Goal: Contribute content: Contribute content

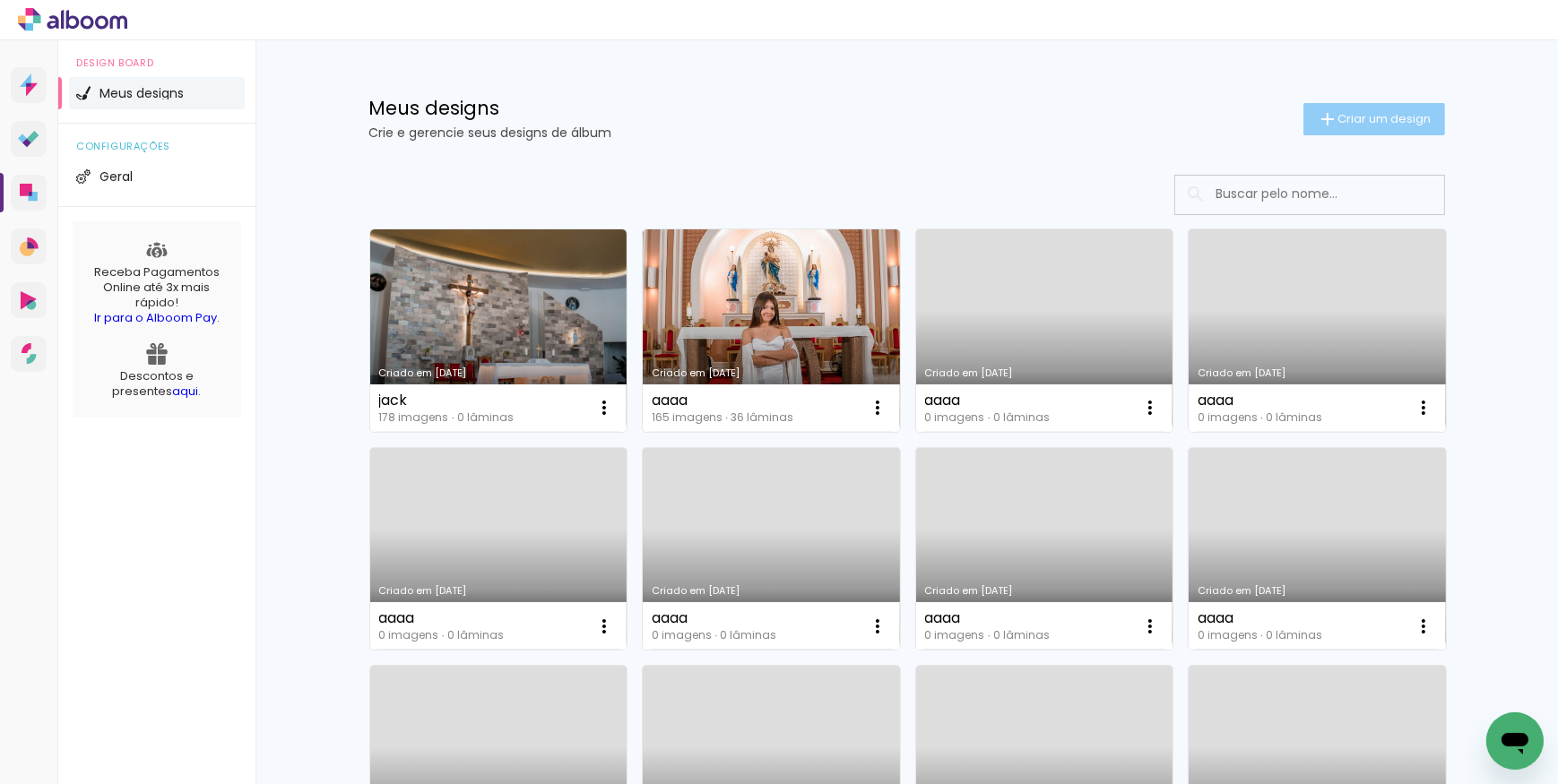
click at [1397, 114] on span "Criar um design" at bounding box center [1385, 119] width 93 height 12
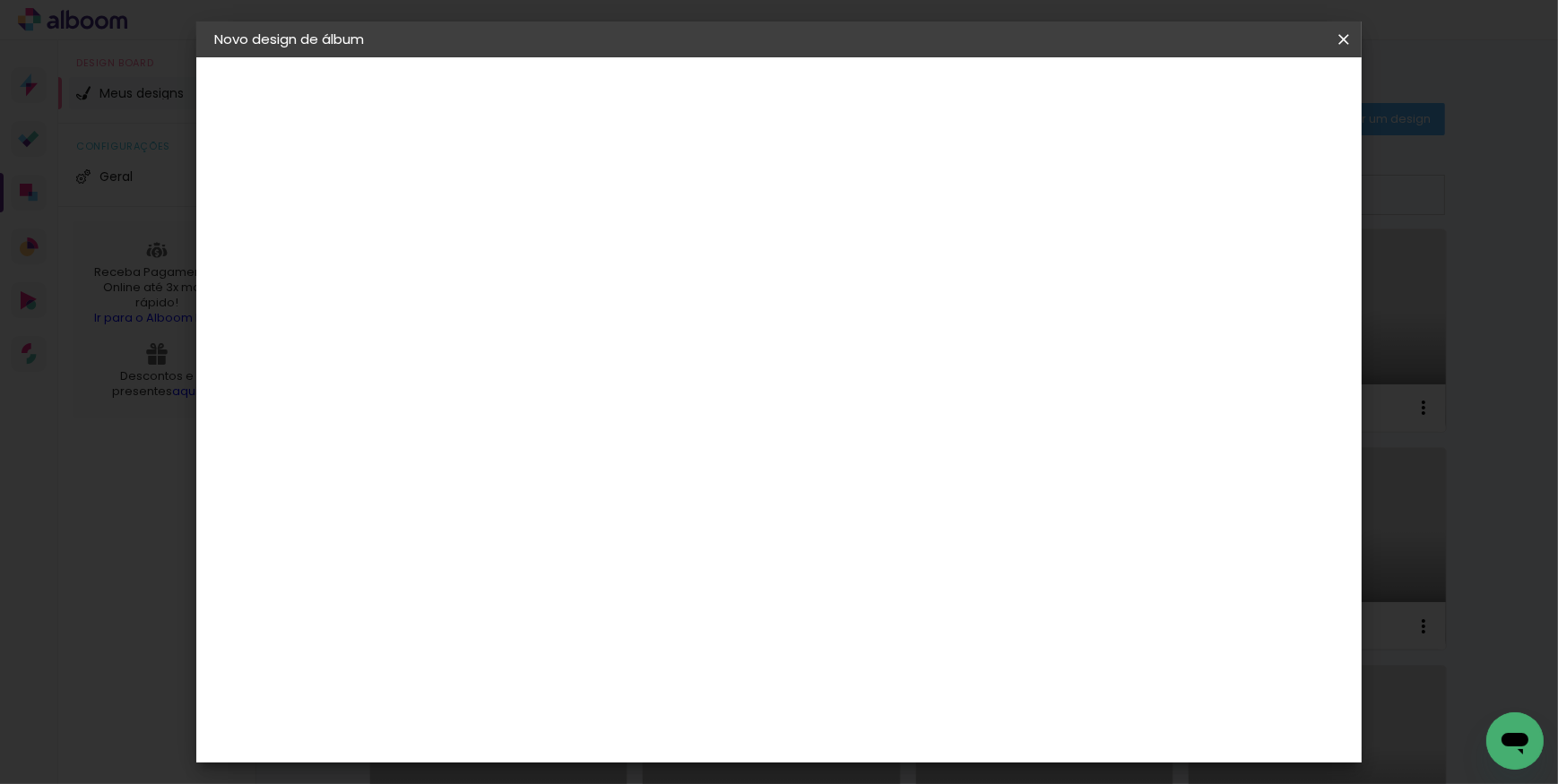
click at [507, 233] on input at bounding box center [507, 240] width 0 height 28
type input "novo"
type paper-input "novo"
click at [0, 0] on slot "Avançar" at bounding box center [0, 0] width 0 height 0
drag, startPoint x: 1171, startPoint y: 271, endPoint x: 1180, endPoint y: 263, distance: 12.0
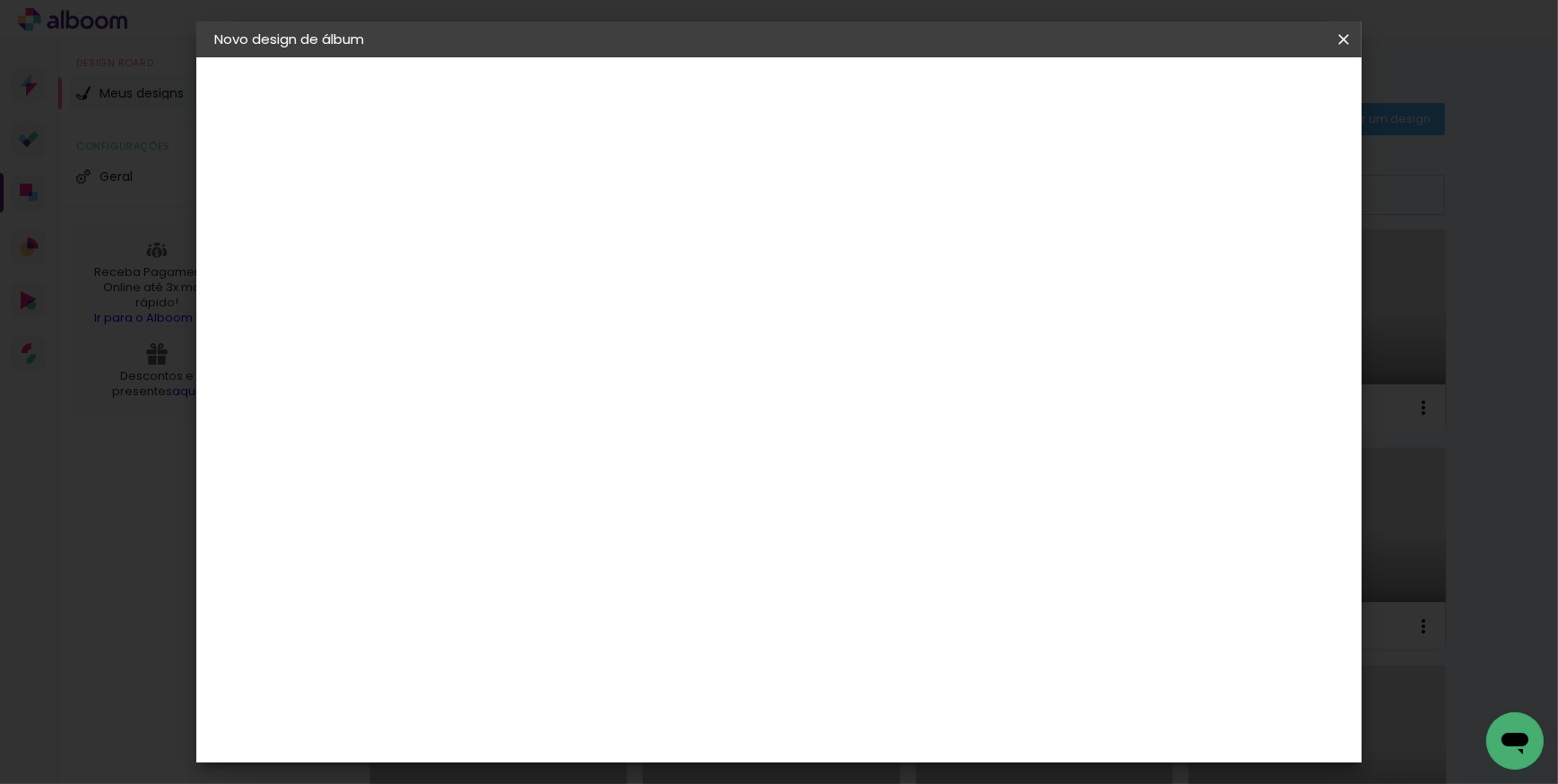
click at [844, 271] on paper-item "Tamanho Livre" at bounding box center [757, 272] width 172 height 40
click at [0, 0] on slot "Avançar" at bounding box center [0, 0] width 0 height 0
click at [469, 509] on input "30" at bounding box center [450, 509] width 47 height 27
type input "3"
type input "25,4"
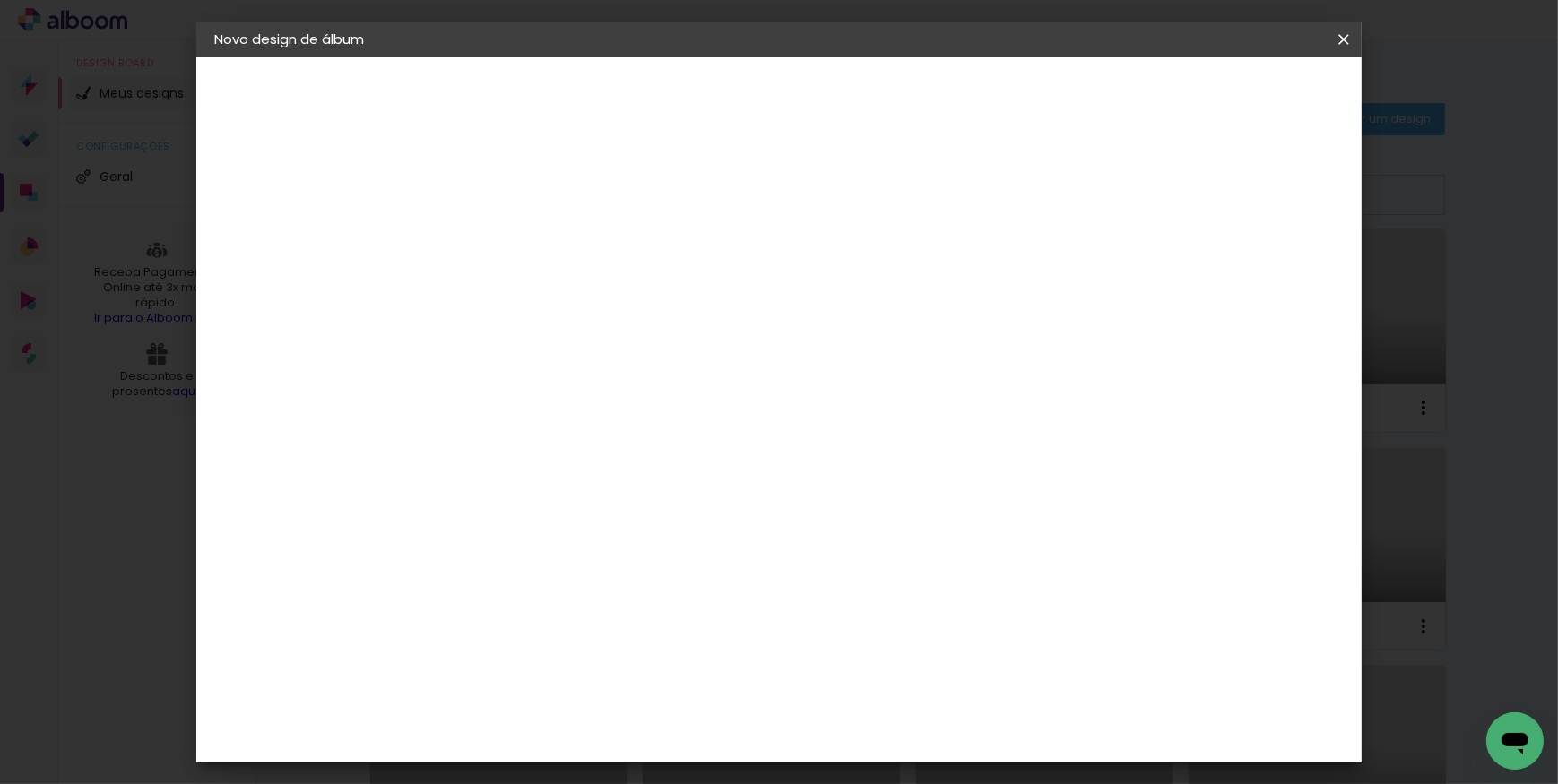
type paper-input "25,4"
drag, startPoint x: 899, startPoint y: 693, endPoint x: 858, endPoint y: 696, distance: 41.1
click at [858, 696] on input "60" at bounding box center [878, 694] width 47 height 27
type input "50,8"
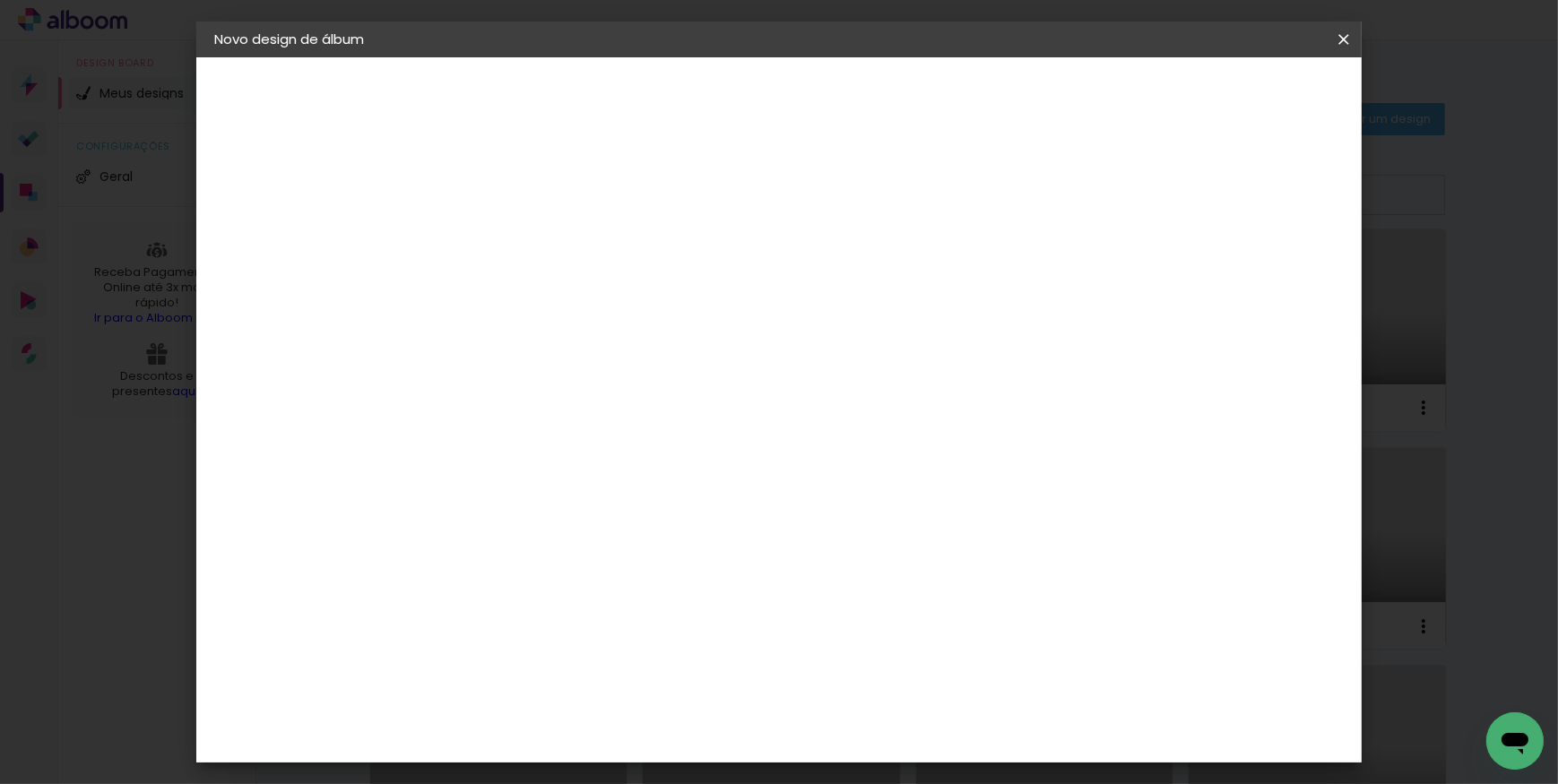
type paper-input "50,8"
click at [1233, 97] on span "Iniciar design" at bounding box center [1192, 94] width 82 height 13
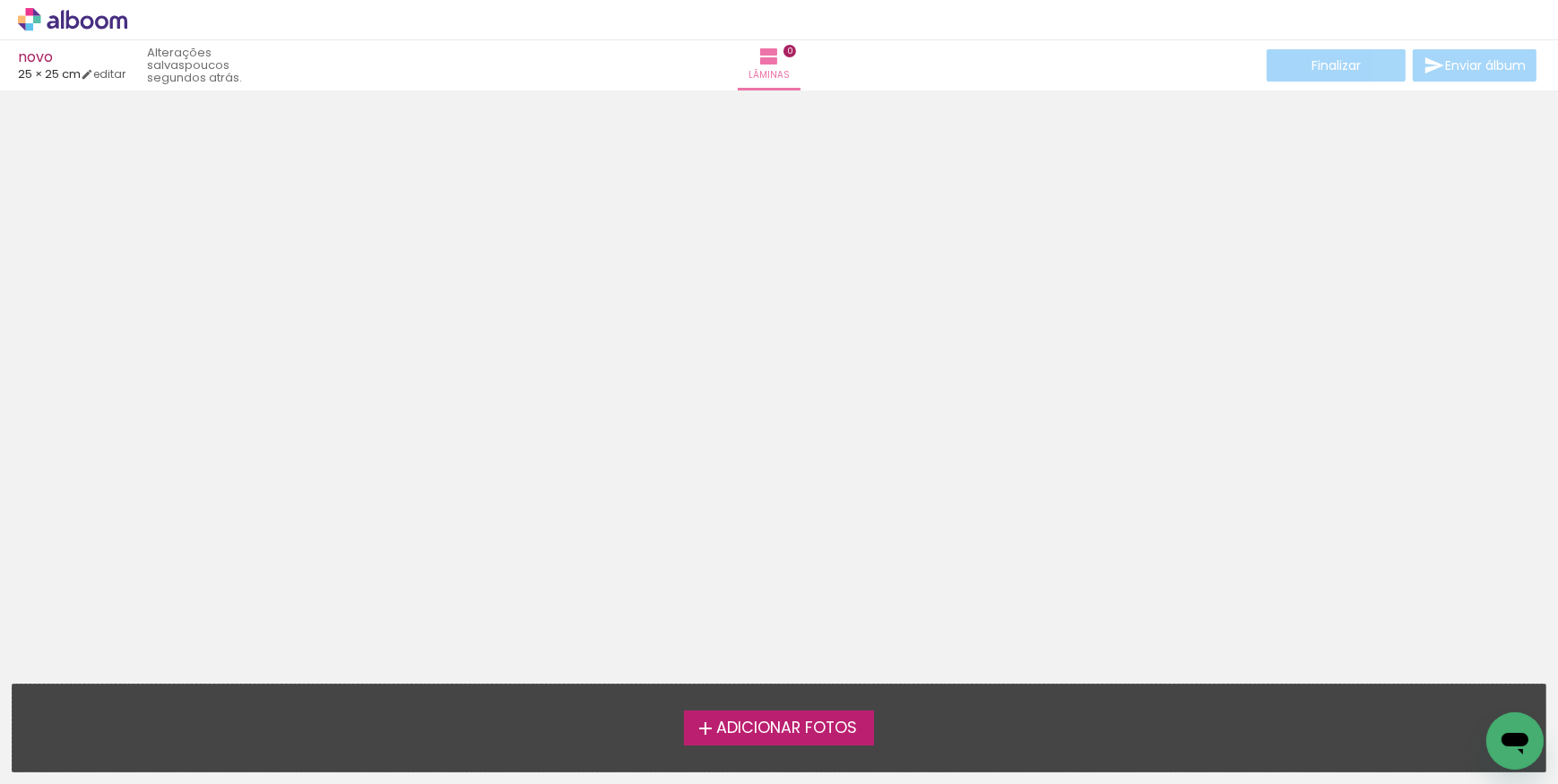
click at [759, 734] on span "Adicionar Fotos" at bounding box center [787, 728] width 141 height 16
click at [0, 0] on input "file" at bounding box center [0, 0] width 0 height 0
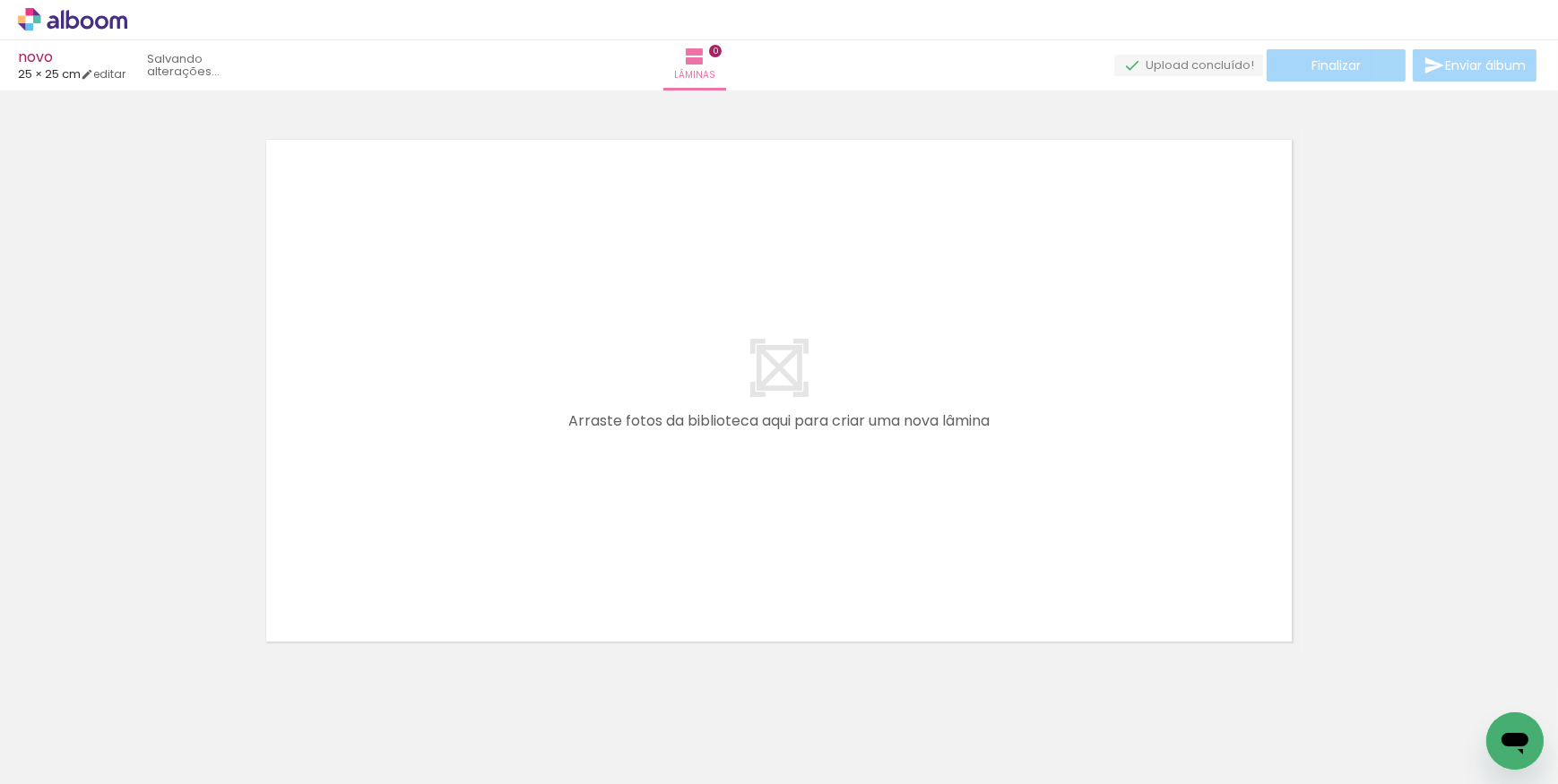
scroll to position [23, 0]
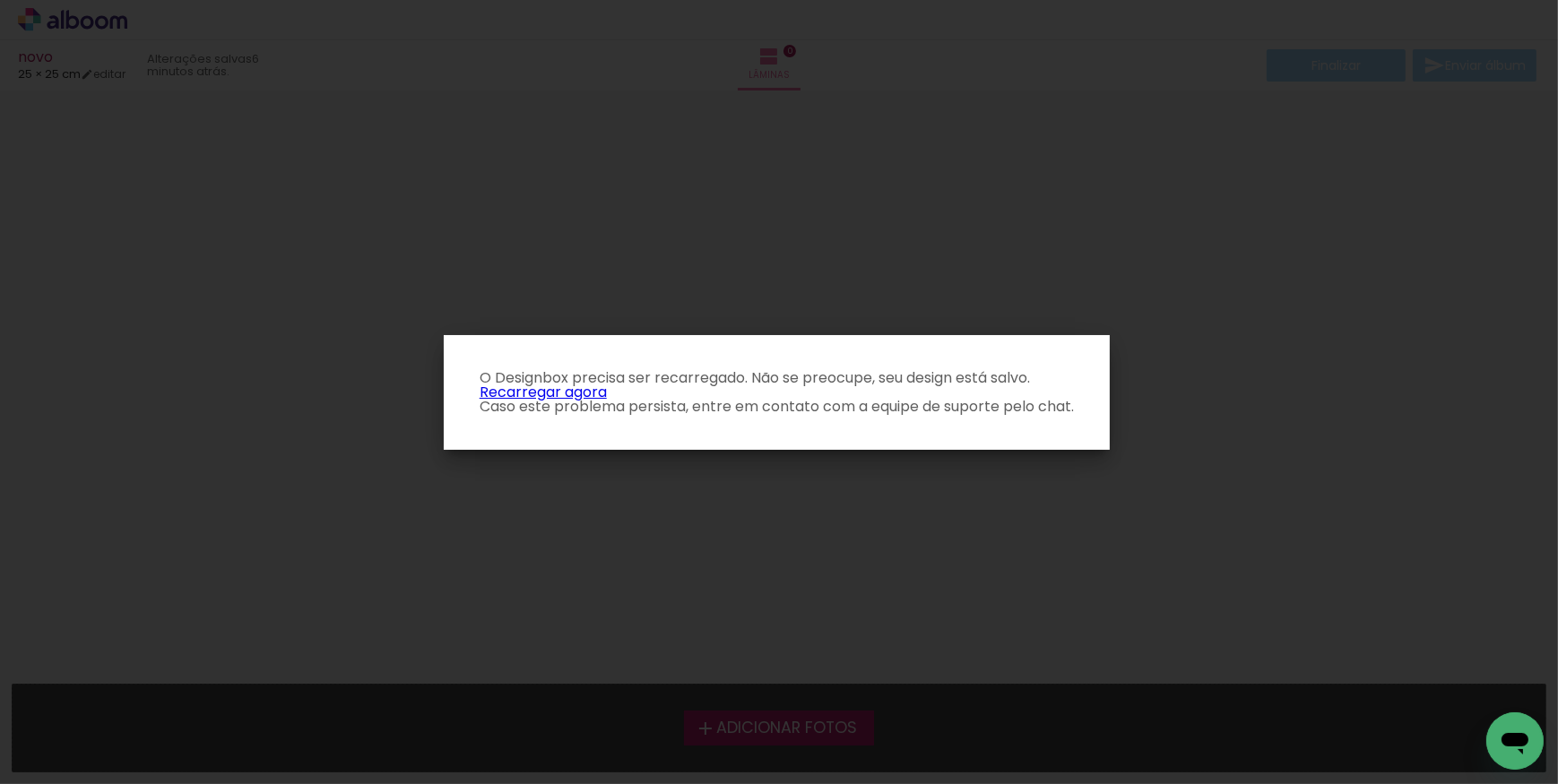
click at [543, 396] on p "O Designbox precisa ser recarregado. Não se preocupe, seu design está salvo. Re…" at bounding box center [777, 392] width 637 height 43
click at [589, 388] on link "Recarregar agora" at bounding box center [543, 392] width 127 height 21
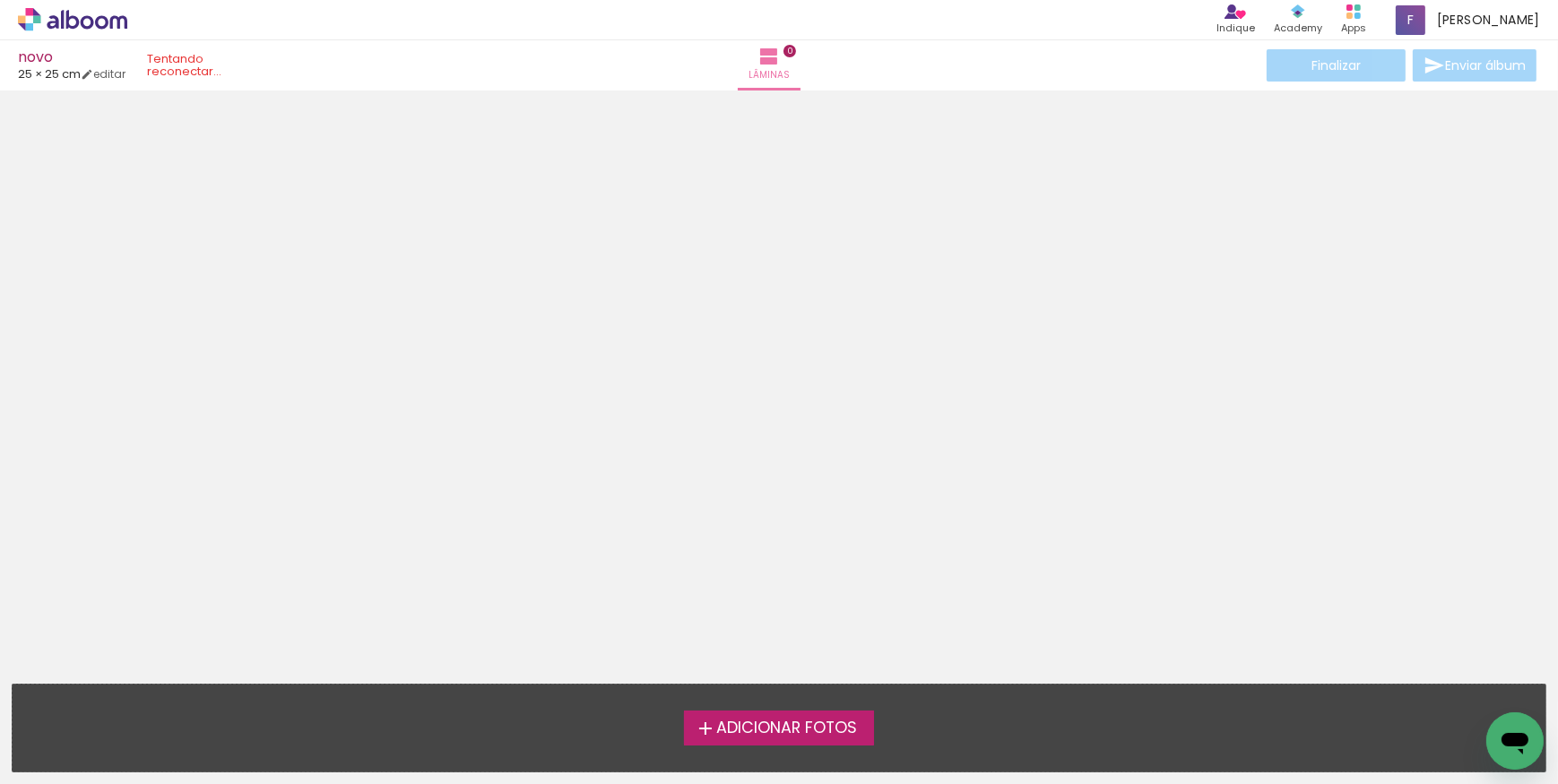
click at [82, 25] on icon at bounding box center [87, 22] width 14 height 14
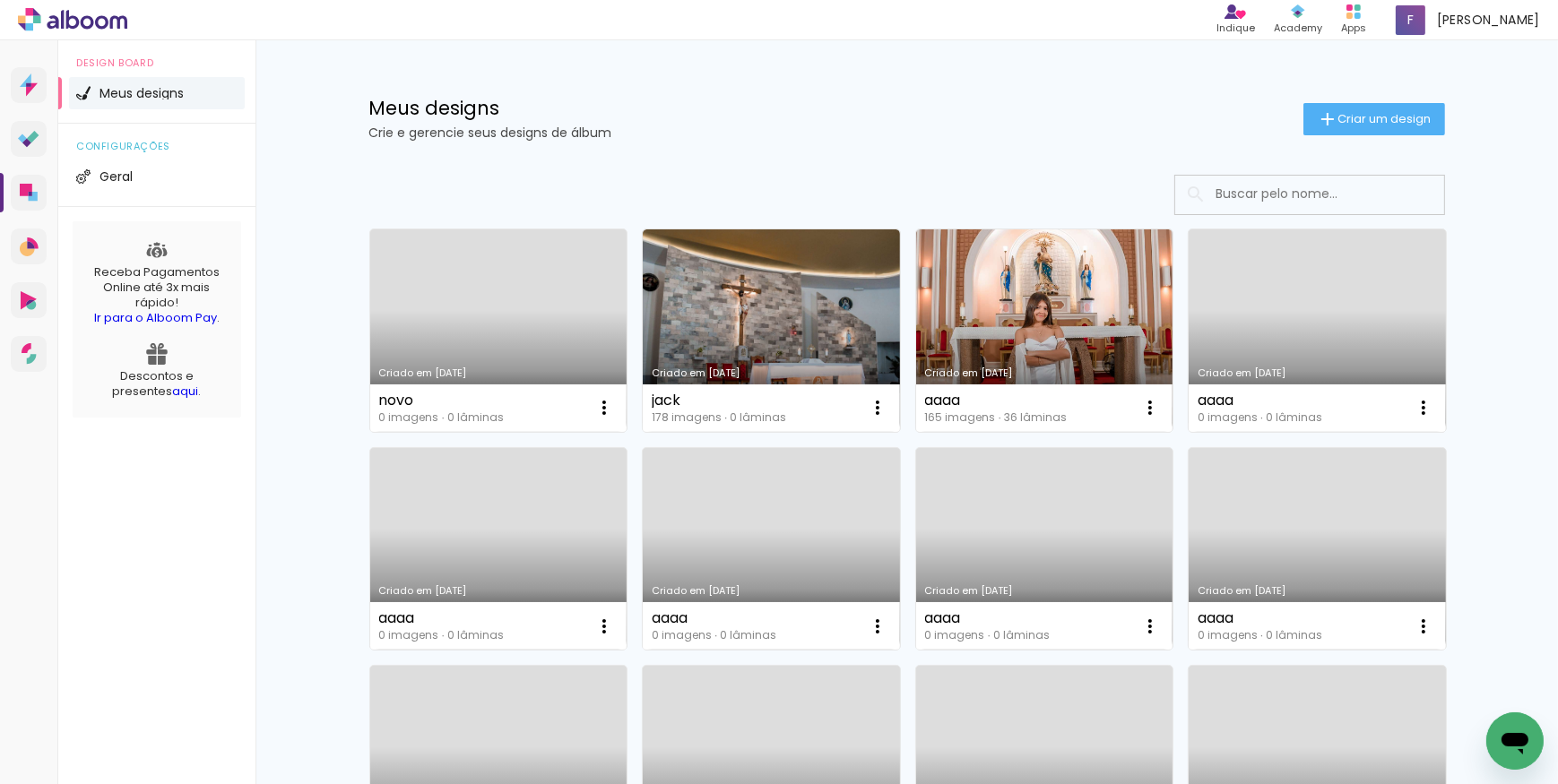
click at [493, 304] on link "Criado em [DATE]" at bounding box center [498, 331] width 258 height 203
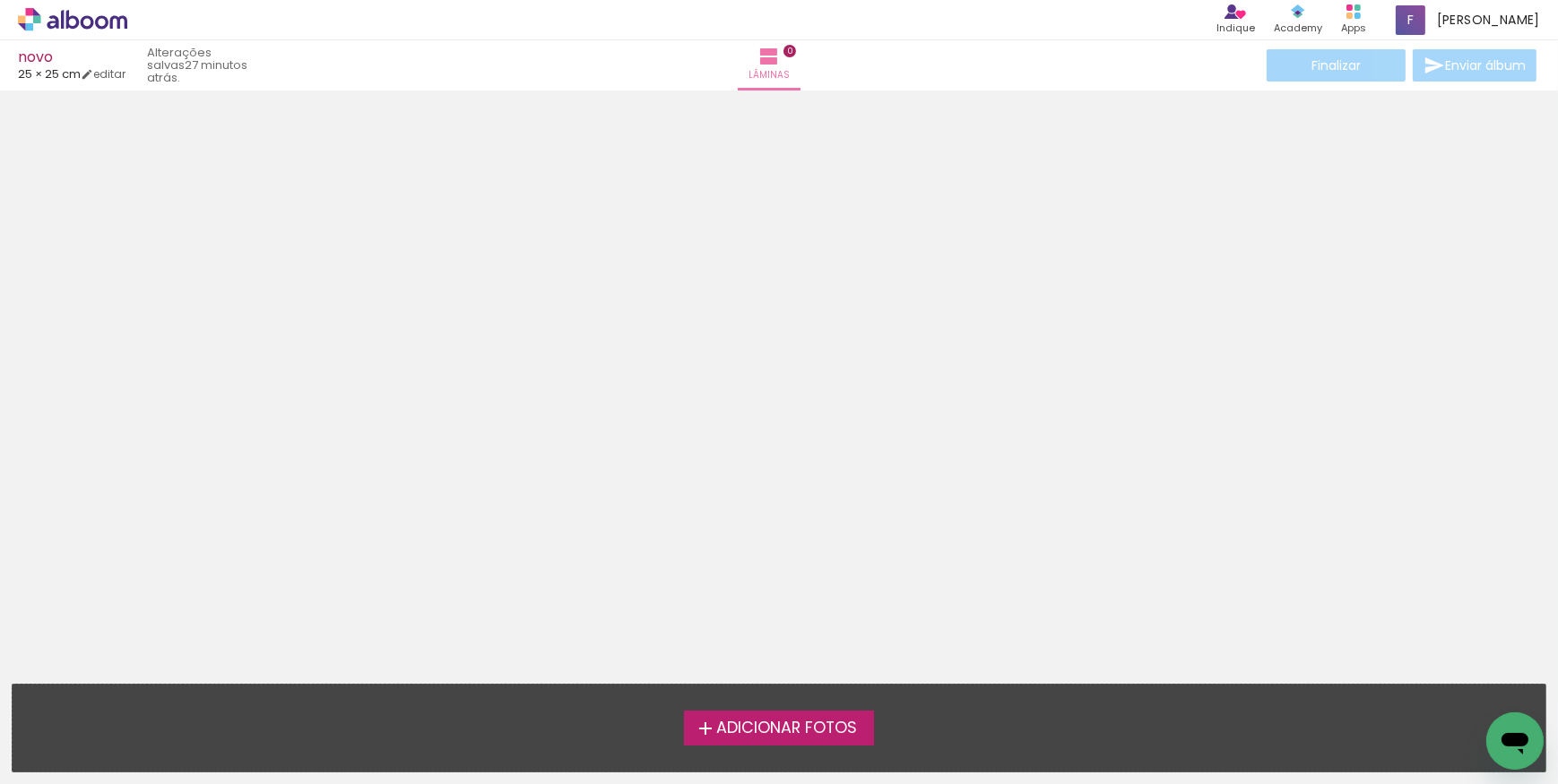
click at [782, 731] on span "Adicionar Fotos" at bounding box center [787, 728] width 141 height 16
click at [0, 0] on input "file" at bounding box center [0, 0] width 0 height 0
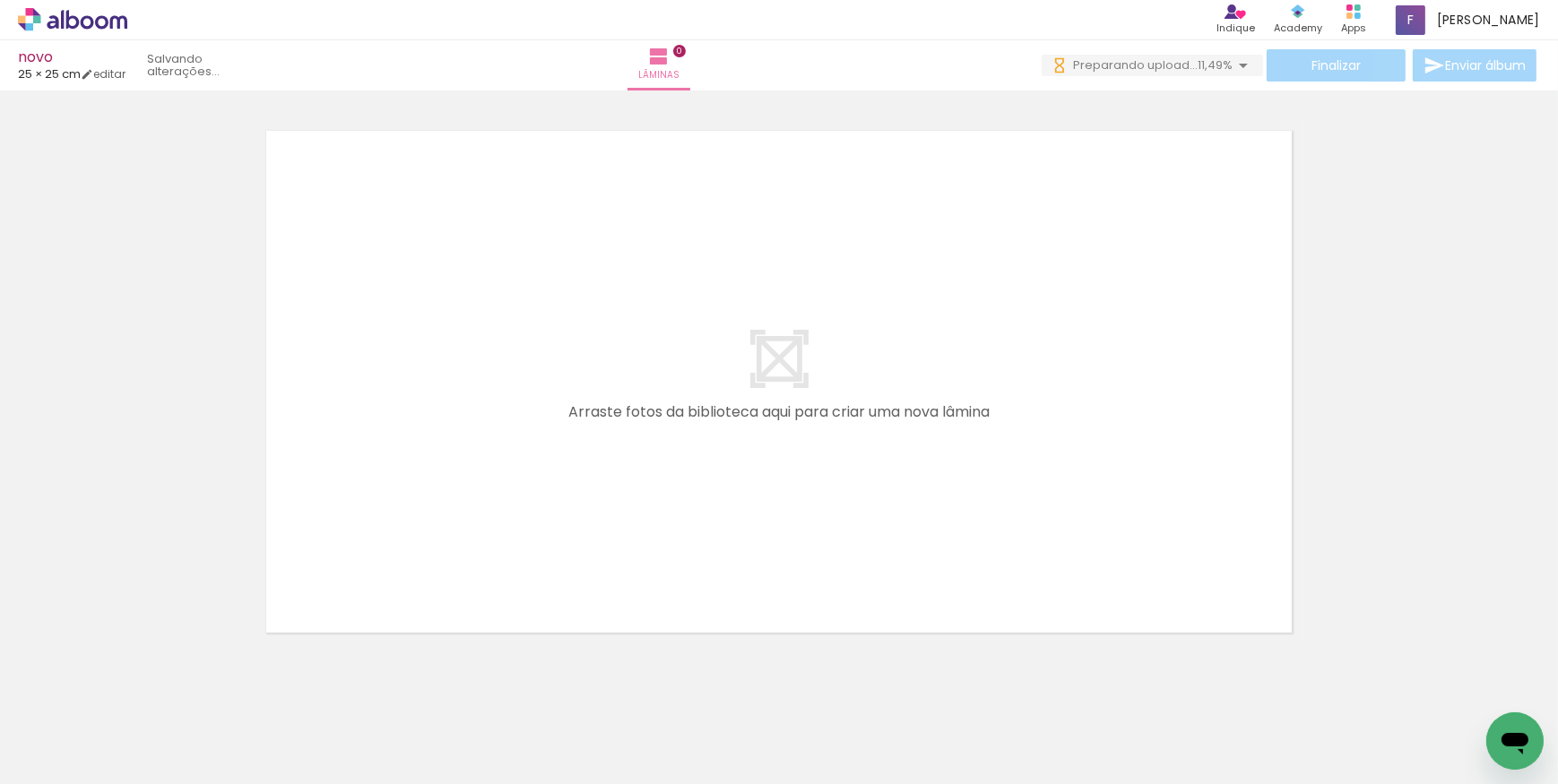
click at [81, 23] on icon at bounding box center [87, 22] width 14 height 14
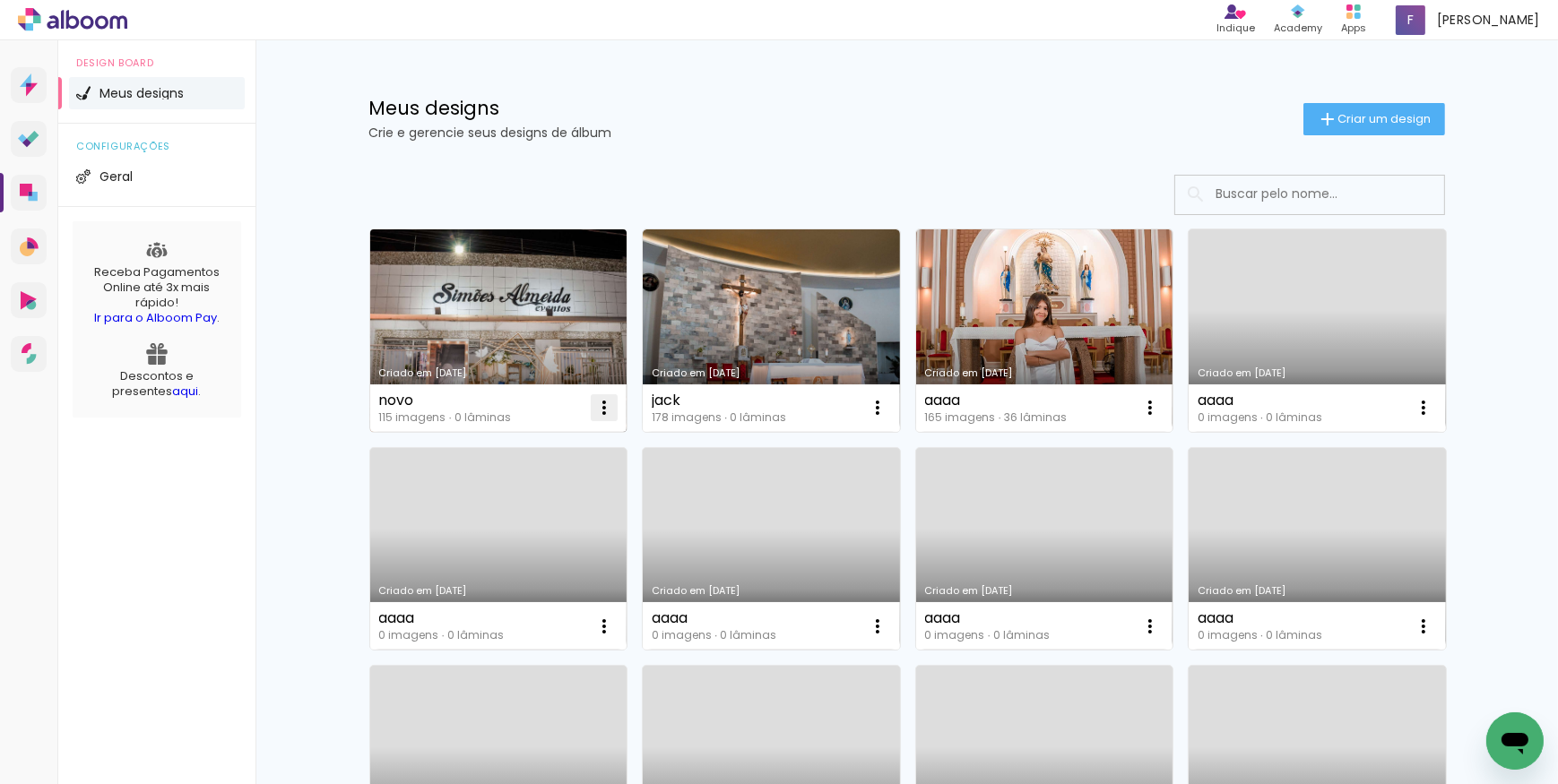
click at [597, 410] on iron-icon at bounding box center [605, 408] width 22 height 22
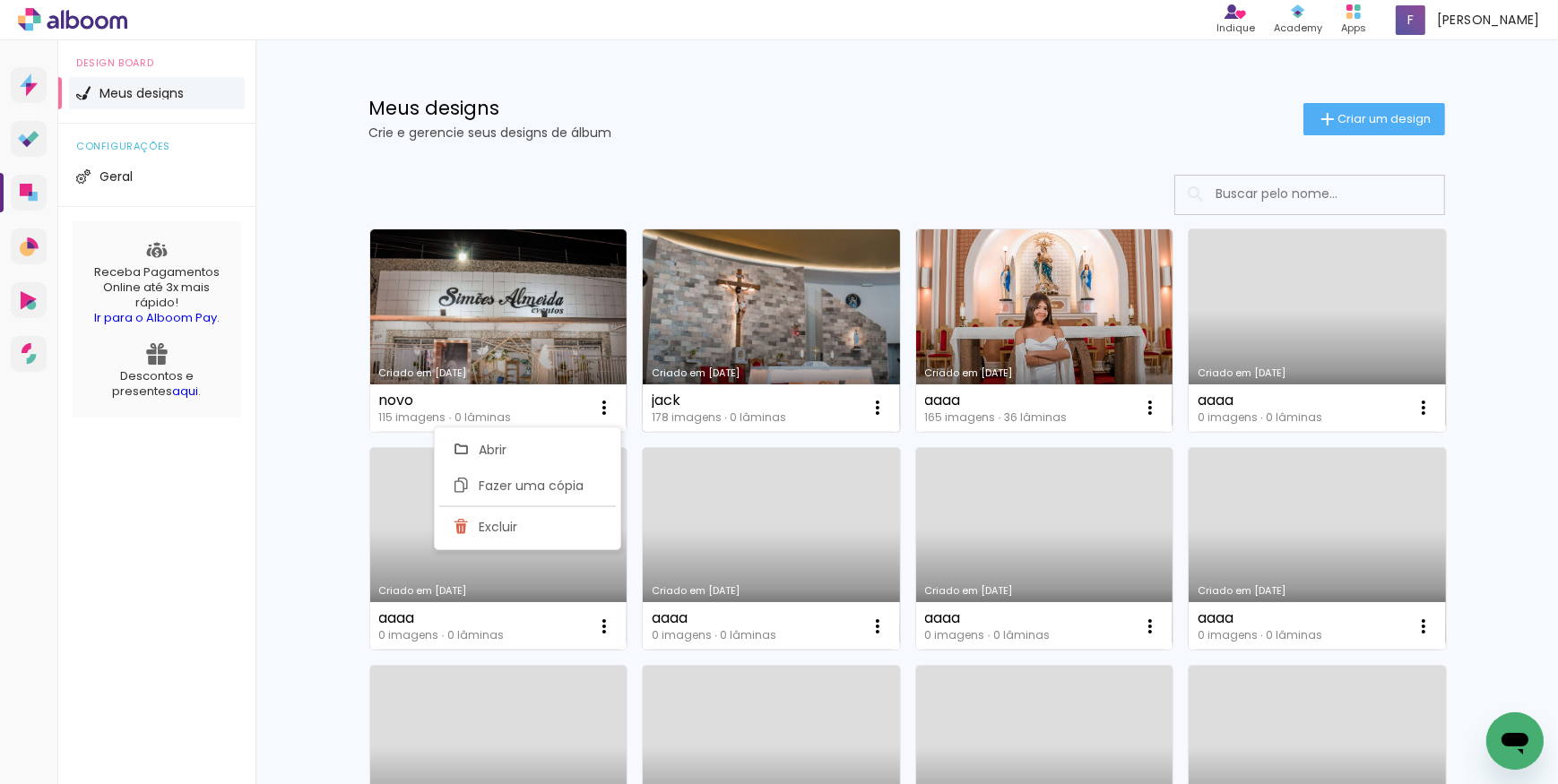
click at [748, 350] on link "Criado em [DATE]" at bounding box center [772, 331] width 258 height 203
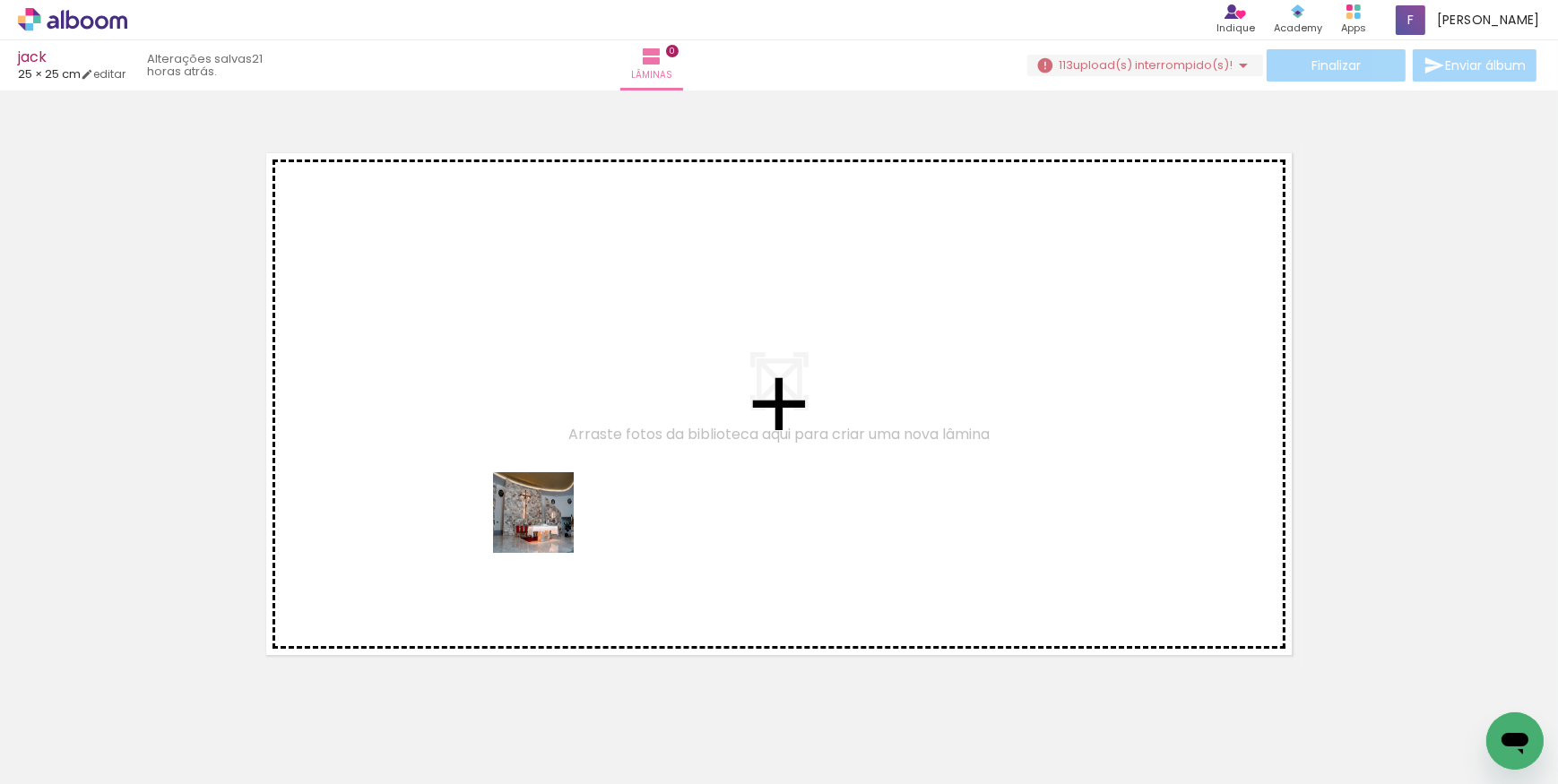
drag, startPoint x: 189, startPoint y: 731, endPoint x: 593, endPoint y: 511, distance: 460.0
click at [593, 511] on quentale-workspace at bounding box center [779, 392] width 1558 height 784
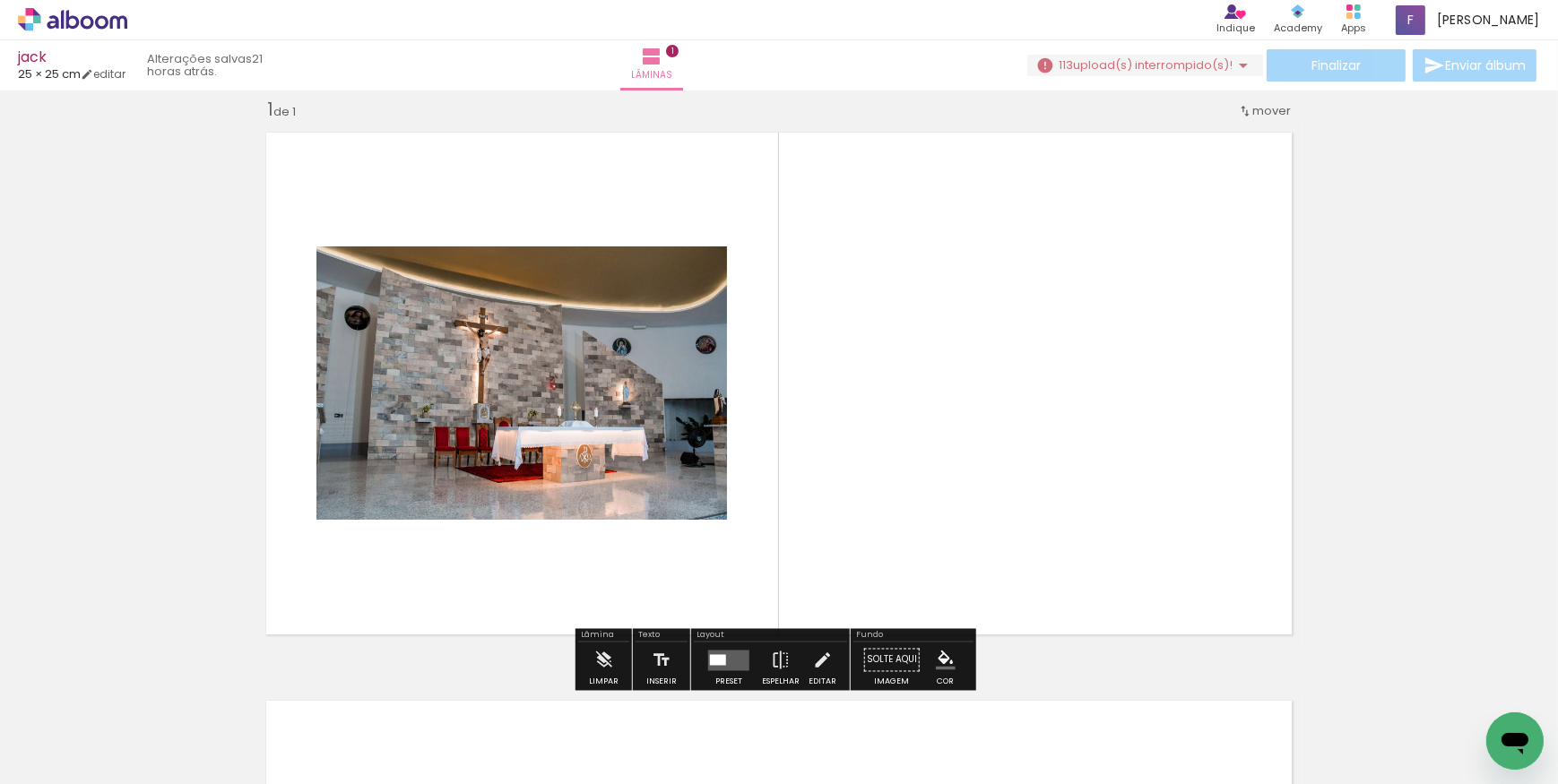
scroll to position [23, 0]
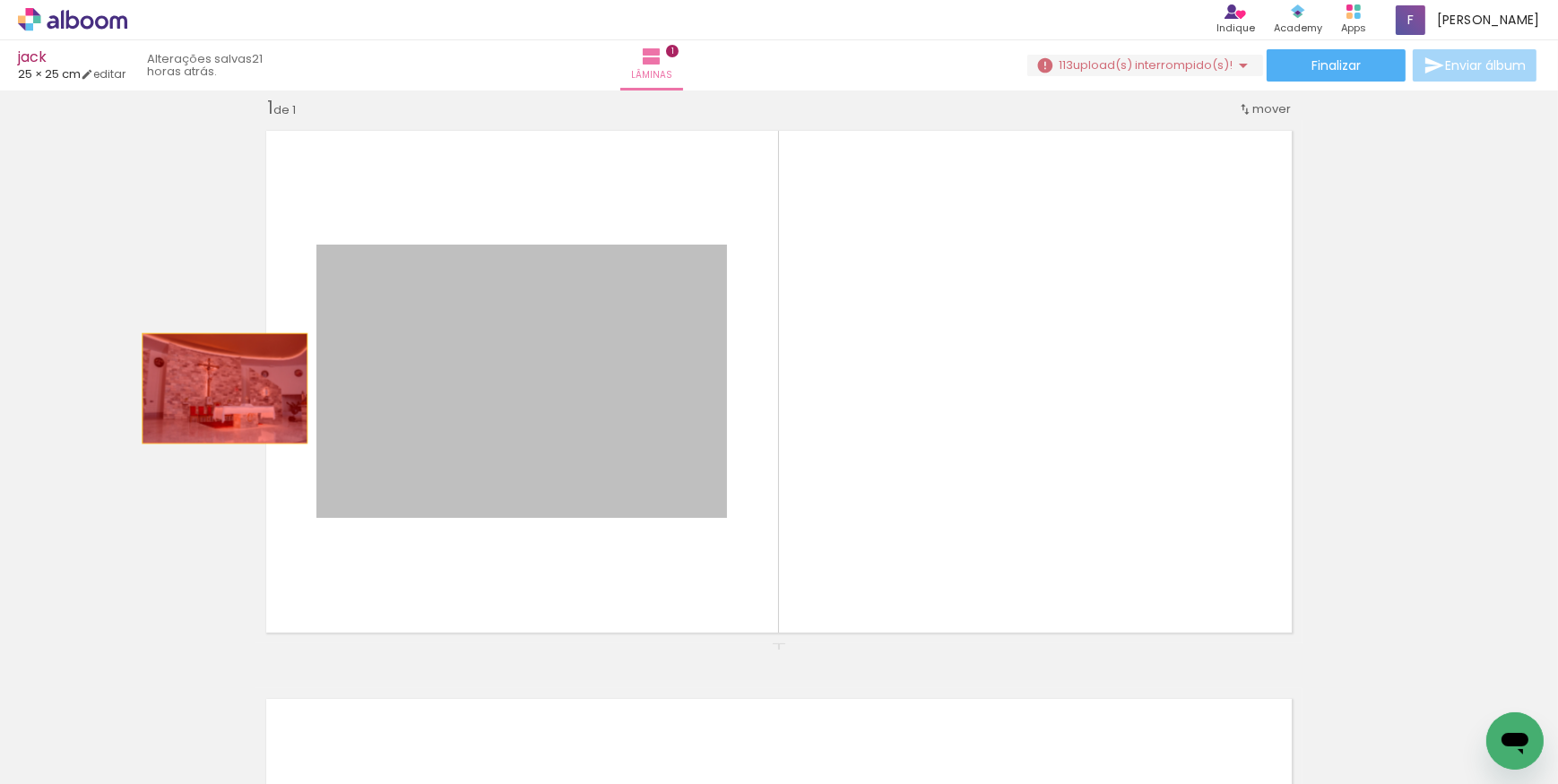
drag, startPoint x: 499, startPoint y: 382, endPoint x: 164, endPoint y: 373, distance: 335.1
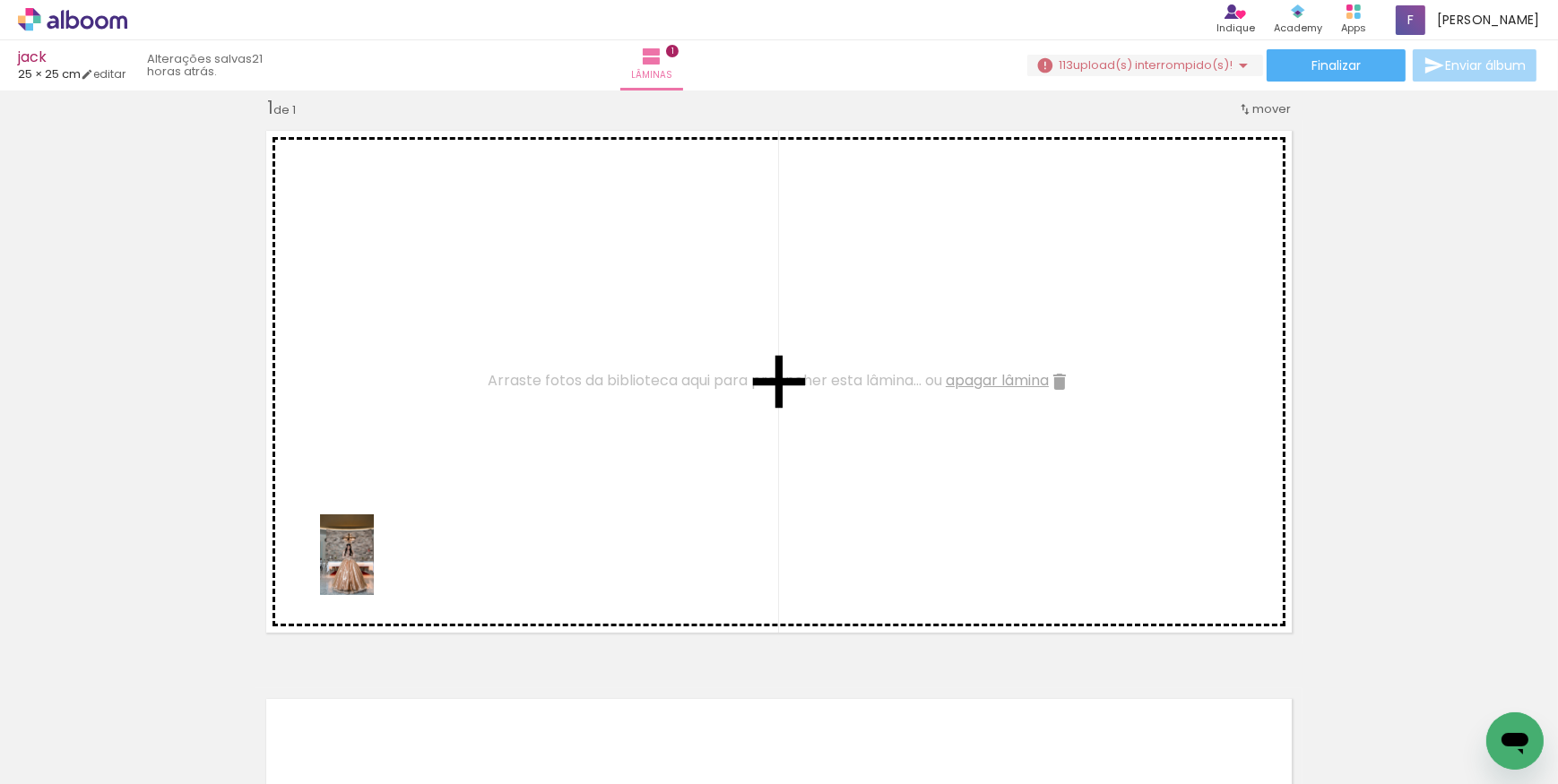
drag, startPoint x: 286, startPoint y: 735, endPoint x: 463, endPoint y: 564, distance: 246.1
click at [435, 514] on quentale-workspace at bounding box center [779, 392] width 1558 height 784
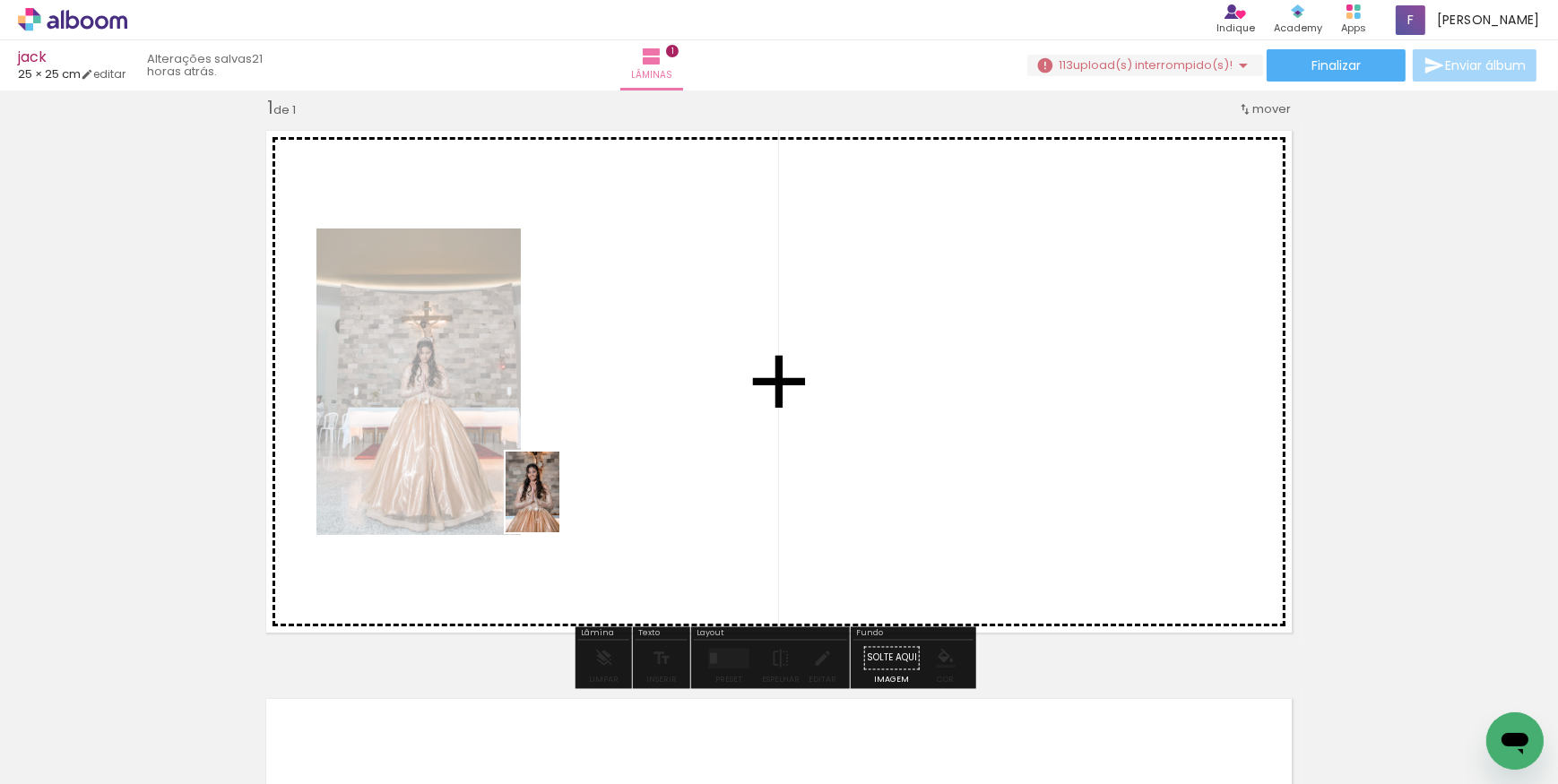
drag, startPoint x: 398, startPoint y: 735, endPoint x: 562, endPoint y: 500, distance: 286.6
click at [562, 500] on quentale-workspace at bounding box center [779, 392] width 1558 height 784
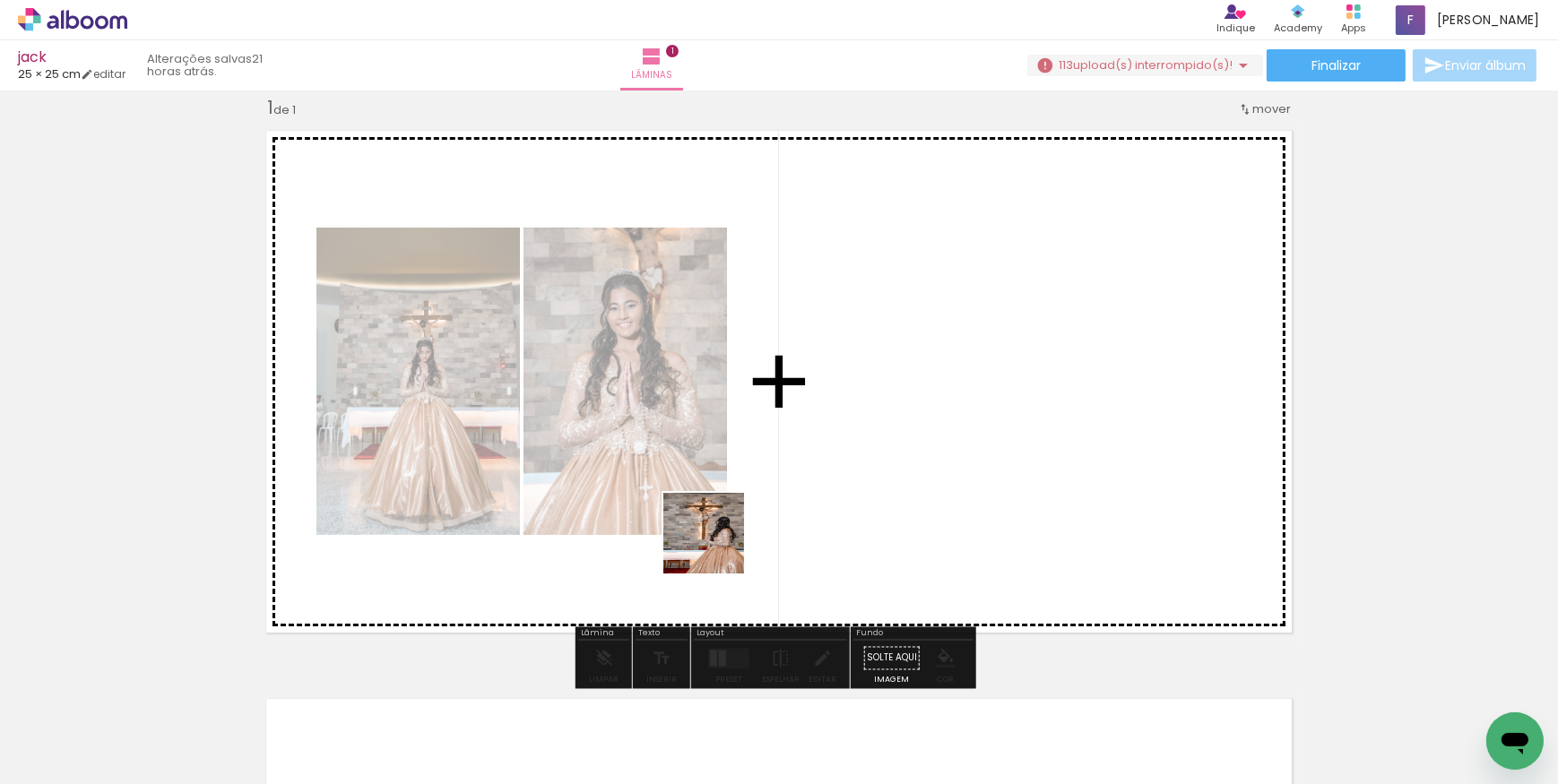
drag, startPoint x: 483, startPoint y: 722, endPoint x: 836, endPoint y: 466, distance: 436.1
click at [836, 466] on quentale-workspace at bounding box center [779, 392] width 1558 height 784
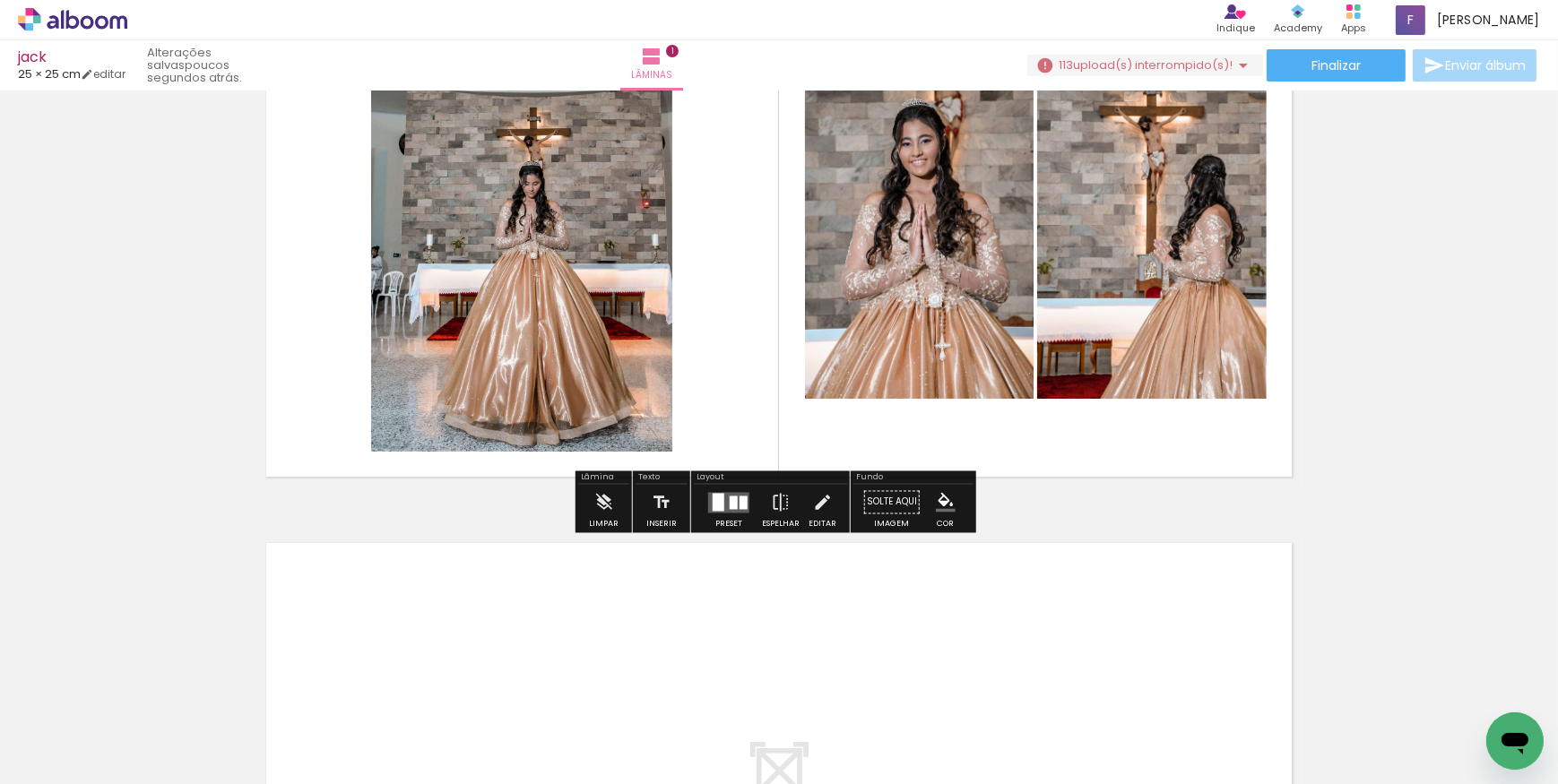
scroll to position [186, 0]
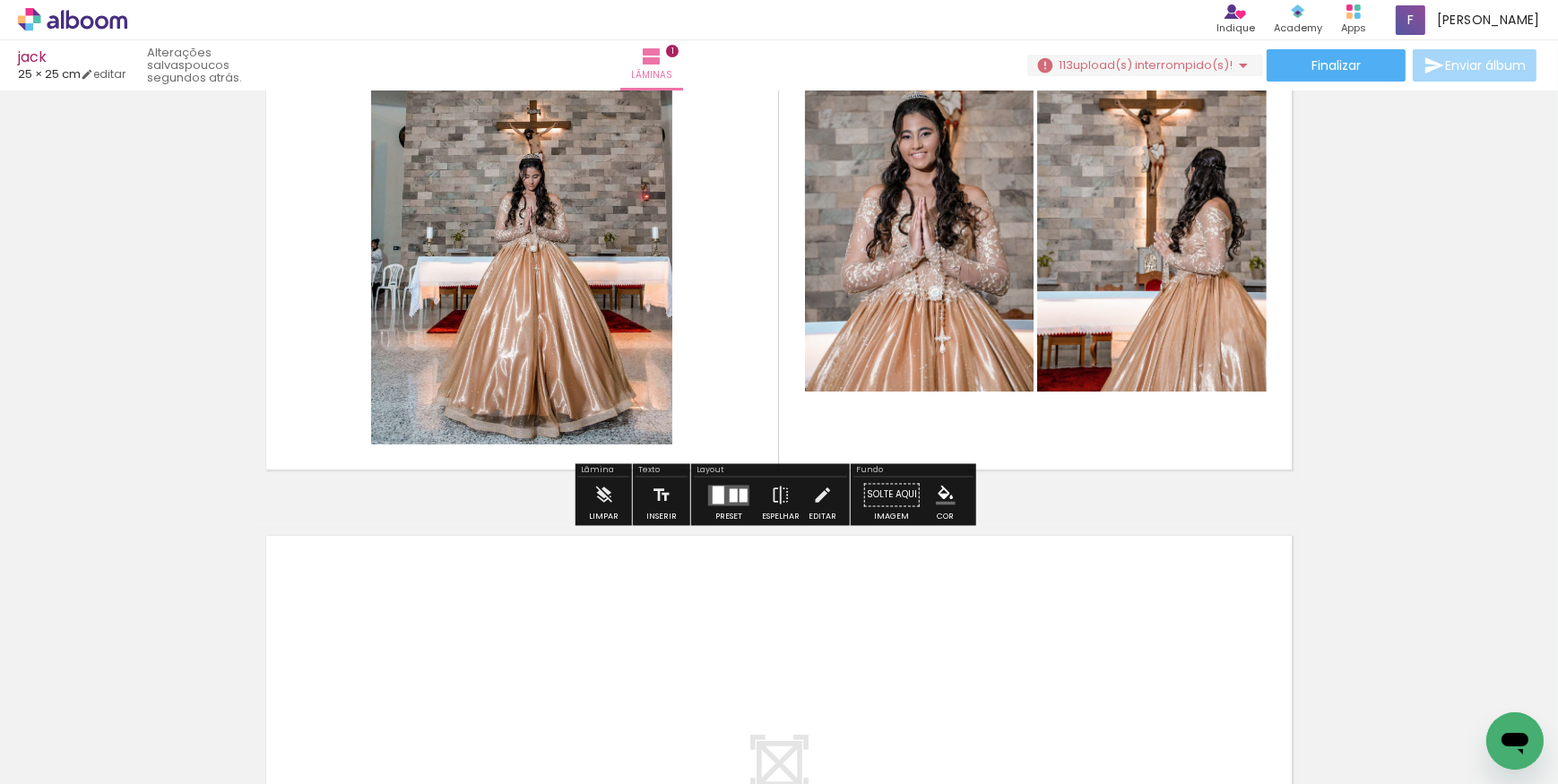
click at [724, 493] on quentale-layouter at bounding box center [728, 495] width 41 height 21
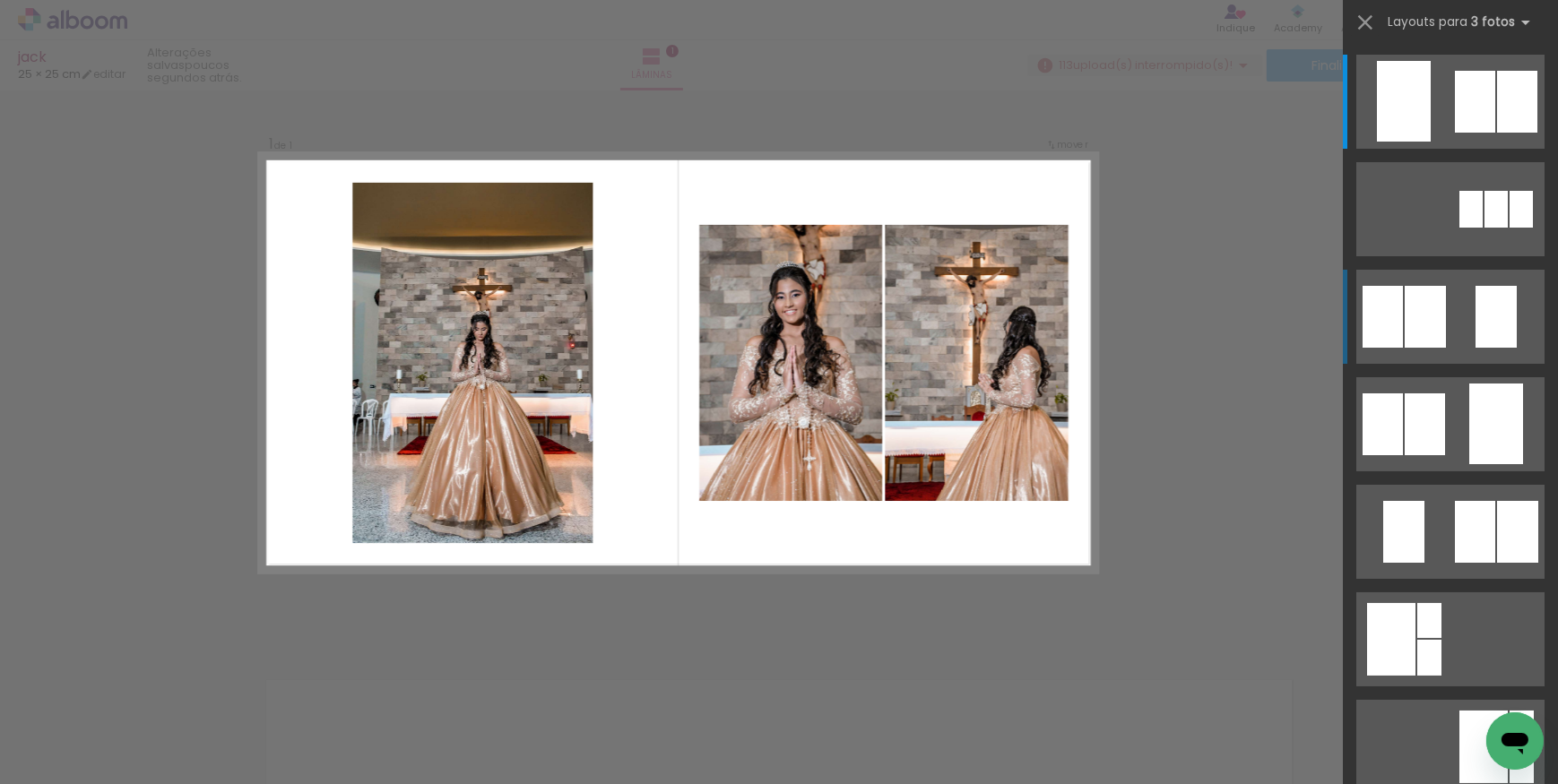
scroll to position [23, 0]
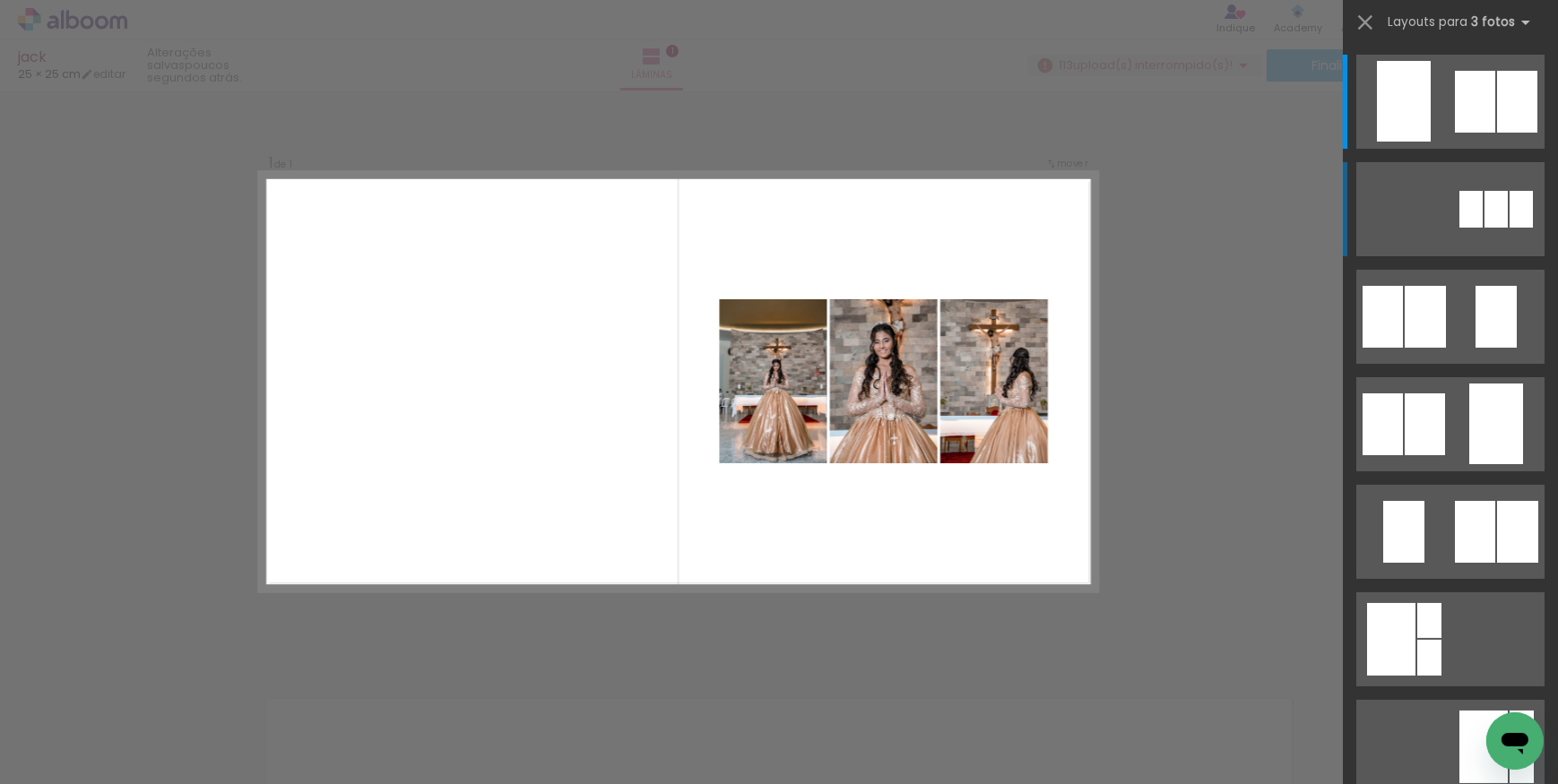
click at [1515, 132] on div at bounding box center [1517, 101] width 41 height 62
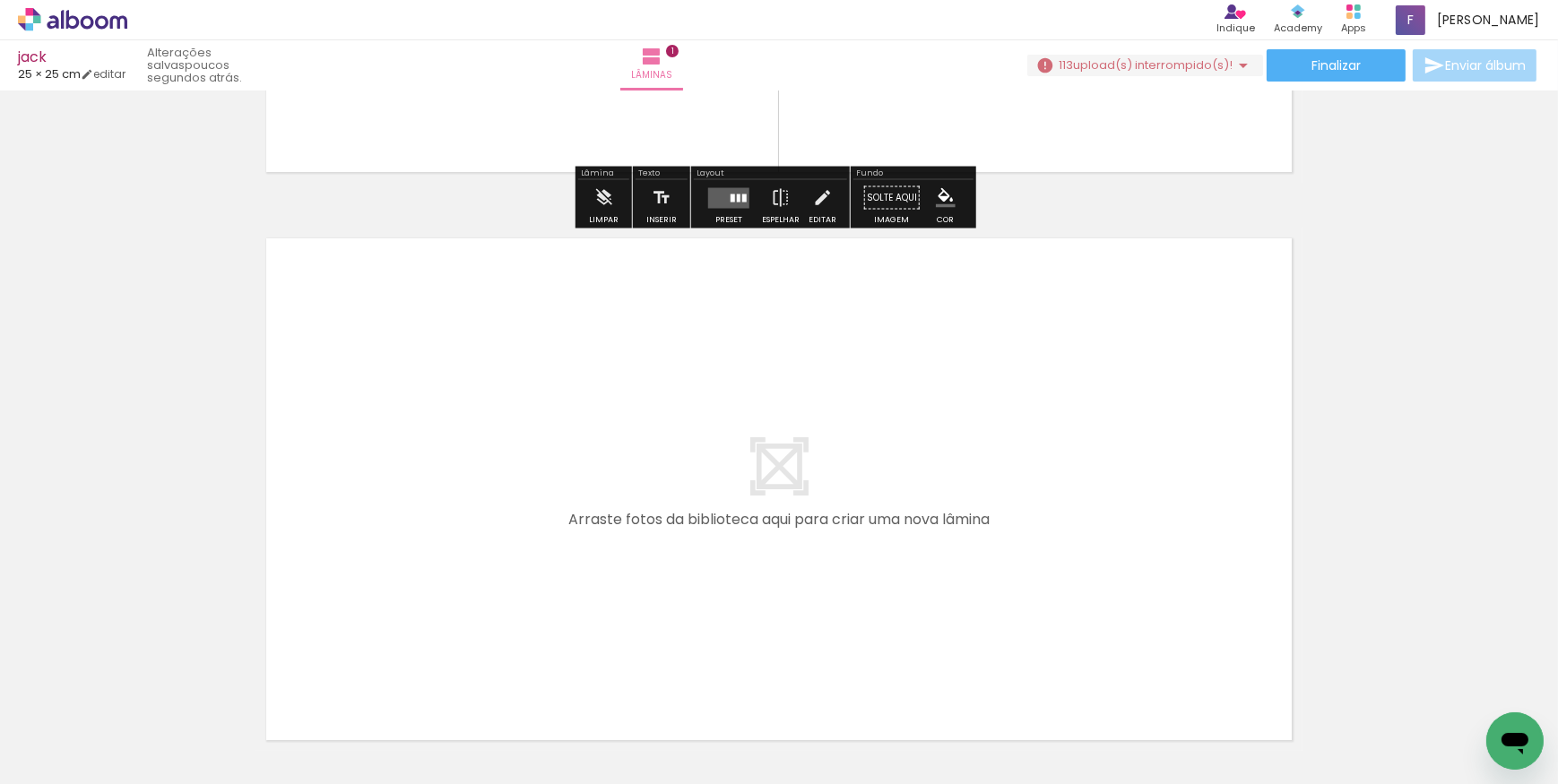
scroll to position [511, 0]
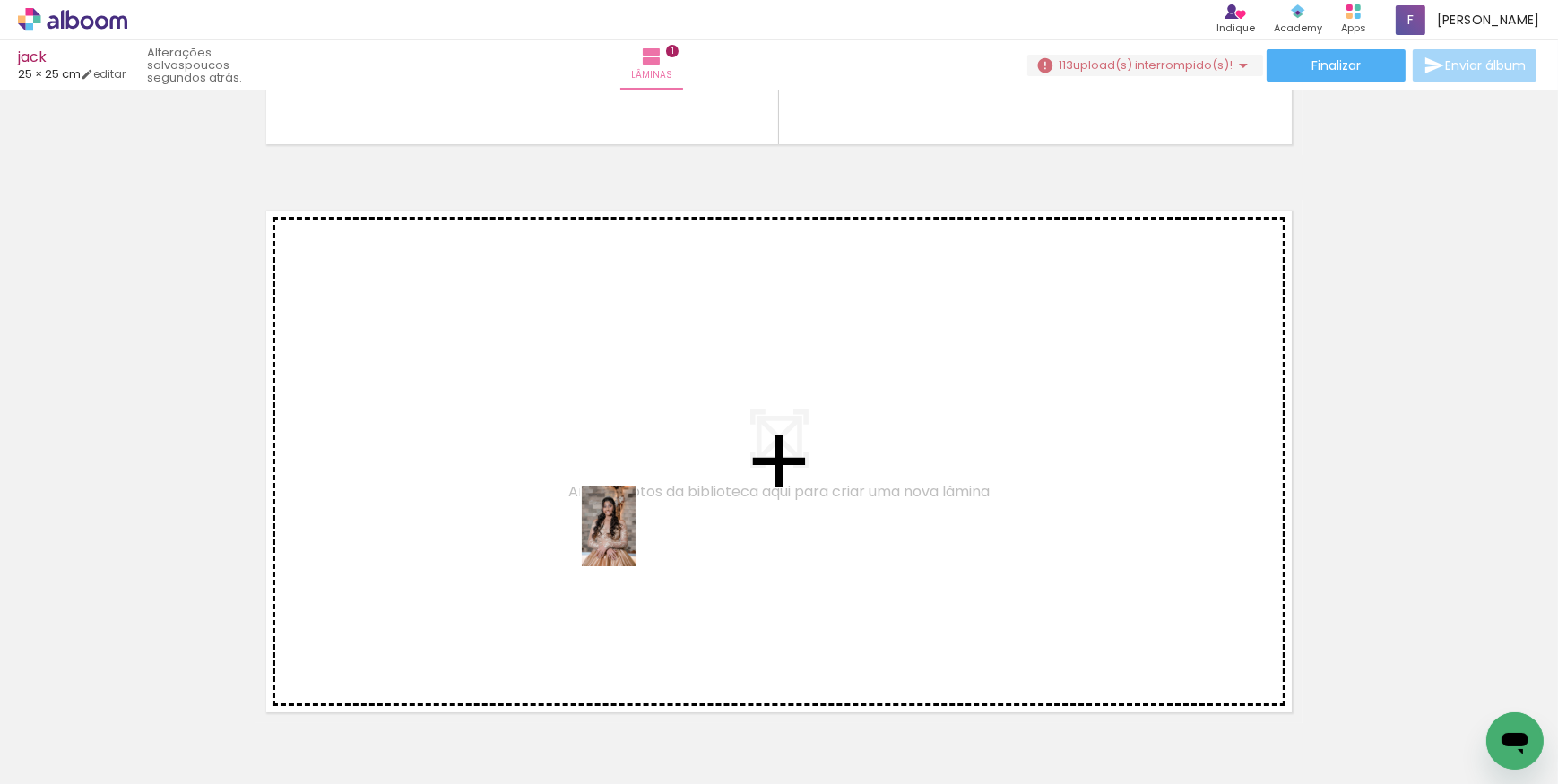
drag, startPoint x: 598, startPoint y: 724, endPoint x: 708, endPoint y: 716, distance: 110.3
click at [644, 507] on quentale-workspace at bounding box center [779, 392] width 1558 height 784
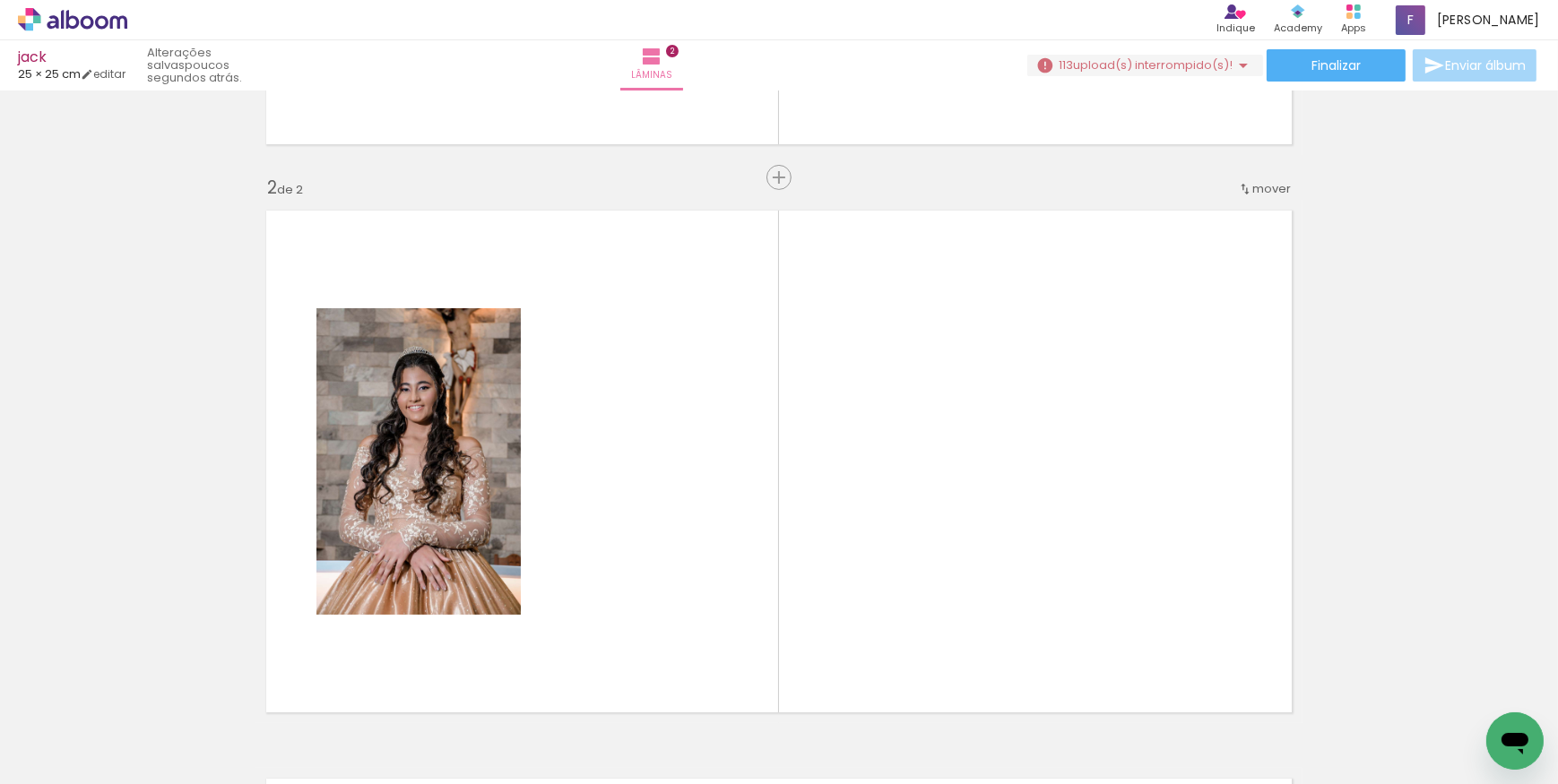
scroll to position [591, 0]
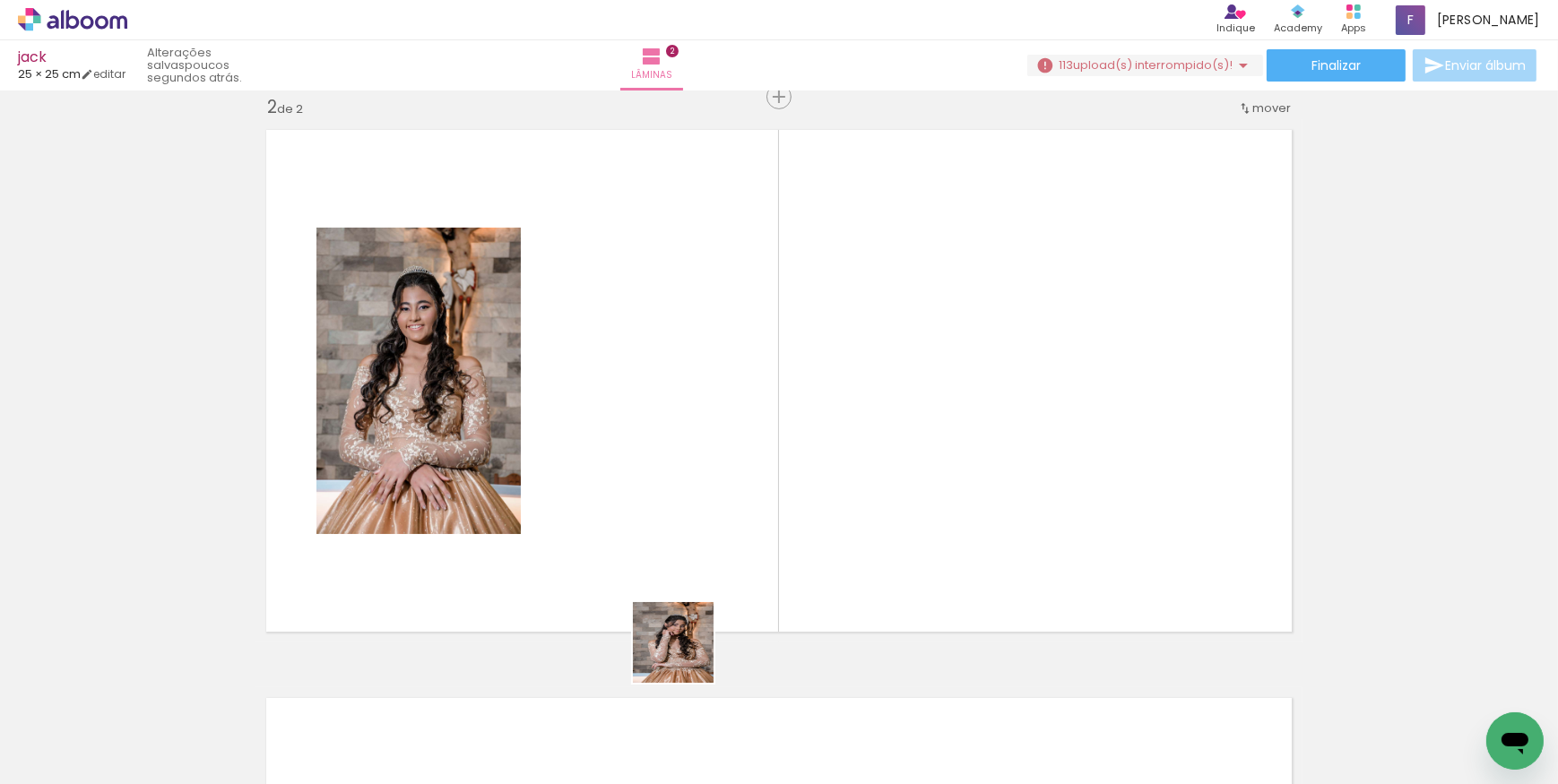
drag, startPoint x: 699, startPoint y: 726, endPoint x: 679, endPoint y: 486, distance: 240.8
click at [679, 486] on quentale-workspace at bounding box center [779, 392] width 1558 height 784
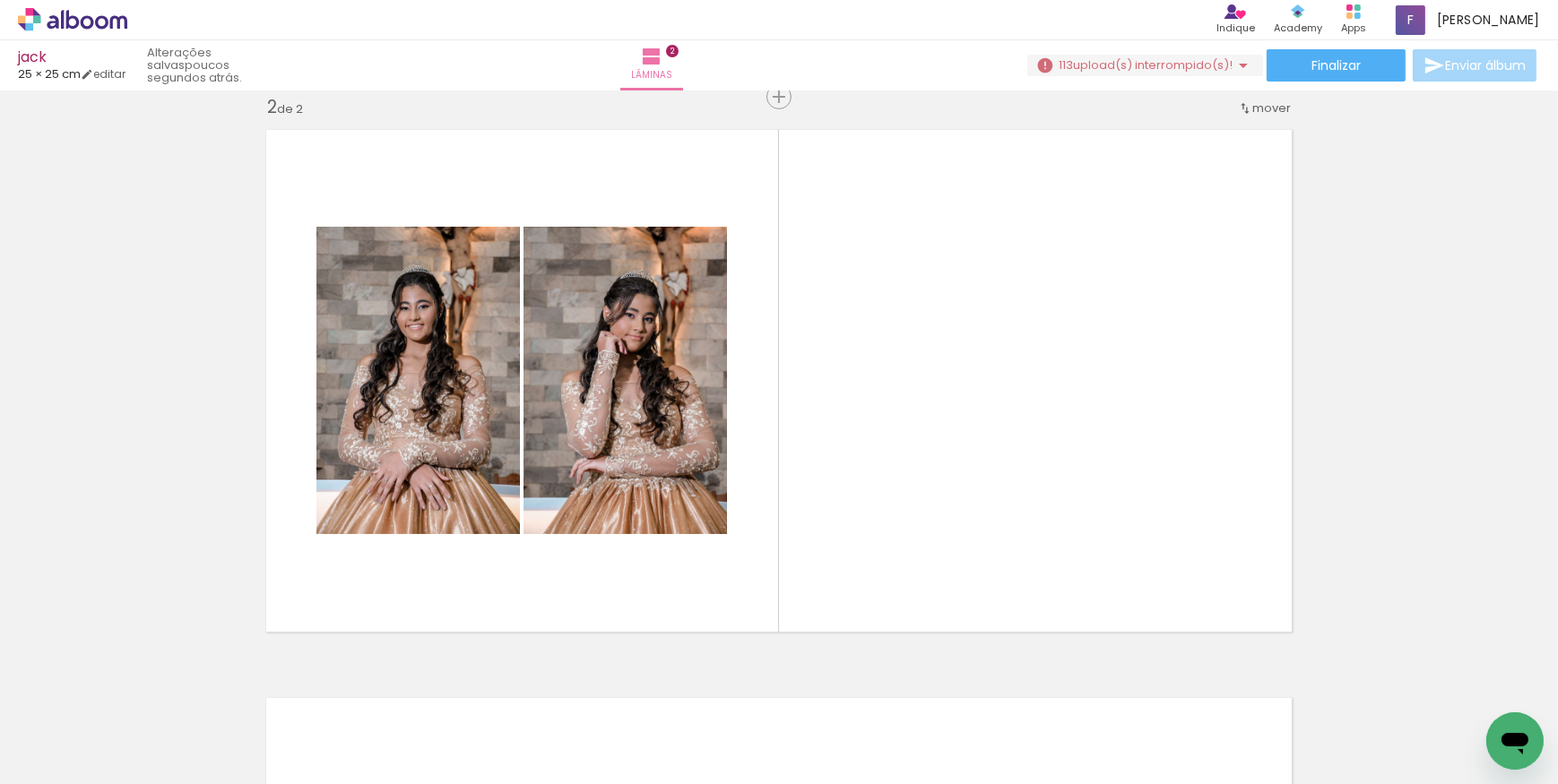
scroll to position [0, 4731]
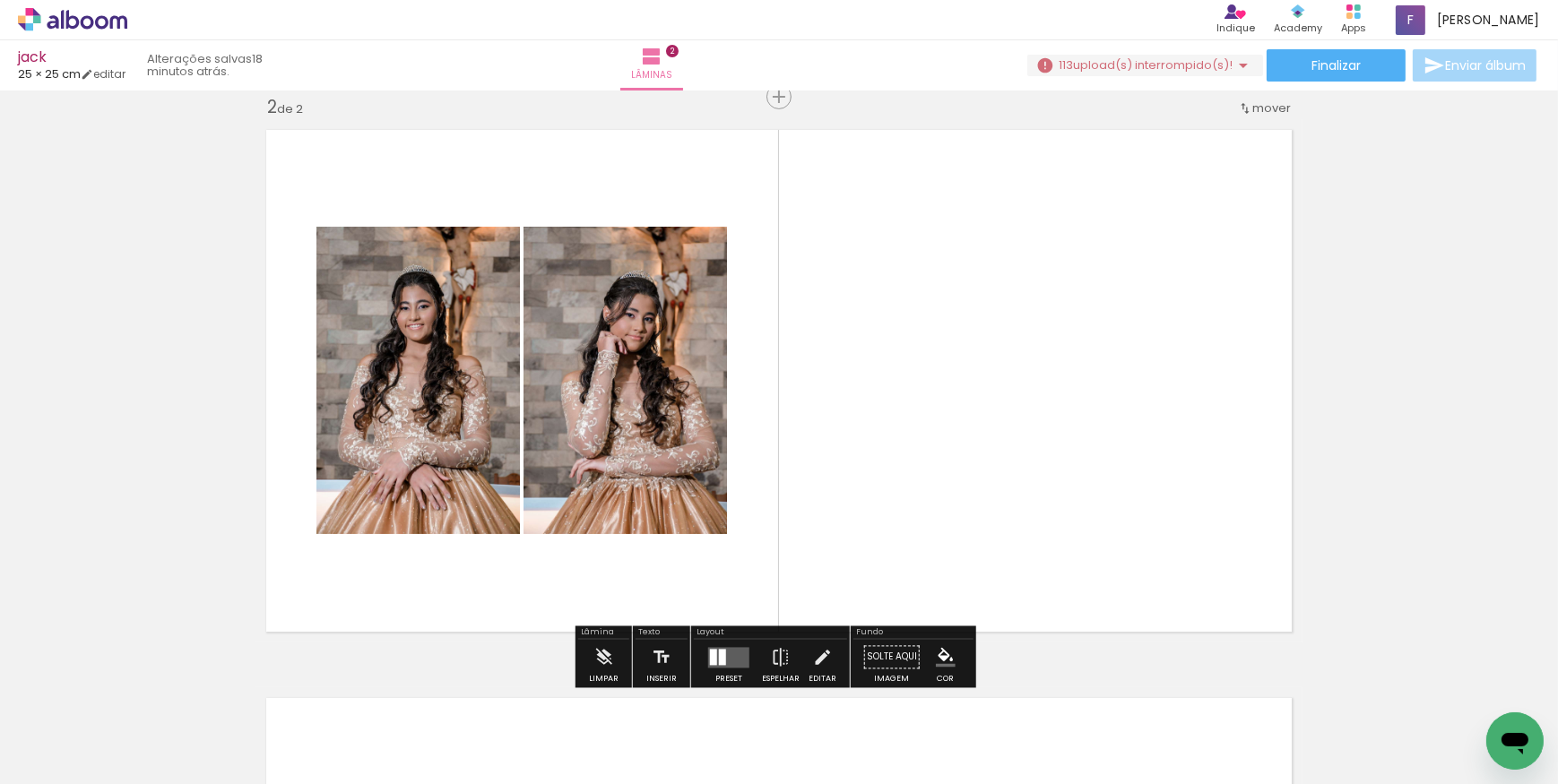
drag, startPoint x: 298, startPoint y: 315, endPoint x: 304, endPoint y: 339, distance: 24.7
click at [298, 319] on quentale-layouter at bounding box center [779, 381] width 1047 height 524
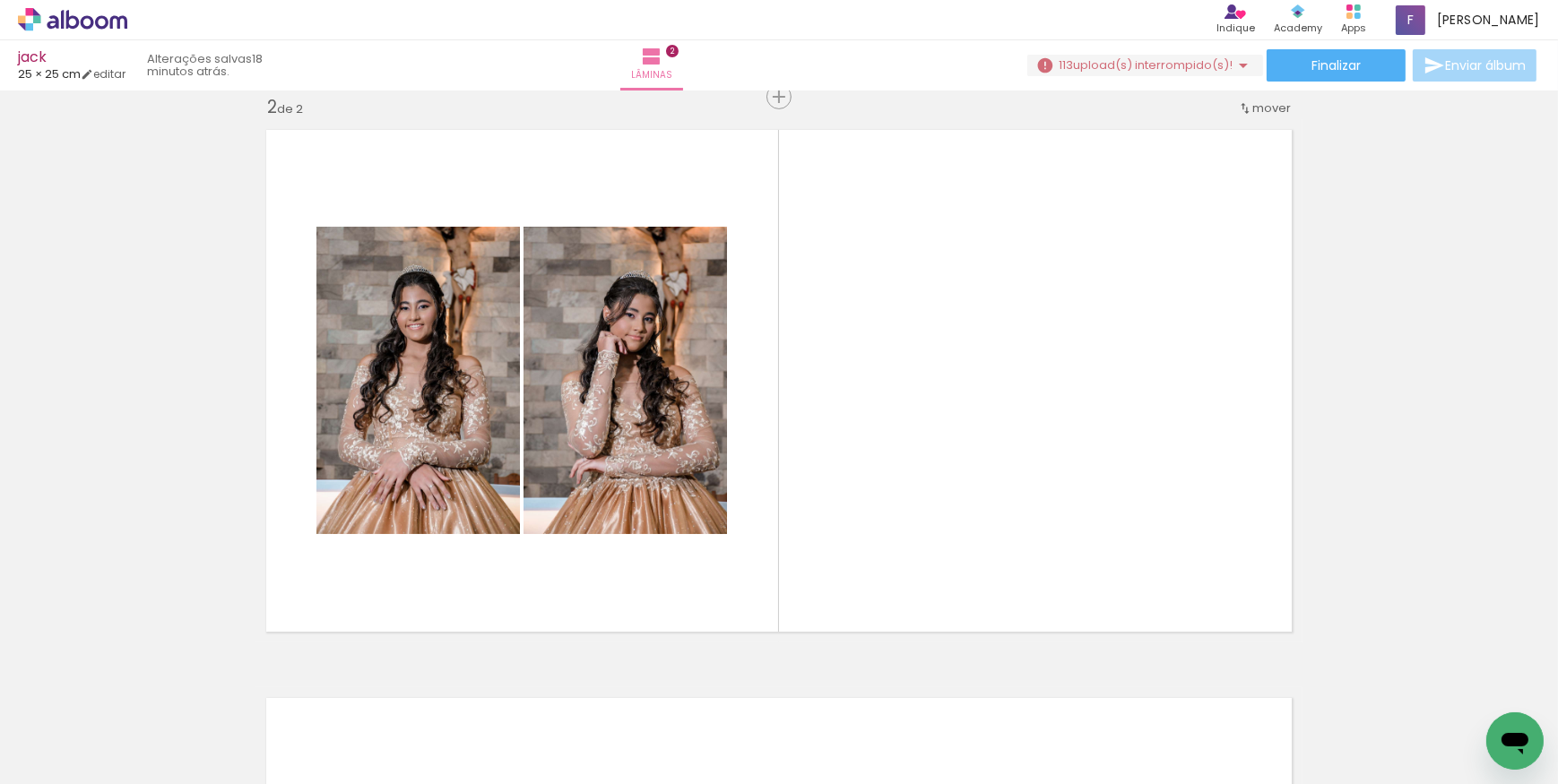
scroll to position [0, 16470]
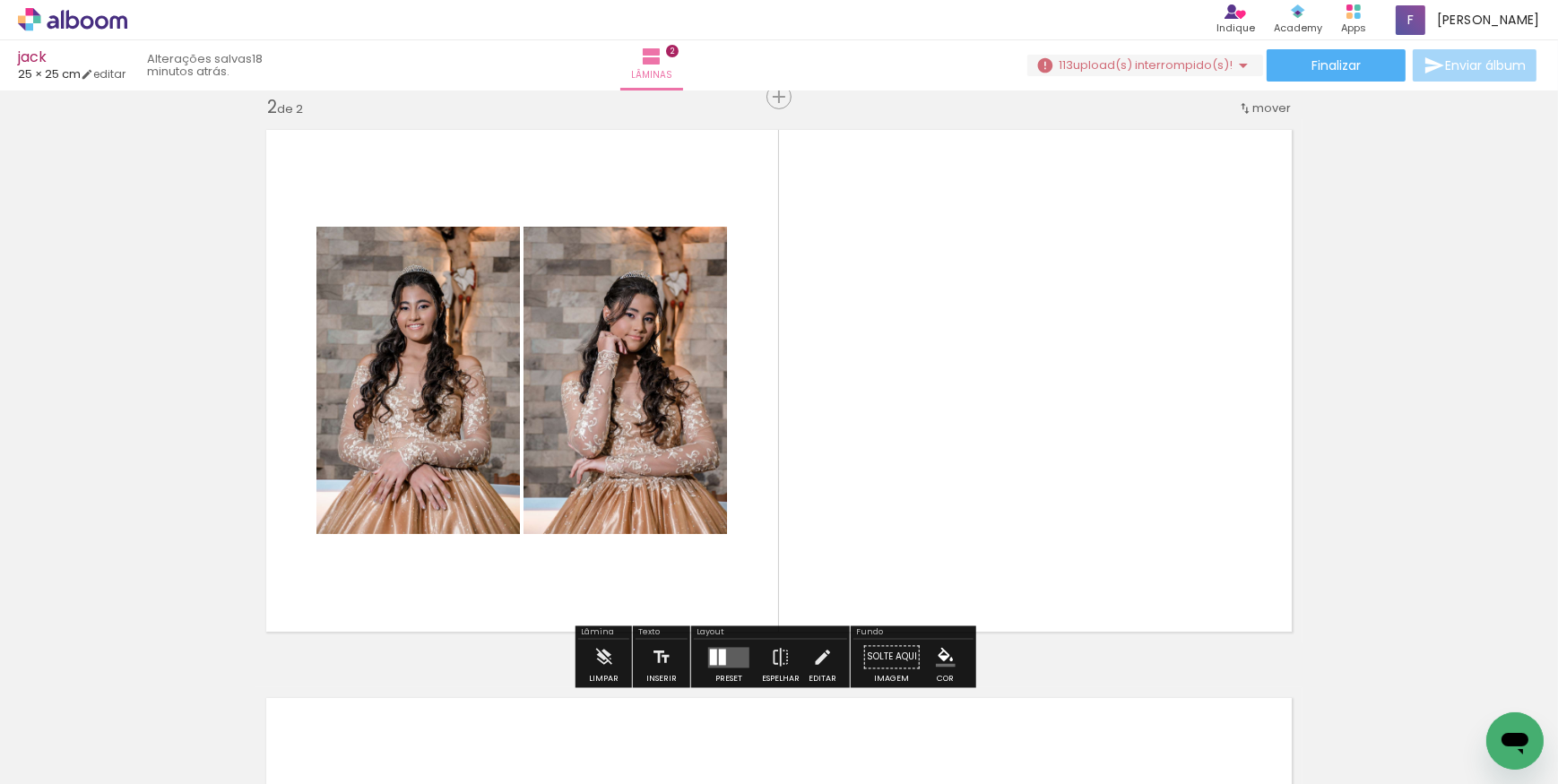
click at [998, 245] on quentale-layouter at bounding box center [779, 381] width 1047 height 524
click at [1149, 69] on span "upload(s) interrompido(s)!" at bounding box center [1153, 65] width 160 height 17
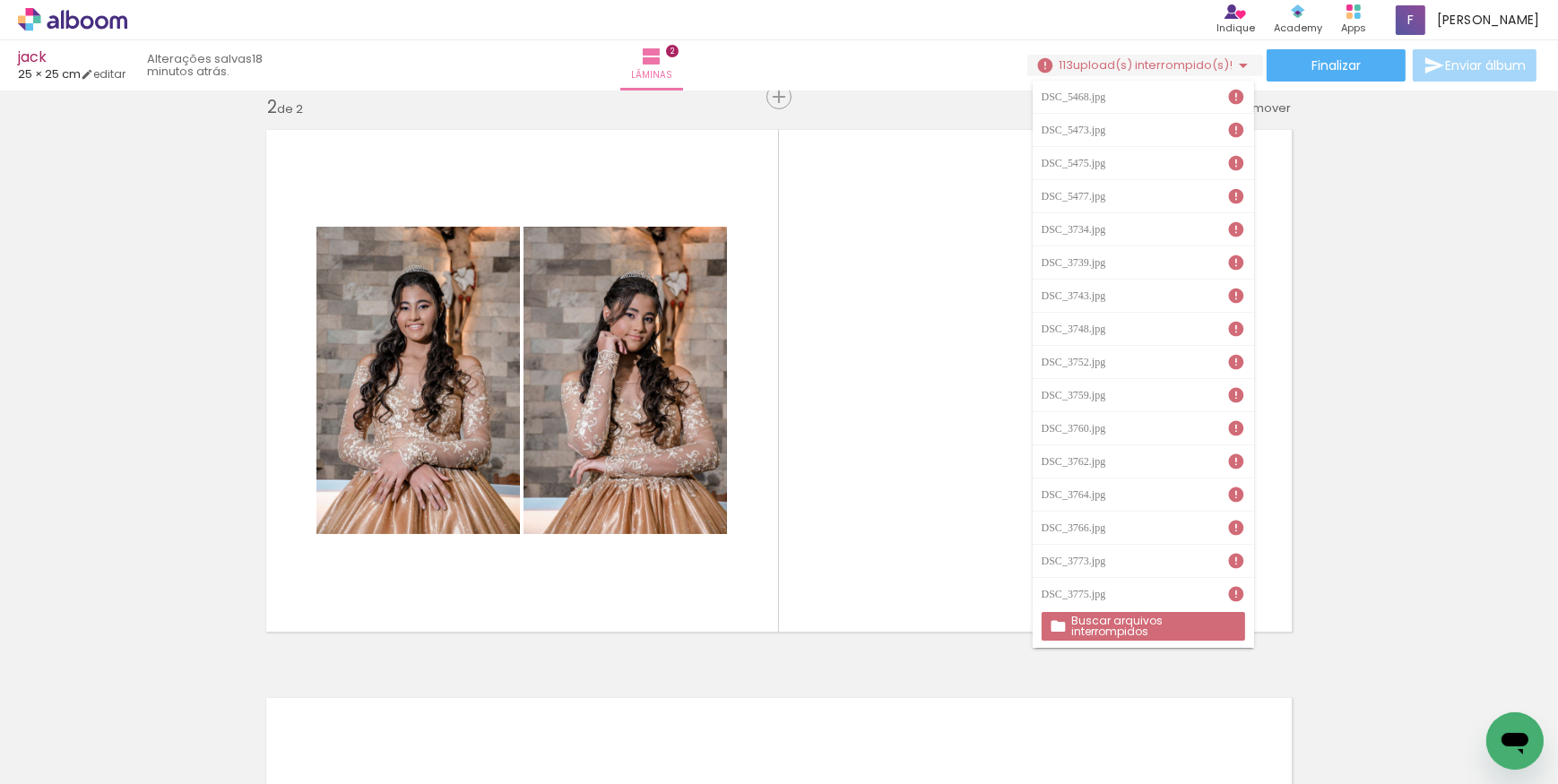
click at [0, 0] on slot "Buscar arquivos interrompidos" at bounding box center [0, 0] width 0 height 0
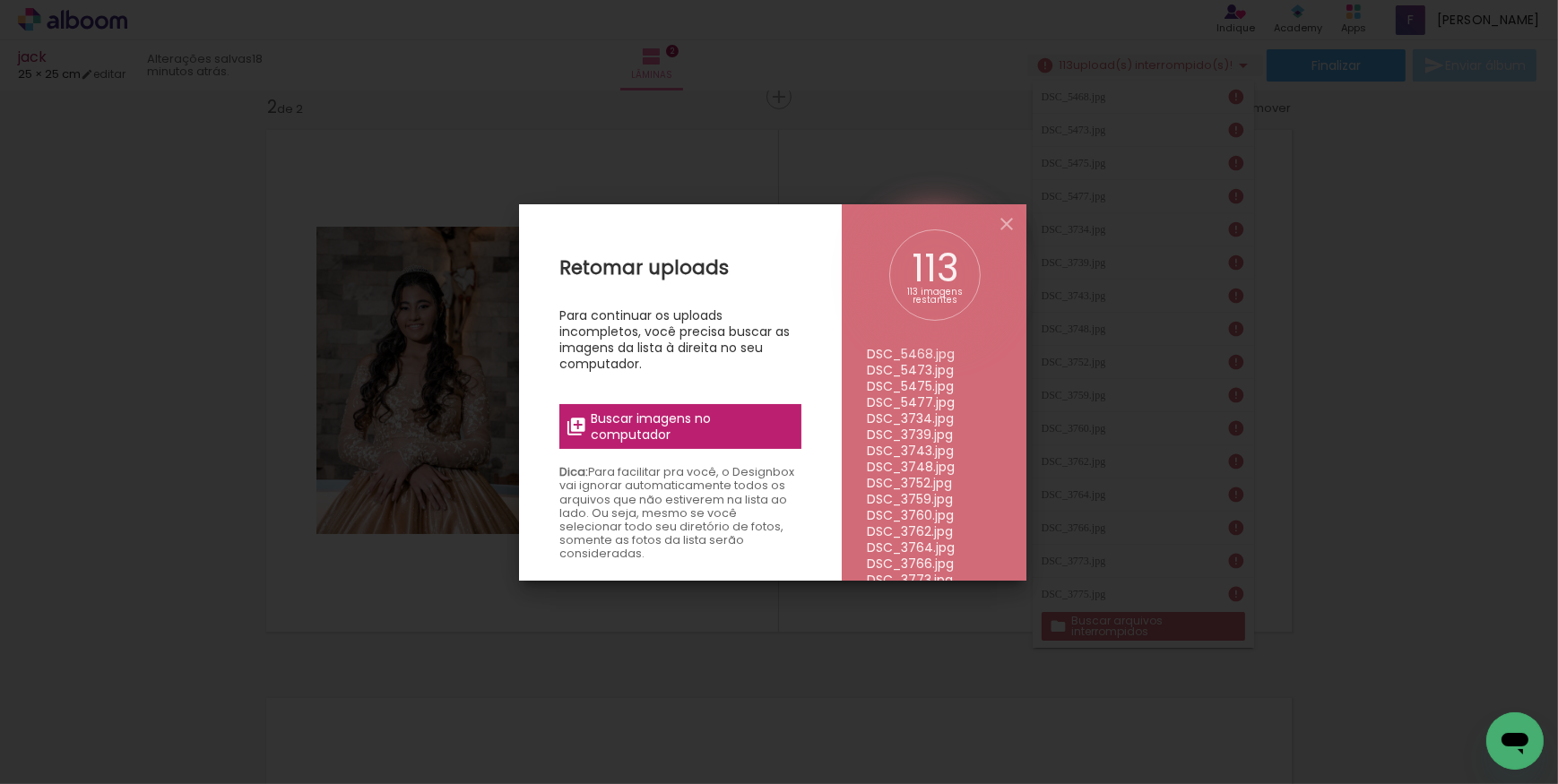
click at [634, 414] on span "Buscar imagens no computador" at bounding box center [690, 426] width 200 height 32
click at [0, 0] on input "file" at bounding box center [0, 0] width 0 height 0
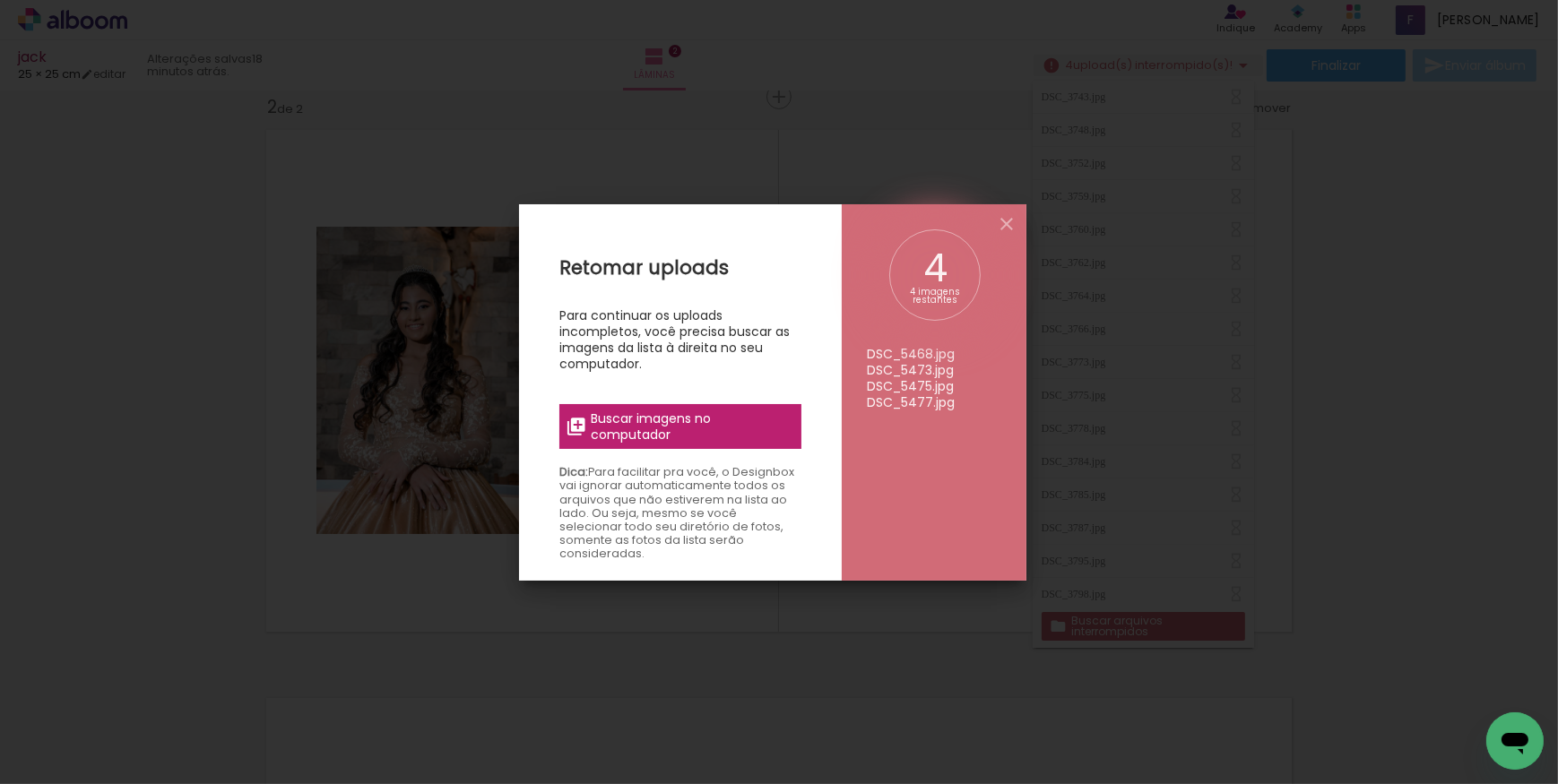
scroll to position [0, 0]
click at [681, 426] on span "Buscar imagens no computador" at bounding box center [690, 426] width 200 height 32
click at [0, 0] on input "file" at bounding box center [0, 0] width 0 height 0
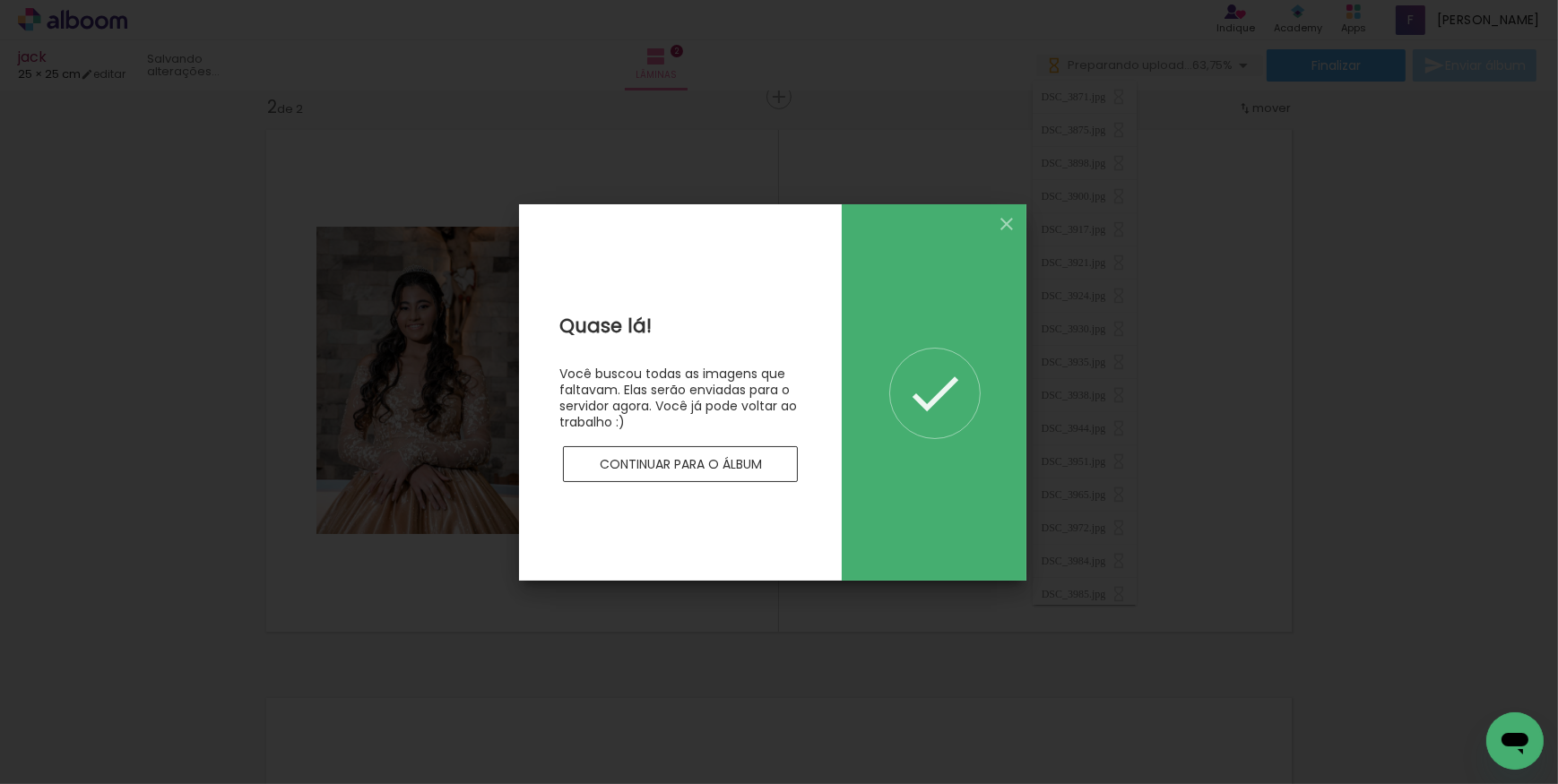
click at [0, 0] on slot "Continuar para o álbum" at bounding box center [0, 0] width 0 height 0
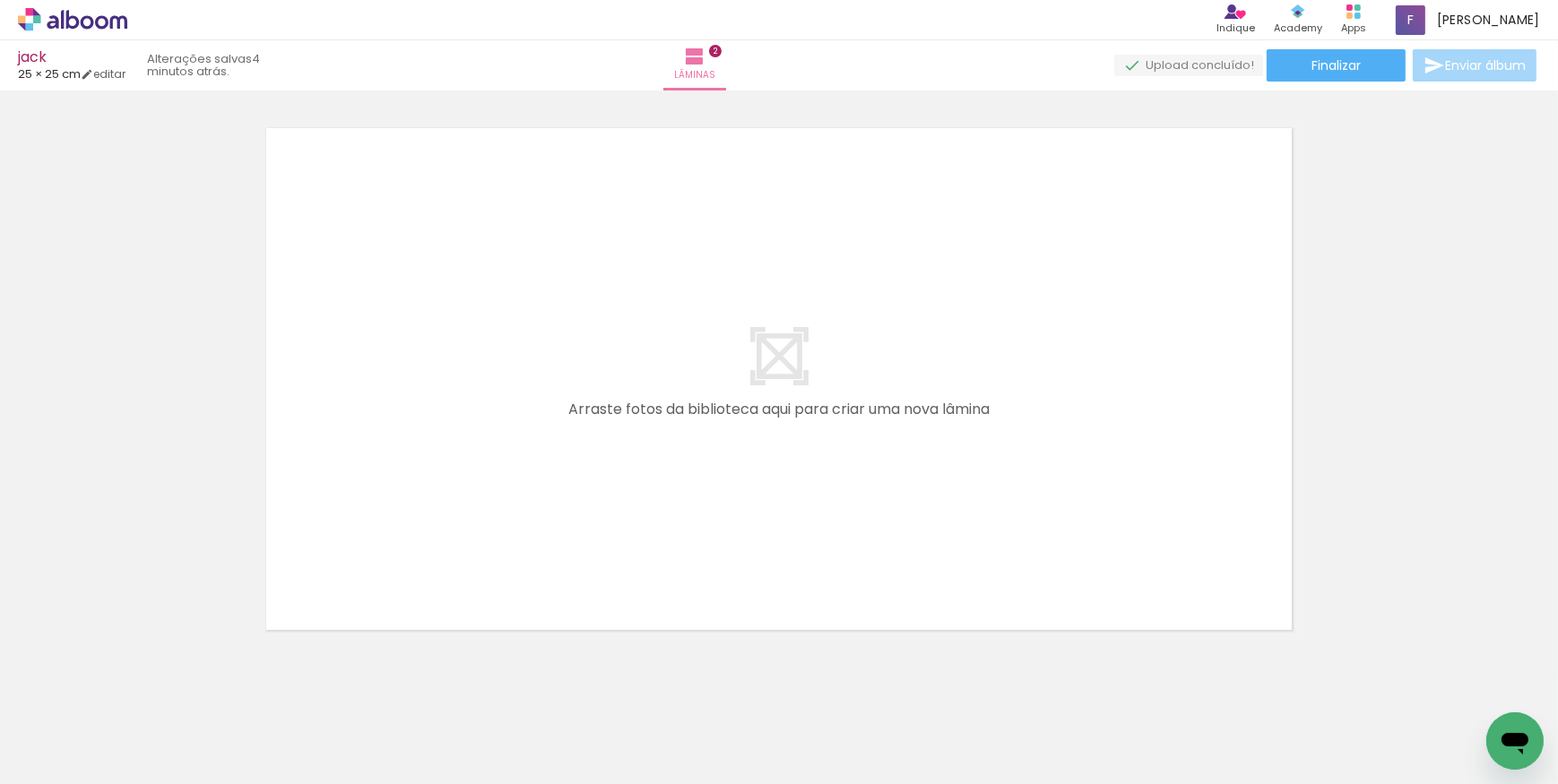
scroll to position [0, 4233]
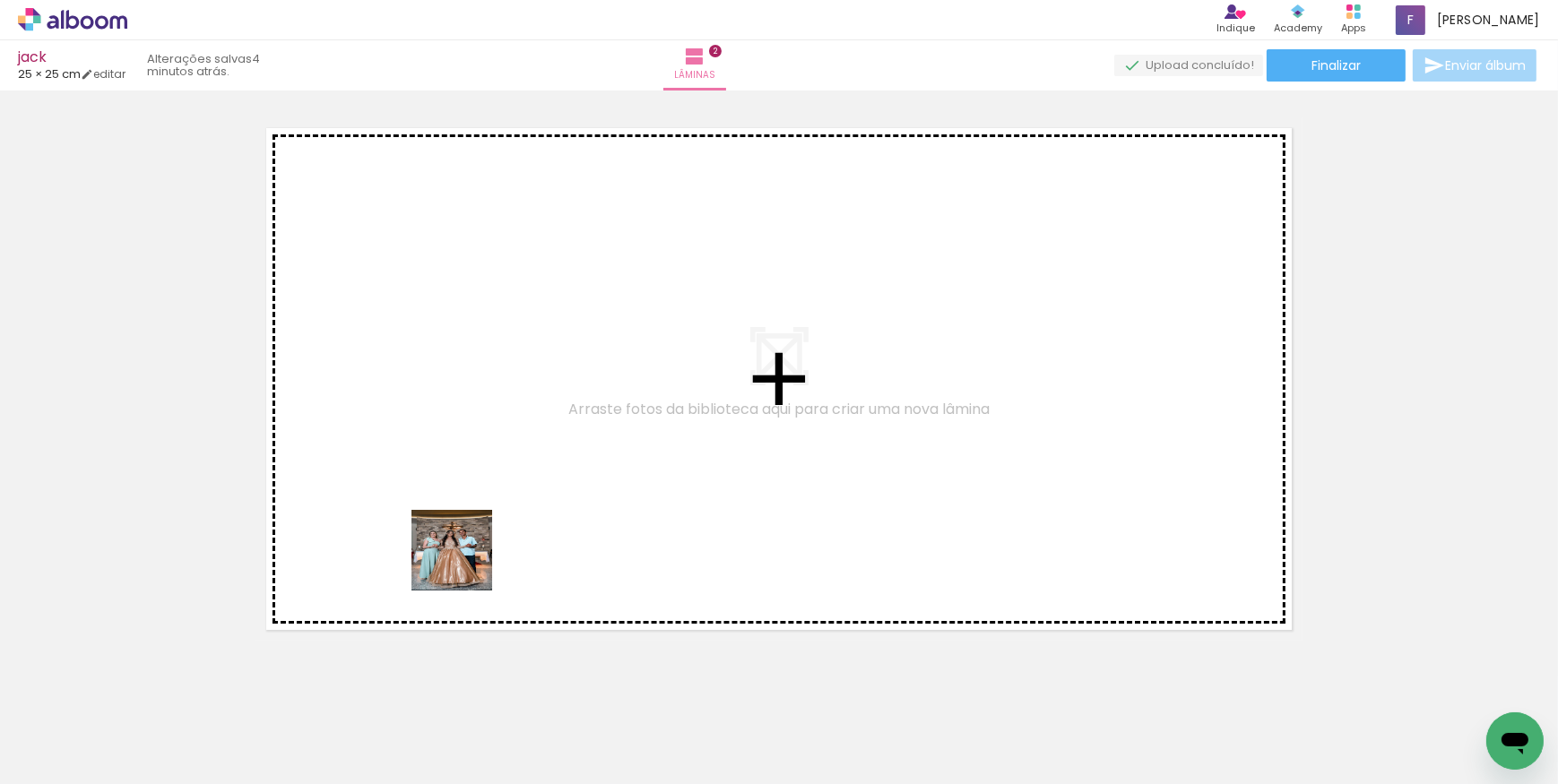
drag, startPoint x: 461, startPoint y: 732, endPoint x: 601, endPoint y: 662, distance: 156.5
click at [475, 475] on quentale-workspace at bounding box center [779, 392] width 1558 height 784
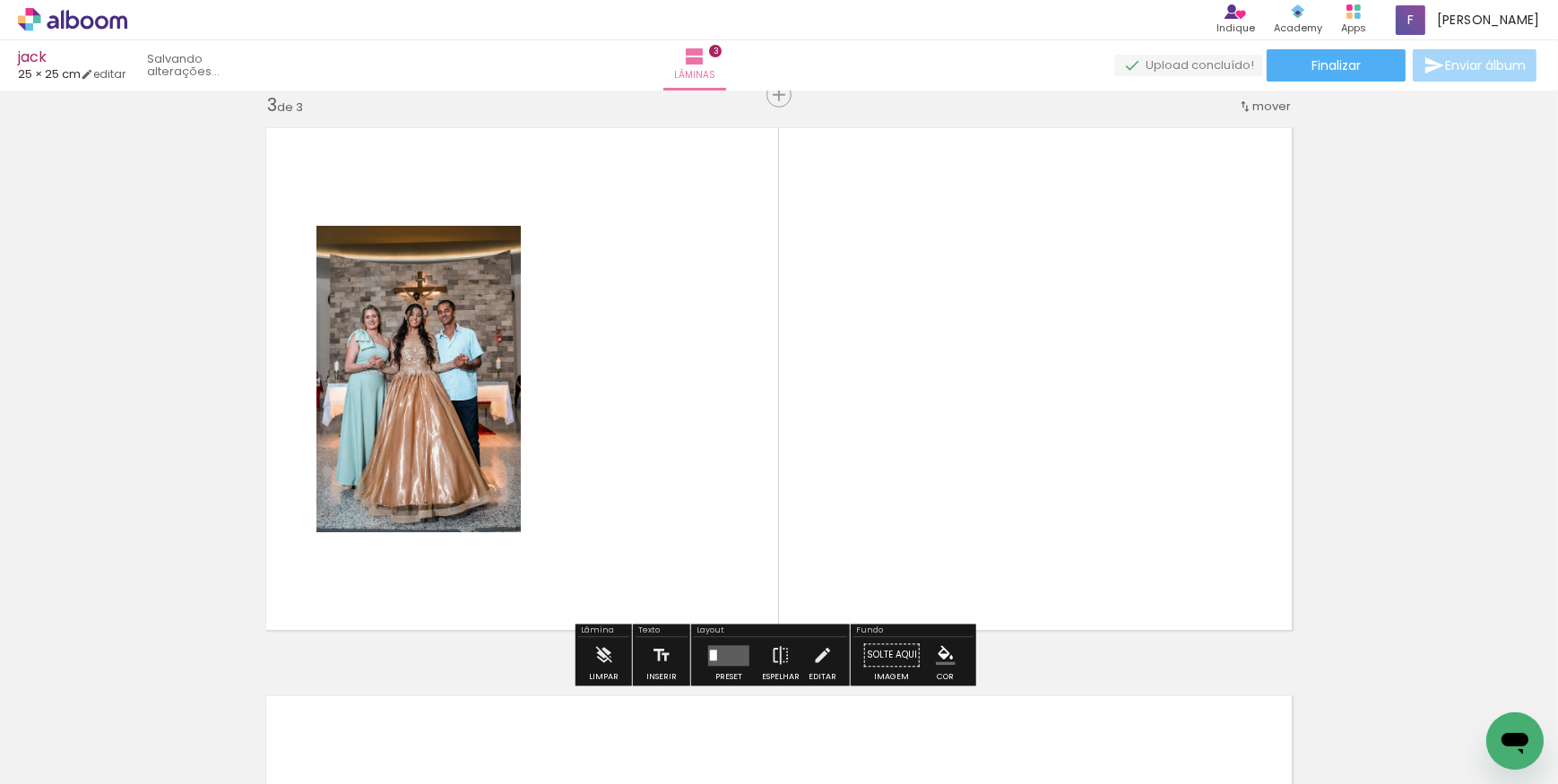
scroll to position [1159, 0]
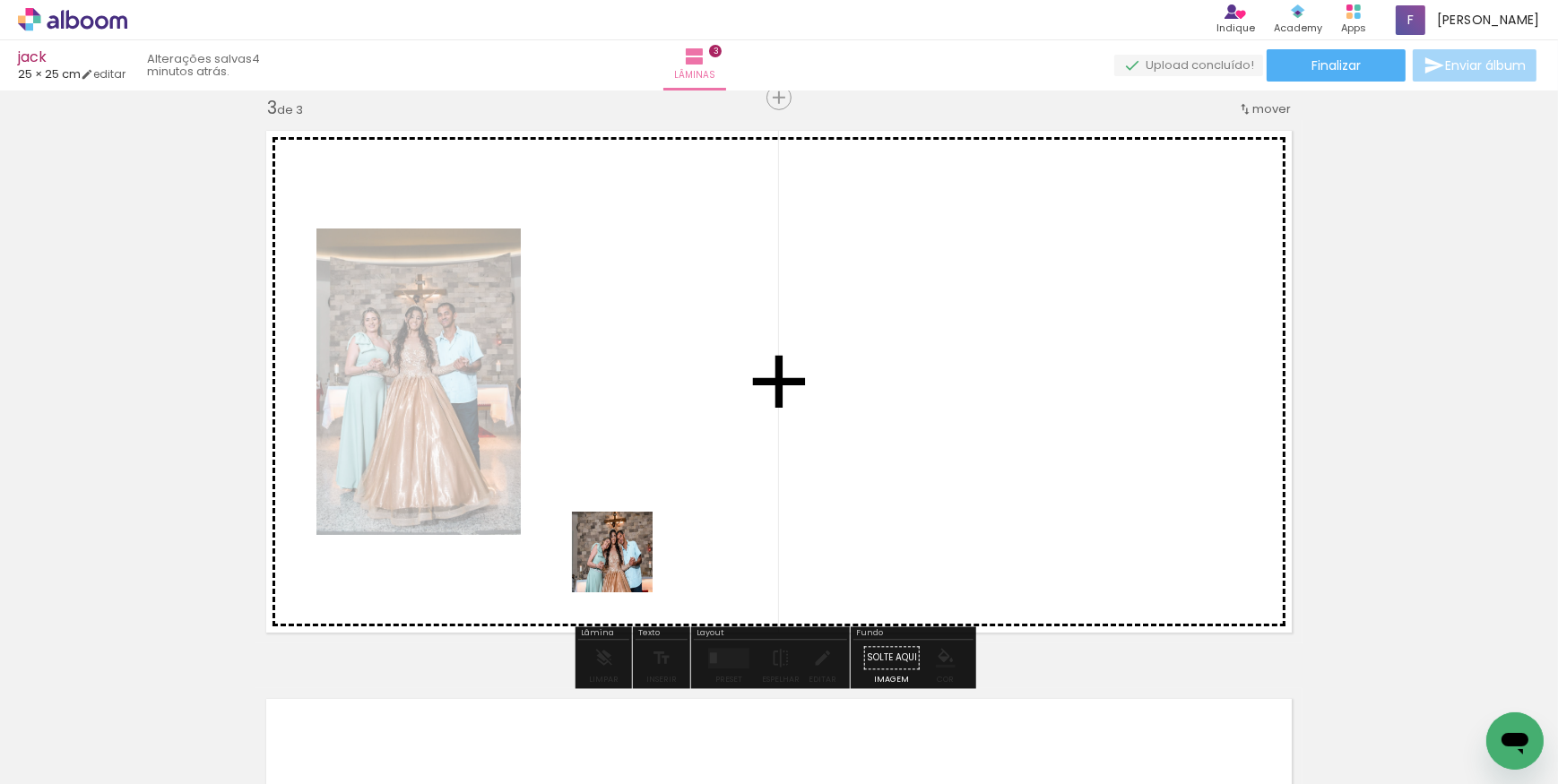
drag, startPoint x: 583, startPoint y: 725, endPoint x: 642, endPoint y: 526, distance: 207.6
click at [642, 526] on quentale-workspace at bounding box center [779, 392] width 1558 height 784
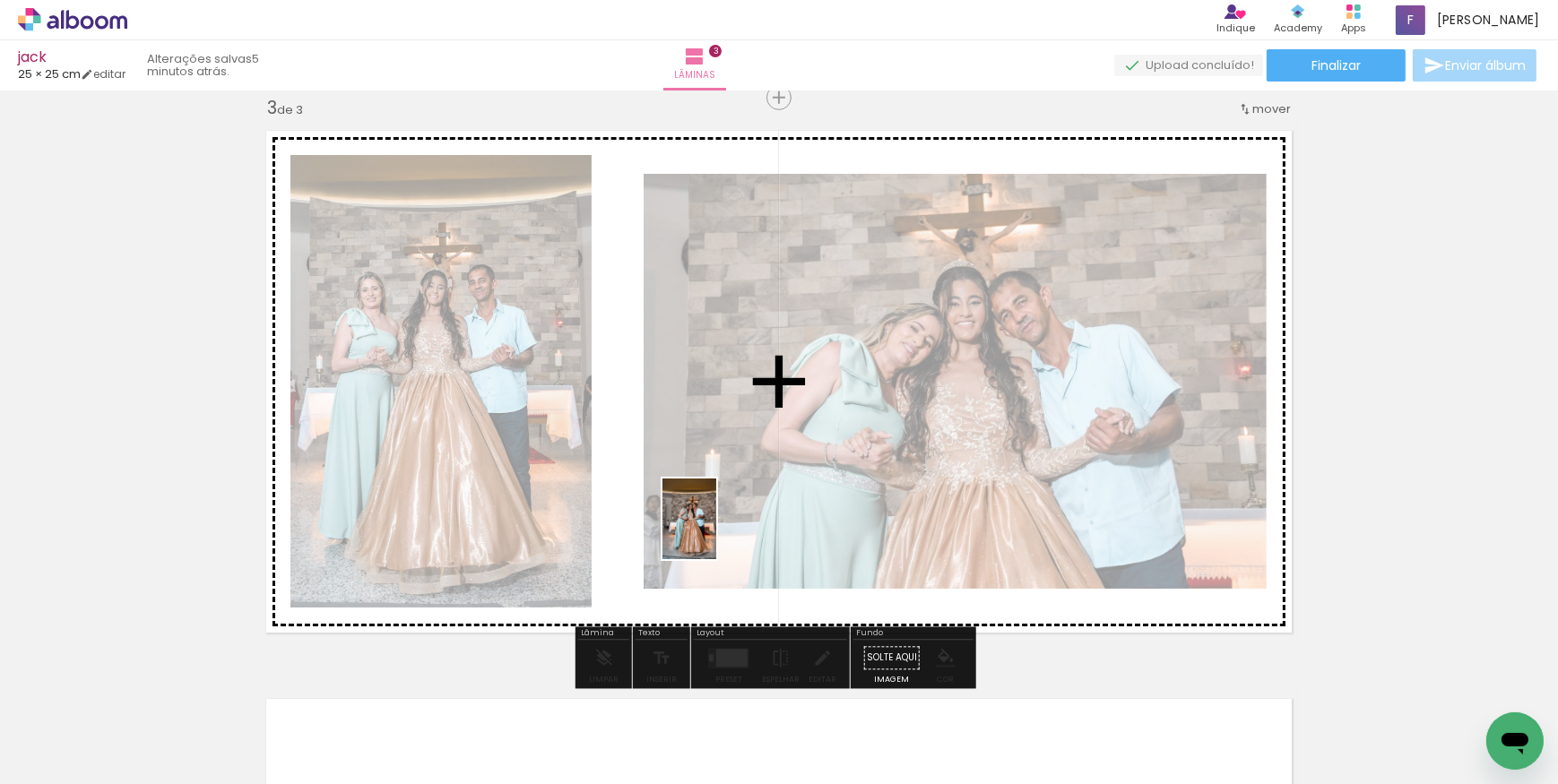
drag, startPoint x: 681, startPoint y: 724, endPoint x: 731, endPoint y: 502, distance: 227.6
click at [731, 502] on quentale-workspace at bounding box center [779, 392] width 1558 height 784
click at [731, 502] on div at bounding box center [955, 382] width 623 height 415
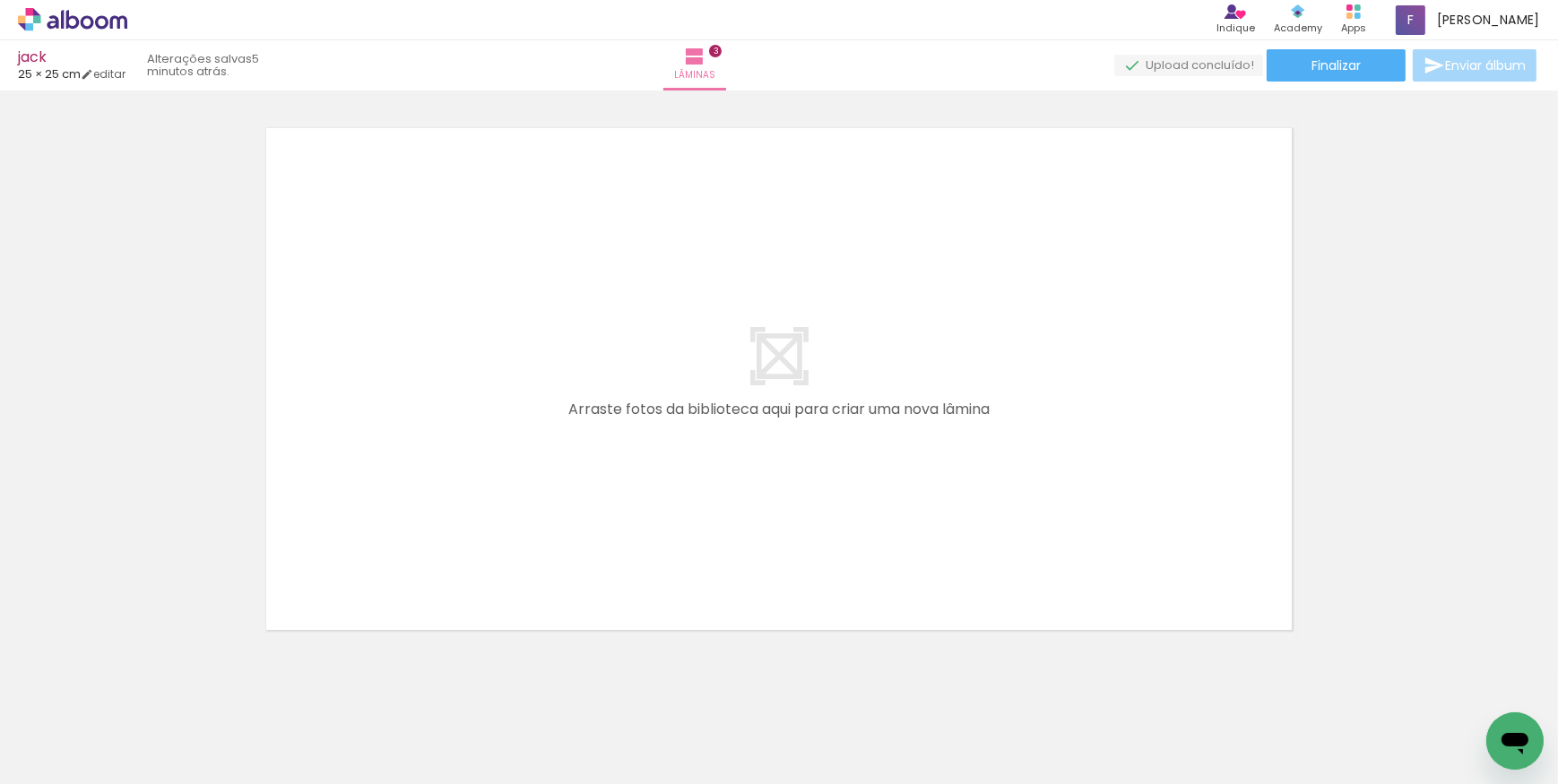
scroll to position [0, 260]
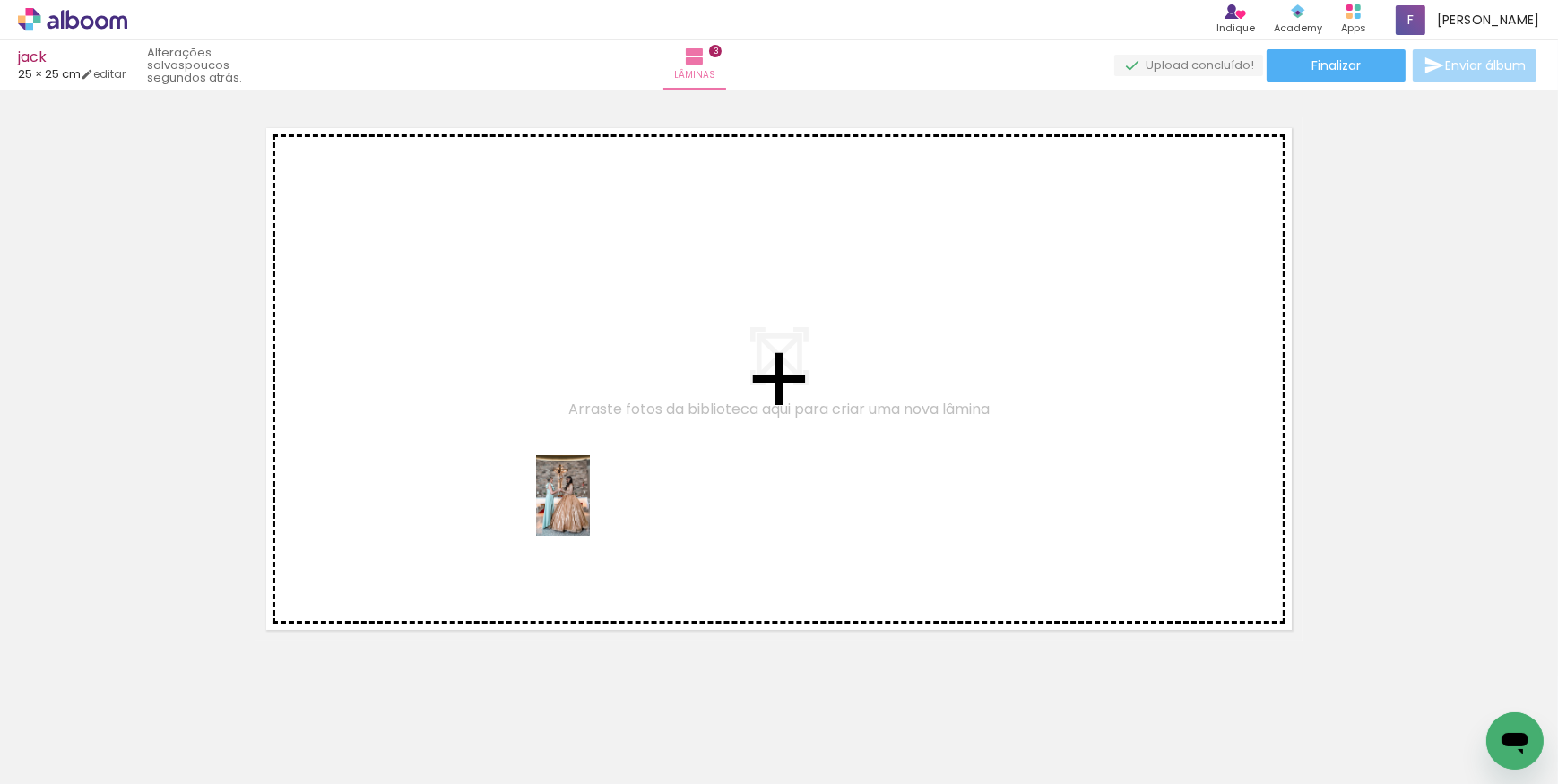
drag, startPoint x: 535, startPoint y: 749, endPoint x: 590, endPoint y: 509, distance: 246.2
click at [590, 509] on quentale-workspace at bounding box center [779, 392] width 1558 height 784
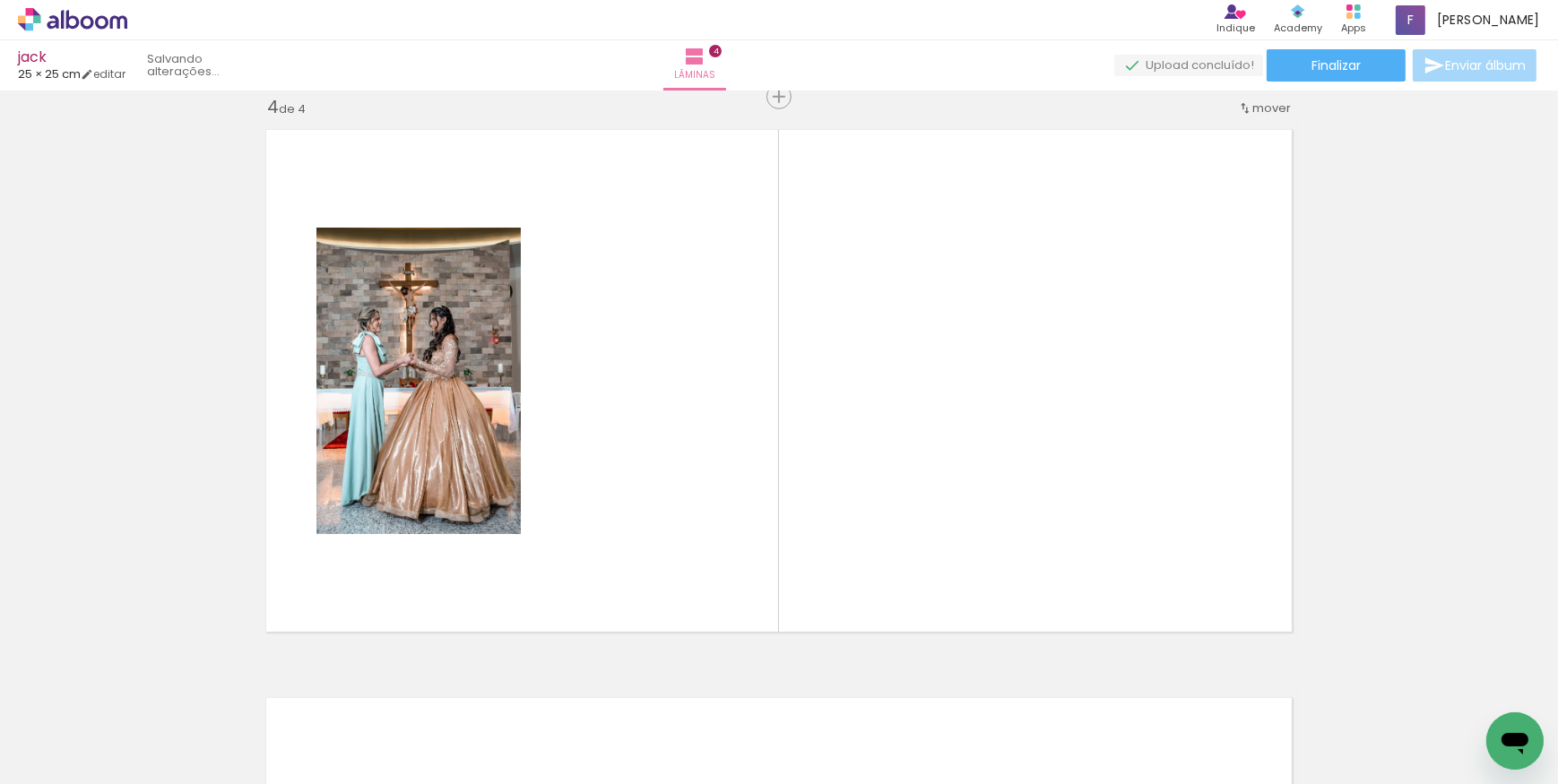
scroll to position [1727, 0]
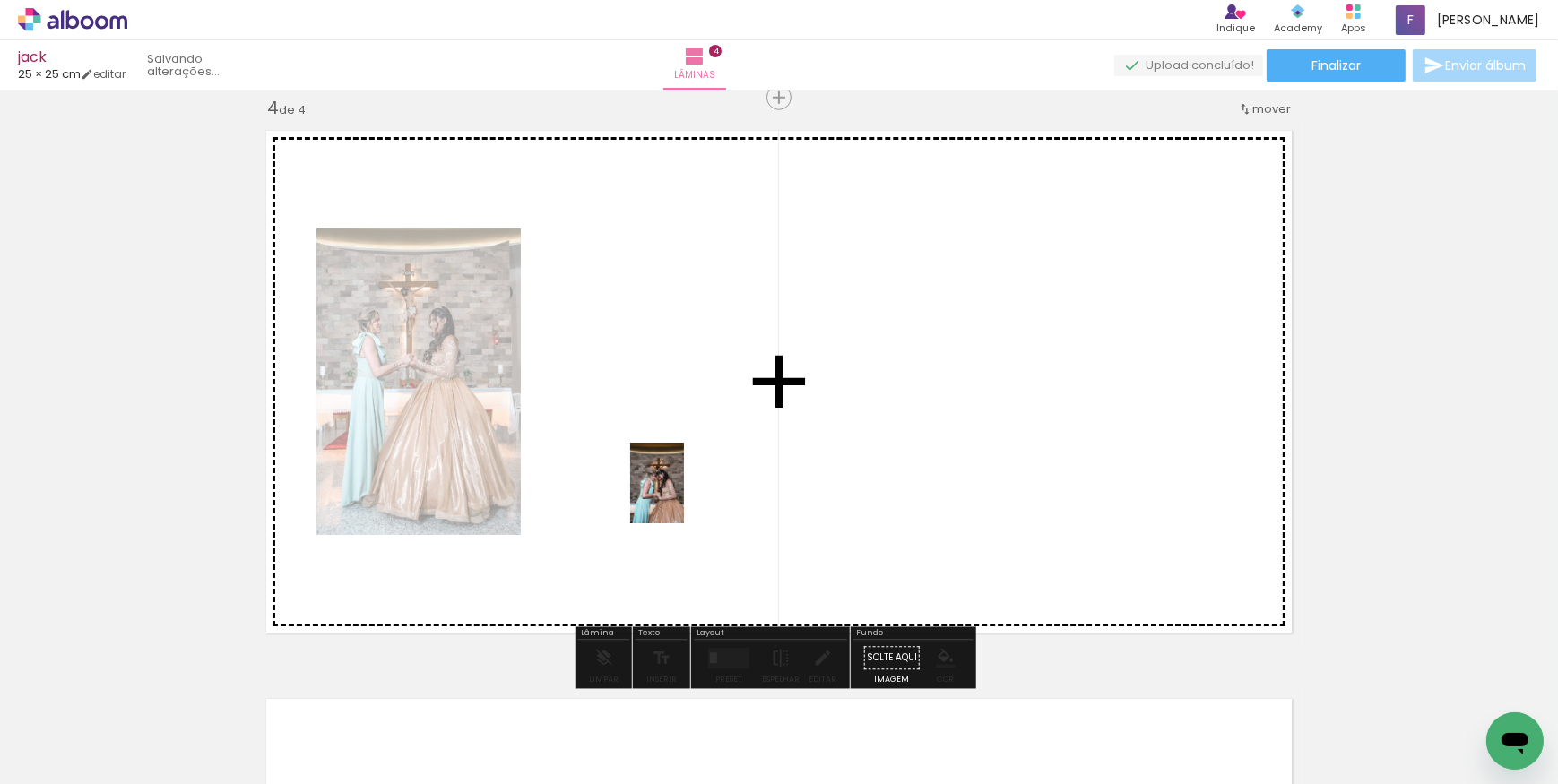
drag, startPoint x: 636, startPoint y: 725, endPoint x: 687, endPoint y: 475, distance: 255.1
click at [687, 475] on quentale-workspace at bounding box center [779, 392] width 1558 height 784
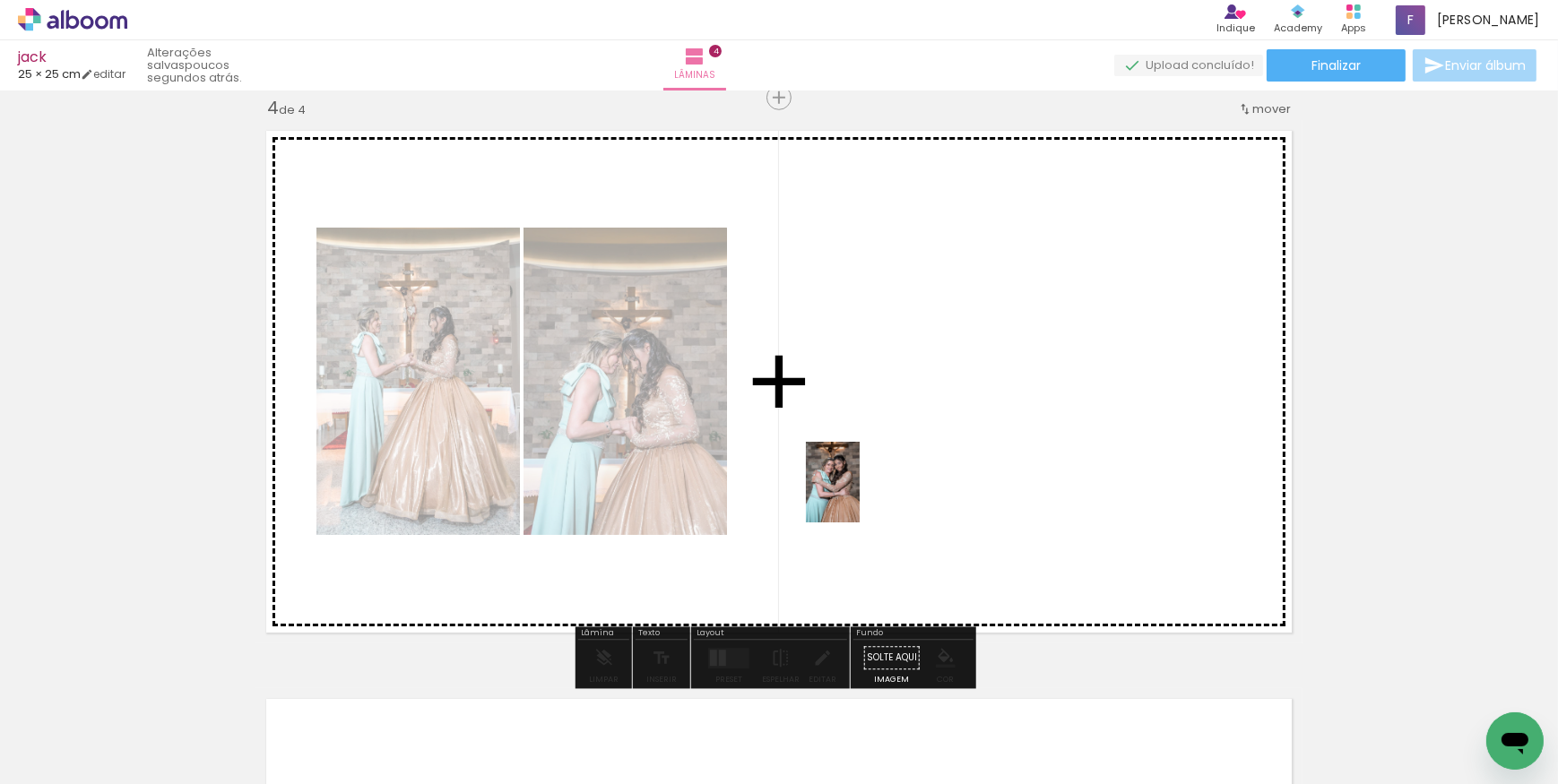
drag, startPoint x: 714, startPoint y: 750, endPoint x: 851, endPoint y: 753, distance: 137.0
click at [860, 495] on quentale-workspace at bounding box center [779, 392] width 1558 height 784
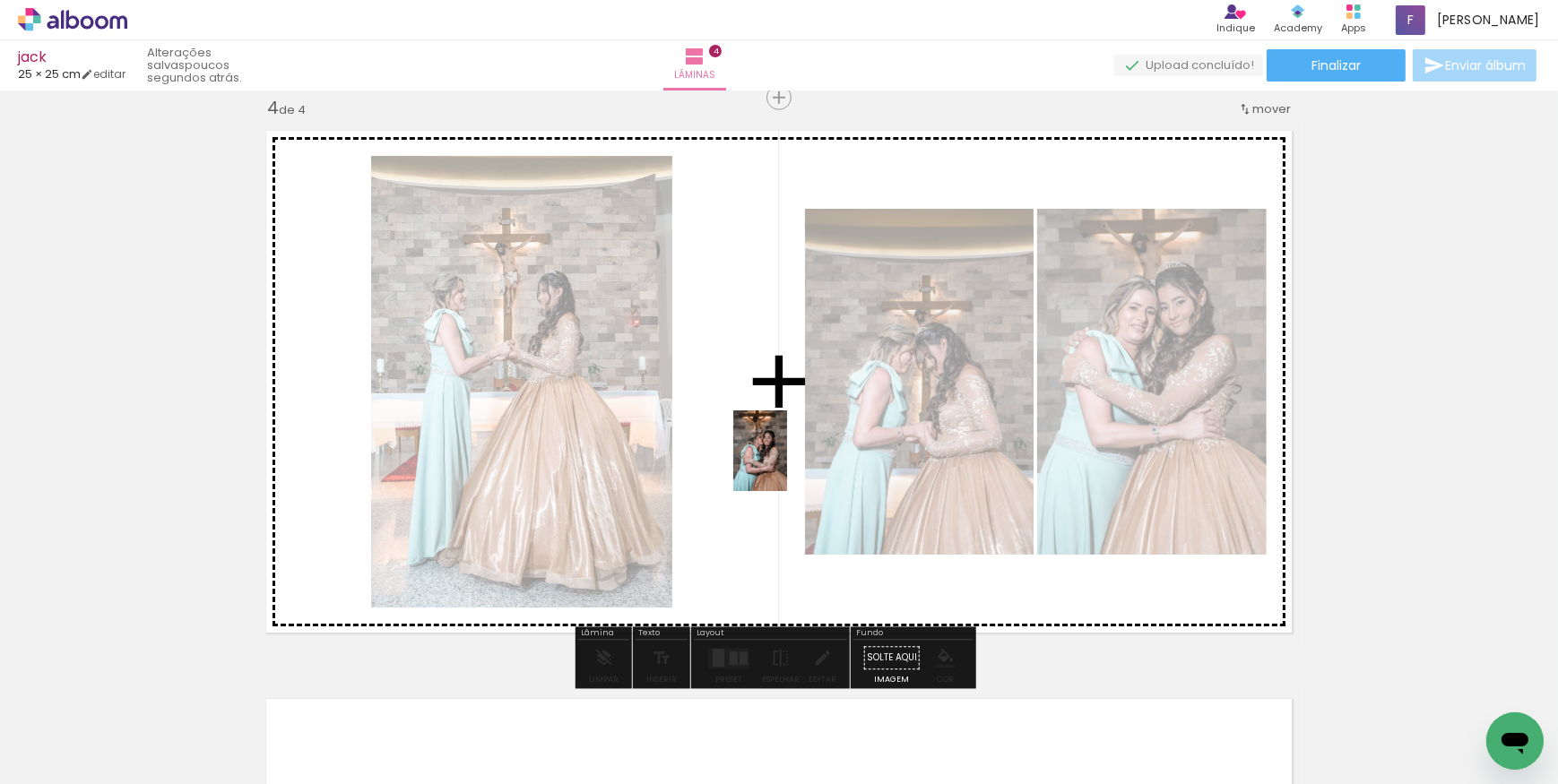
drag, startPoint x: 827, startPoint y: 740, endPoint x: 787, endPoint y: 461, distance: 281.9
click at [787, 461] on quentale-workspace at bounding box center [779, 392] width 1558 height 784
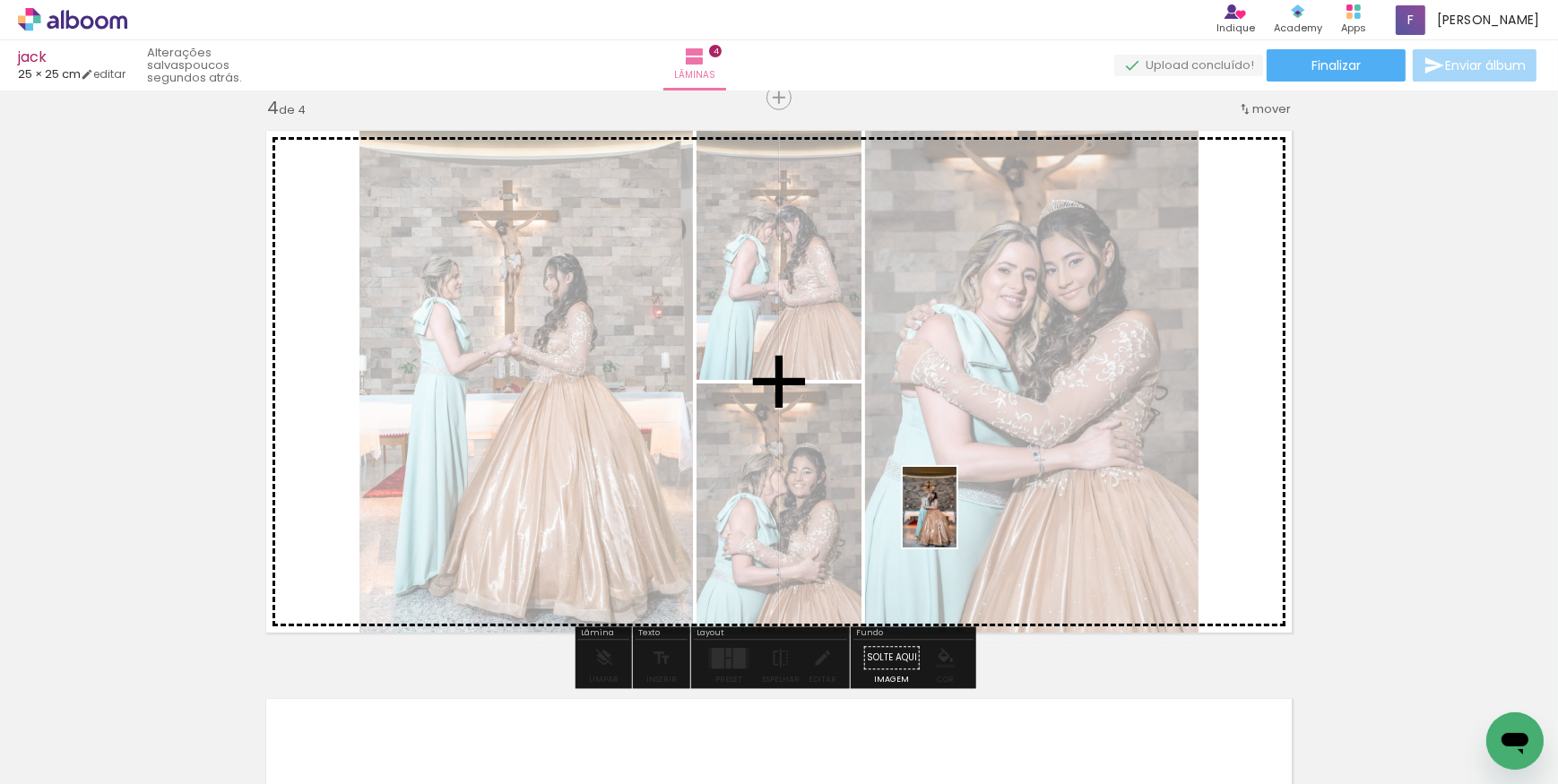
drag, startPoint x: 937, startPoint y: 743, endPoint x: 956, endPoint y: 521, distance: 222.8
click at [956, 521] on quentale-workspace at bounding box center [779, 392] width 1558 height 784
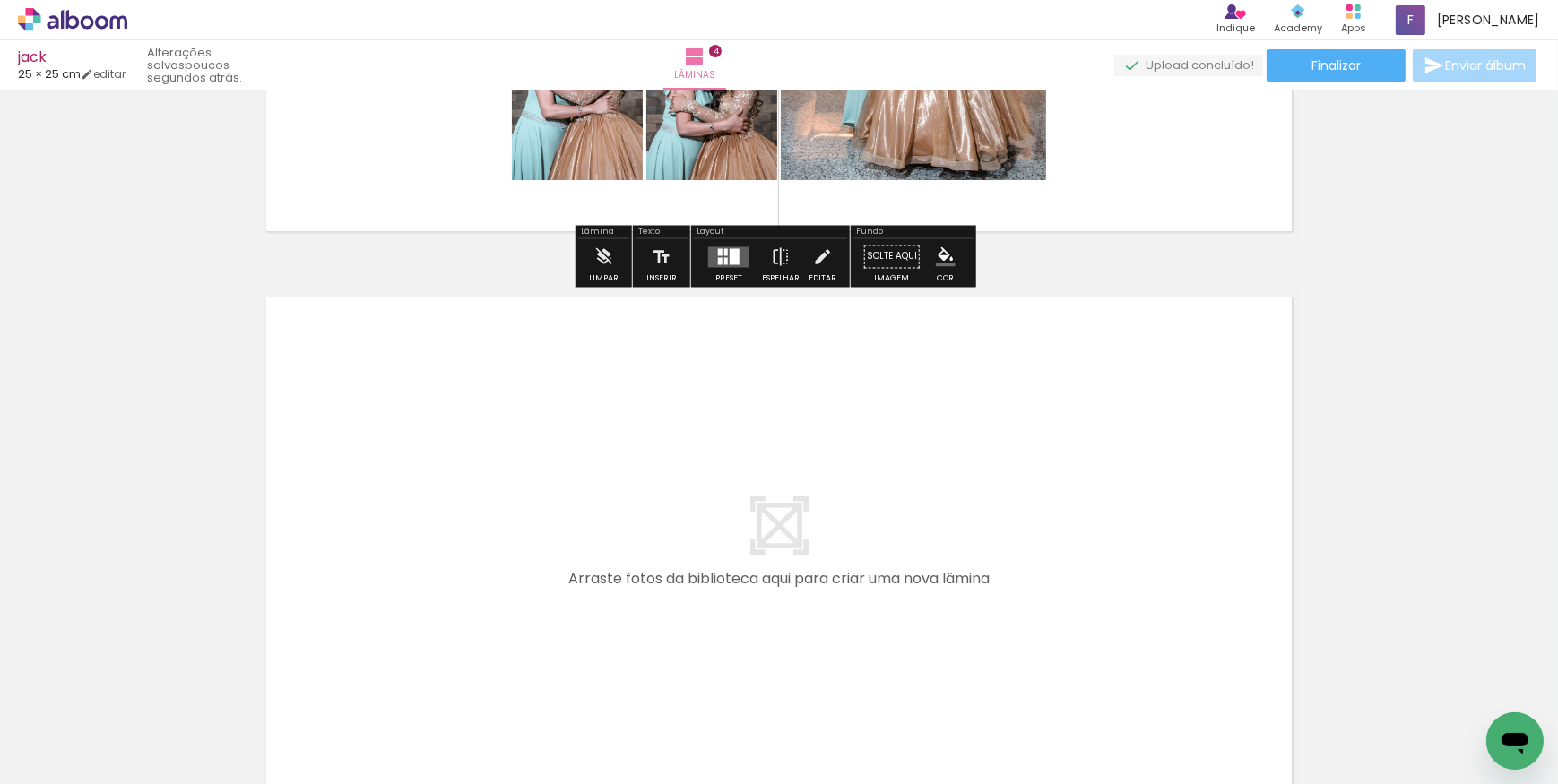
scroll to position [2133, 0]
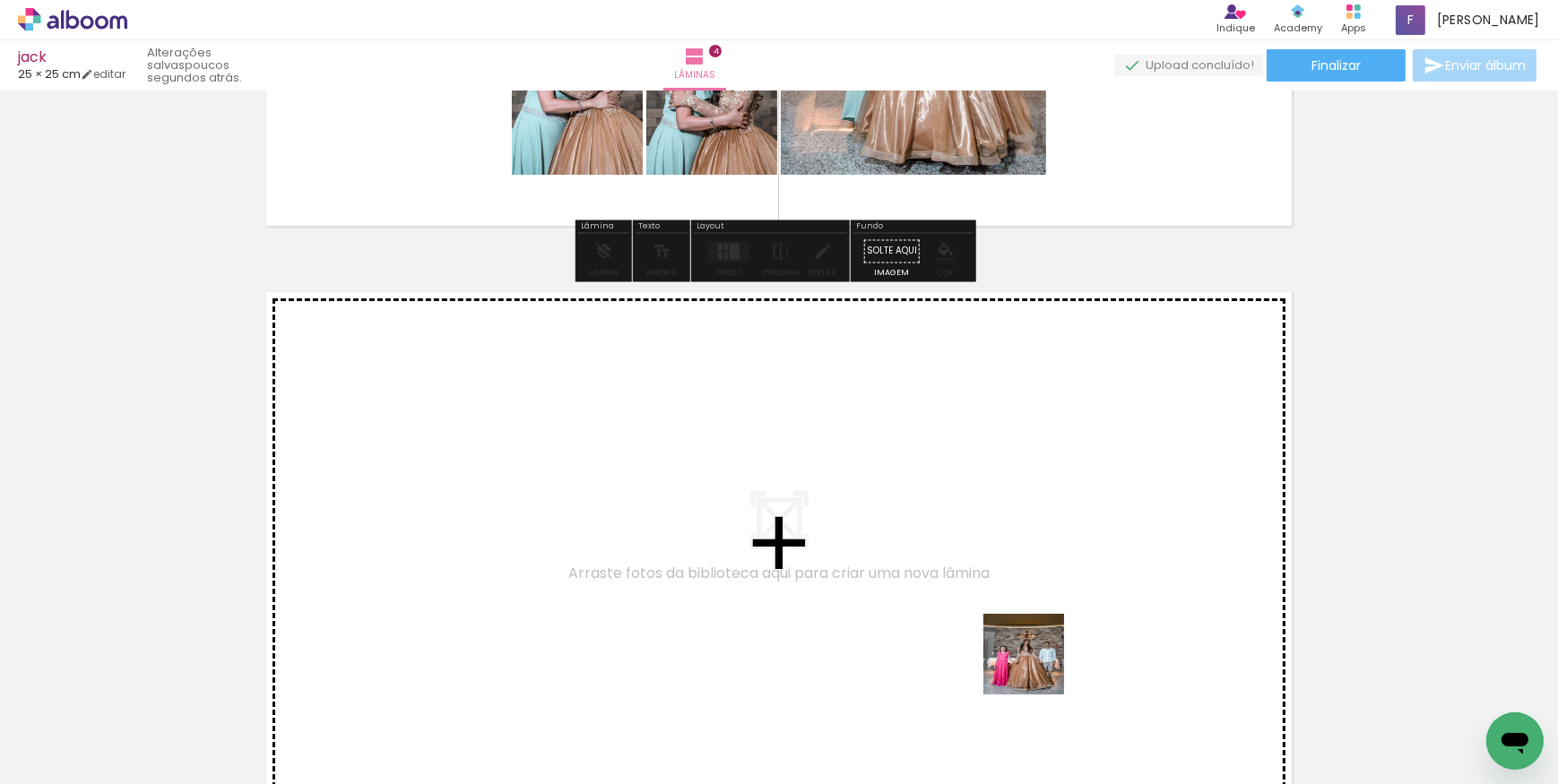
drag, startPoint x: 1037, startPoint y: 668, endPoint x: 1037, endPoint y: 490, distance: 178.0
click at [1037, 490] on quentale-workspace at bounding box center [779, 392] width 1558 height 784
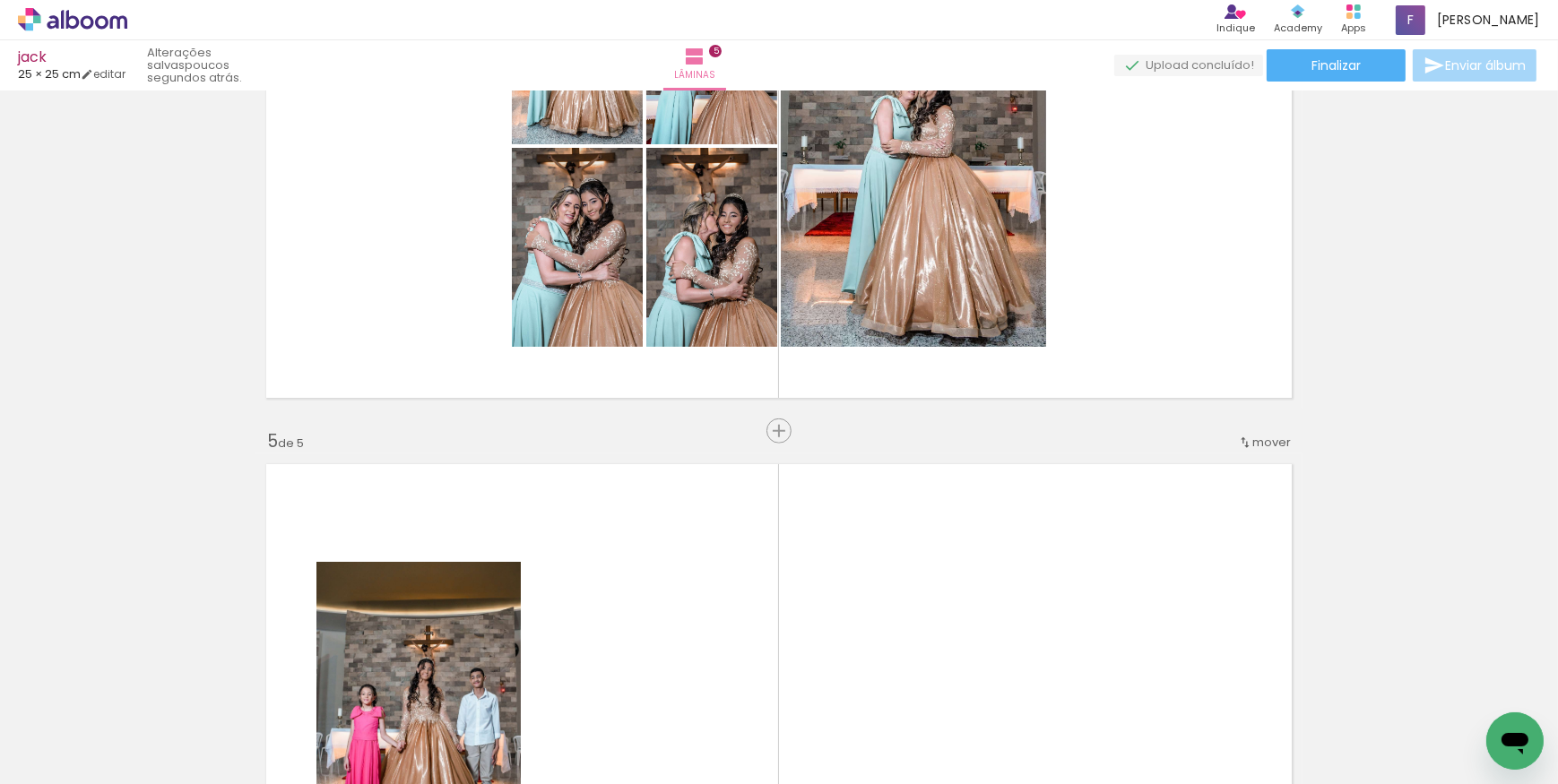
scroll to position [2132, 0]
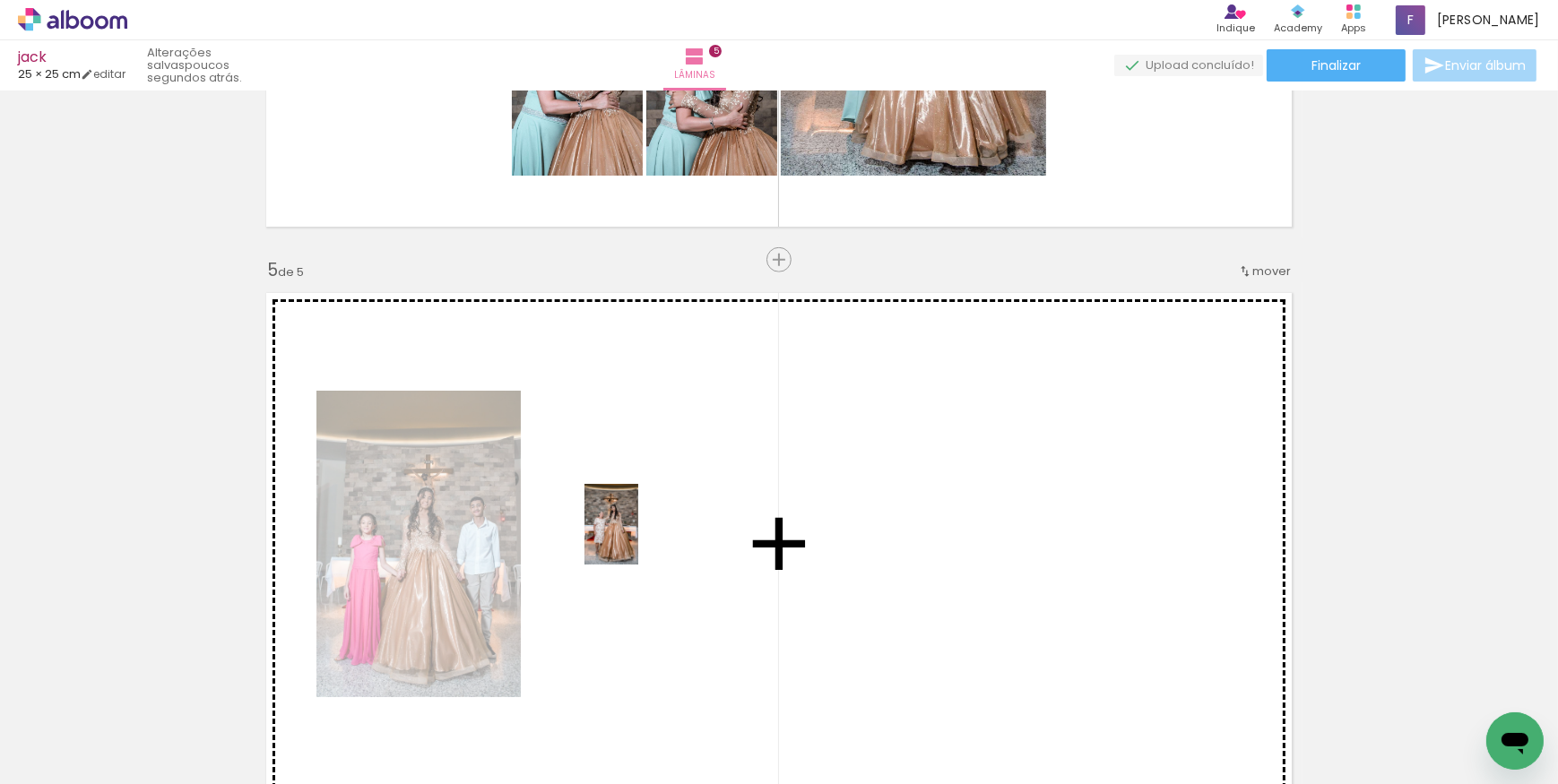
drag, startPoint x: 506, startPoint y: 731, endPoint x: 638, endPoint y: 538, distance: 233.8
click at [638, 538] on quentale-workspace at bounding box center [779, 392] width 1558 height 784
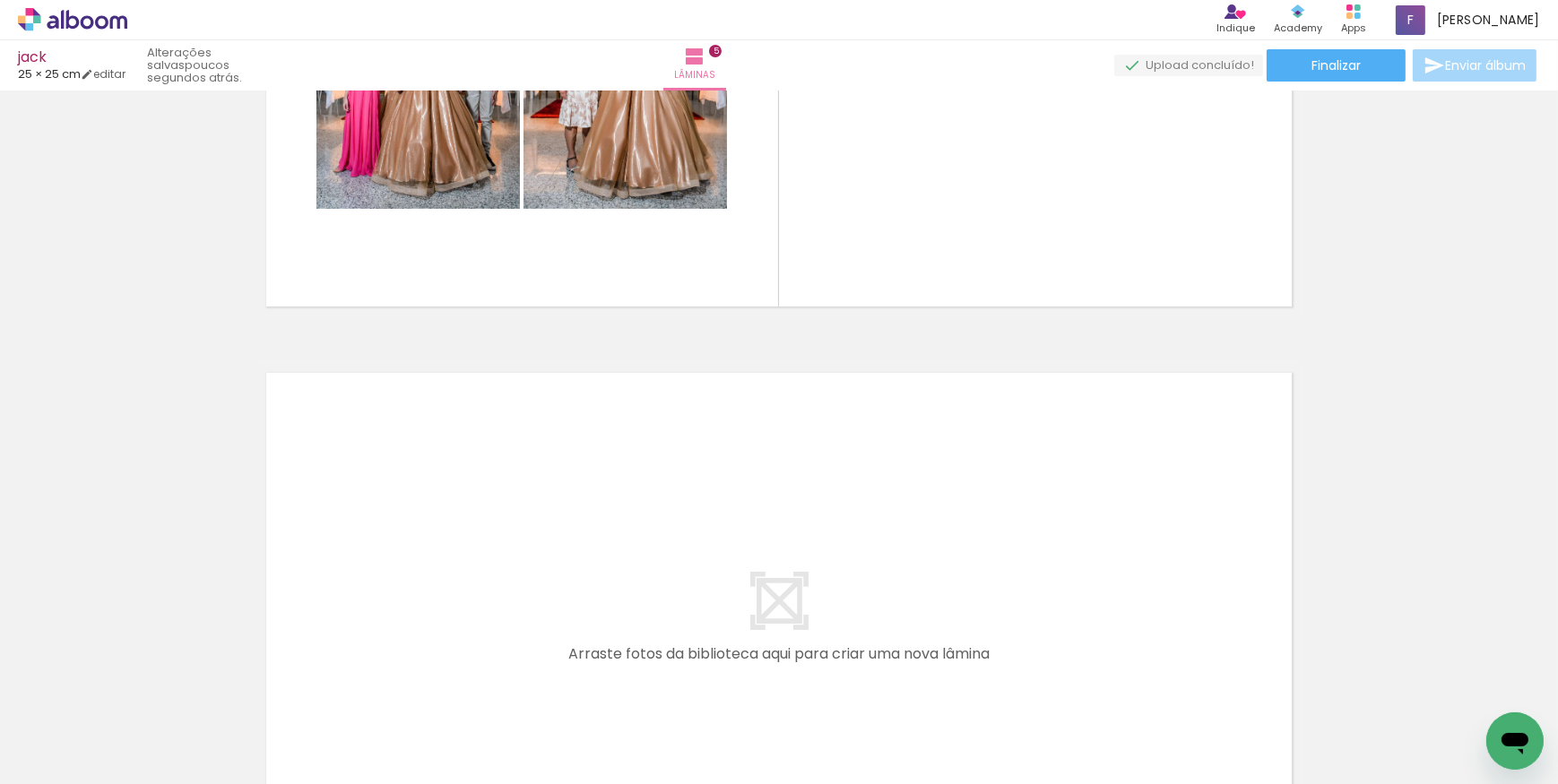
scroll to position [0, 4273]
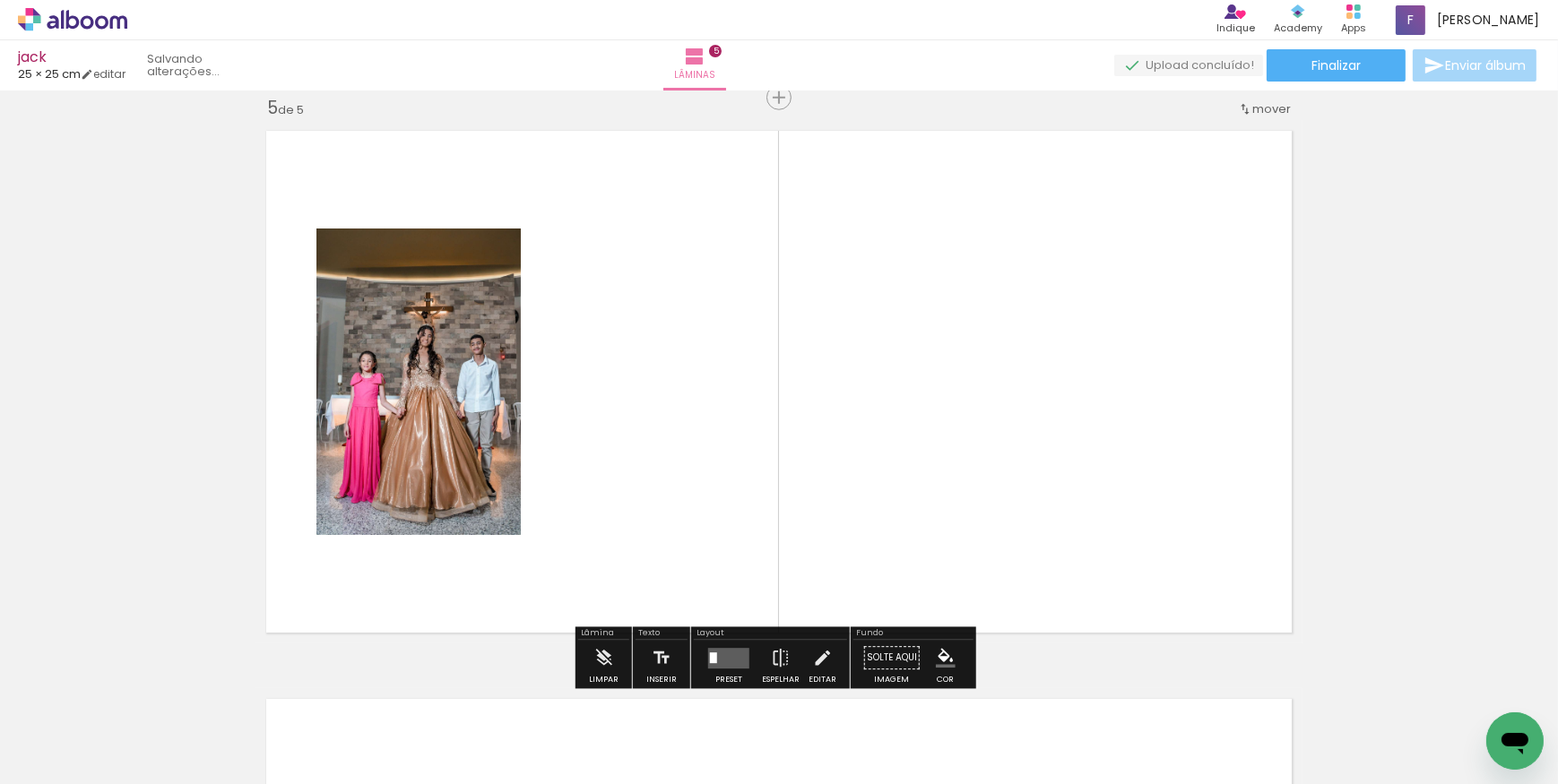
scroll to position [0, 4273]
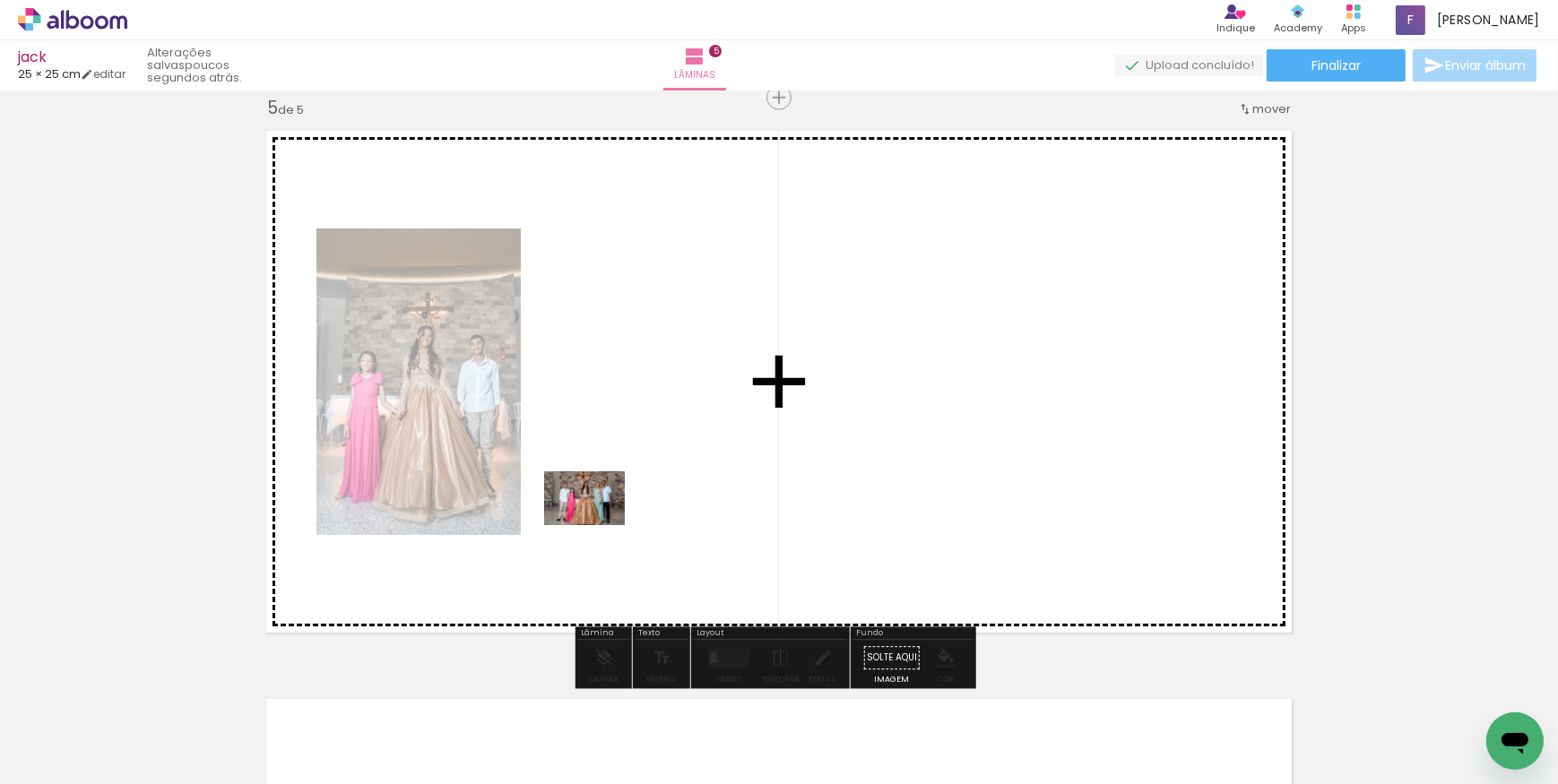
drag, startPoint x: 339, startPoint y: 732, endPoint x: 599, endPoint y: 525, distance: 332.3
click at [599, 525] on quentale-workspace at bounding box center [779, 392] width 1558 height 784
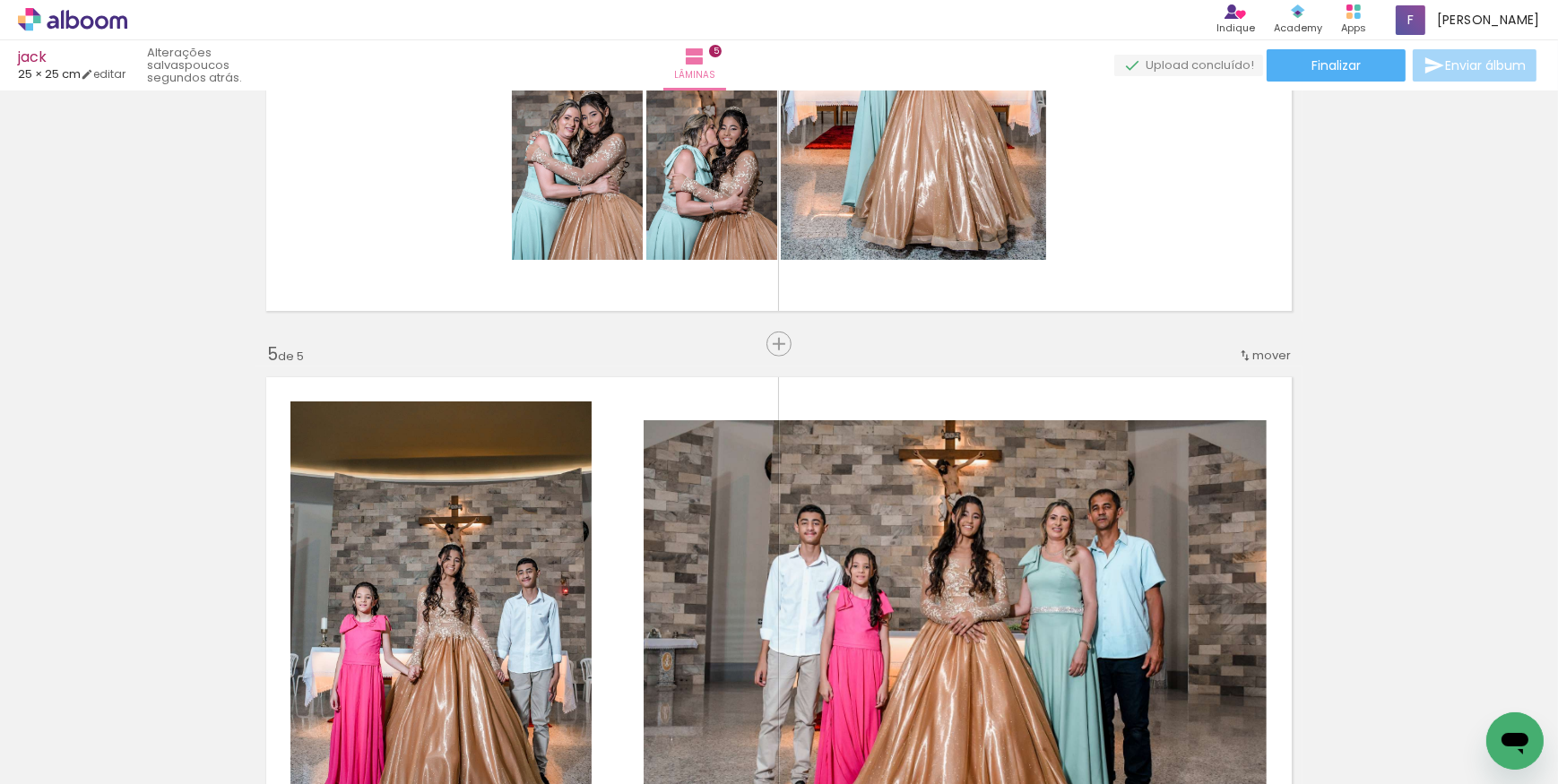
scroll to position [2051, 0]
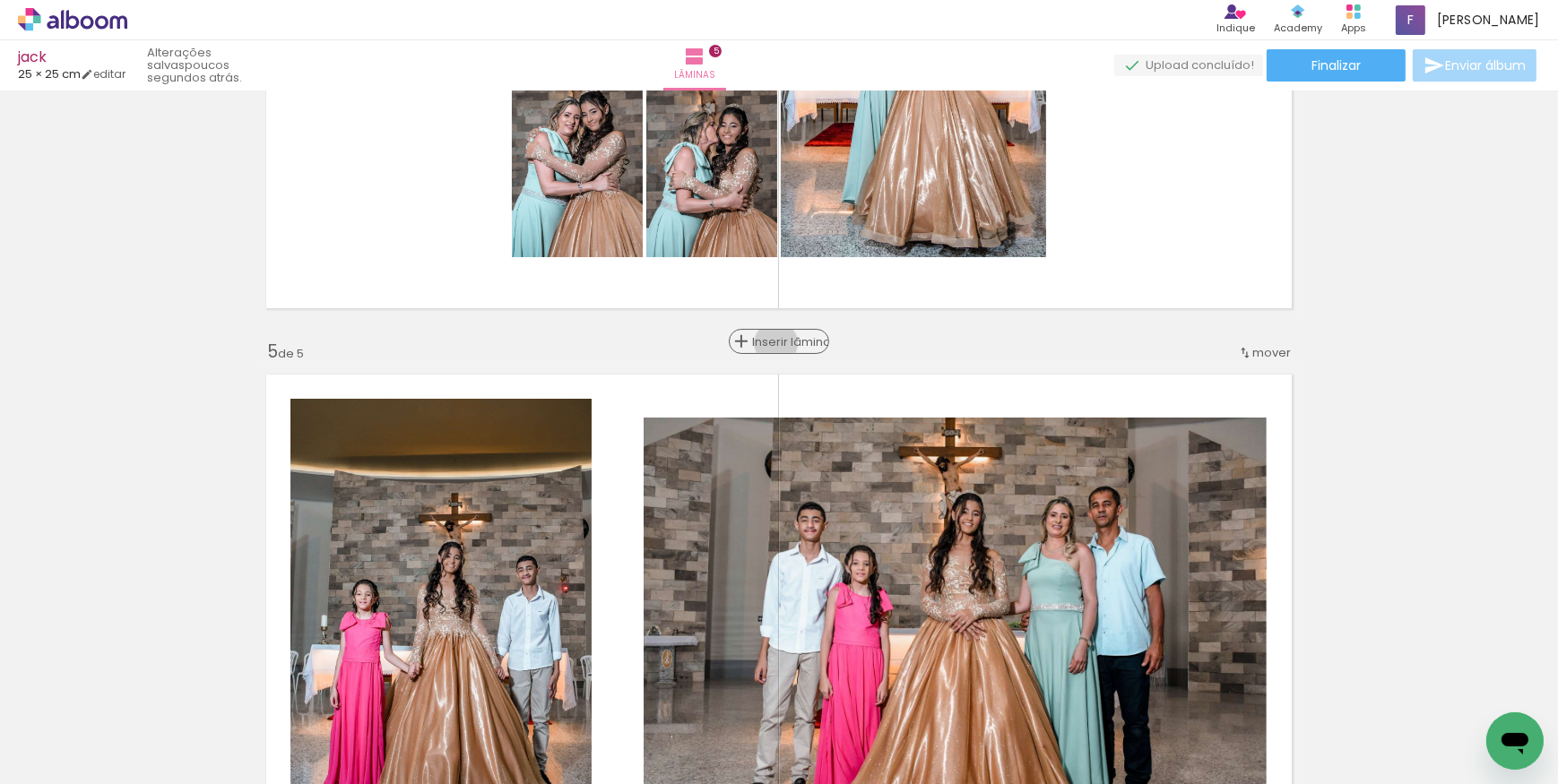
click at [771, 343] on span "Inserir lâmina" at bounding box center [787, 342] width 70 height 12
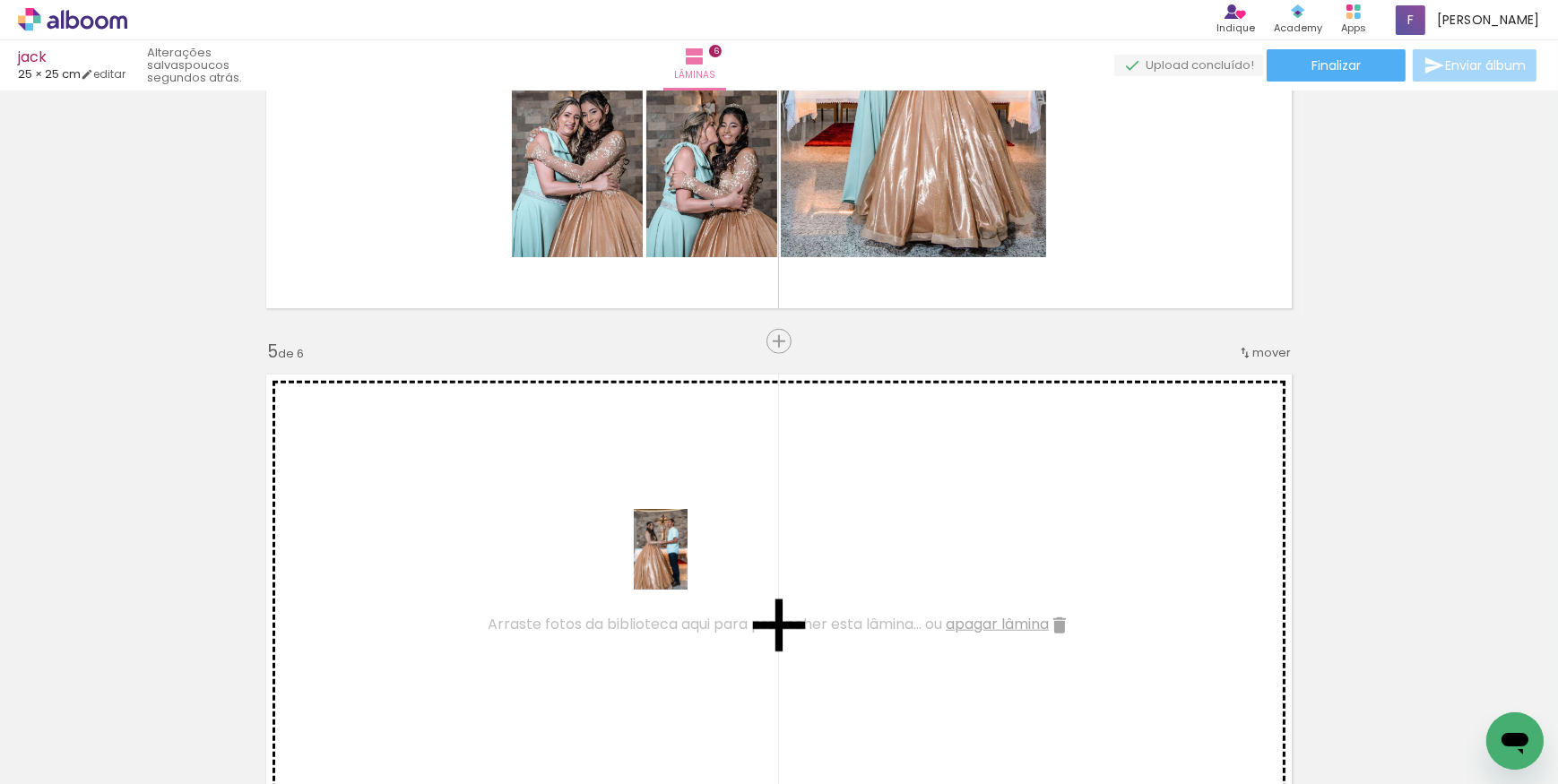
drag, startPoint x: 731, startPoint y: 736, endPoint x: 688, endPoint y: 562, distance: 179.2
click at [688, 562] on quentale-workspace at bounding box center [779, 392] width 1558 height 784
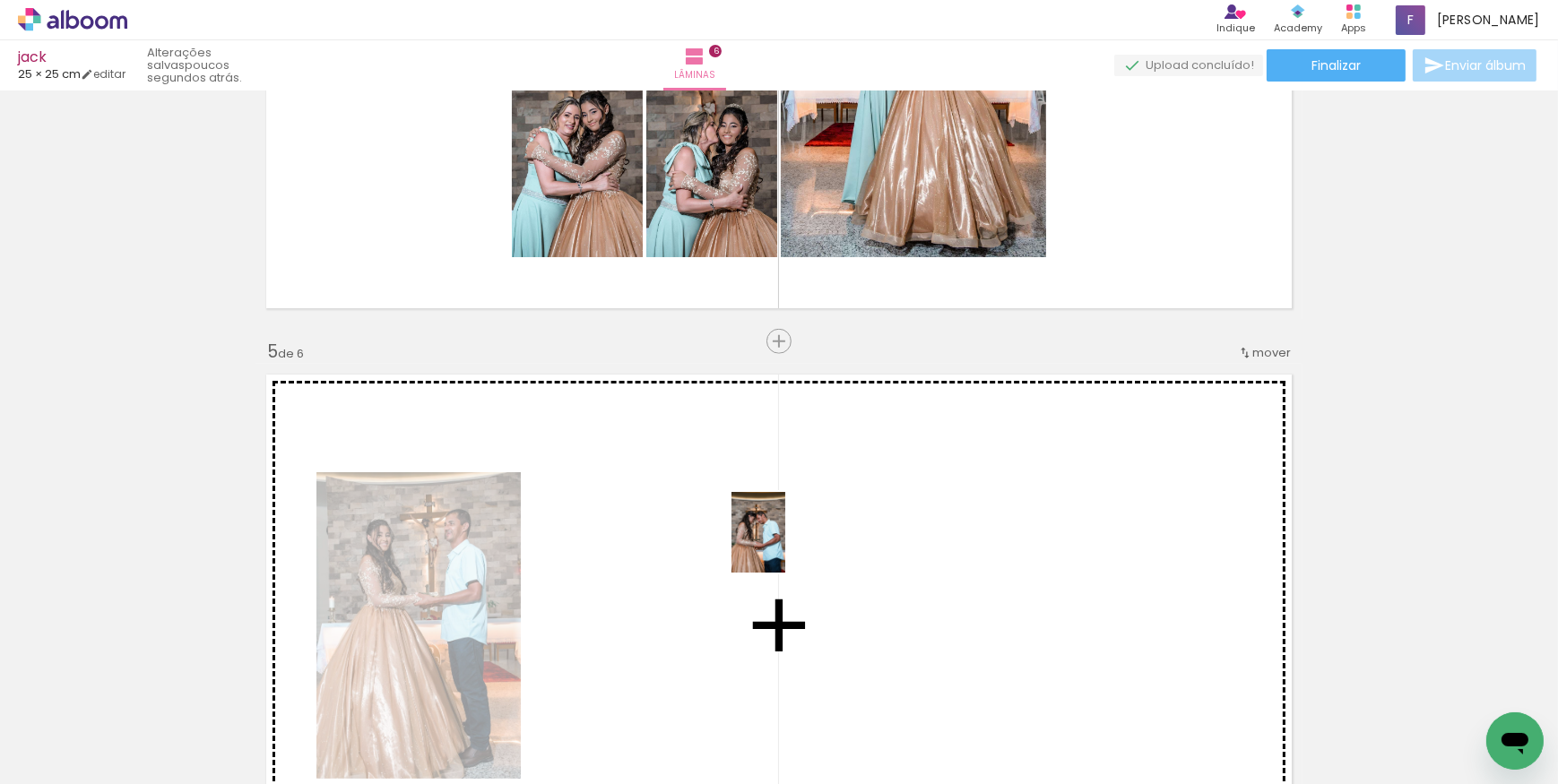
drag, startPoint x: 831, startPoint y: 733, endPoint x: 807, endPoint y: 610, distance: 125.3
click at [782, 536] on quentale-workspace at bounding box center [779, 392] width 1558 height 784
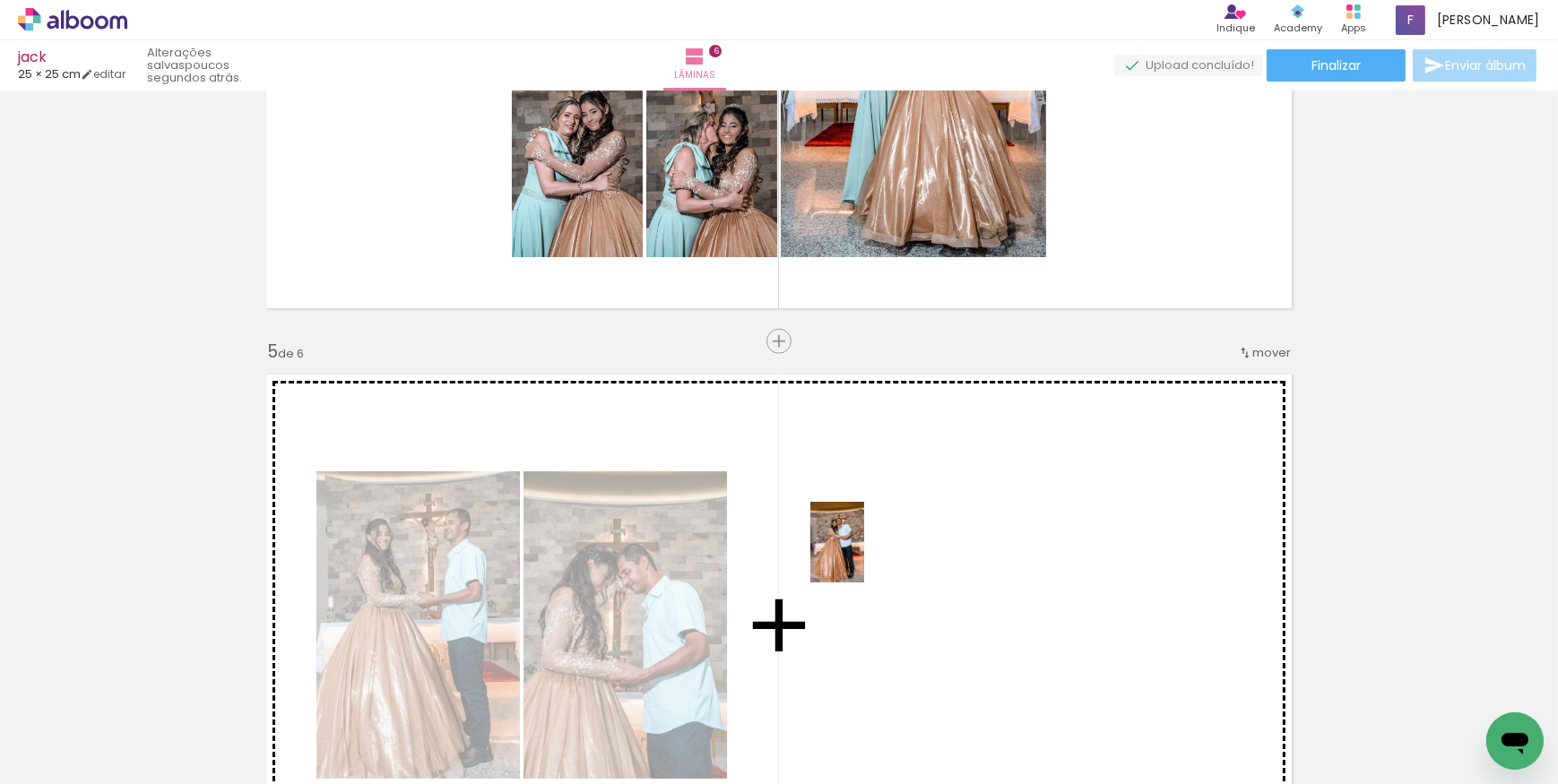
drag, startPoint x: 927, startPoint y: 738, endPoint x: 862, endPoint y: 549, distance: 199.9
click at [862, 549] on quentale-workspace at bounding box center [779, 392] width 1558 height 784
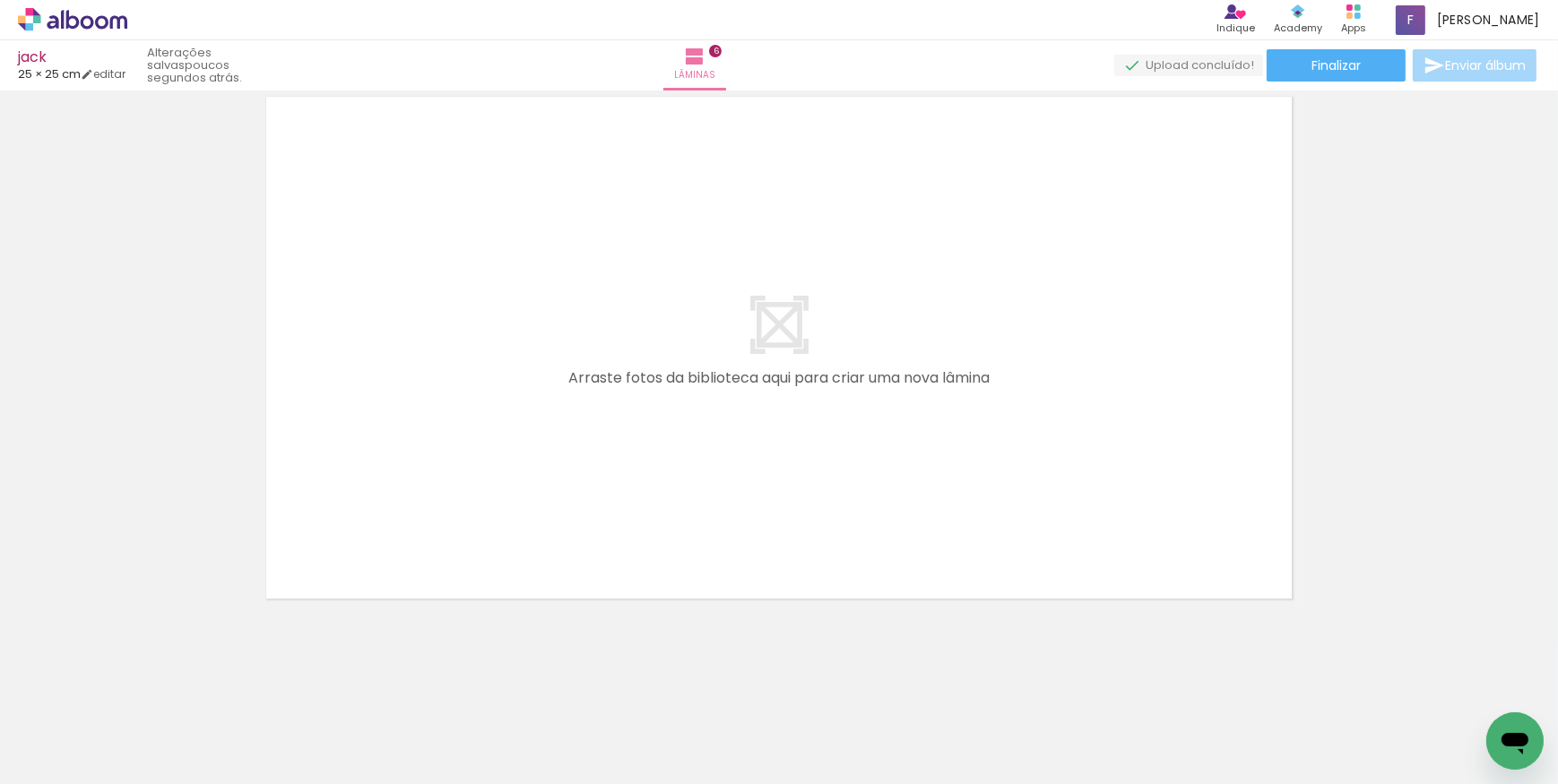
scroll to position [0, 759]
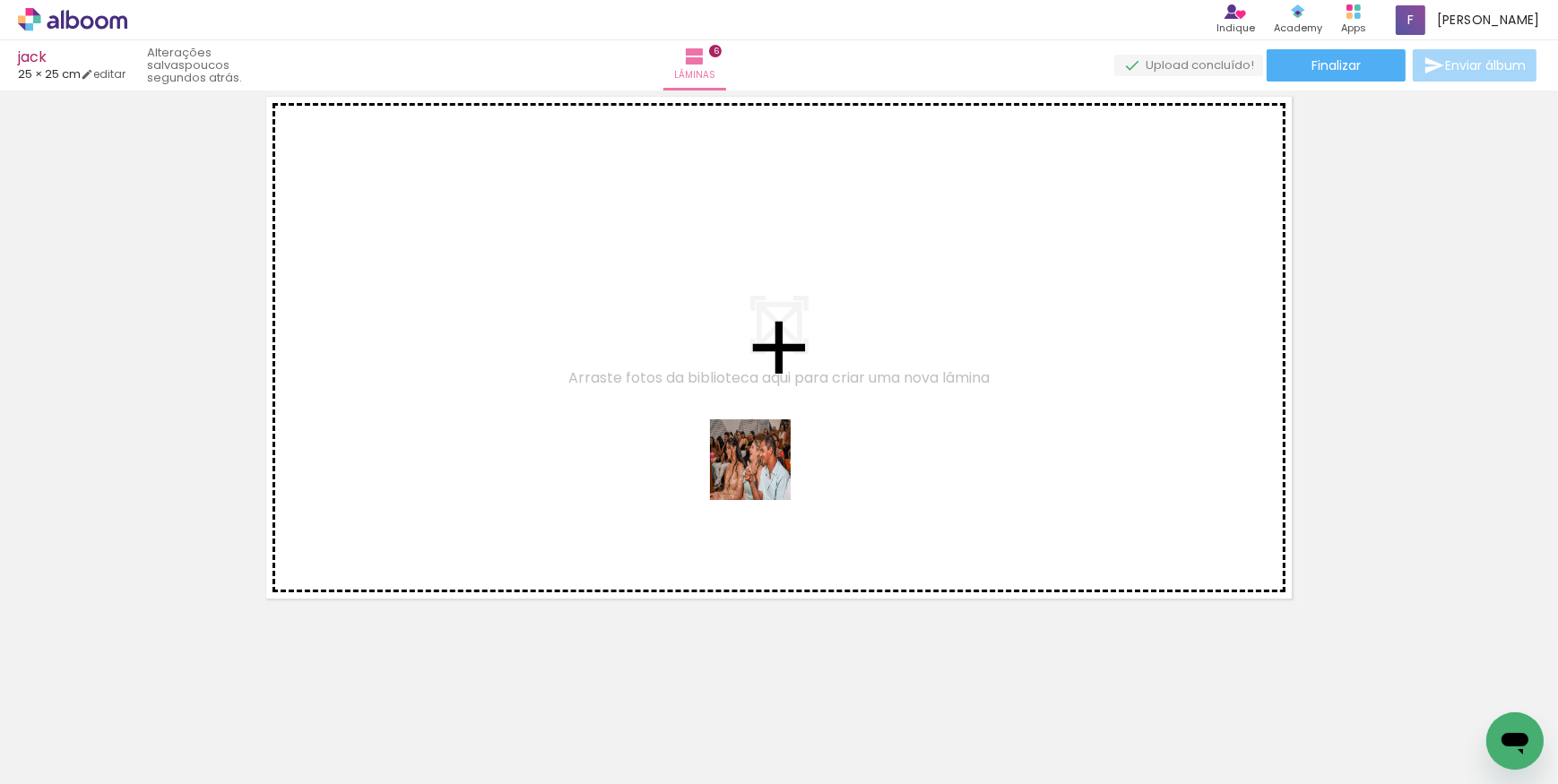
drag, startPoint x: 831, startPoint y: 734, endPoint x: 757, endPoint y: 465, distance: 279.0
click at [761, 459] on quentale-workspace at bounding box center [779, 392] width 1558 height 784
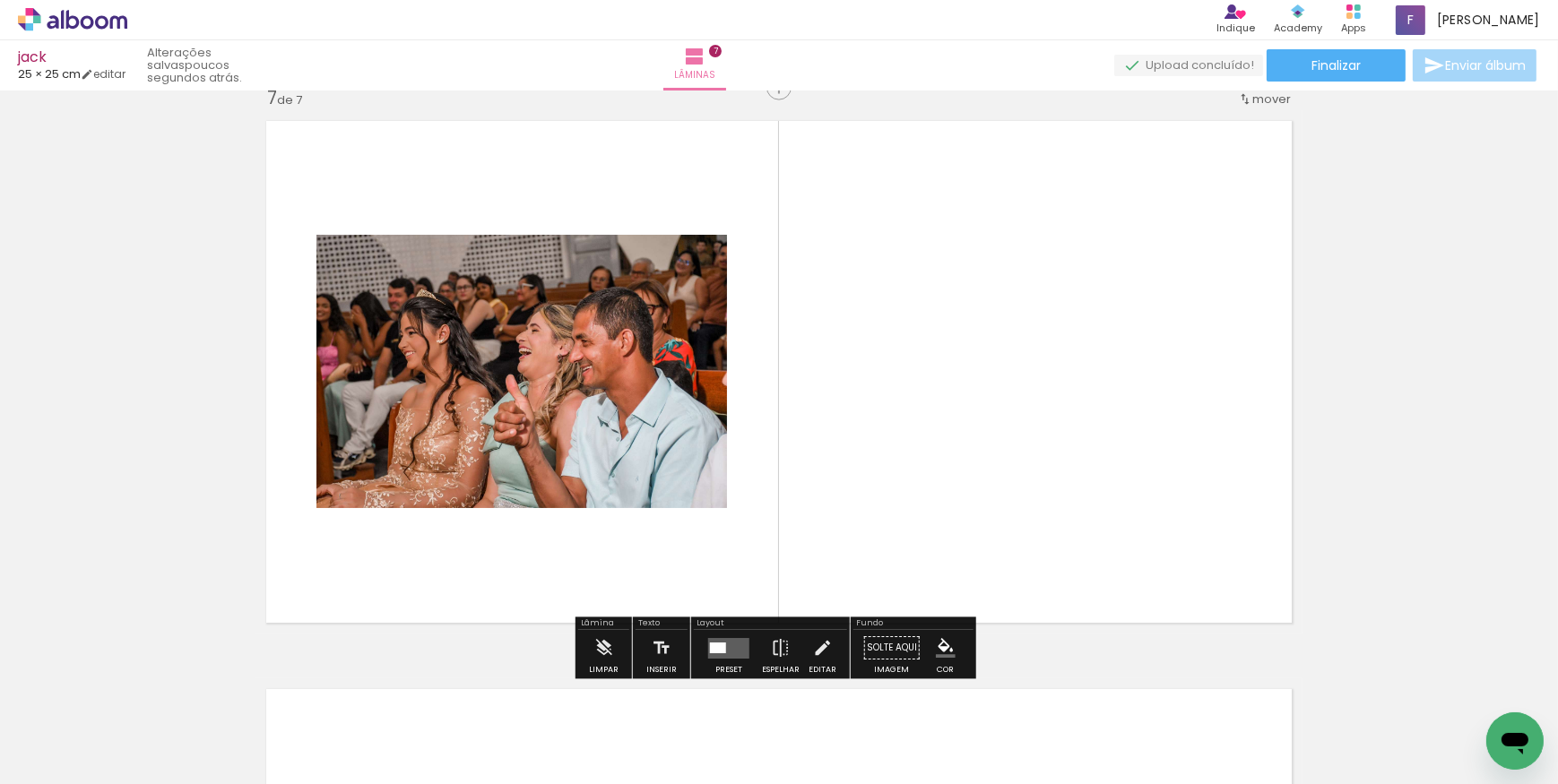
scroll to position [3432, 0]
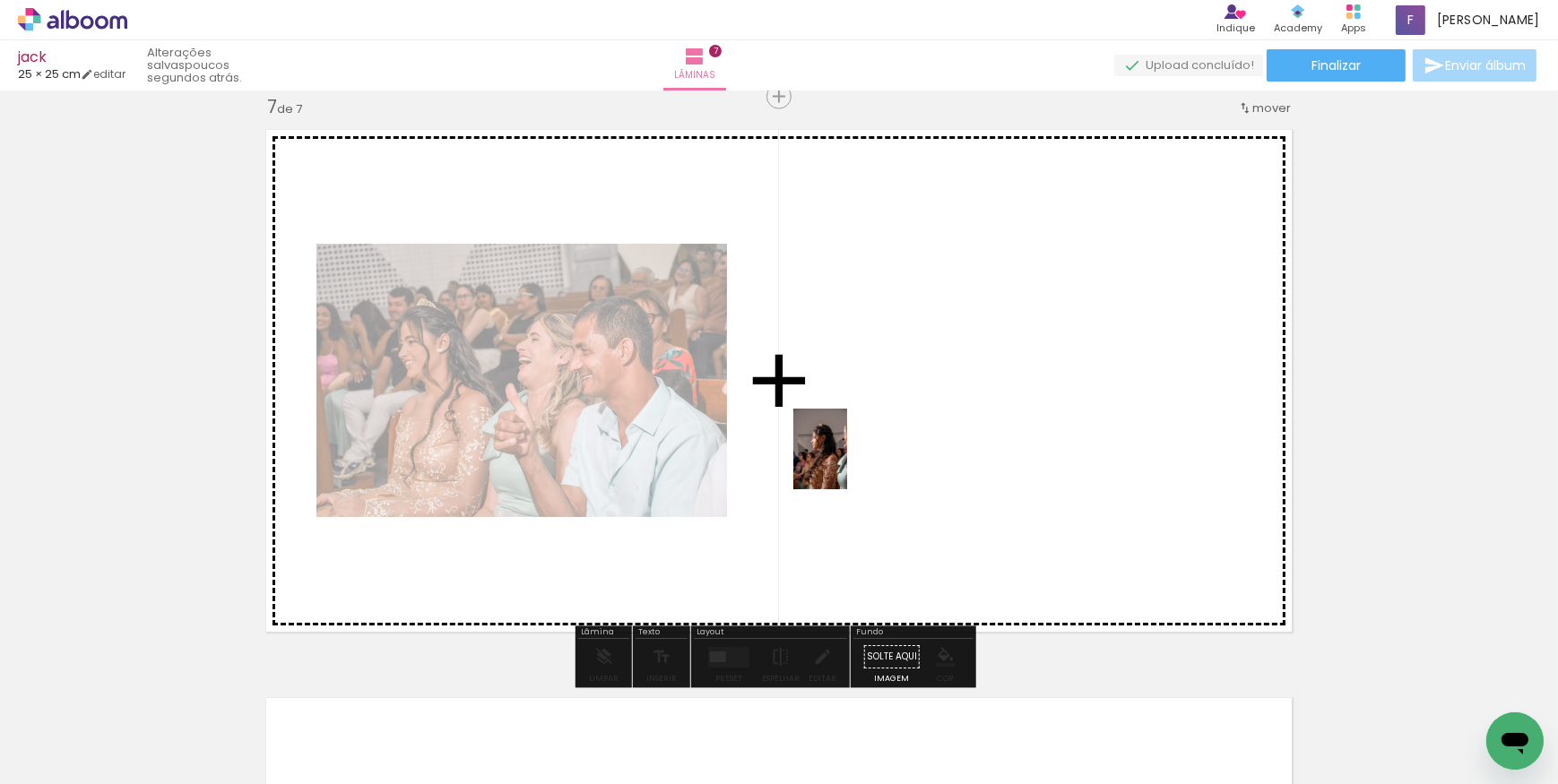
drag, startPoint x: 729, startPoint y: 740, endPoint x: 863, endPoint y: 437, distance: 331.3
click at [863, 437] on quentale-workspace at bounding box center [779, 392] width 1558 height 784
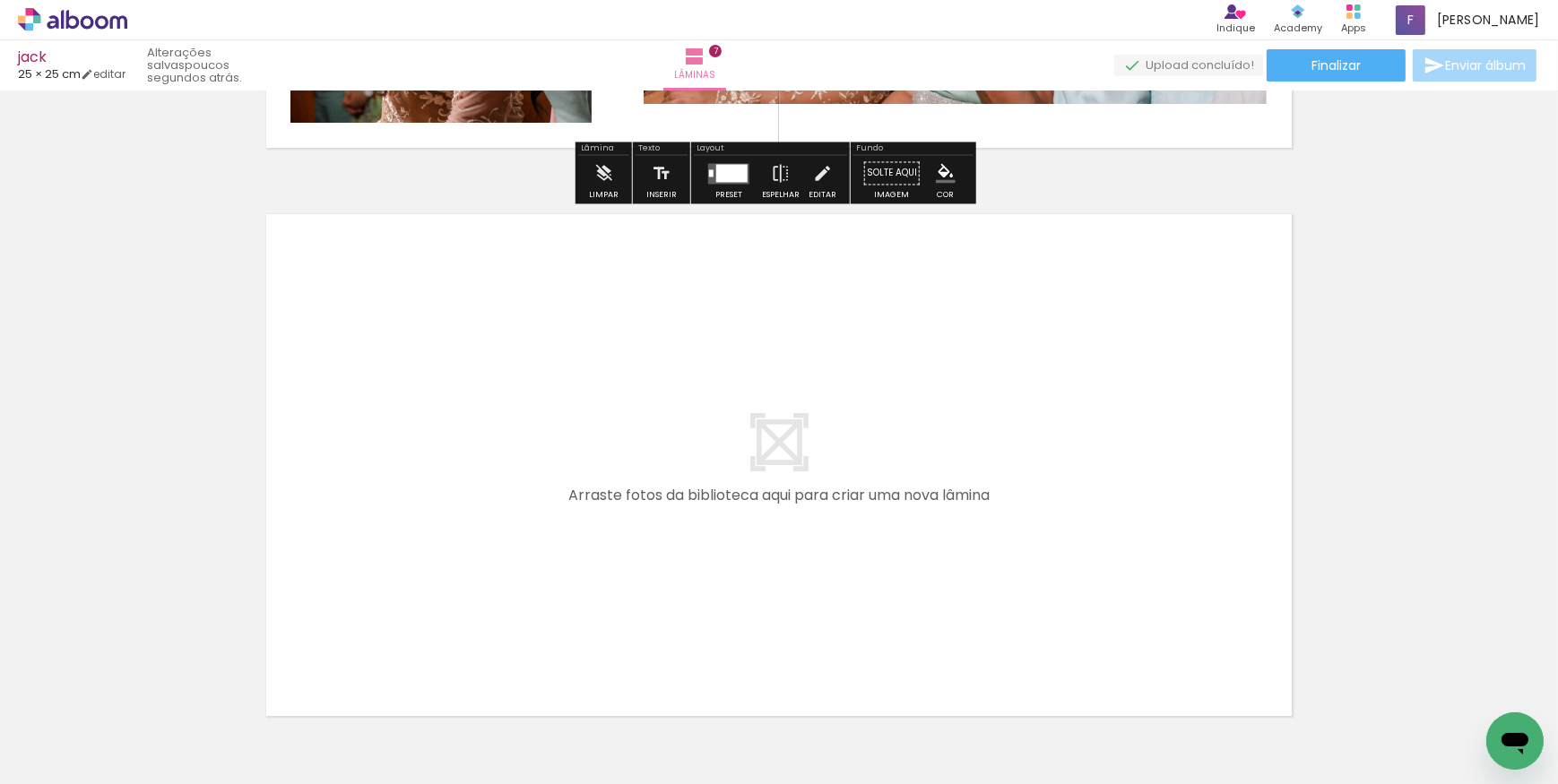
scroll to position [3921, 0]
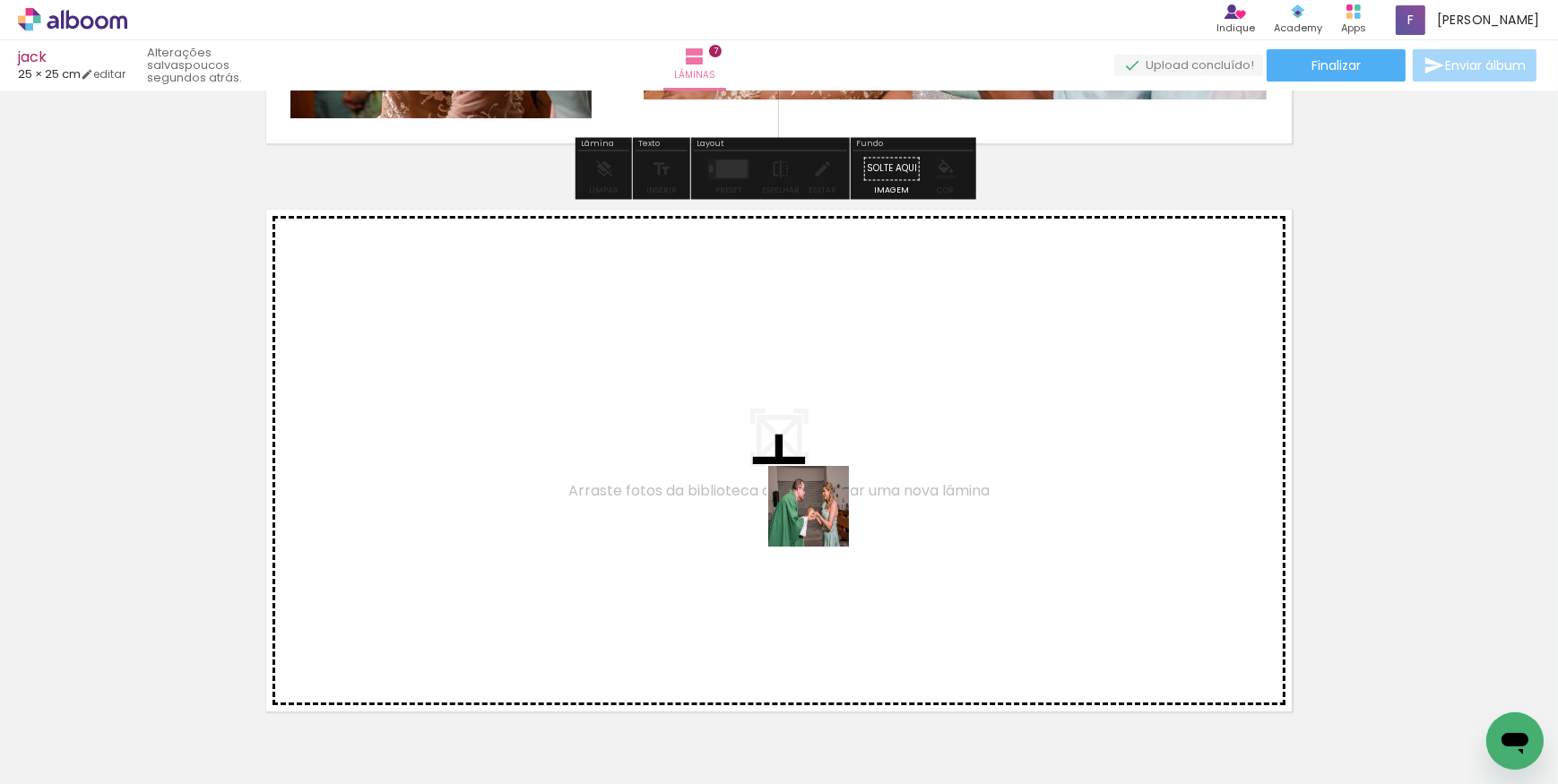
drag, startPoint x: 928, startPoint y: 731, endPoint x: 822, endPoint y: 518, distance: 237.9
click at [822, 518] on quentale-workspace at bounding box center [779, 392] width 1558 height 784
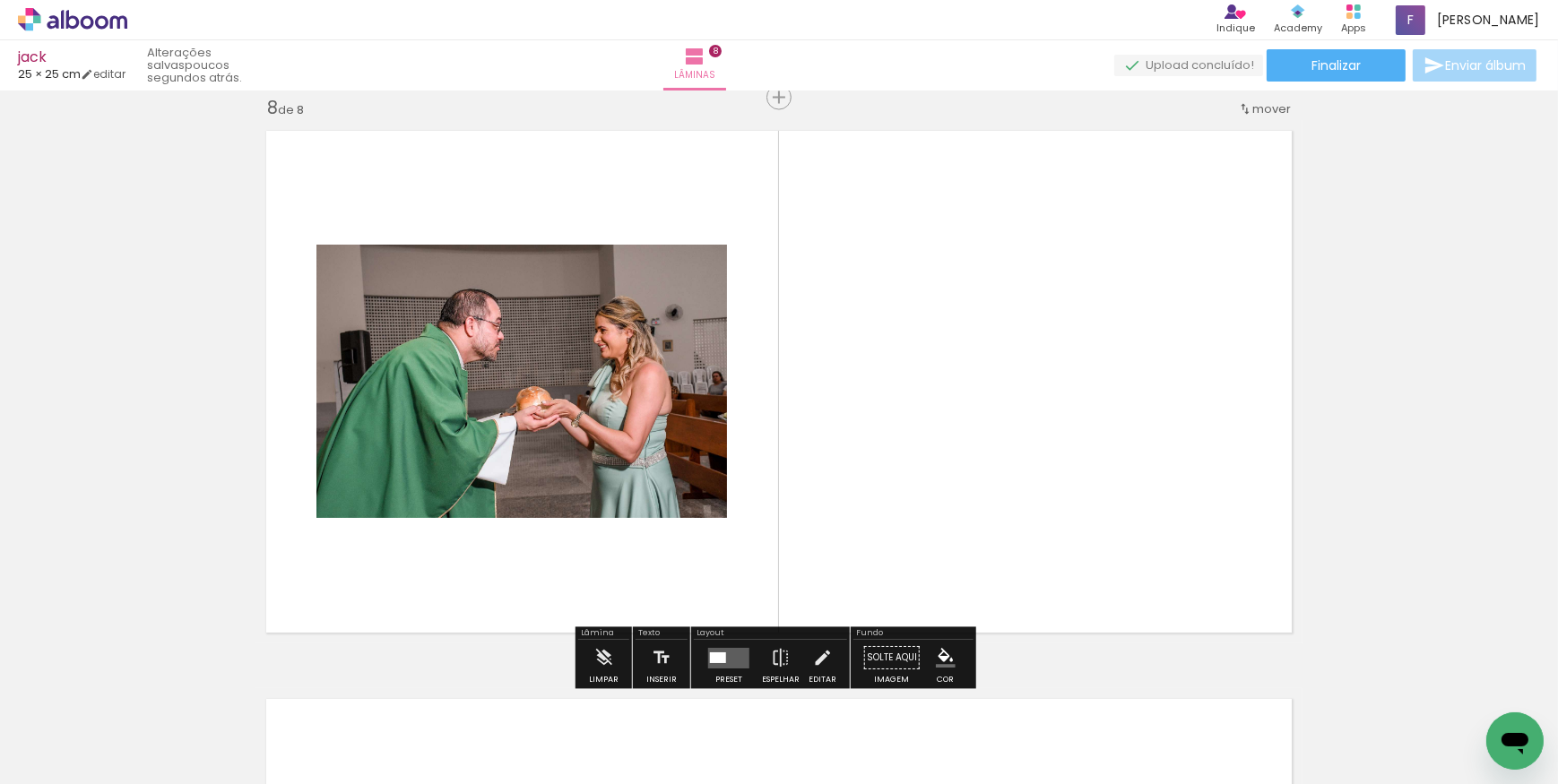
scroll to position [3999, 0]
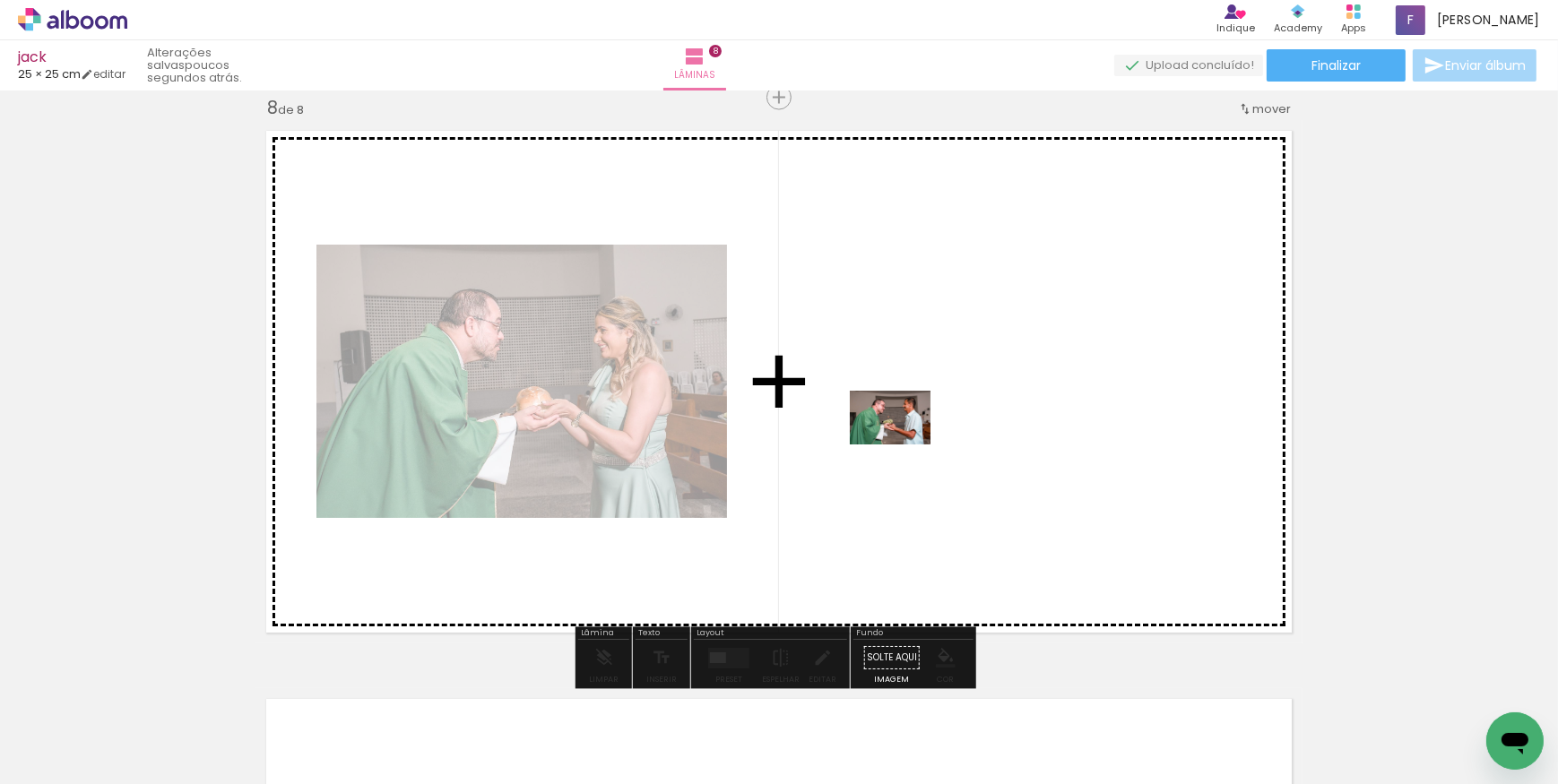
drag, startPoint x: 1040, startPoint y: 731, endPoint x: 904, endPoint y: 444, distance: 317.6
click at [904, 444] on quentale-workspace at bounding box center [779, 392] width 1558 height 784
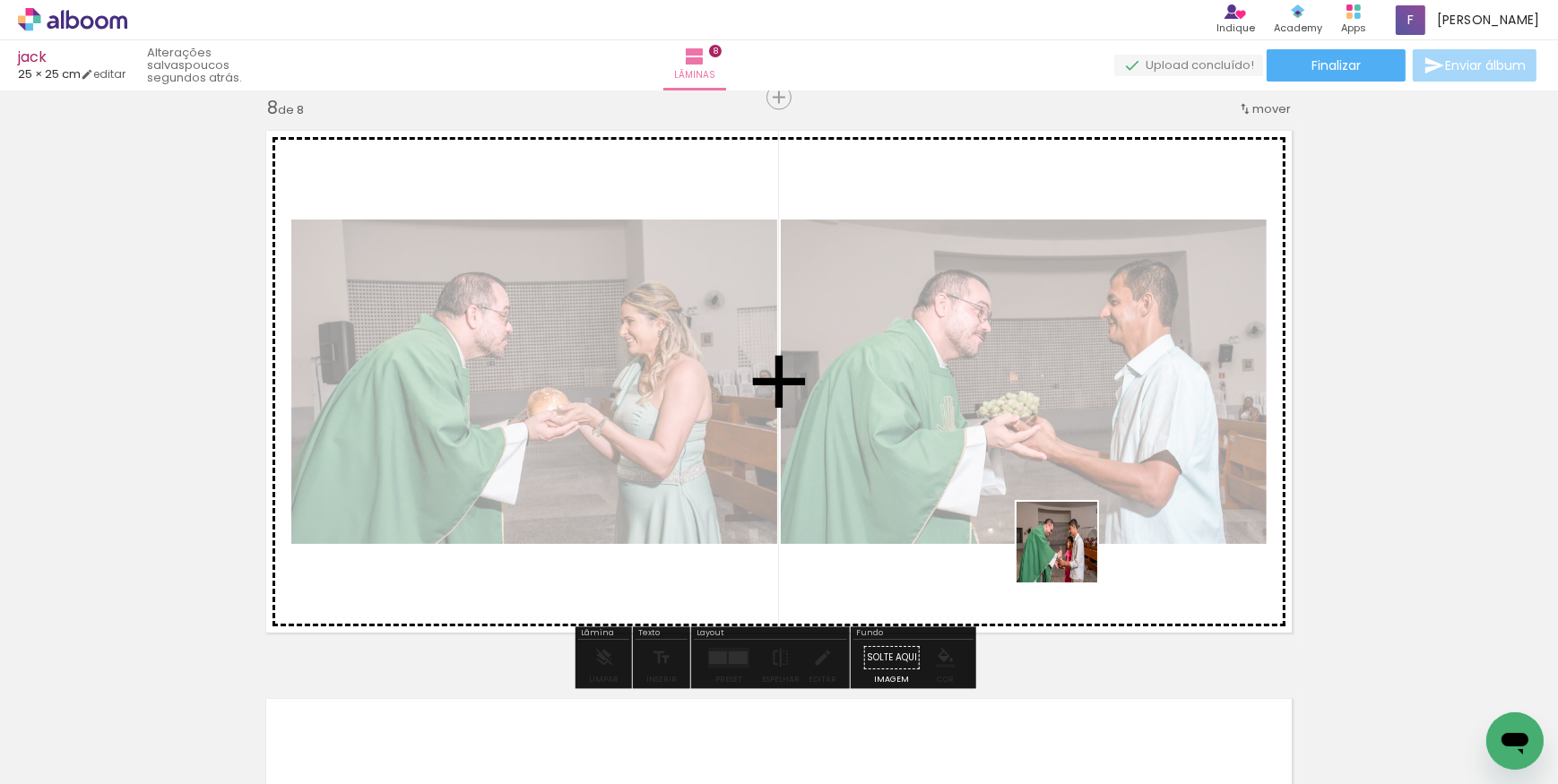
drag, startPoint x: 1131, startPoint y: 724, endPoint x: 918, endPoint y: 635, distance: 230.8
click at [1018, 446] on quentale-workspace at bounding box center [779, 392] width 1558 height 784
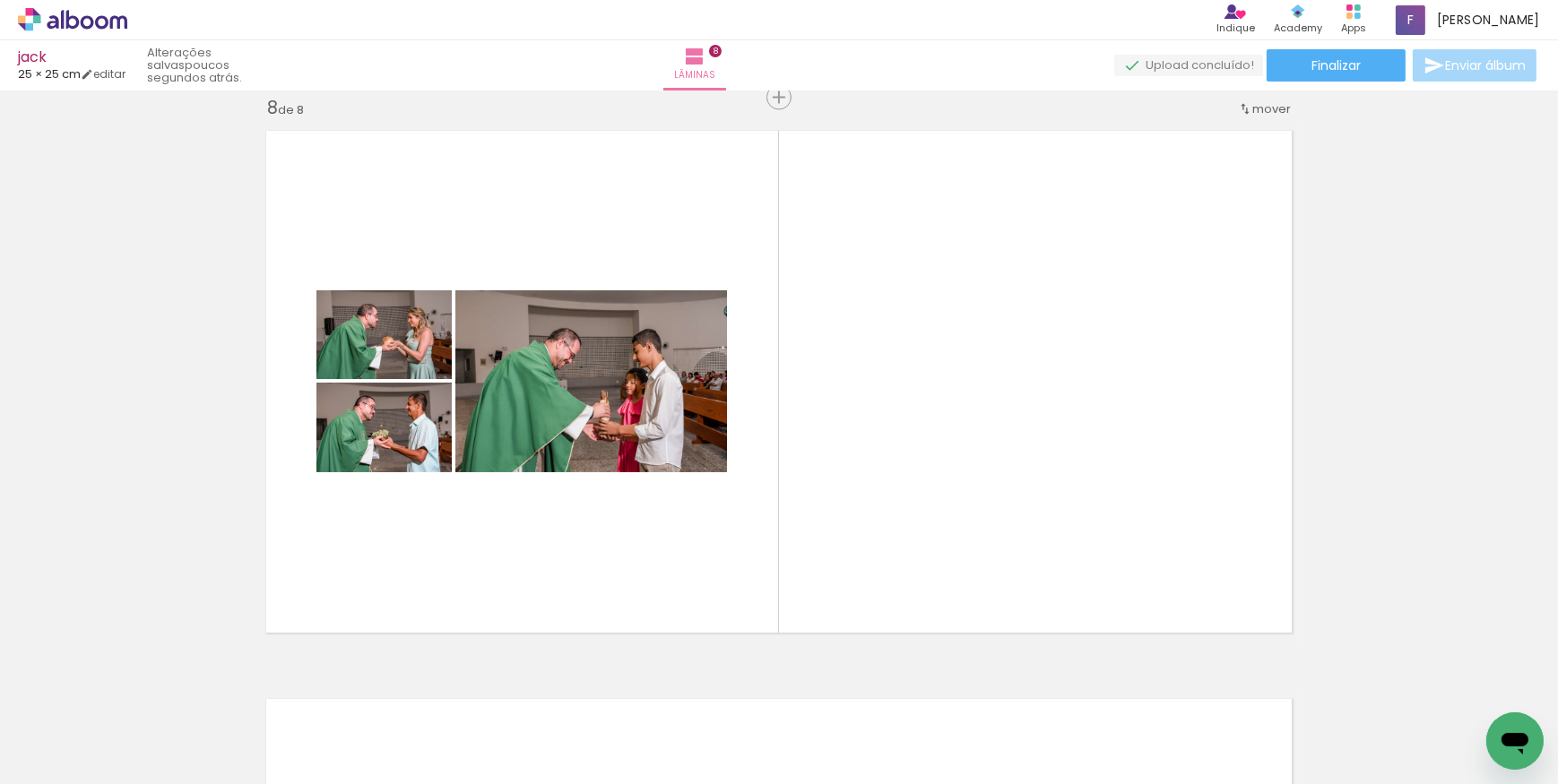
scroll to position [0, 1372]
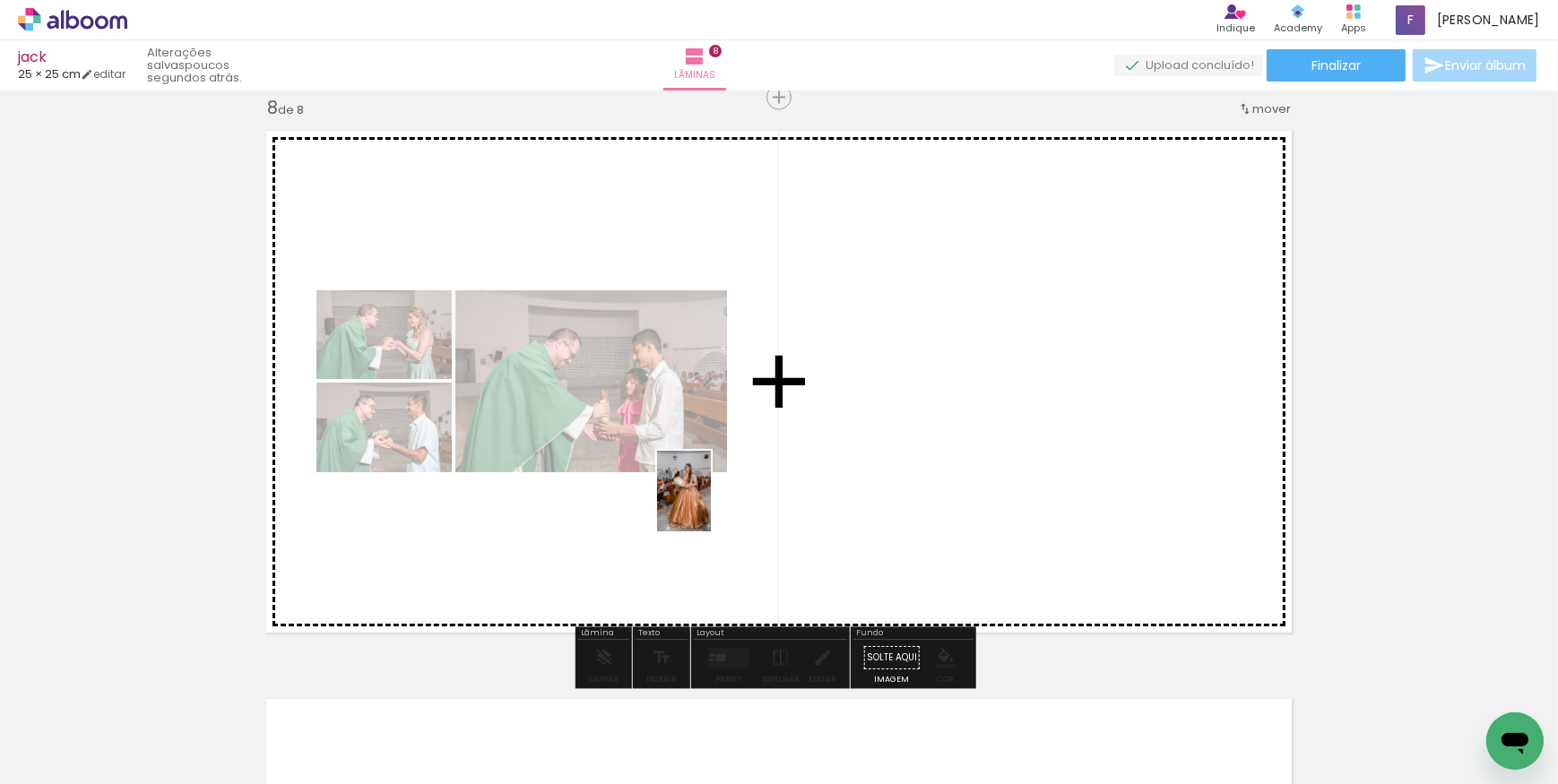
drag, startPoint x: 633, startPoint y: 710, endPoint x: 723, endPoint y: 475, distance: 251.6
click at [723, 475] on quentale-workspace at bounding box center [779, 392] width 1558 height 784
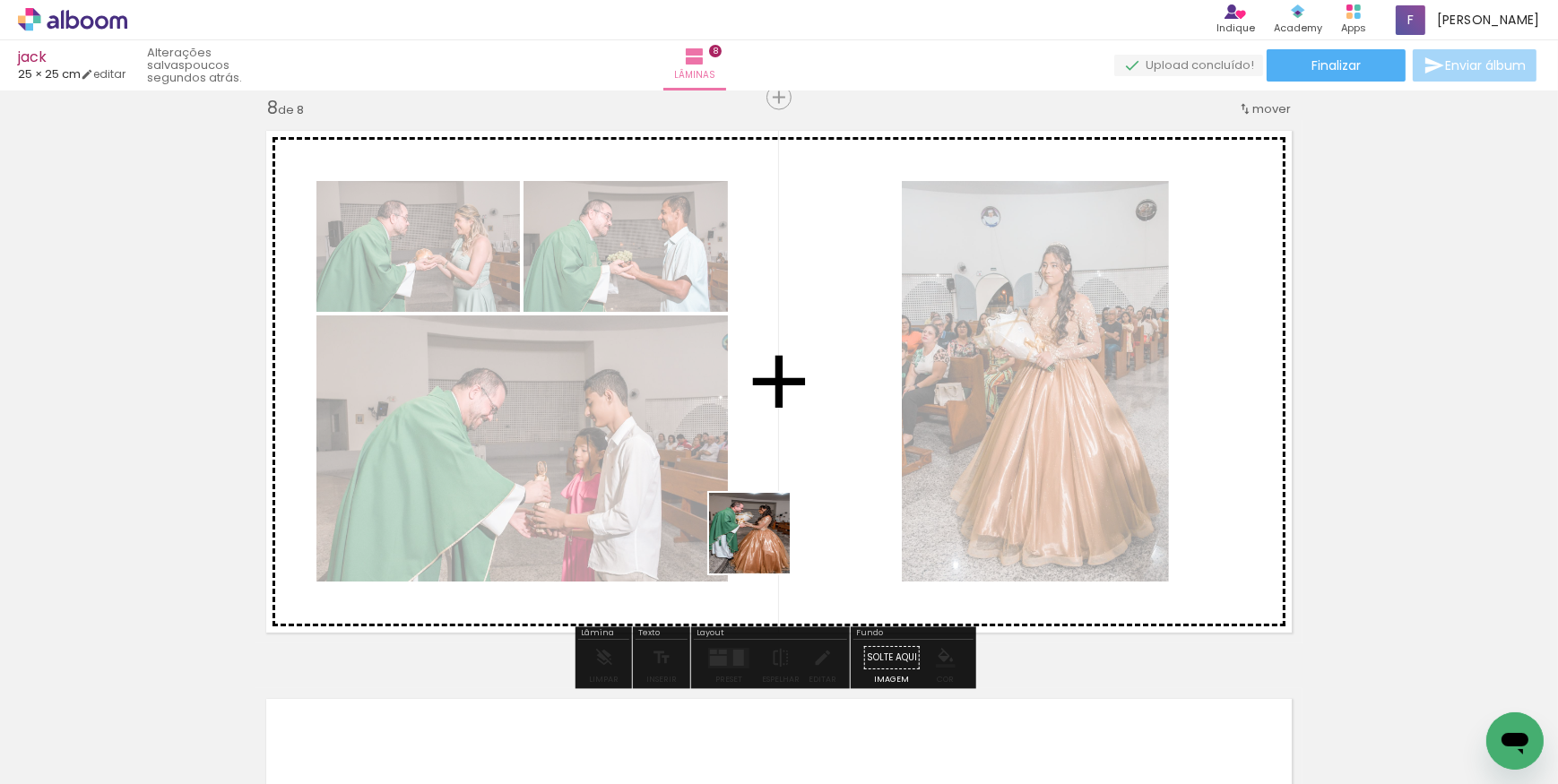
drag, startPoint x: 756, startPoint y: 598, endPoint x: 781, endPoint y: 434, distance: 165.9
click at [781, 434] on quentale-workspace at bounding box center [779, 392] width 1558 height 784
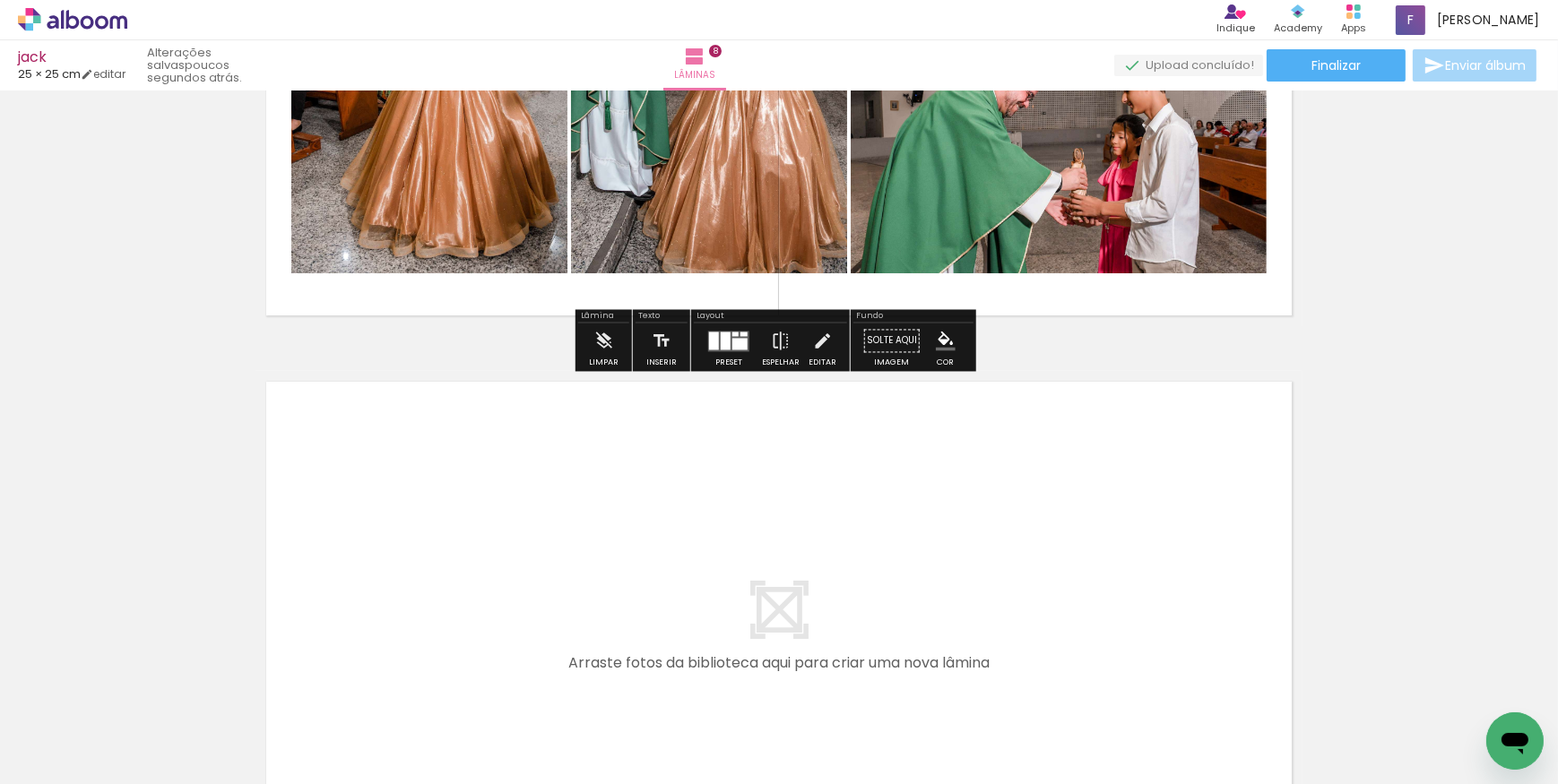
scroll to position [4325, 0]
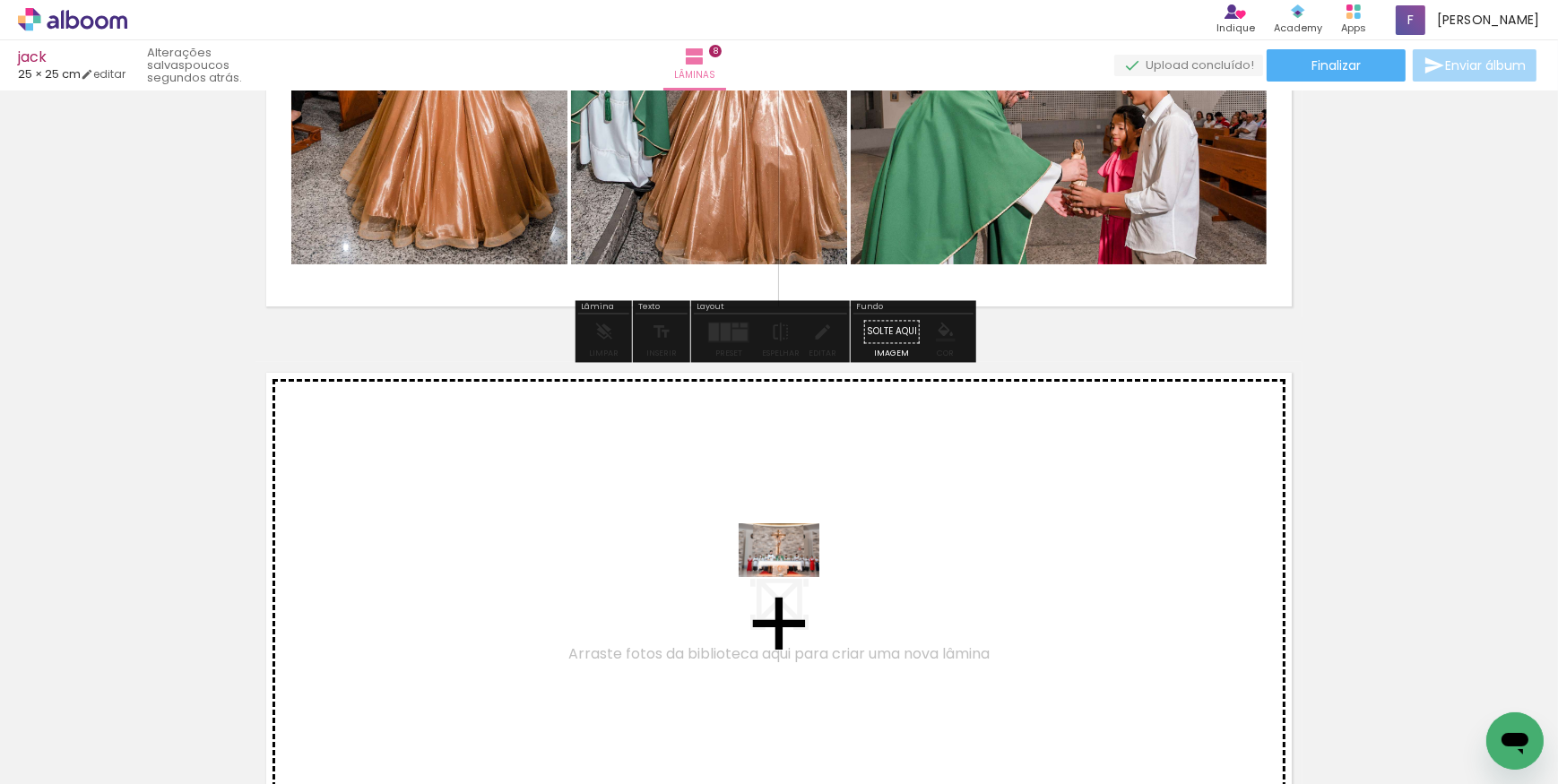
drag, startPoint x: 837, startPoint y: 742, endPoint x: 792, endPoint y: 577, distance: 171.0
click at [792, 577] on quentale-workspace at bounding box center [779, 392] width 1558 height 784
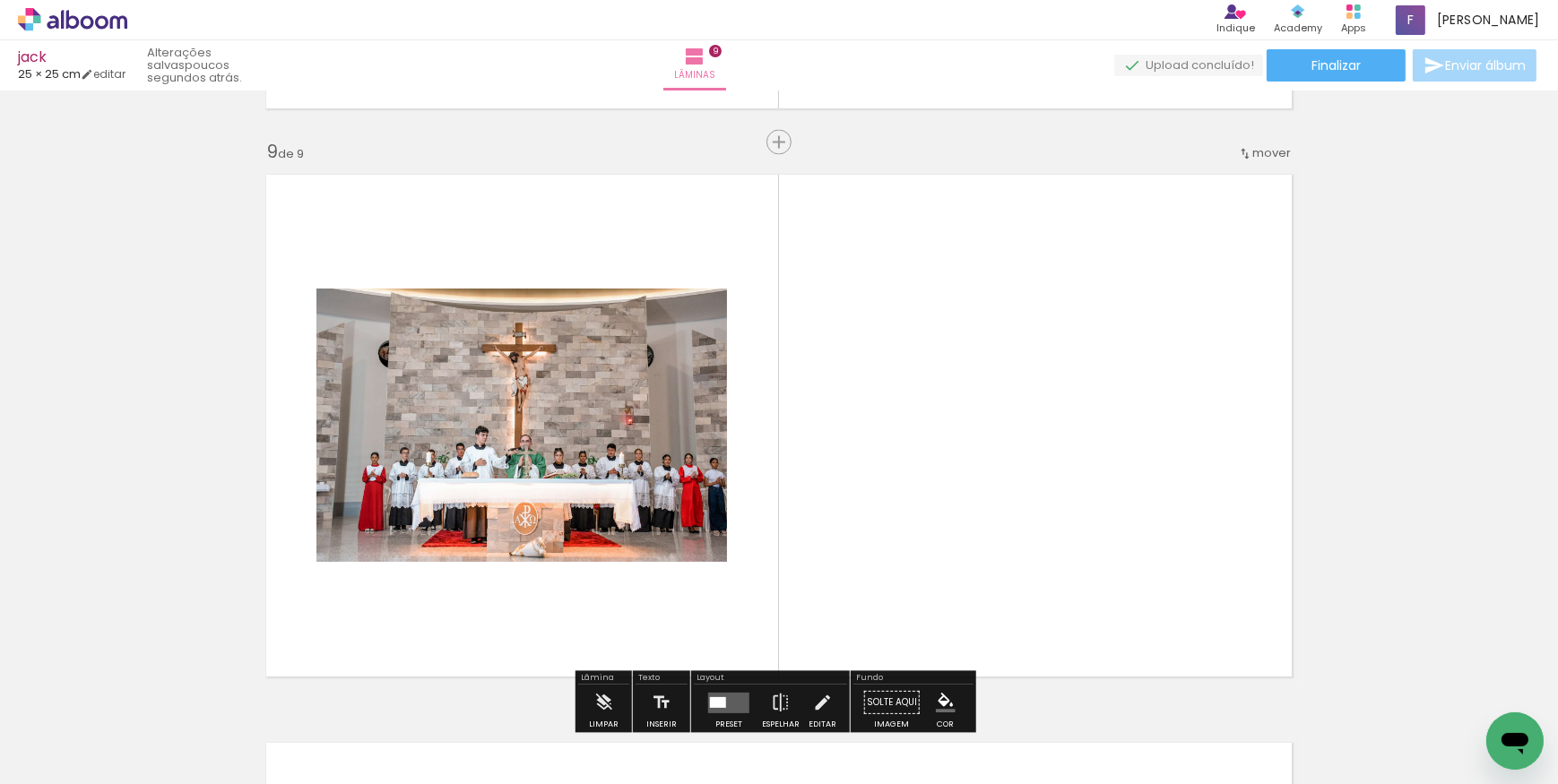
scroll to position [4568, 0]
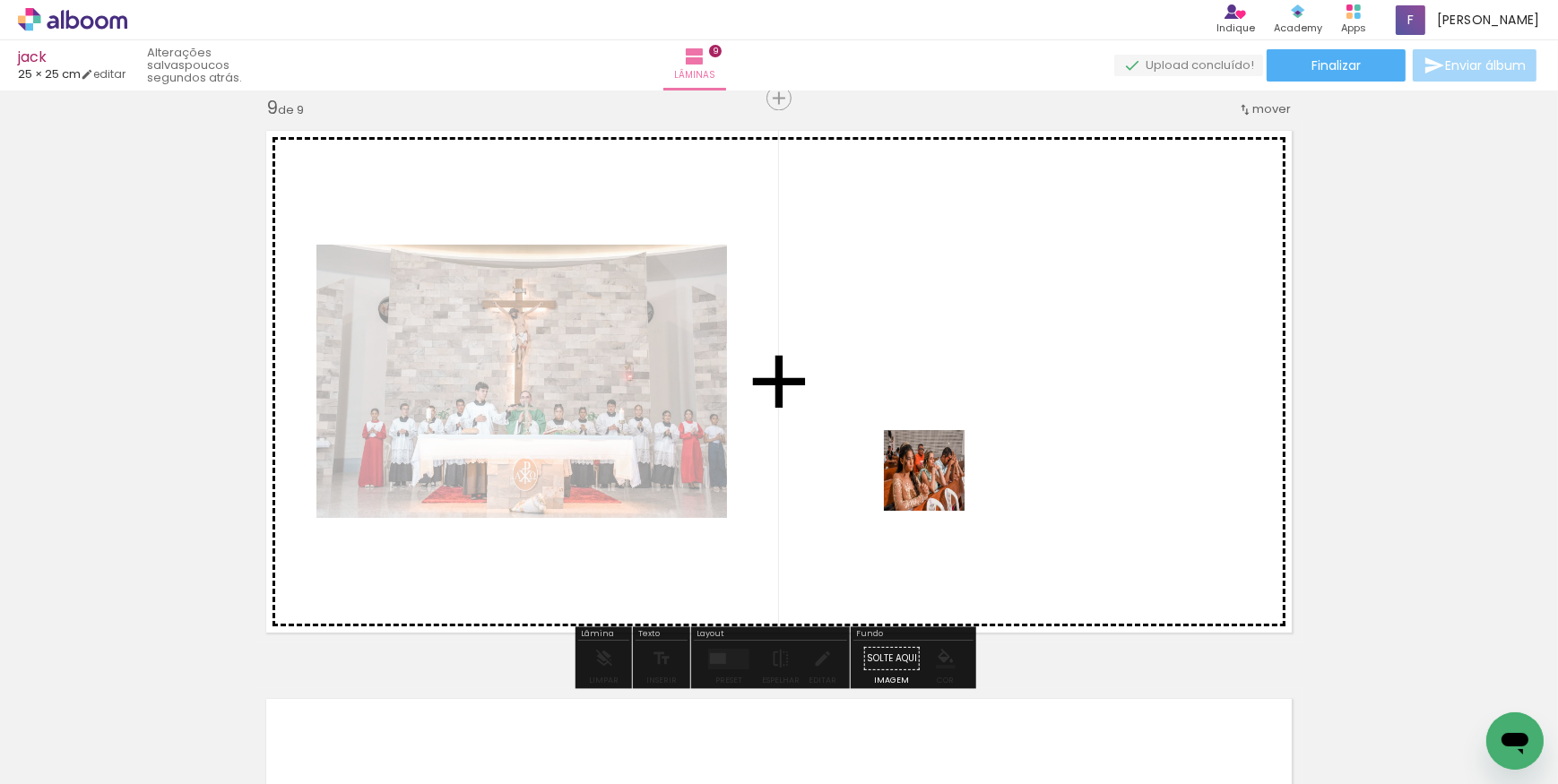
drag, startPoint x: 945, startPoint y: 733, endPoint x: 938, endPoint y: 470, distance: 263.1
click at [938, 470] on quentale-workspace at bounding box center [779, 392] width 1558 height 784
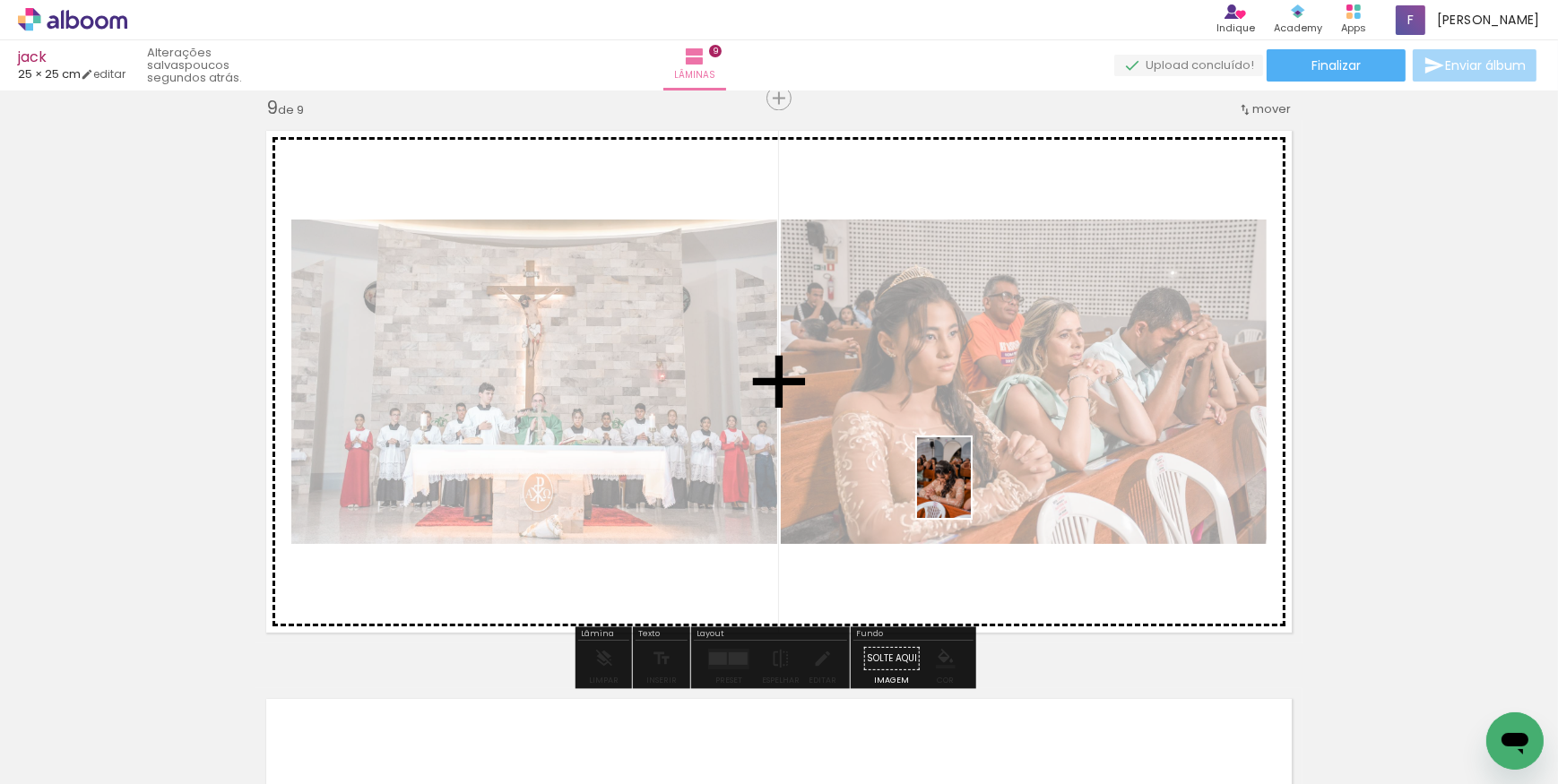
drag, startPoint x: 1022, startPoint y: 744, endPoint x: 971, endPoint y: 491, distance: 258.1
click at [971, 491] on quentale-workspace at bounding box center [779, 392] width 1558 height 784
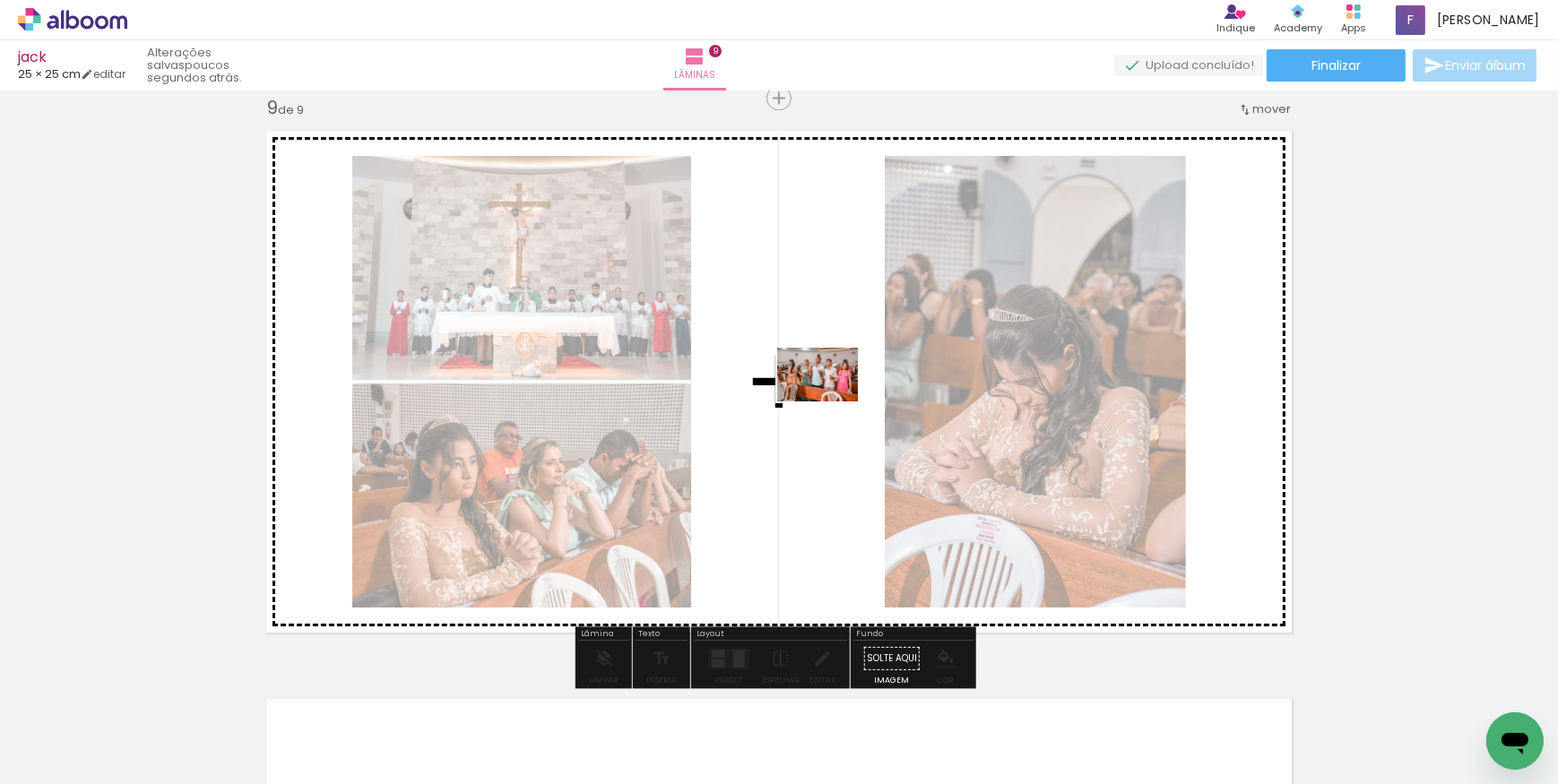
drag, startPoint x: 1135, startPoint y: 738, endPoint x: 831, endPoint y: 401, distance: 453.9
click at [831, 401] on quentale-workspace at bounding box center [779, 392] width 1558 height 784
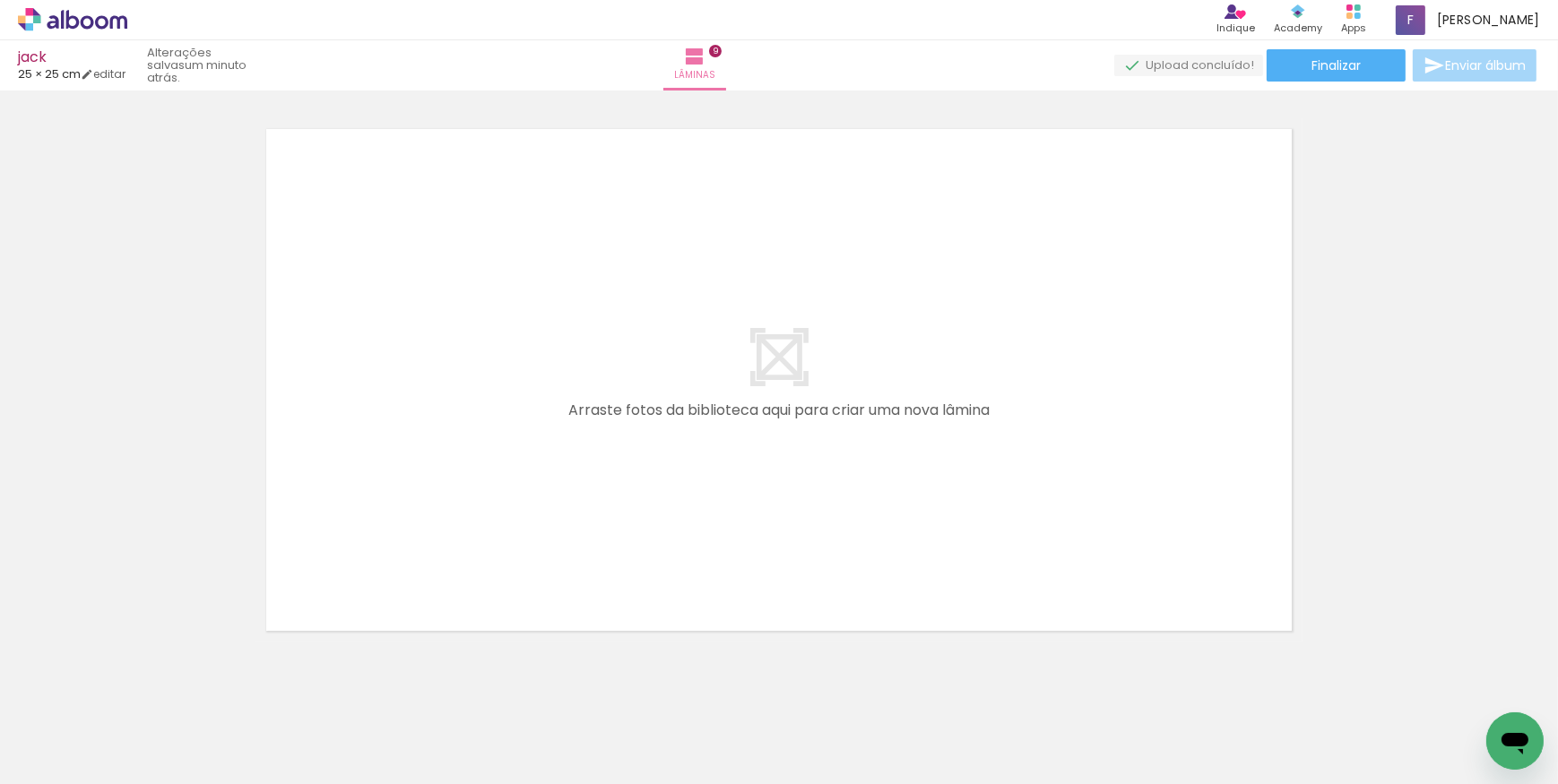
scroll to position [0, 1976]
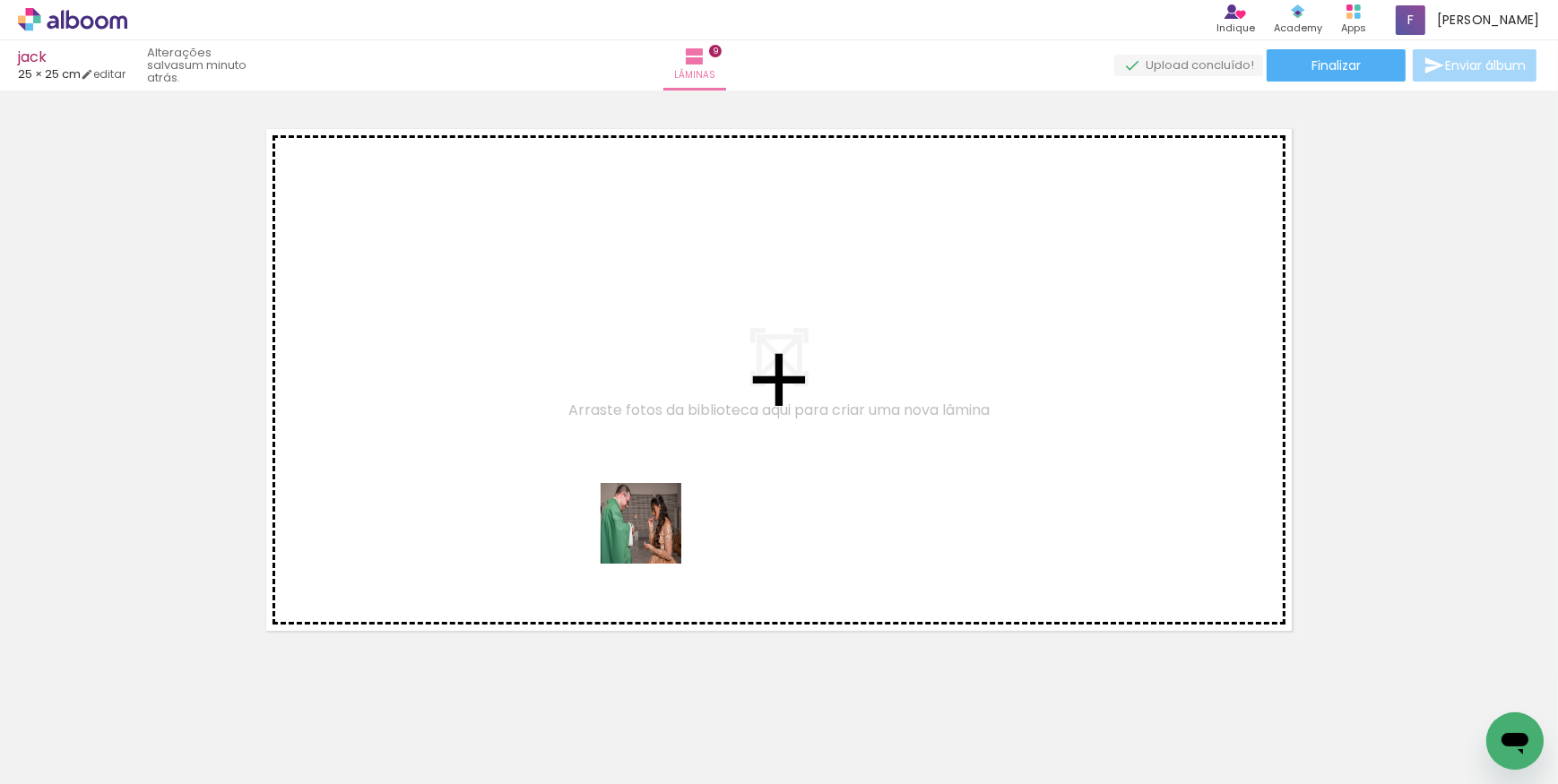
drag, startPoint x: 632, startPoint y: 728, endPoint x: 668, endPoint y: 482, distance: 248.6
click at [668, 482] on quentale-workspace at bounding box center [779, 392] width 1558 height 784
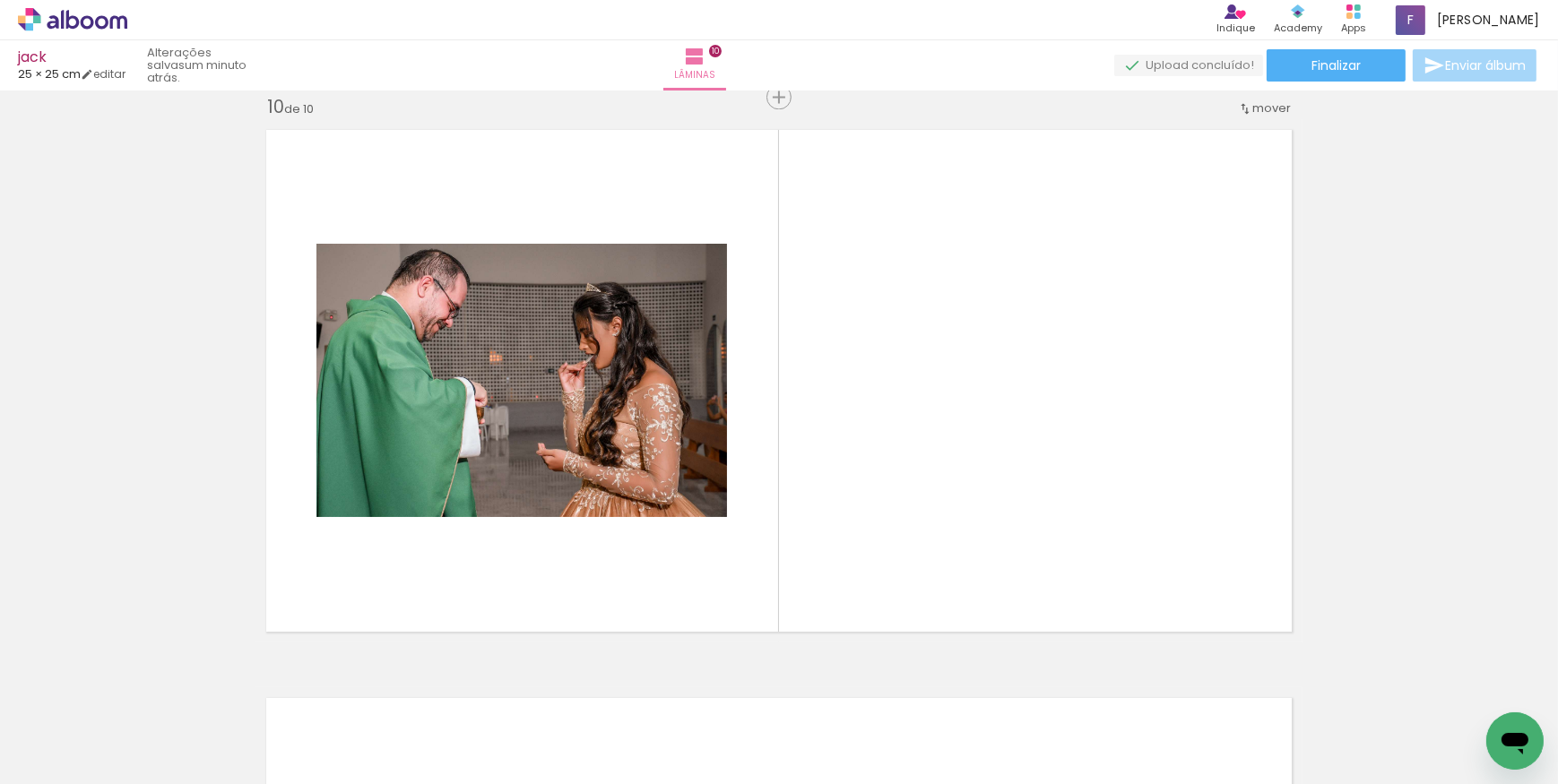
scroll to position [5135, 0]
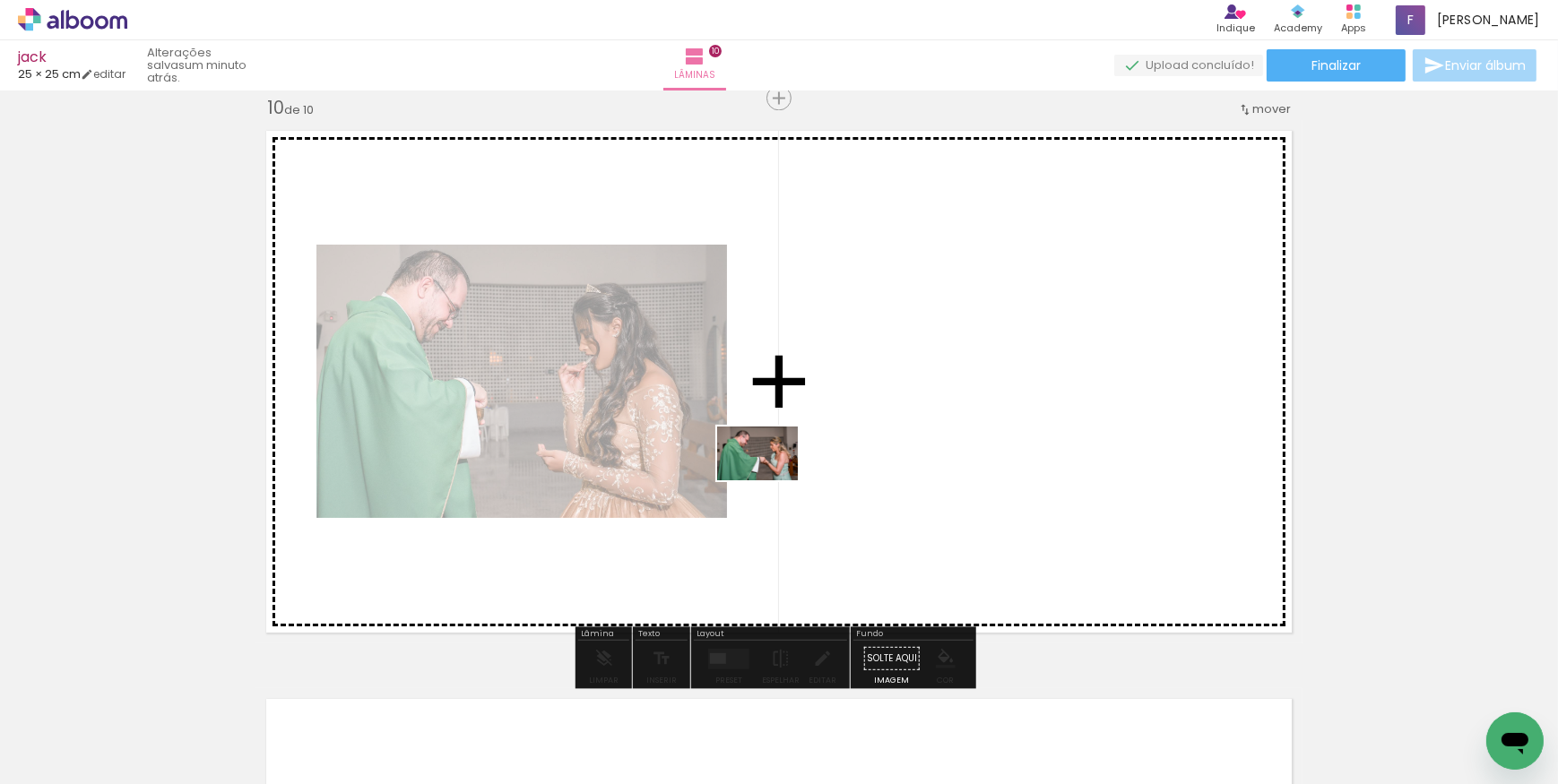
drag, startPoint x: 726, startPoint y: 742, endPoint x: 772, endPoint y: 480, distance: 266.0
click at [772, 480] on quentale-workspace at bounding box center [779, 392] width 1558 height 784
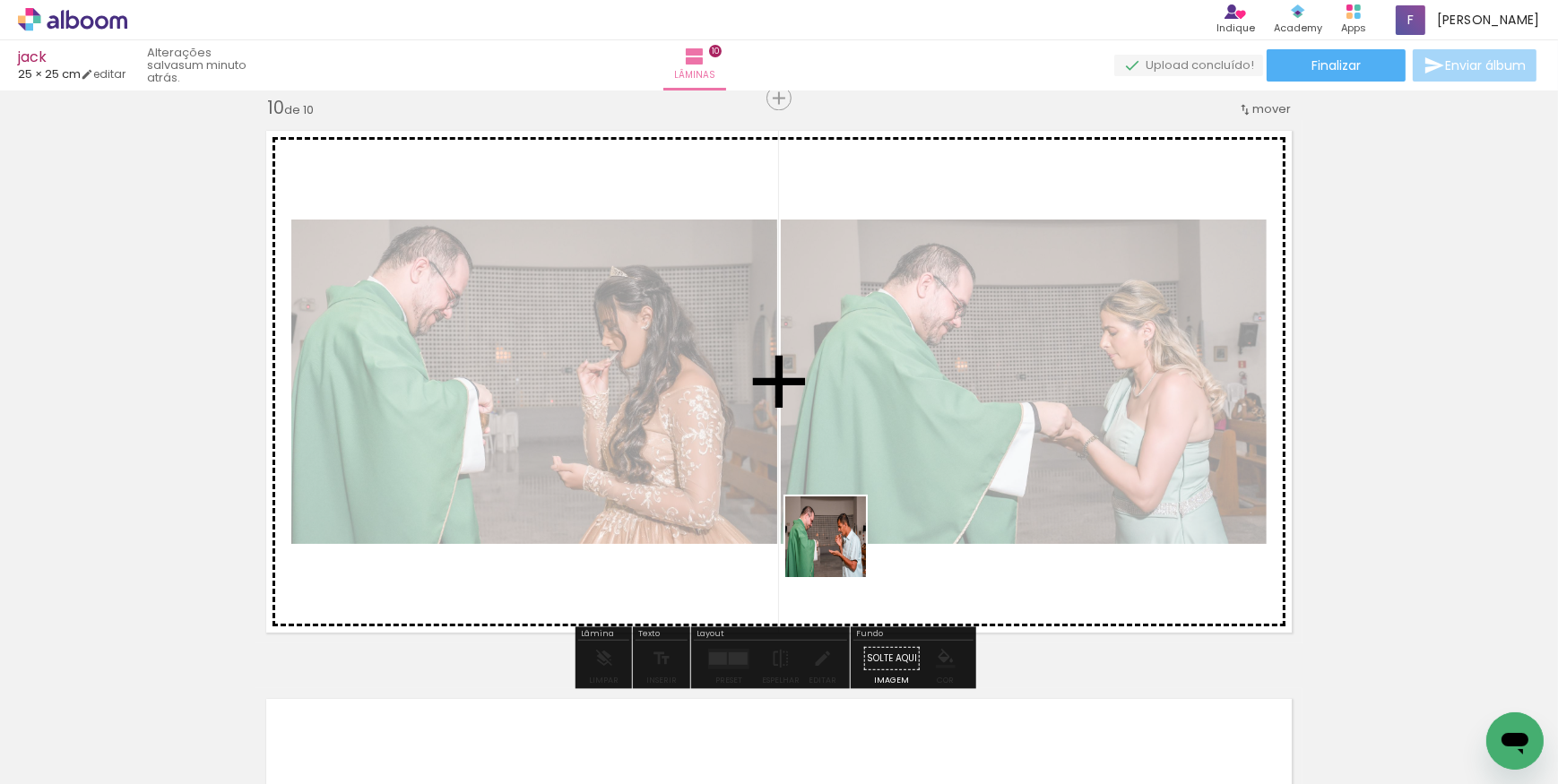
drag, startPoint x: 835, startPoint y: 743, endPoint x: 915, endPoint y: 671, distance: 107.6
click at [850, 484] on quentale-workspace at bounding box center [779, 392] width 1558 height 784
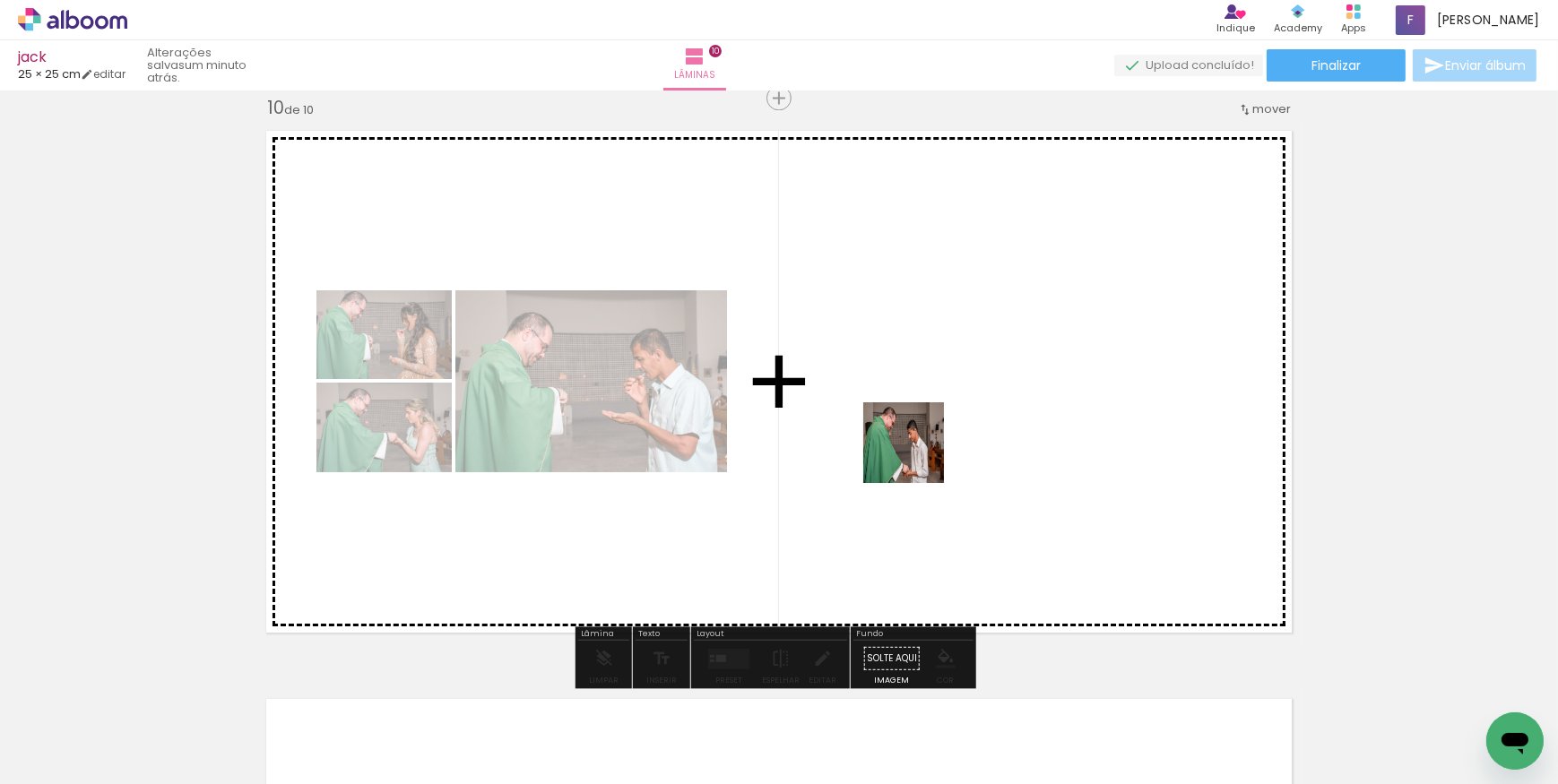
drag, startPoint x: 921, startPoint y: 732, endPoint x: 916, endPoint y: 447, distance: 285.0
click at [916, 447] on quentale-workspace at bounding box center [779, 392] width 1558 height 784
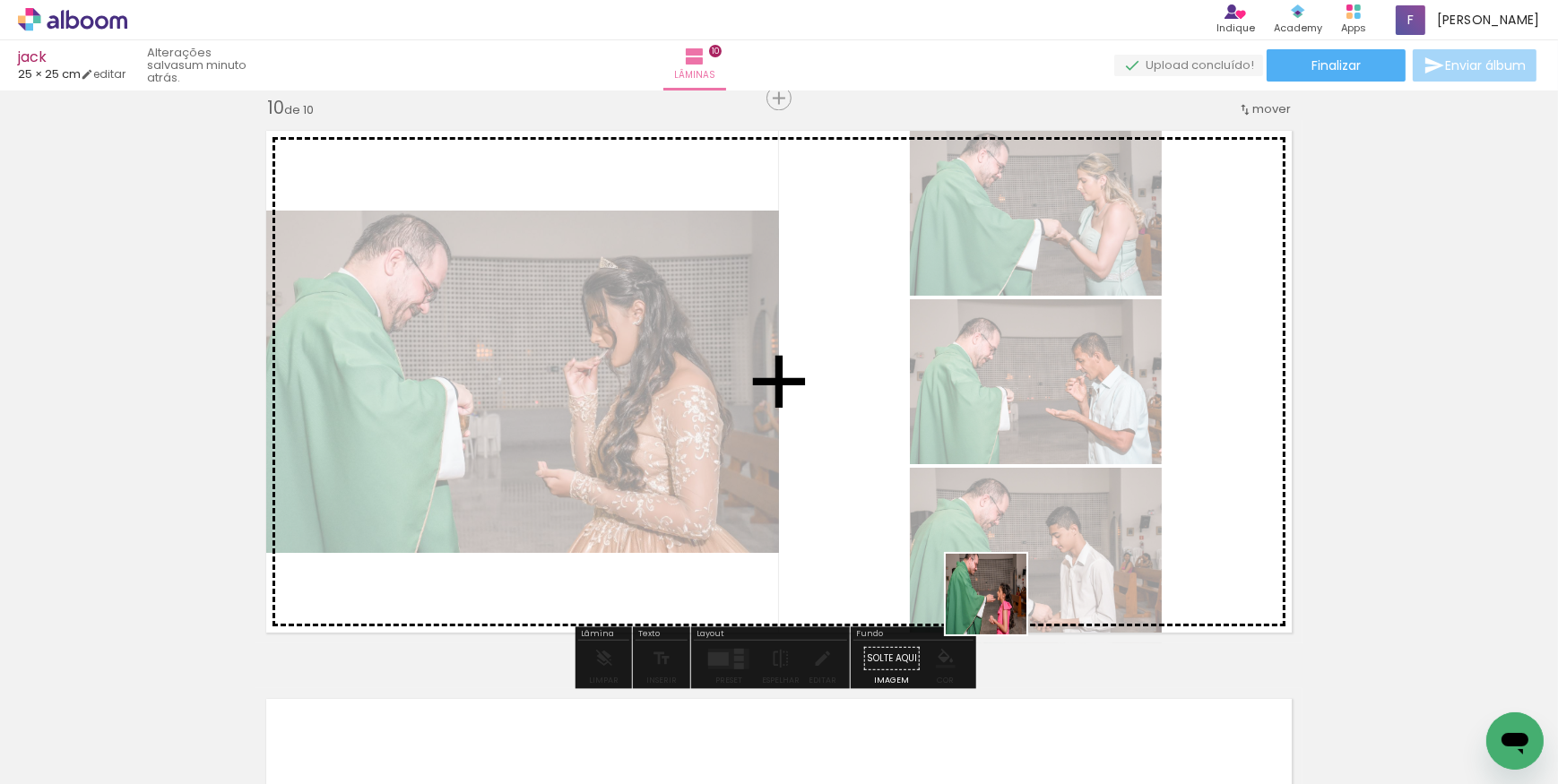
drag, startPoint x: 1028, startPoint y: 727, endPoint x: 943, endPoint y: 493, distance: 249.0
click at [943, 493] on quentale-workspace at bounding box center [779, 392] width 1558 height 784
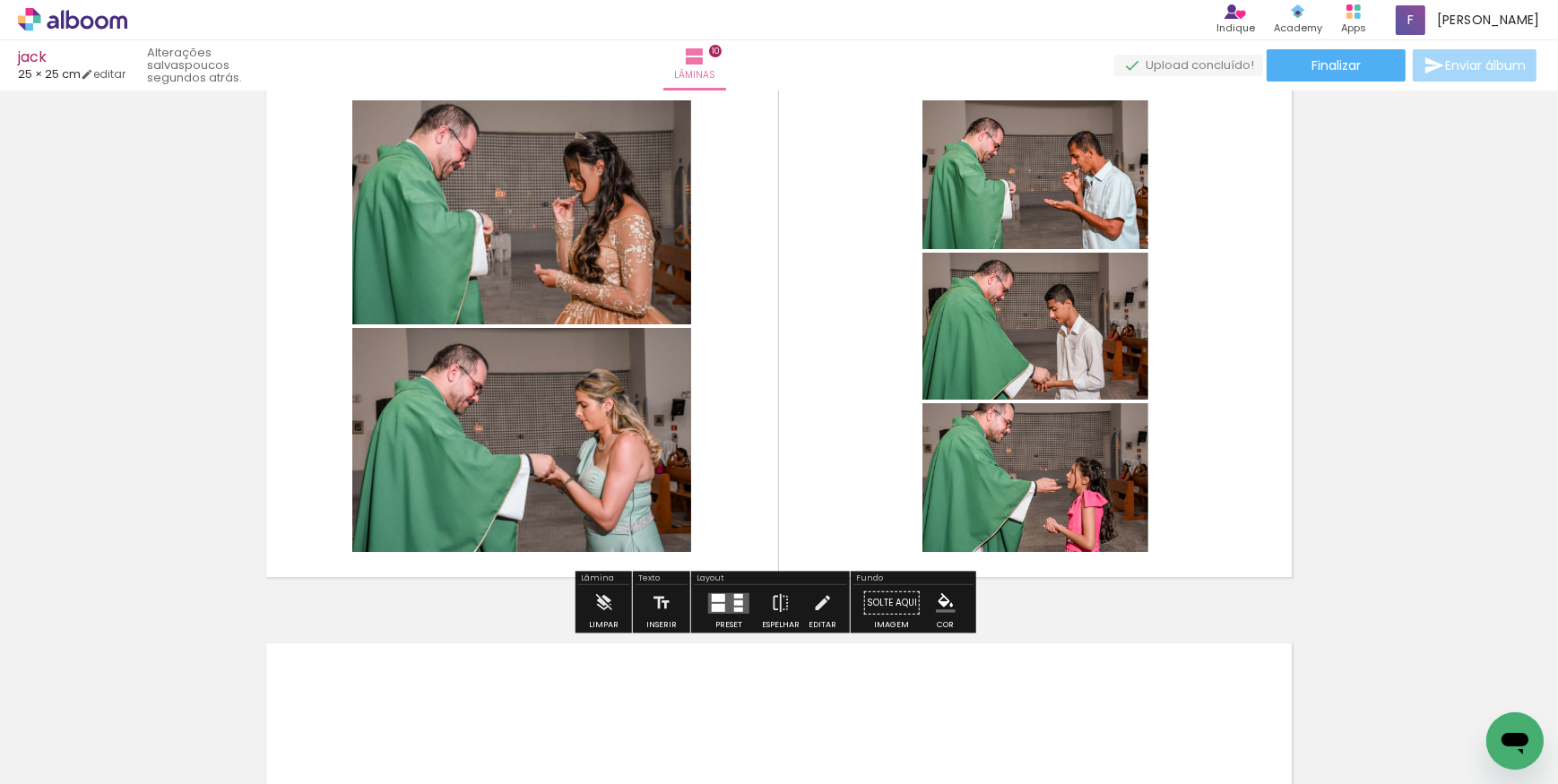
scroll to position [5218, 0]
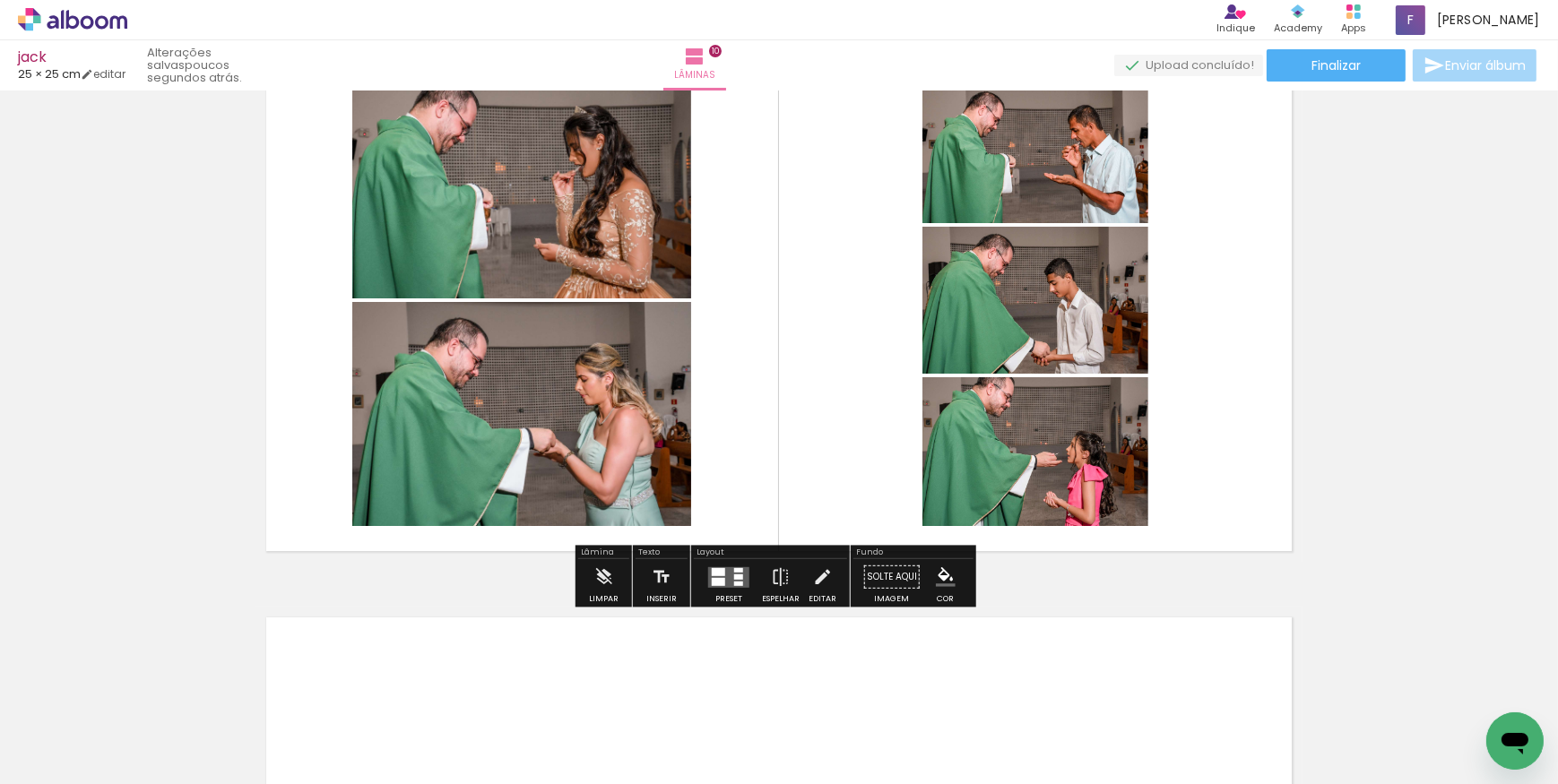
click at [721, 570] on quentale-layouter at bounding box center [728, 576] width 41 height 21
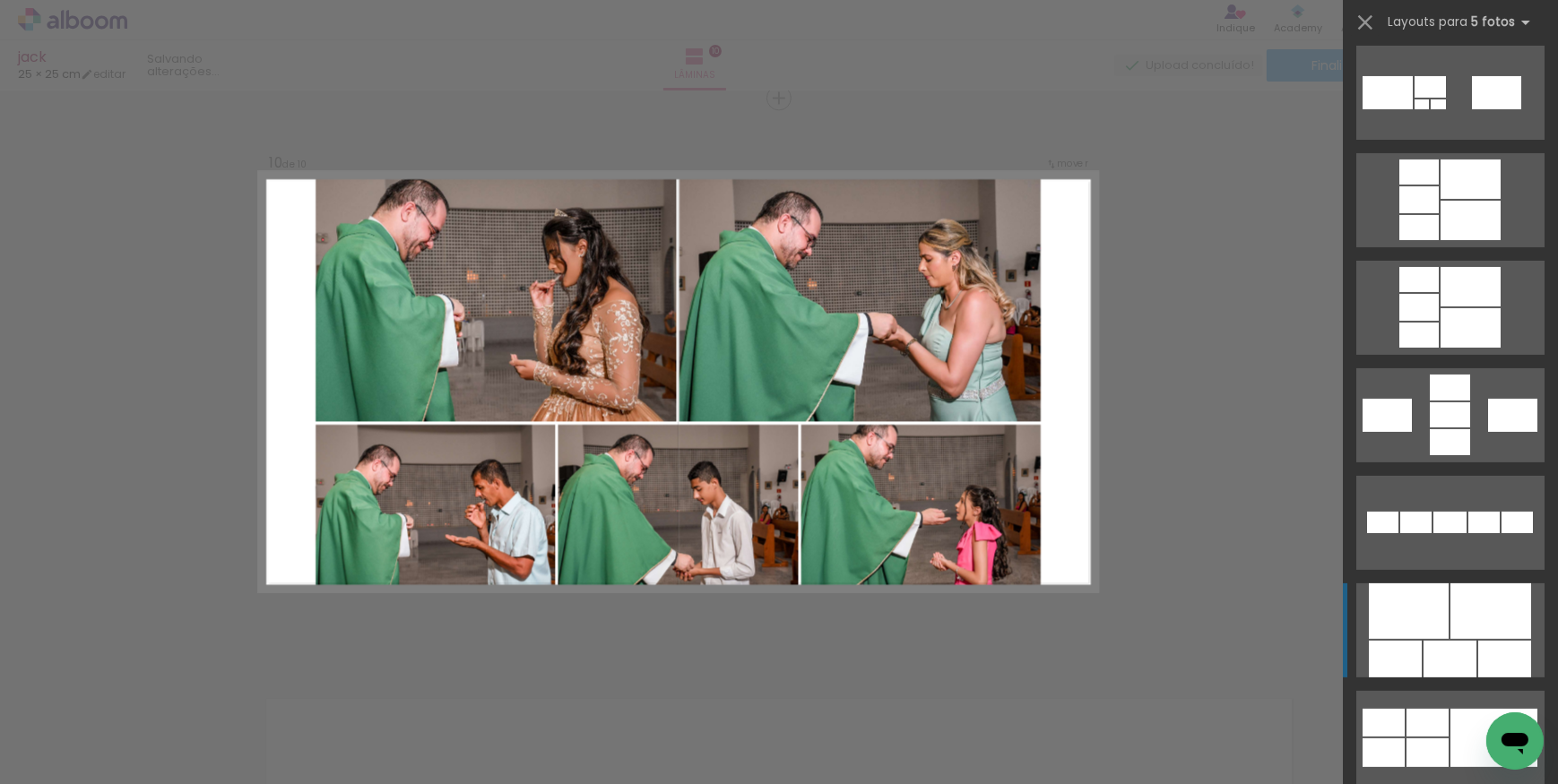
scroll to position [733, 0]
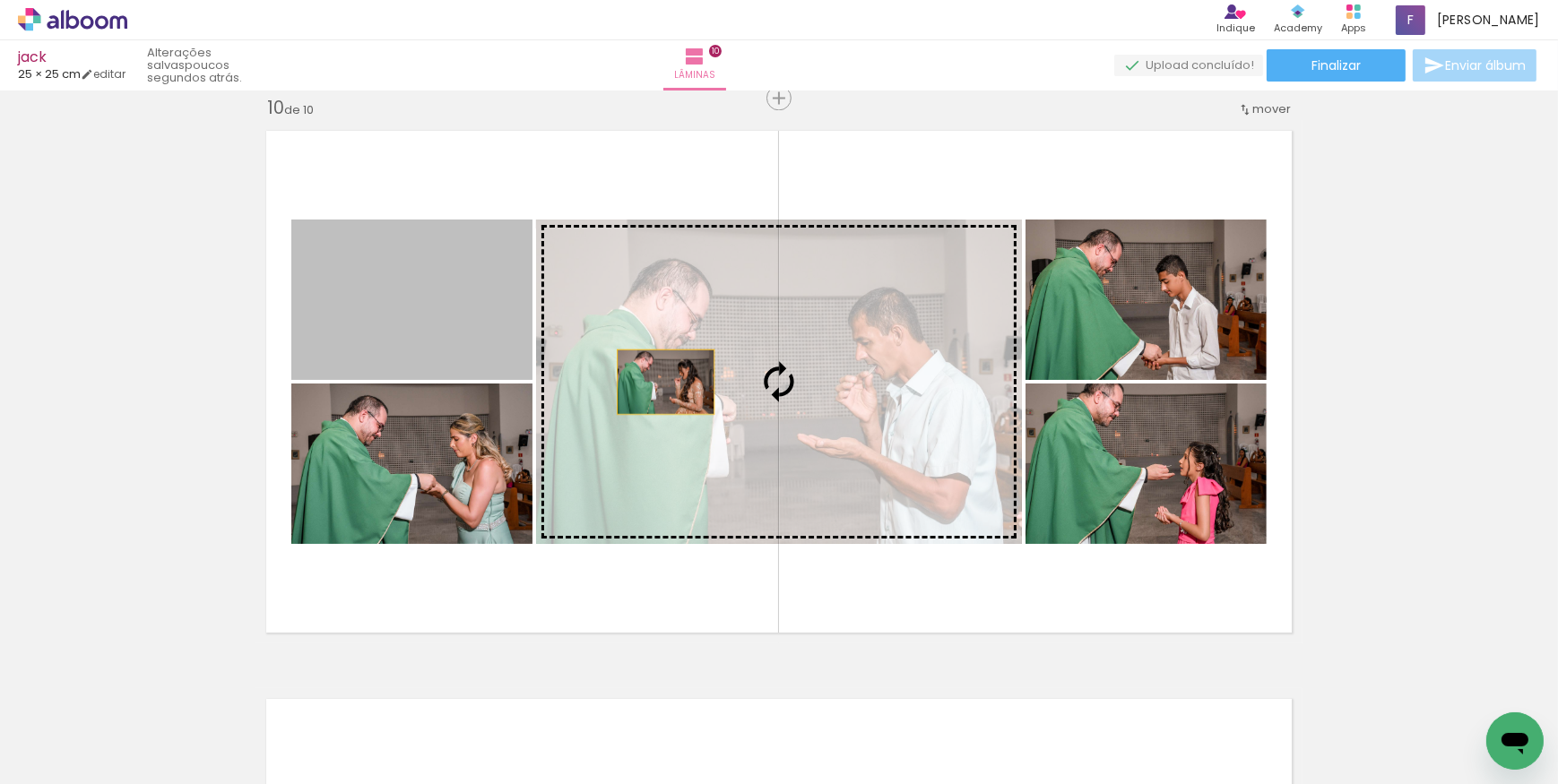
drag, startPoint x: 452, startPoint y: 324, endPoint x: 763, endPoint y: 404, distance: 321.1
click at [0, 0] on slot at bounding box center [0, 0] width 0 height 0
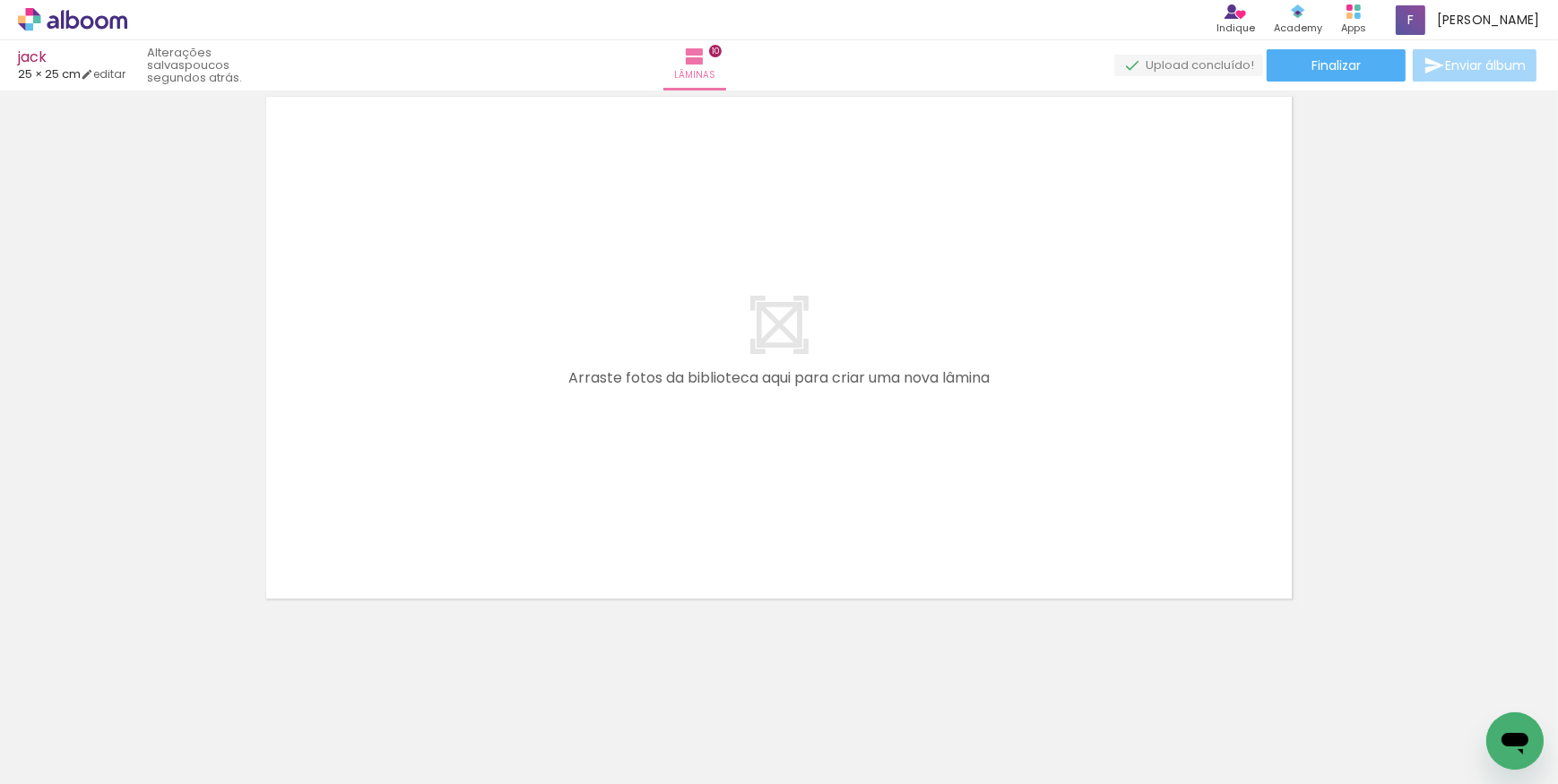
scroll to position [0, 2506]
drag, startPoint x: 695, startPoint y: 731, endPoint x: 677, endPoint y: 492, distance: 239.7
click at [677, 492] on quentale-workspace at bounding box center [779, 392] width 1558 height 784
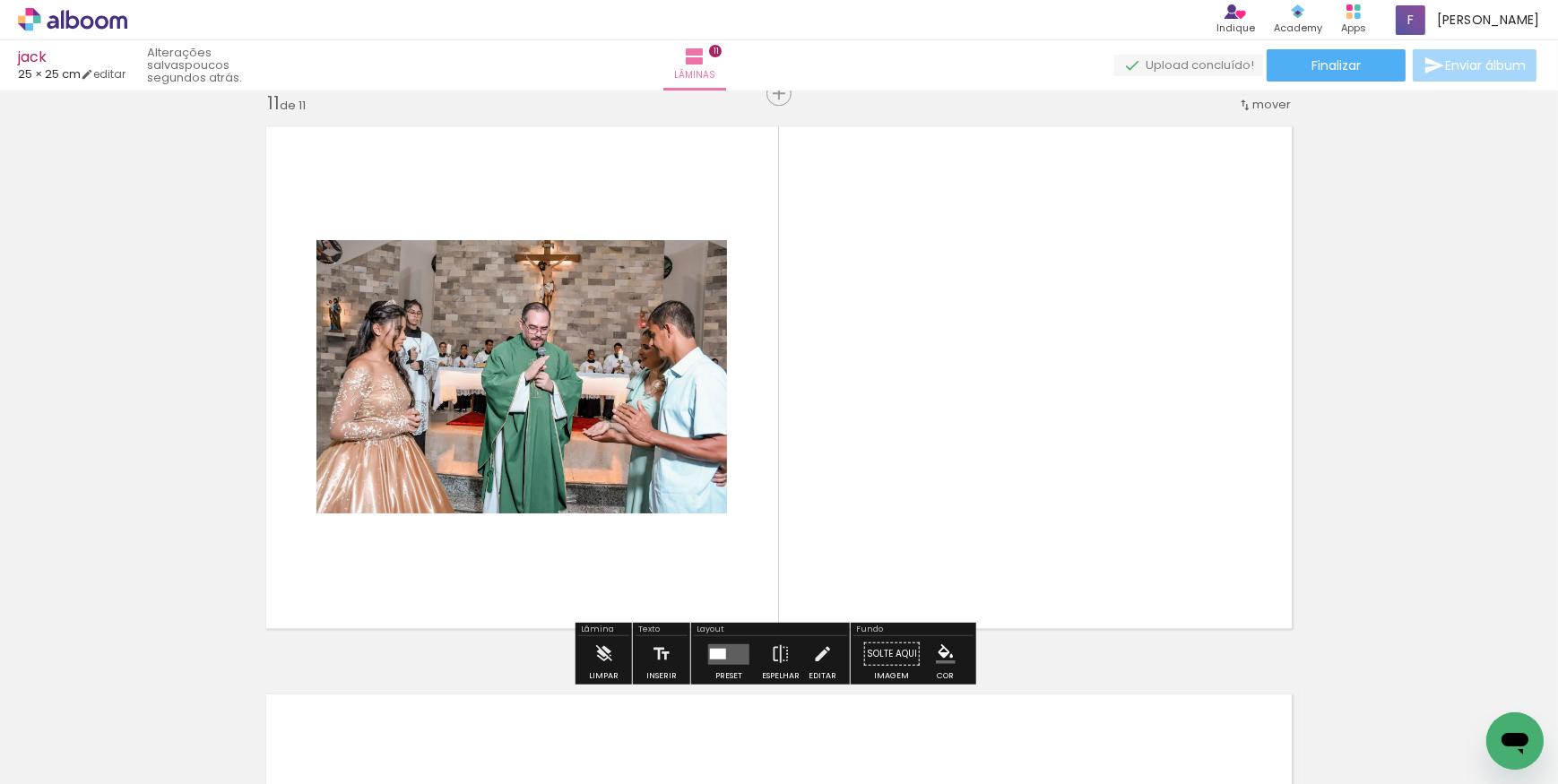
scroll to position [5704, 0]
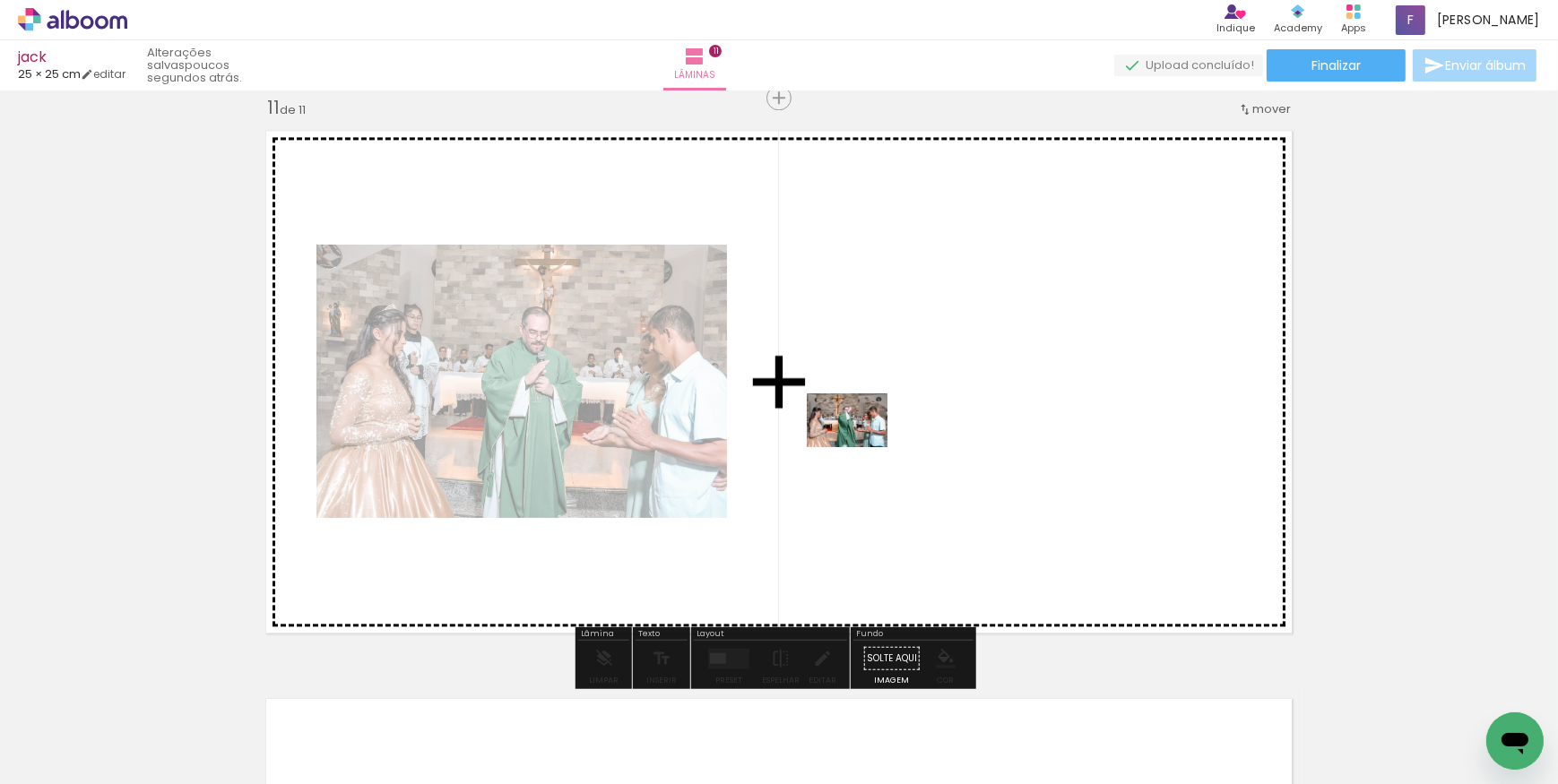
drag, startPoint x: 788, startPoint y: 735, endPoint x: 861, endPoint y: 447, distance: 297.1
click at [861, 447] on quentale-workspace at bounding box center [779, 392] width 1558 height 784
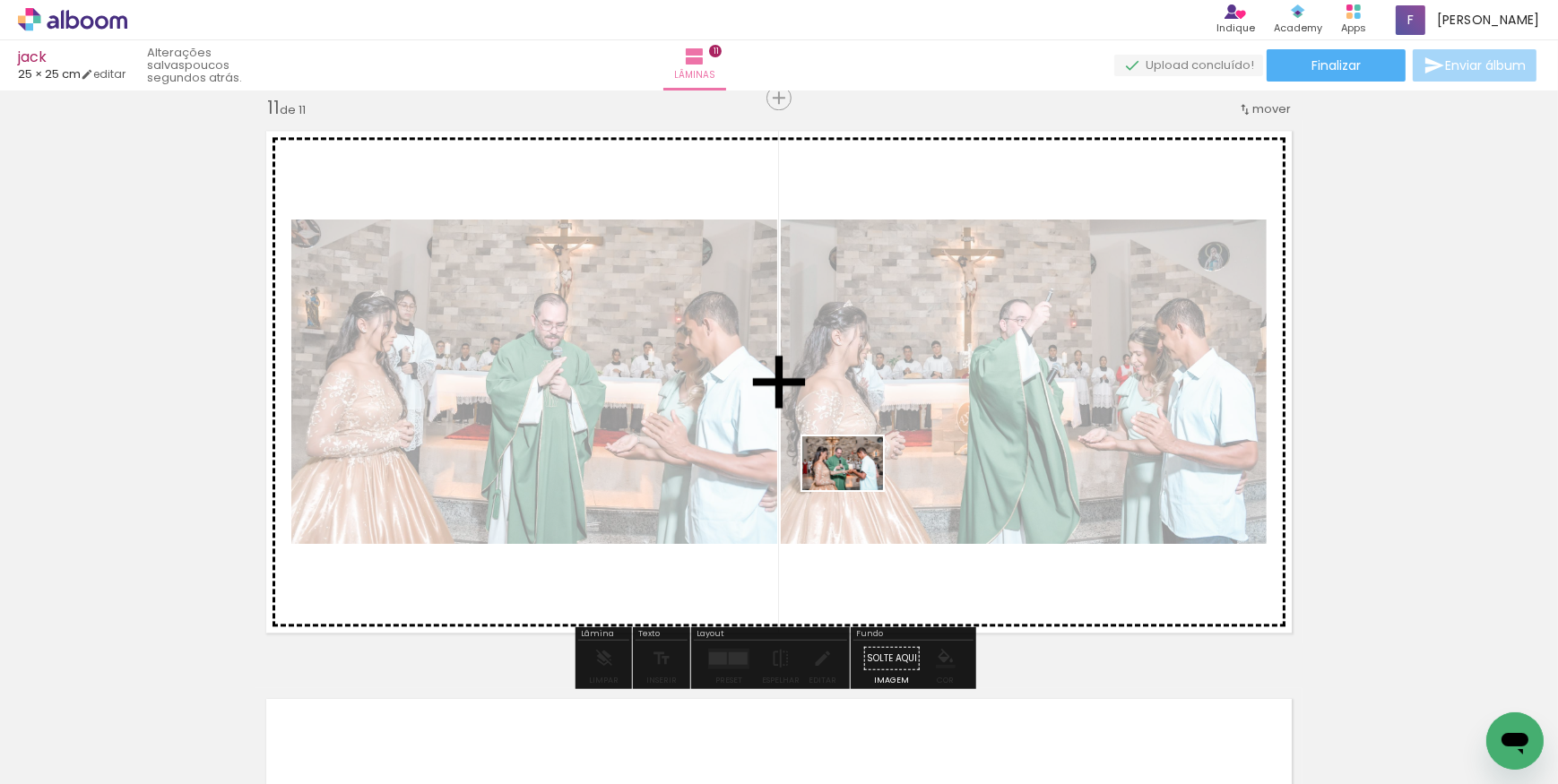
drag, startPoint x: 894, startPoint y: 737, endPoint x: 853, endPoint y: 469, distance: 271.1
click at [853, 469] on quentale-workspace at bounding box center [779, 392] width 1558 height 784
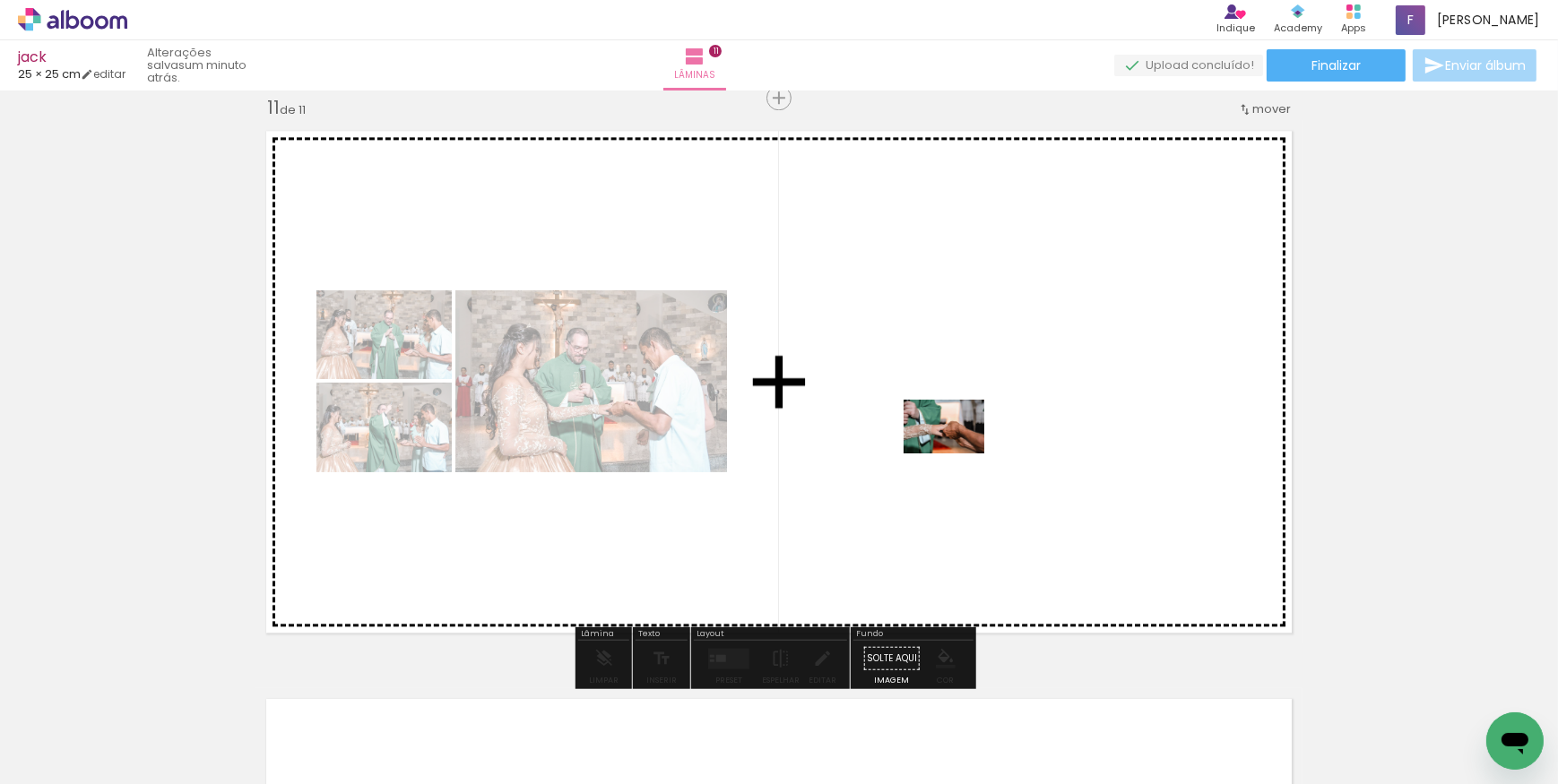
drag, startPoint x: 993, startPoint y: 695, endPoint x: 956, endPoint y: 449, distance: 248.8
click at [956, 449] on quentale-workspace at bounding box center [779, 392] width 1558 height 784
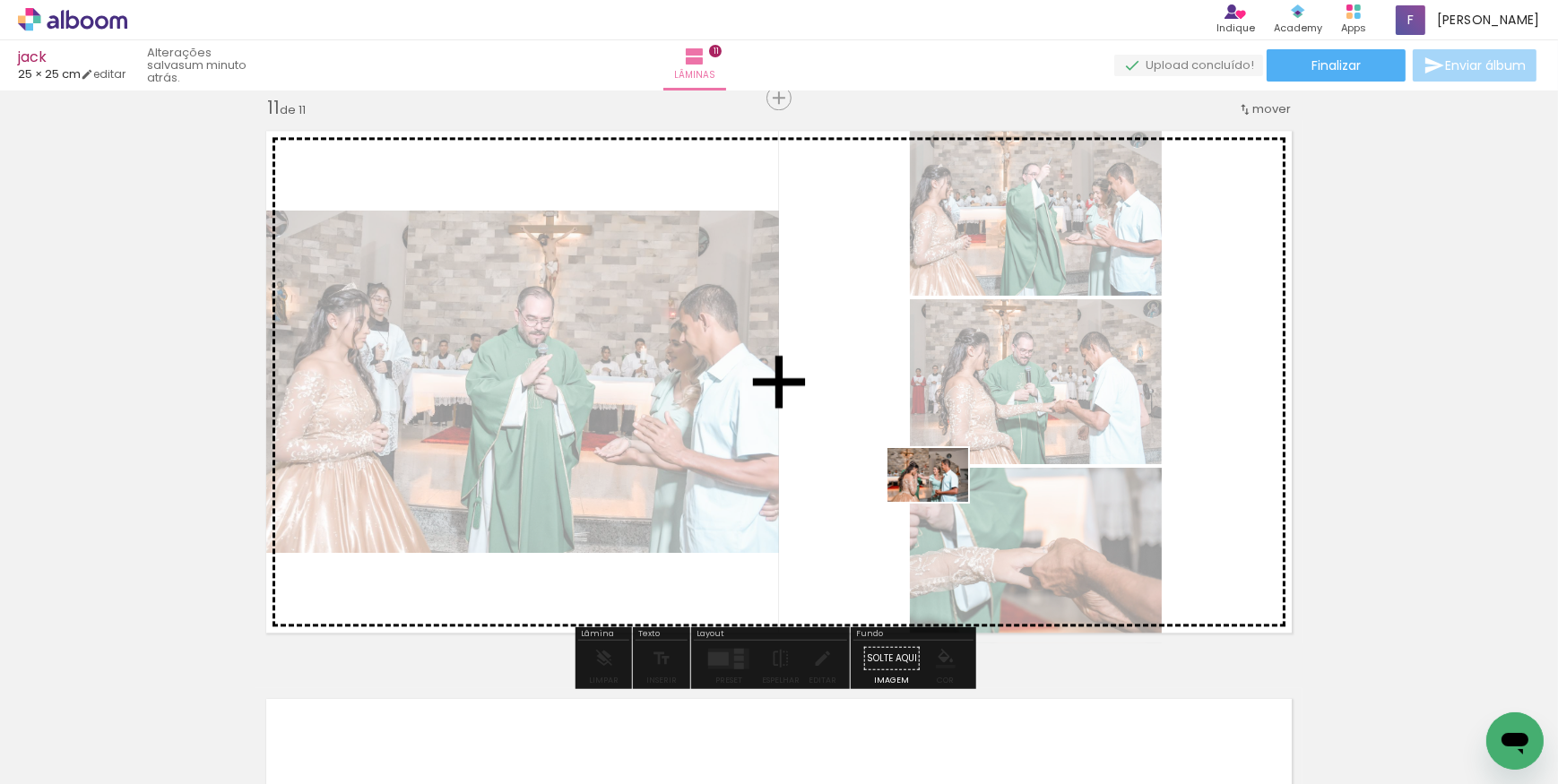
drag, startPoint x: 1100, startPoint y: 744, endPoint x: 942, endPoint y: 502, distance: 289.0
click at [942, 502] on quentale-workspace at bounding box center [779, 392] width 1558 height 784
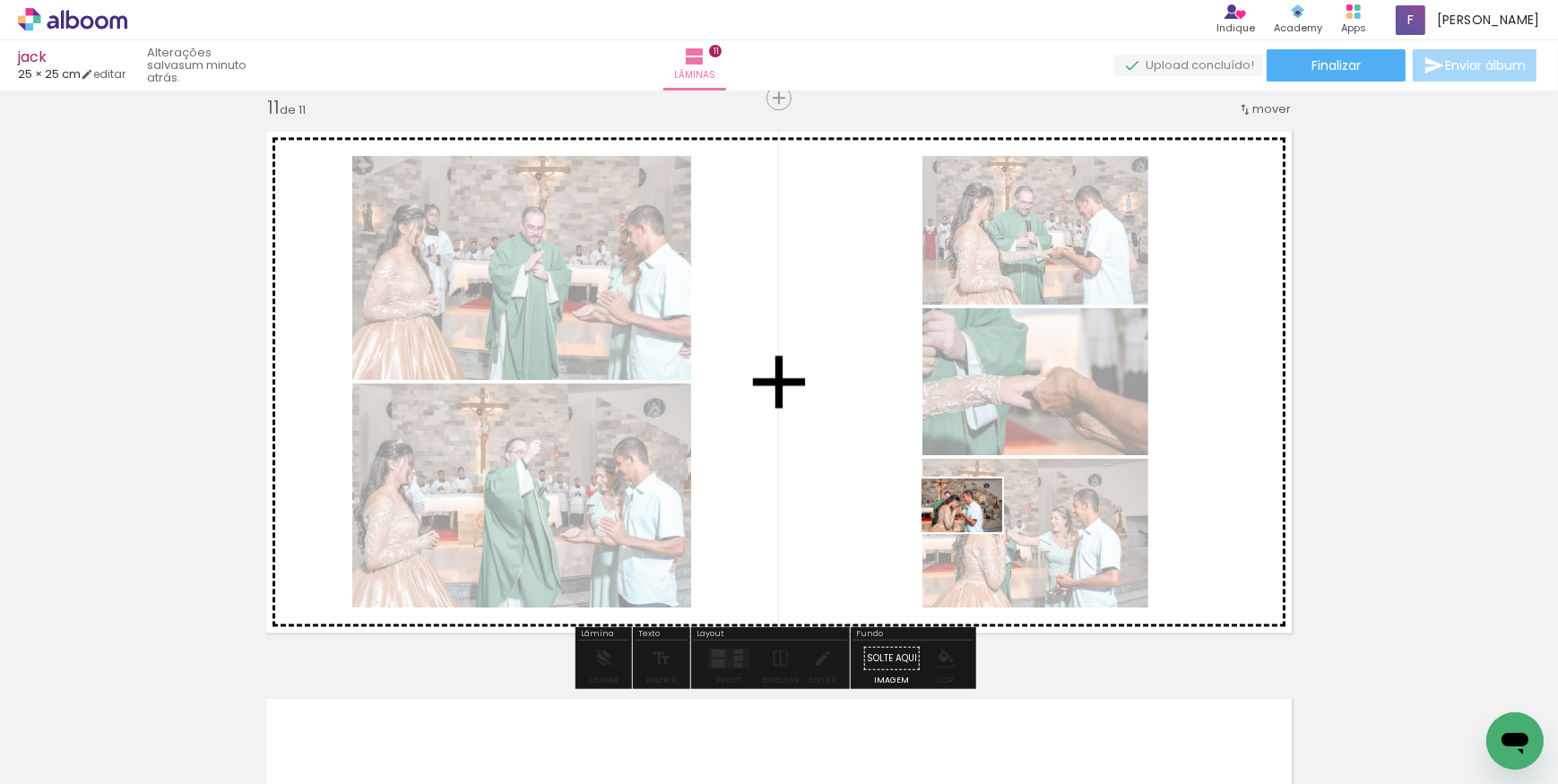
drag, startPoint x: 1204, startPoint y: 739, endPoint x: 975, endPoint y: 532, distance: 308.7
click at [975, 532] on quentale-workspace at bounding box center [779, 392] width 1558 height 784
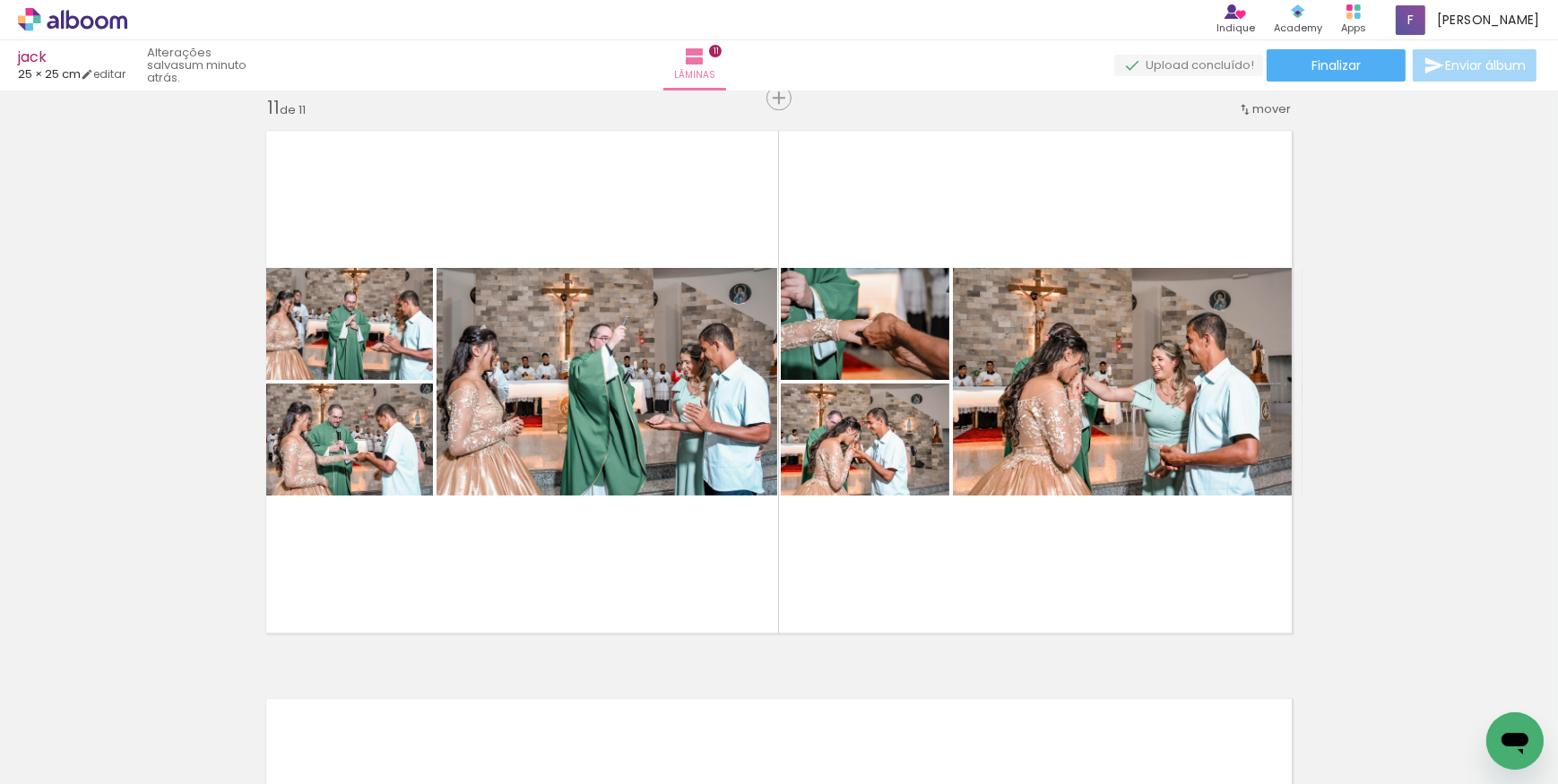
scroll to position [0, 2838]
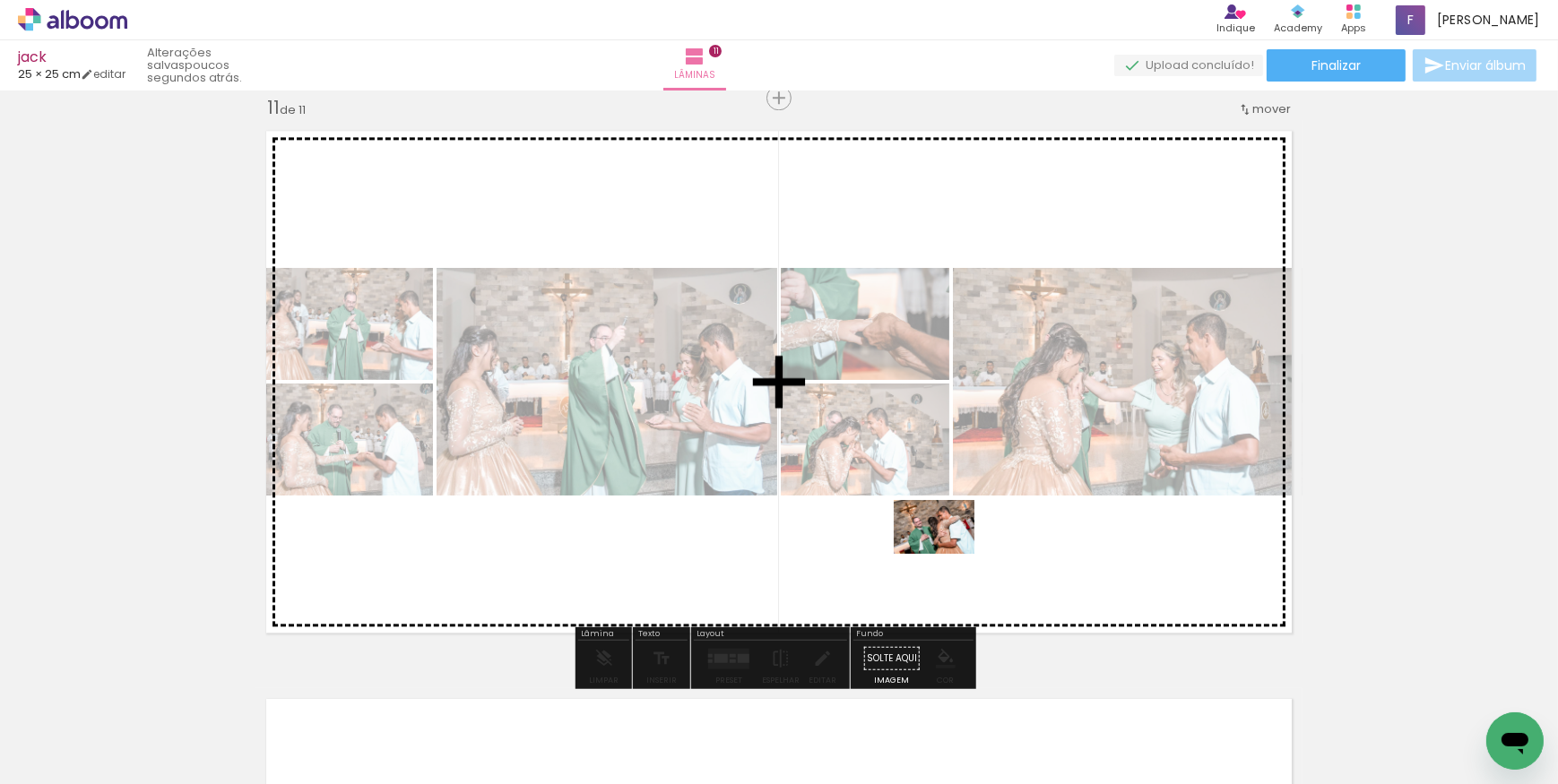
drag, startPoint x: 968, startPoint y: 744, endPoint x: 948, endPoint y: 552, distance: 193.0
click at [948, 552] on quentale-workspace at bounding box center [779, 392] width 1558 height 784
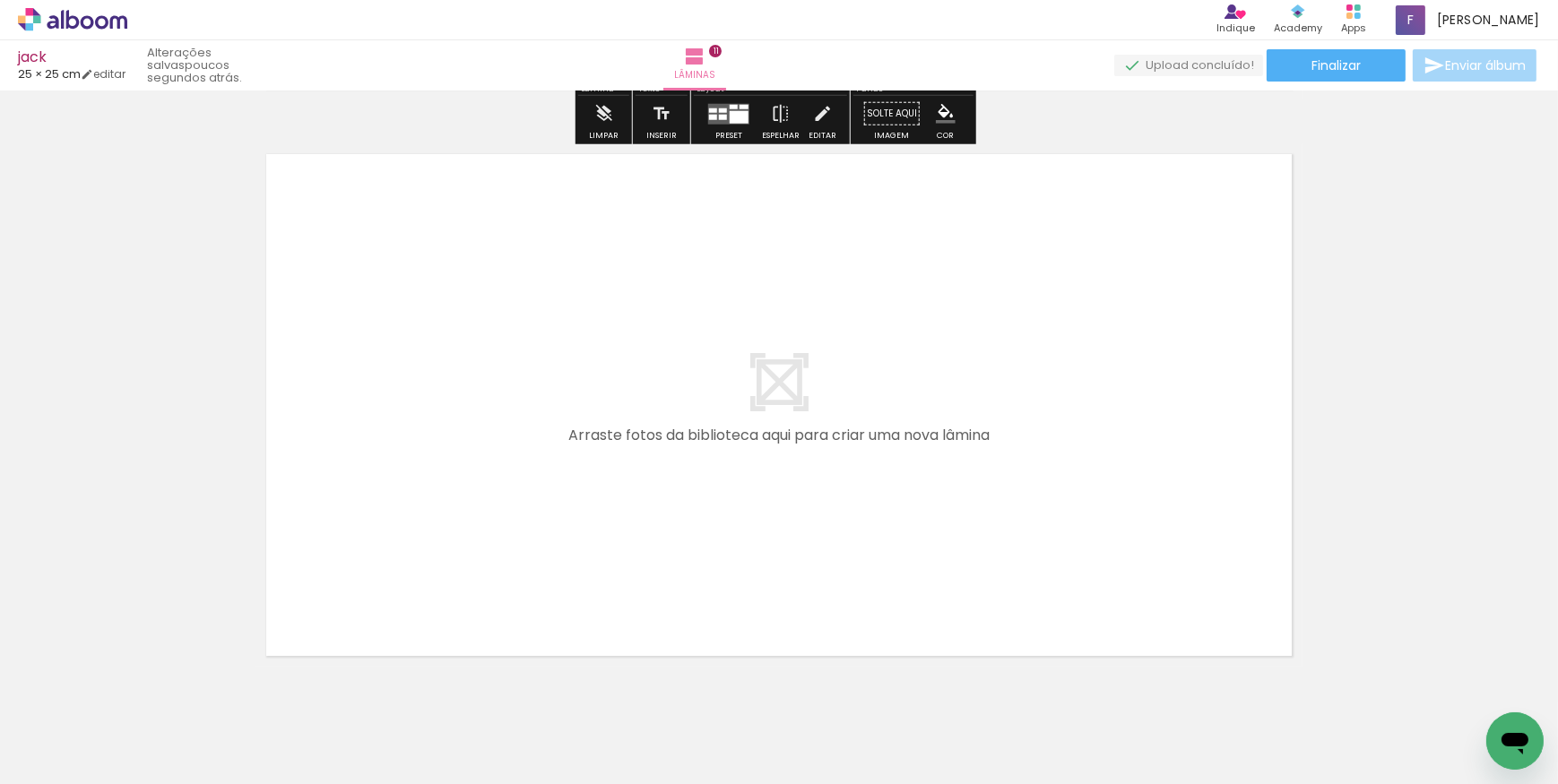
scroll to position [6274, 0]
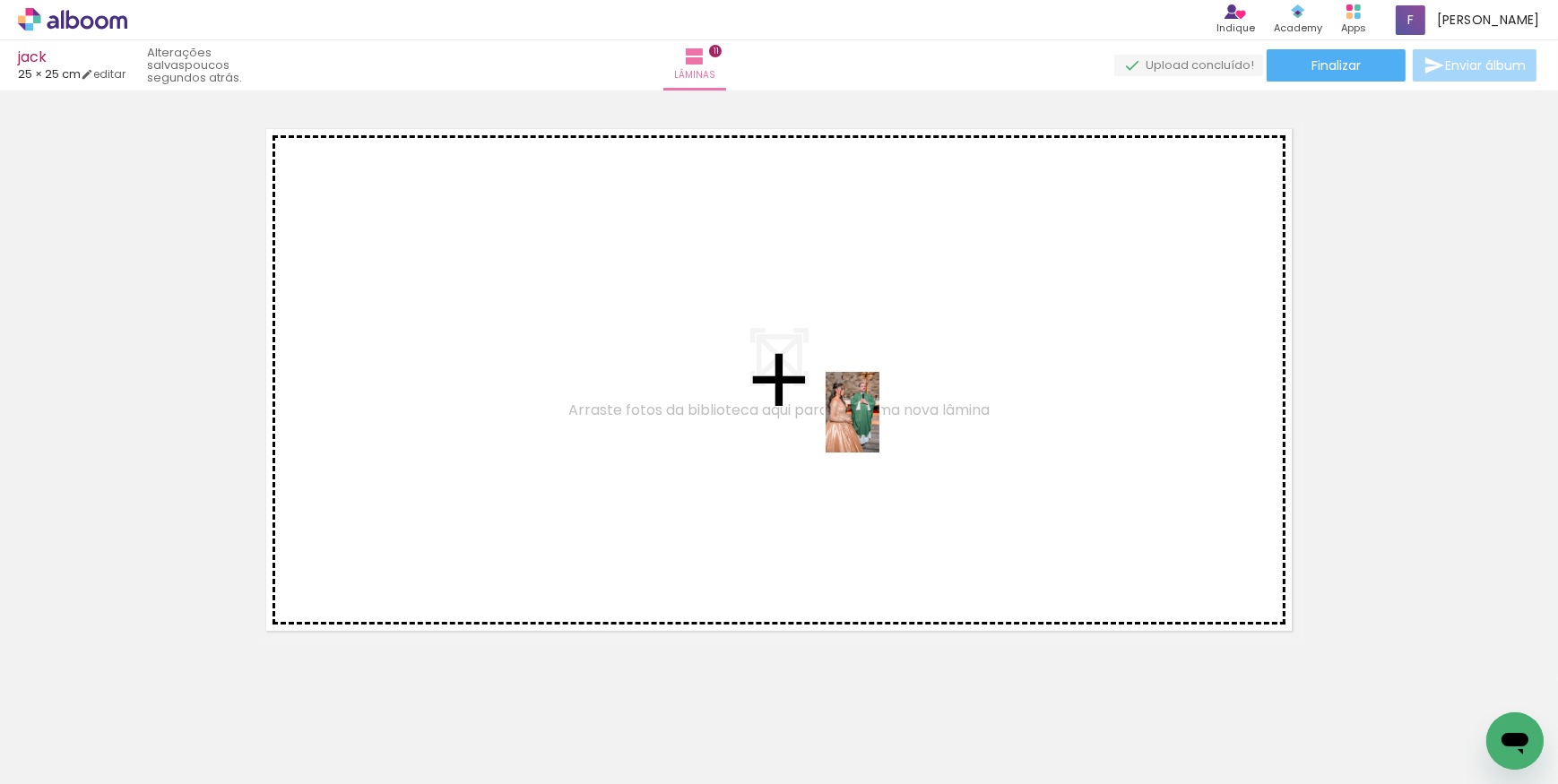
drag, startPoint x: 1072, startPoint y: 729, endPoint x: 880, endPoint y: 425, distance: 359.6
click at [880, 425] on quentale-workspace at bounding box center [779, 392] width 1558 height 784
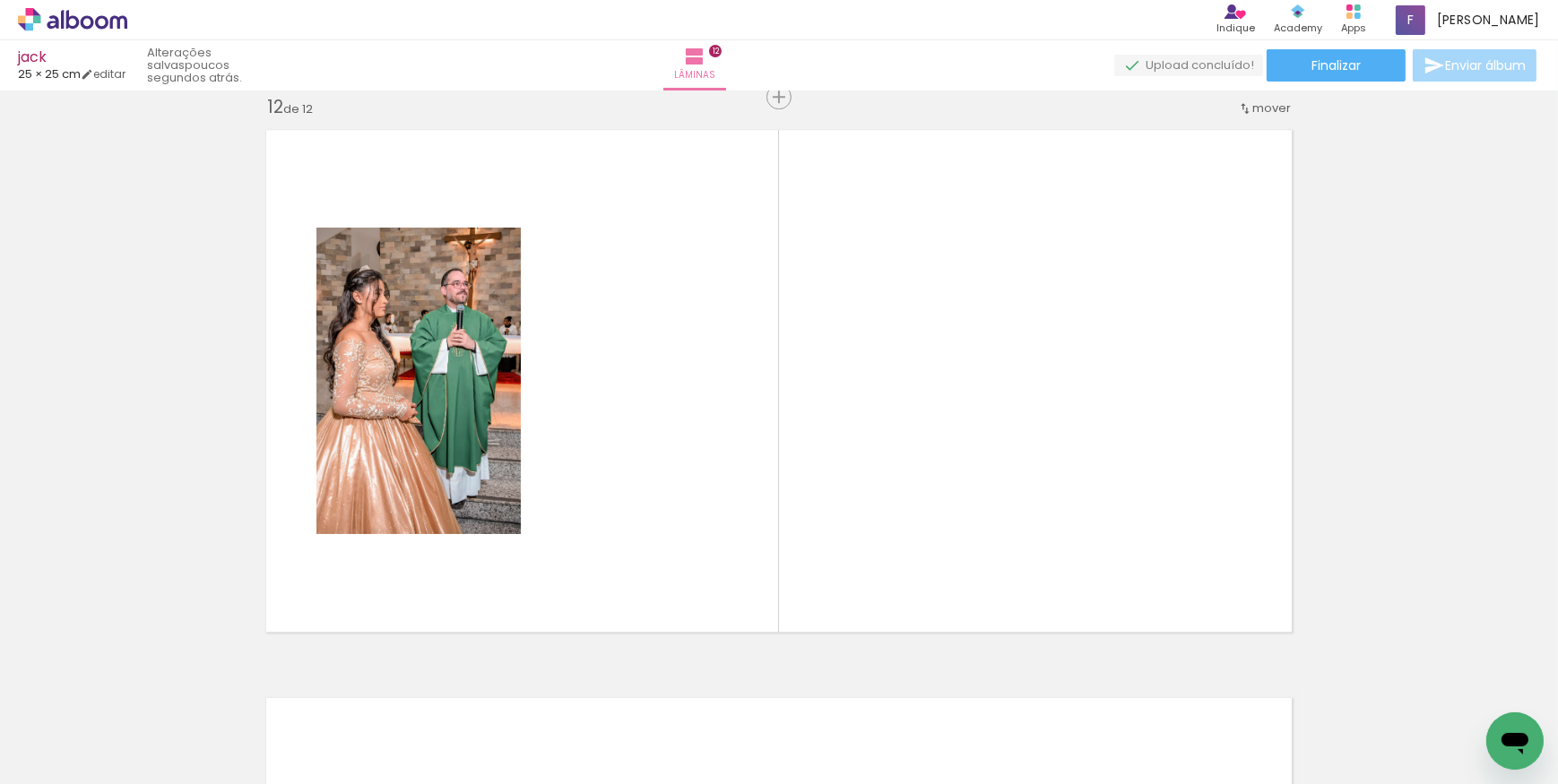
scroll to position [6273, 0]
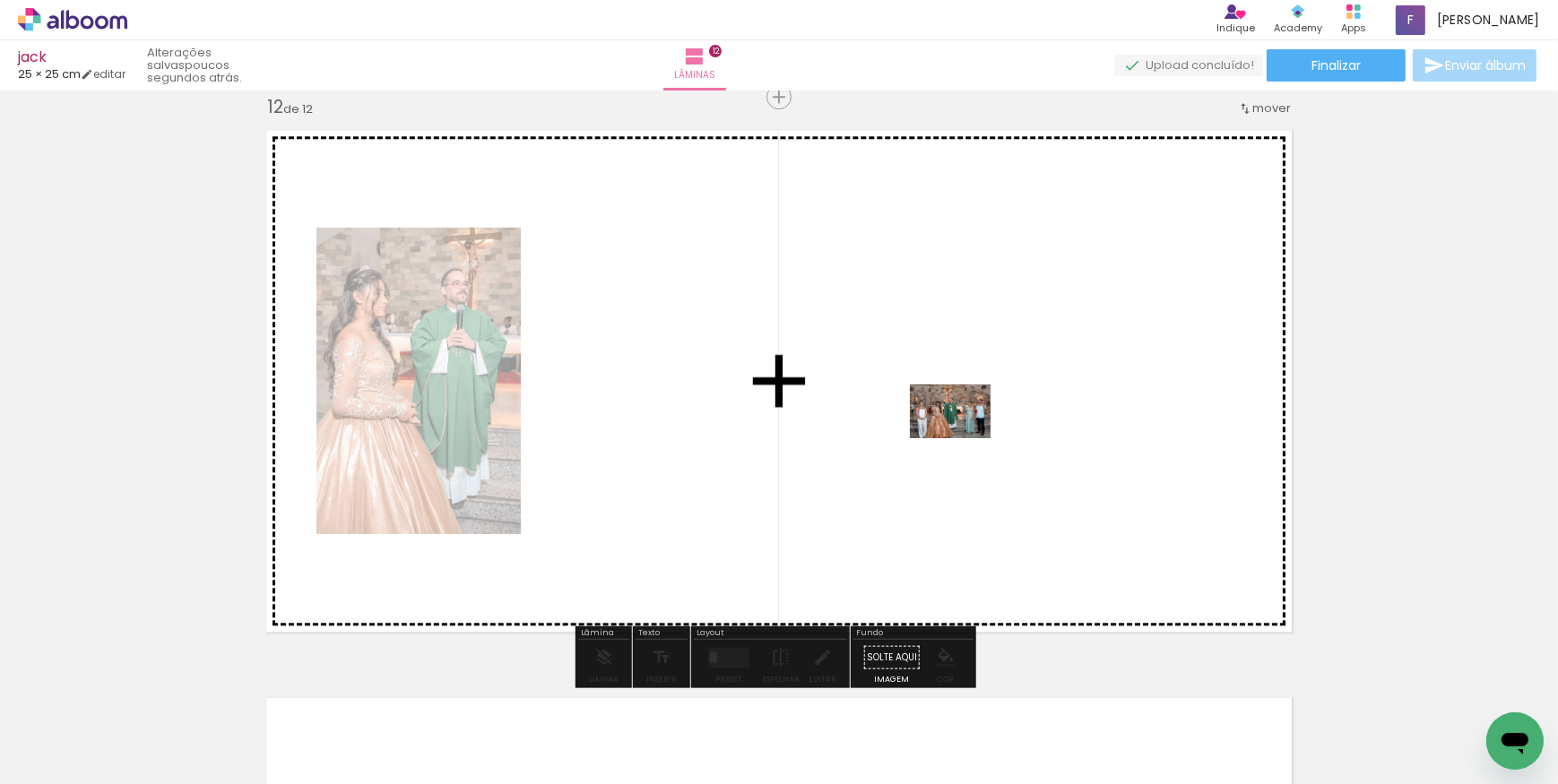
drag, startPoint x: 1173, startPoint y: 721, endPoint x: 963, endPoint y: 438, distance: 352.4
click at [963, 438] on quentale-workspace at bounding box center [779, 392] width 1558 height 784
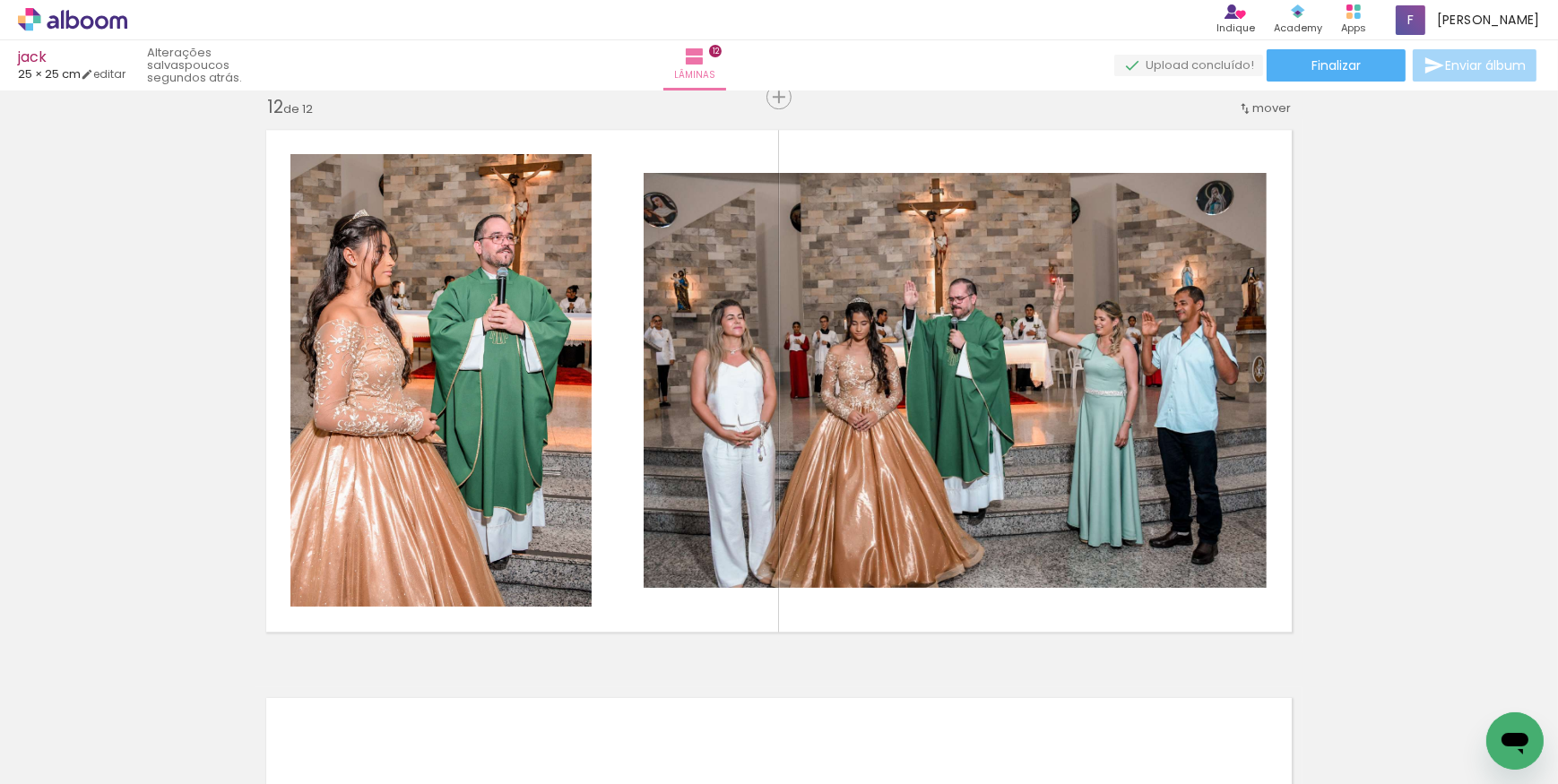
scroll to position [0, 3597]
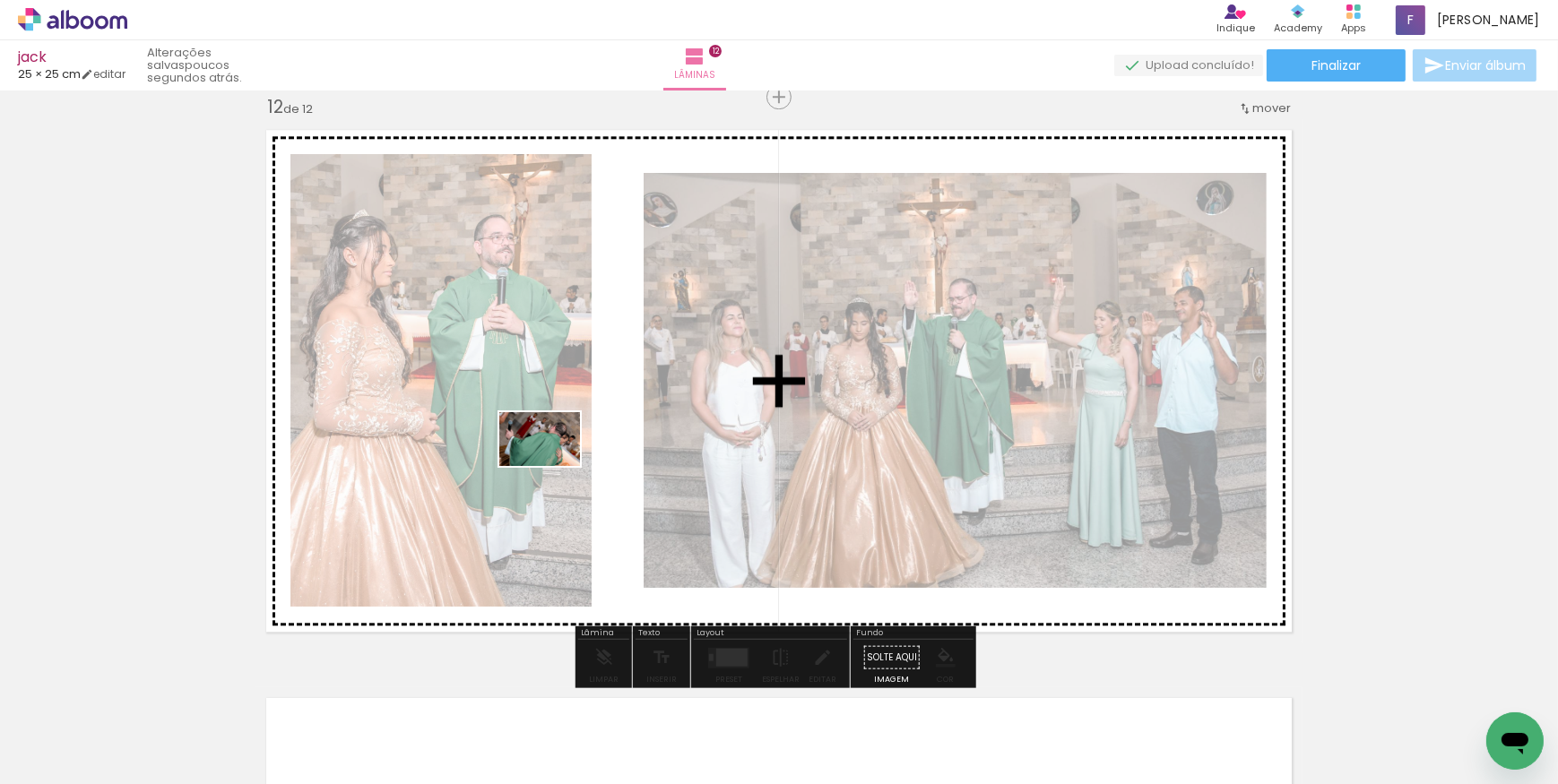
drag, startPoint x: 492, startPoint y: 735, endPoint x: 555, endPoint y: 455, distance: 287.0
click at [555, 455] on quentale-workspace at bounding box center [779, 392] width 1558 height 784
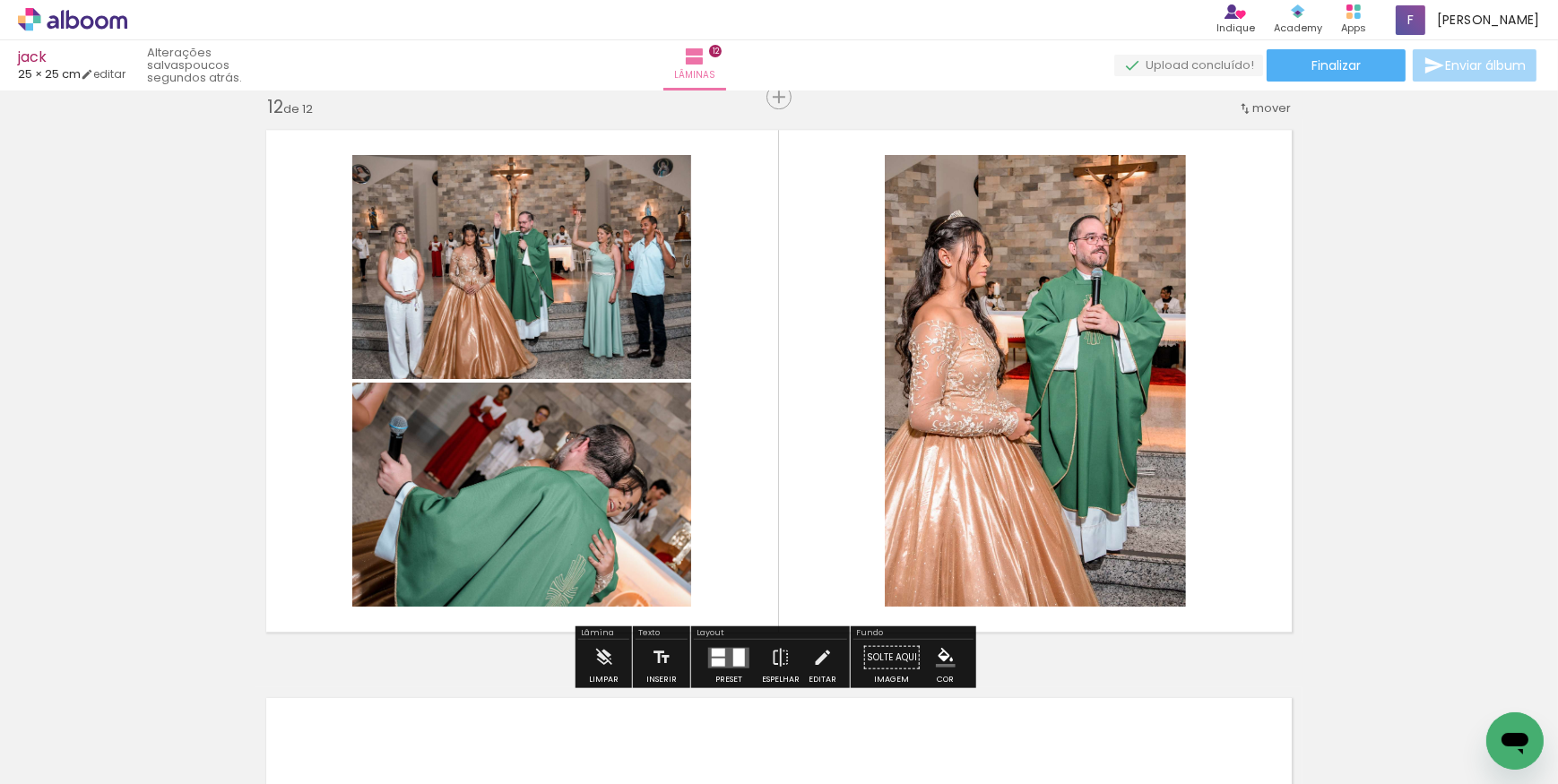
scroll to position [6353, 0]
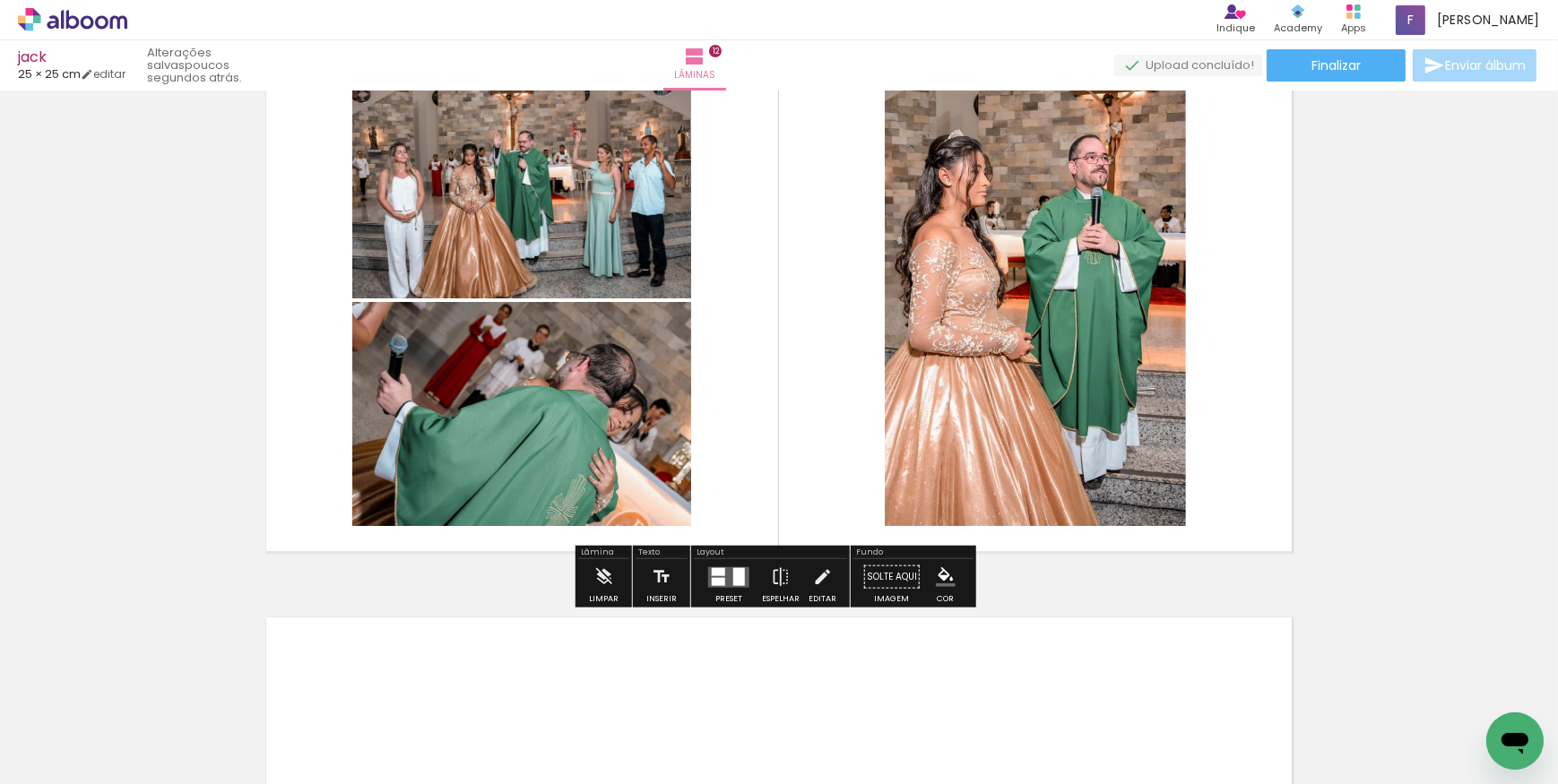
click at [736, 567] on div at bounding box center [740, 576] width 12 height 18
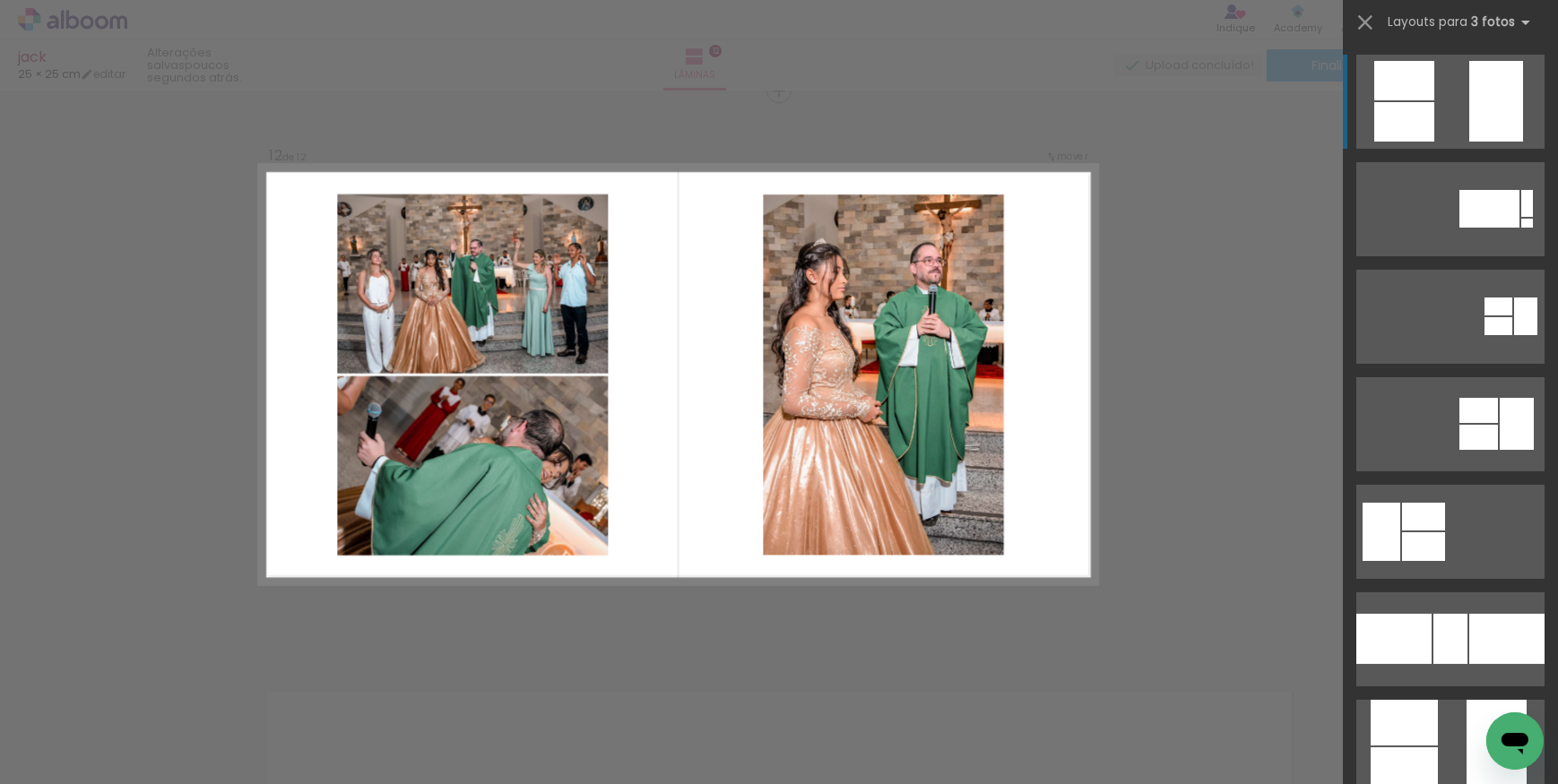
scroll to position [6273, 0]
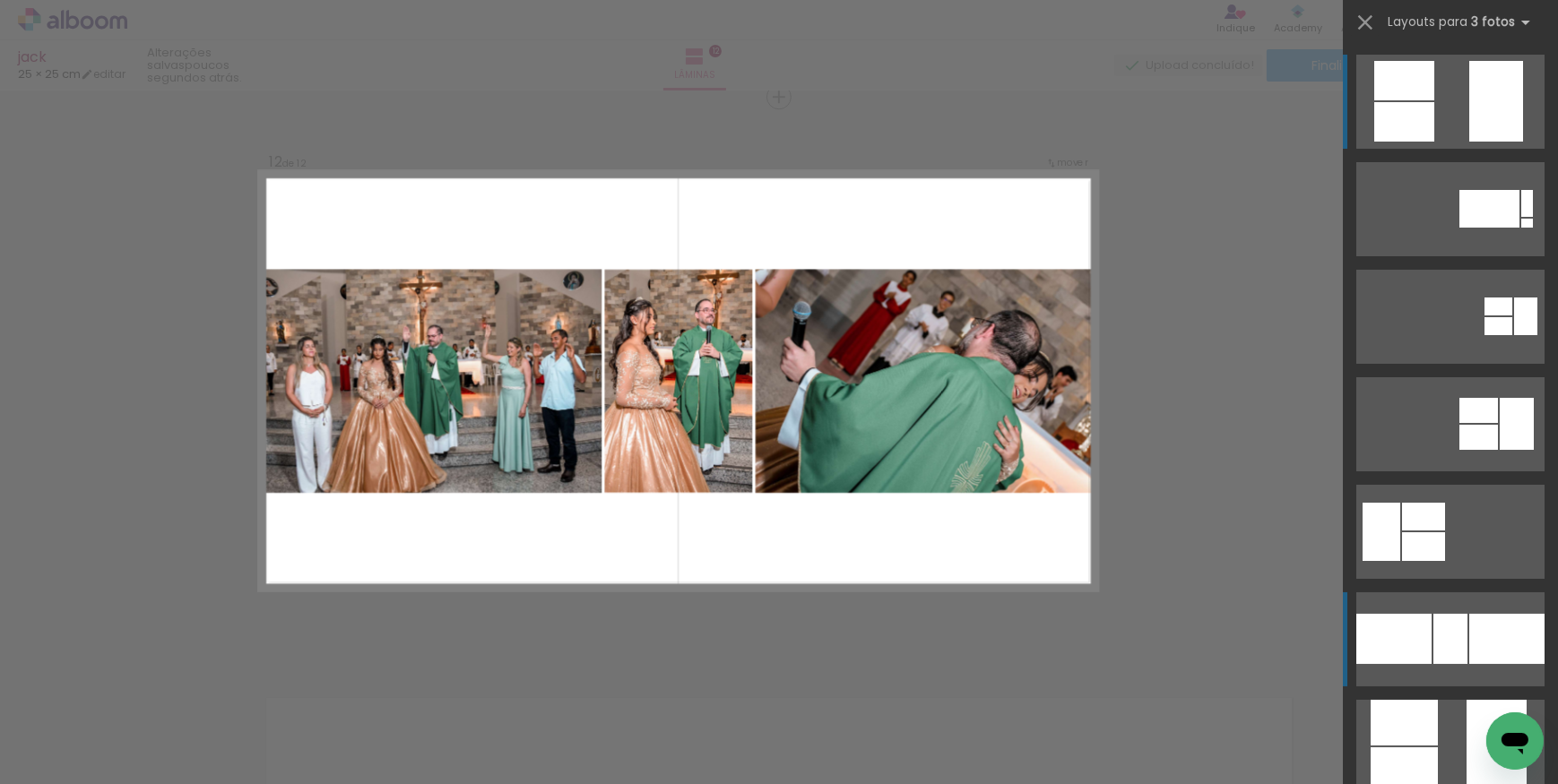
click at [1495, 620] on div at bounding box center [1507, 639] width 76 height 51
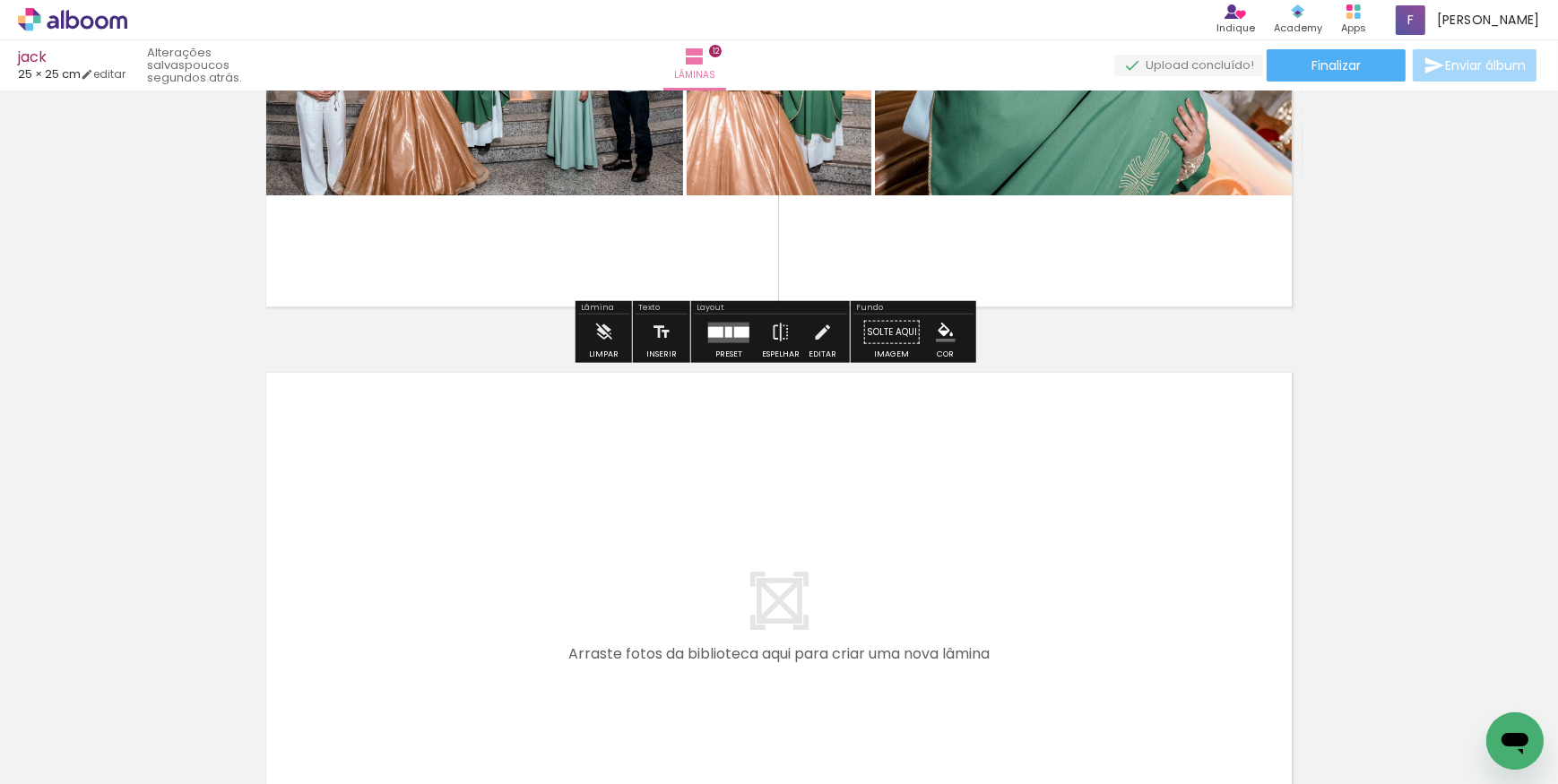
scroll to position [6679, 0]
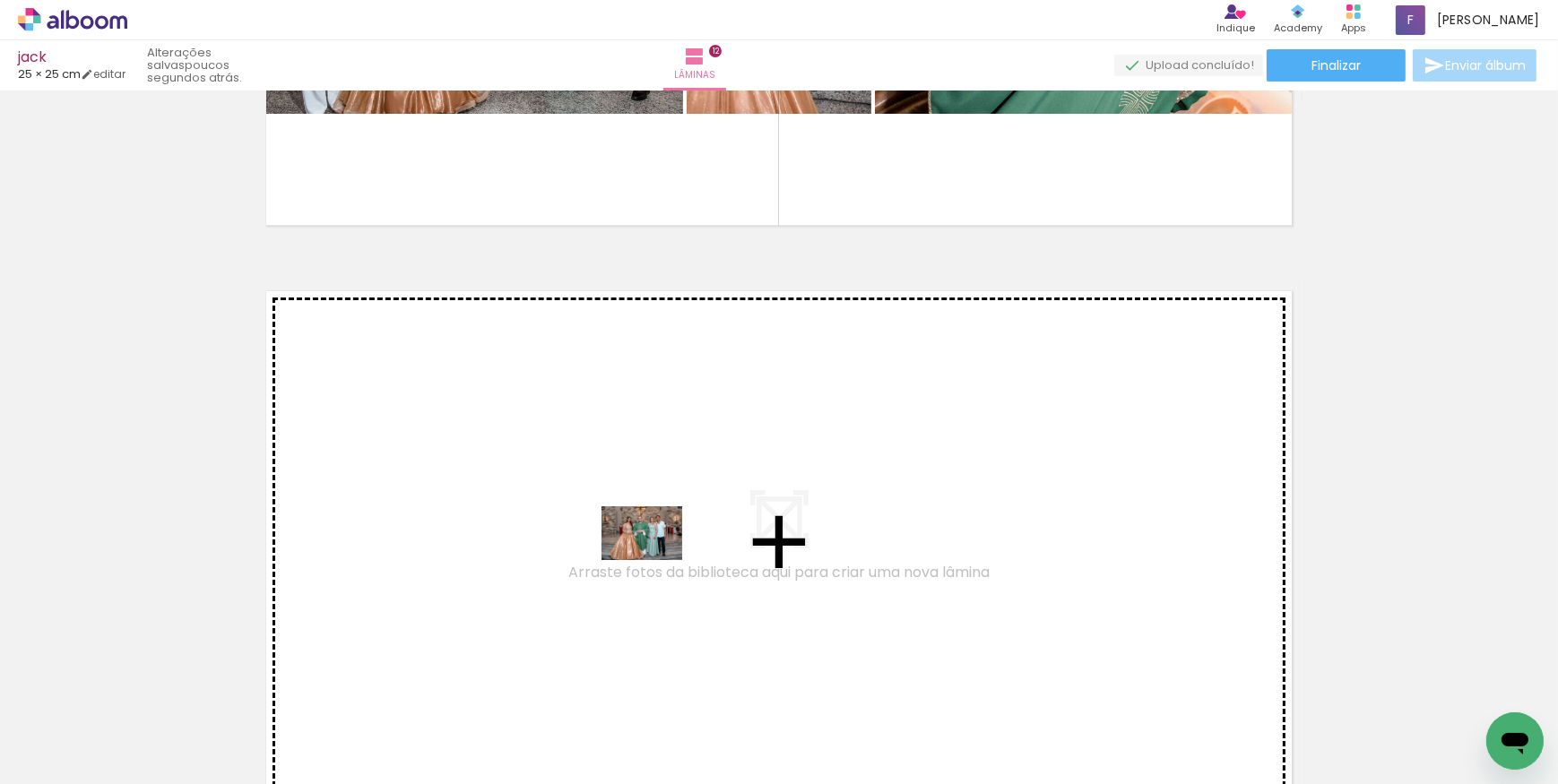
drag, startPoint x: 624, startPoint y: 735, endPoint x: 710, endPoint y: 690, distance: 97.1
click at [655, 559] on quentale-workspace at bounding box center [779, 392] width 1558 height 784
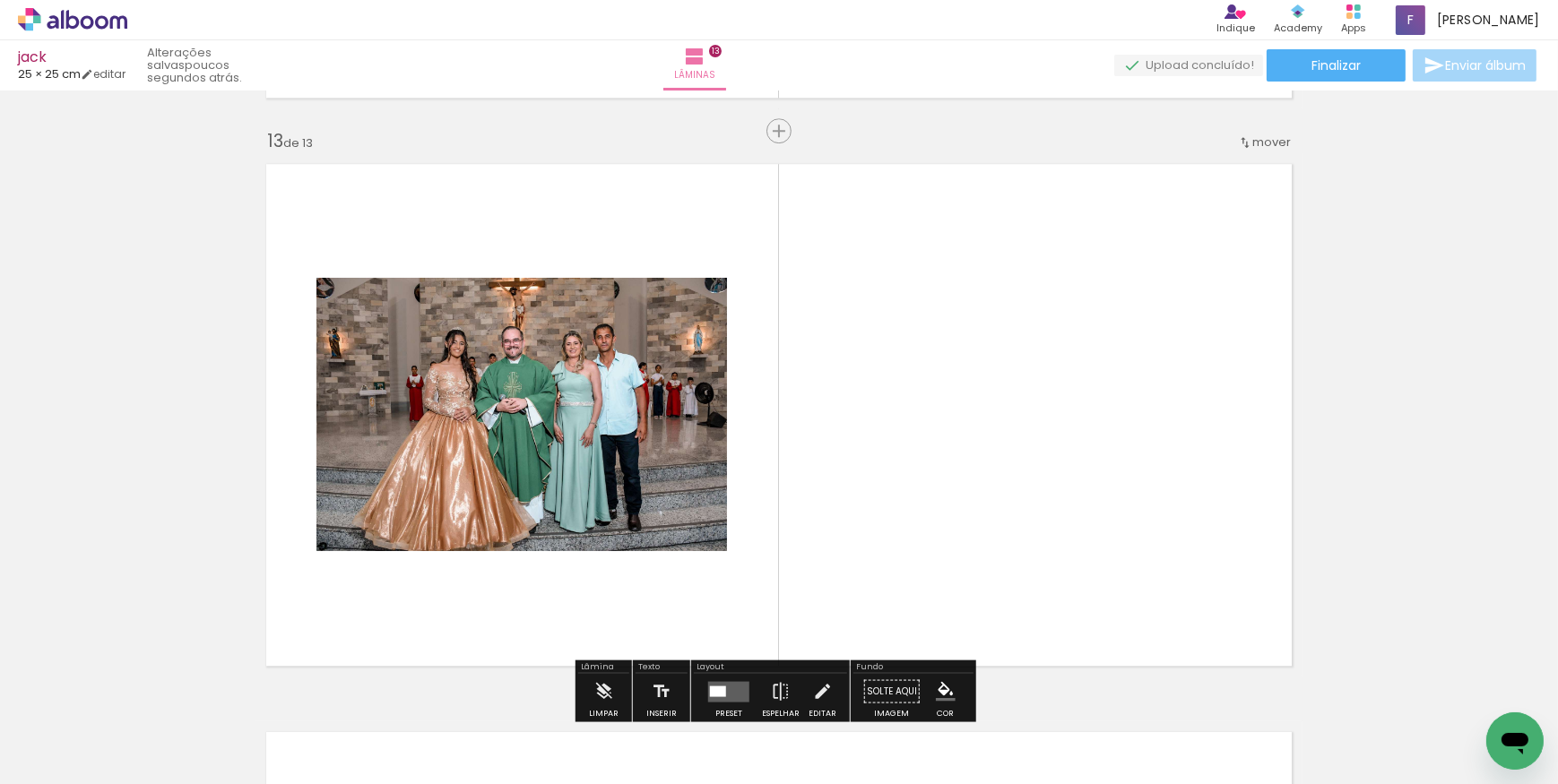
scroll to position [6840, 0]
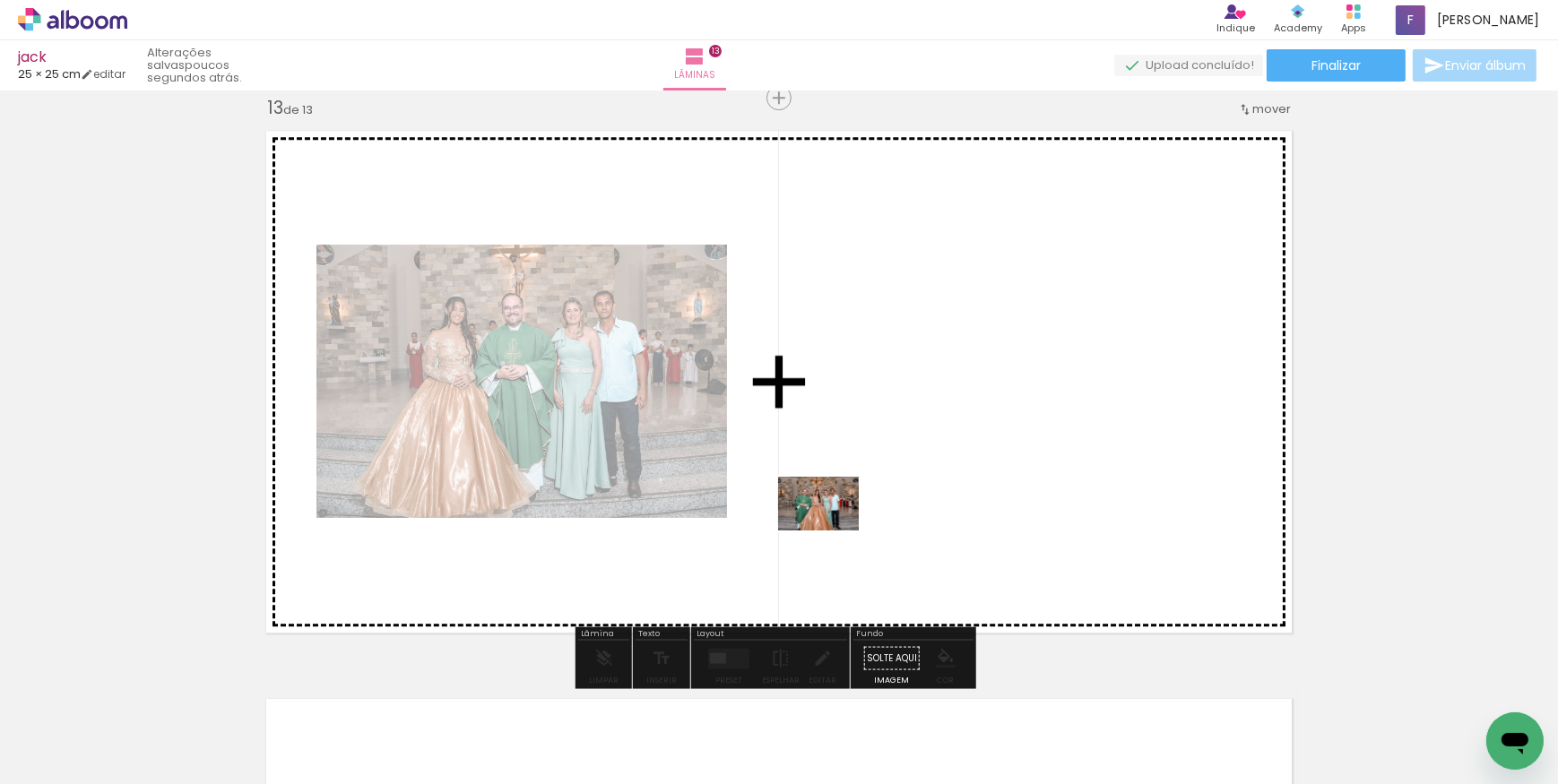
drag, startPoint x: 726, startPoint y: 701, endPoint x: 832, endPoint y: 531, distance: 200.3
click at [832, 531] on quentale-workspace at bounding box center [779, 392] width 1558 height 784
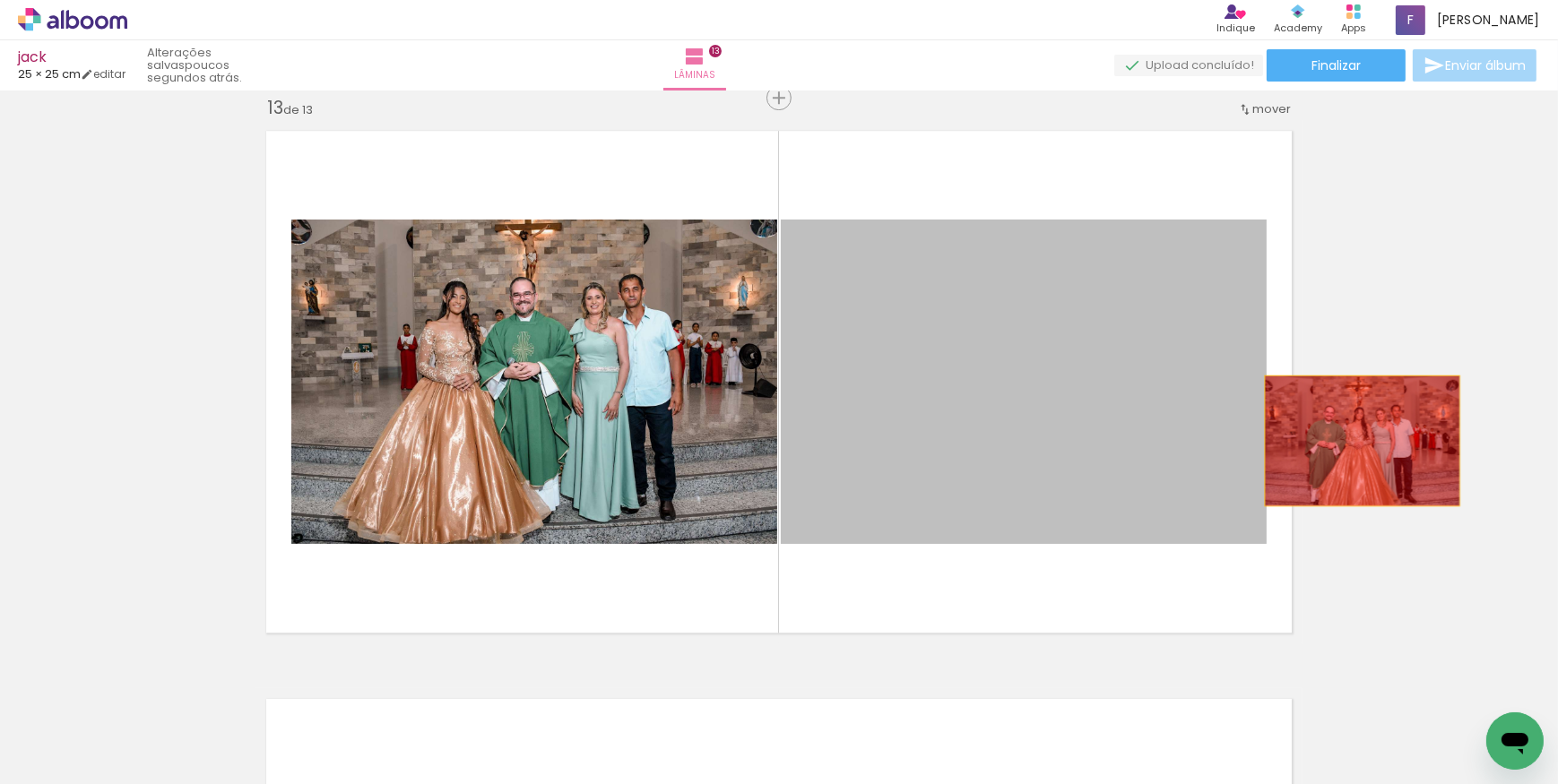
drag, startPoint x: 1025, startPoint y: 448, endPoint x: 1378, endPoint y: 439, distance: 353.1
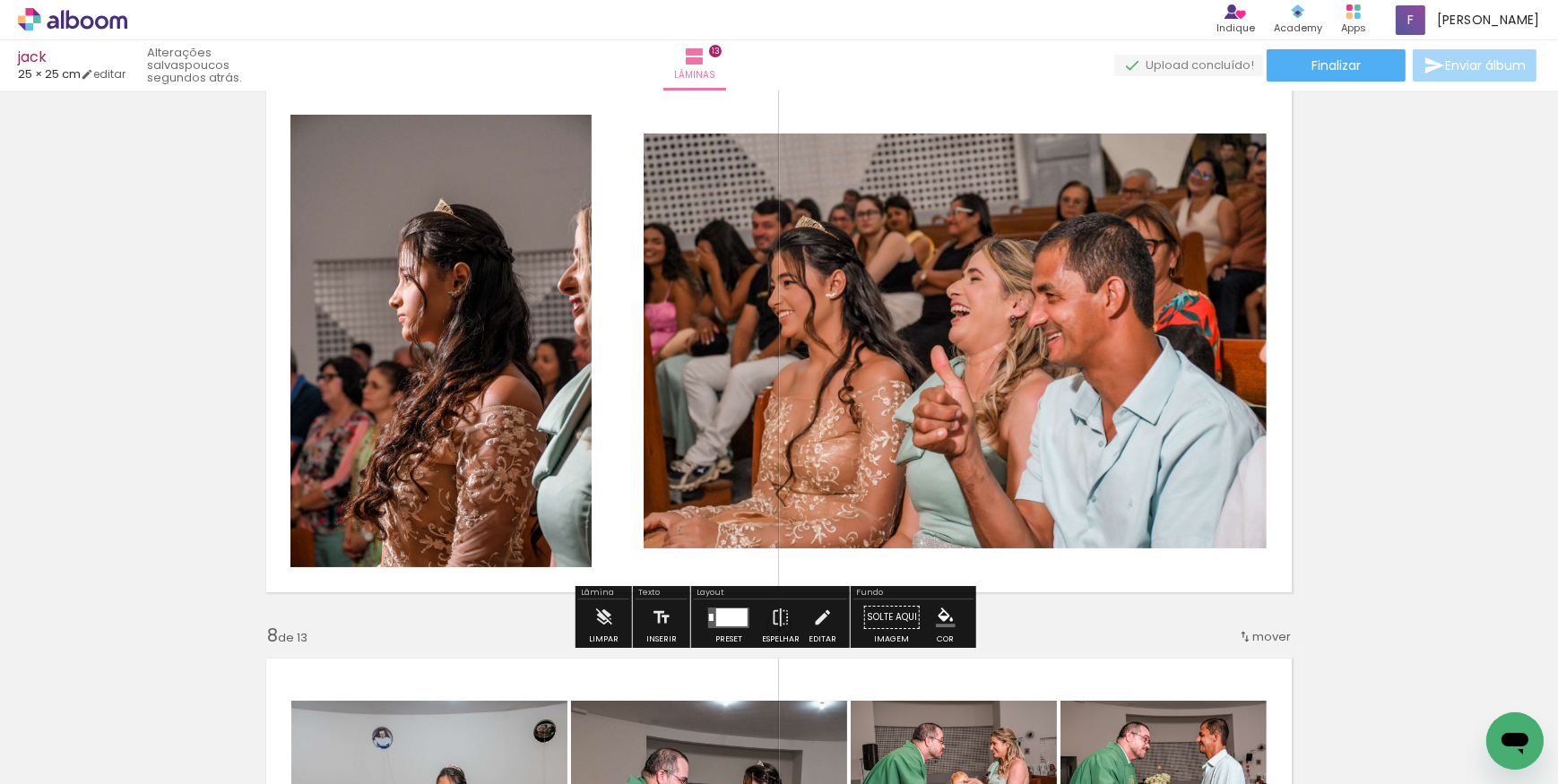
scroll to position [3419, 0]
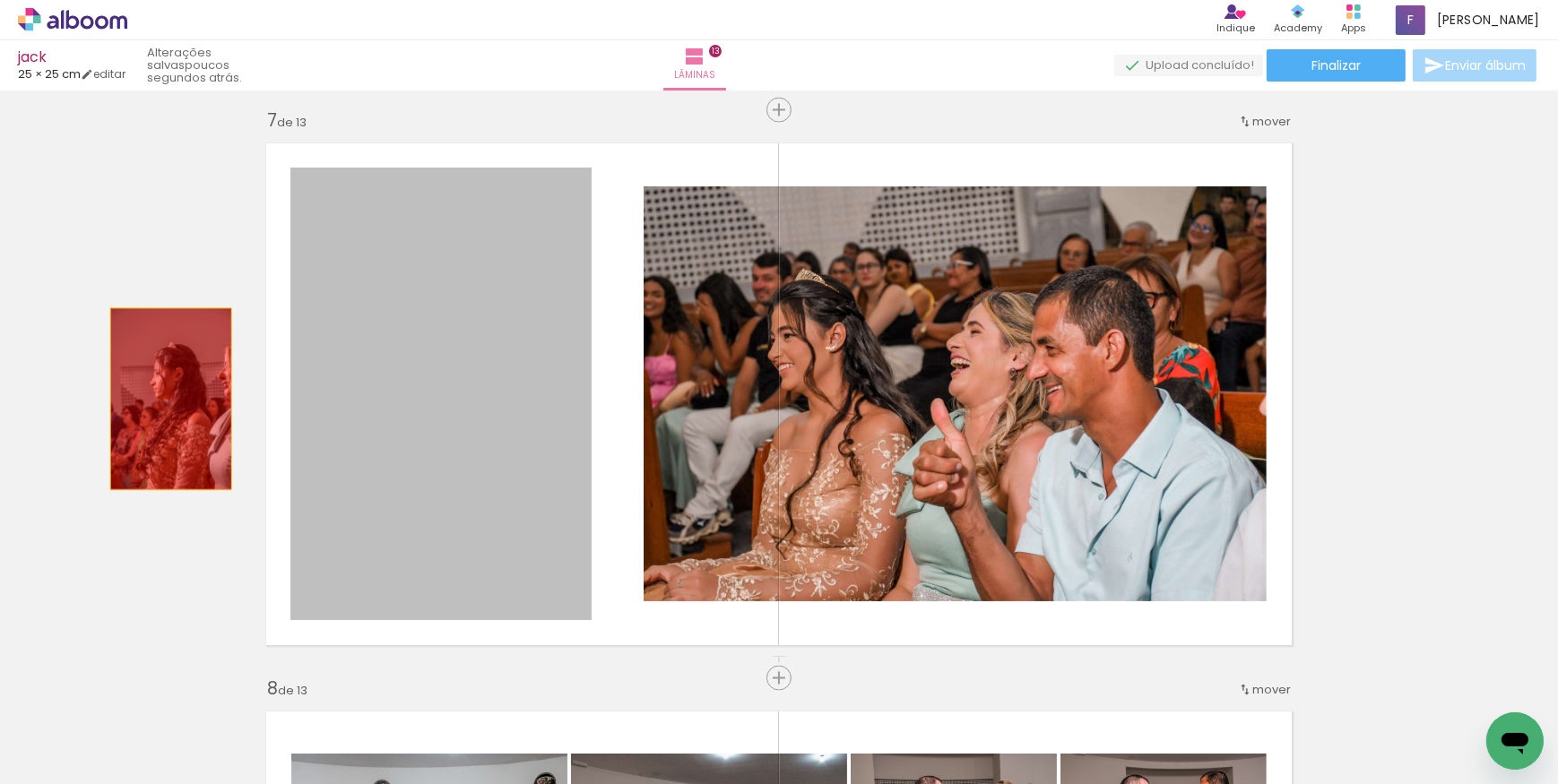
drag, startPoint x: 466, startPoint y: 412, endPoint x: 161, endPoint y: 398, distance: 305.3
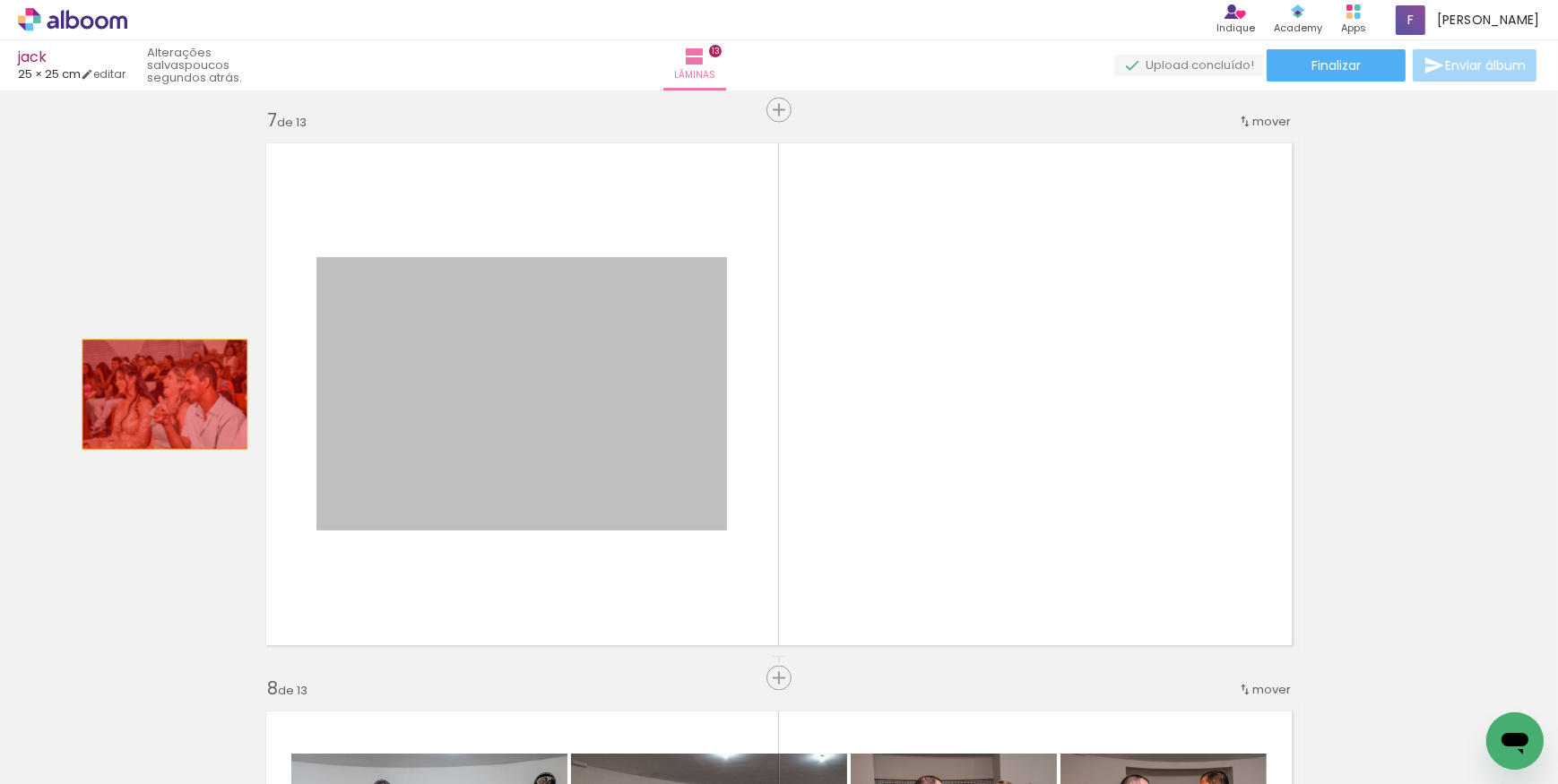
drag, startPoint x: 443, startPoint y: 408, endPoint x: 151, endPoint y: 393, distance: 292.4
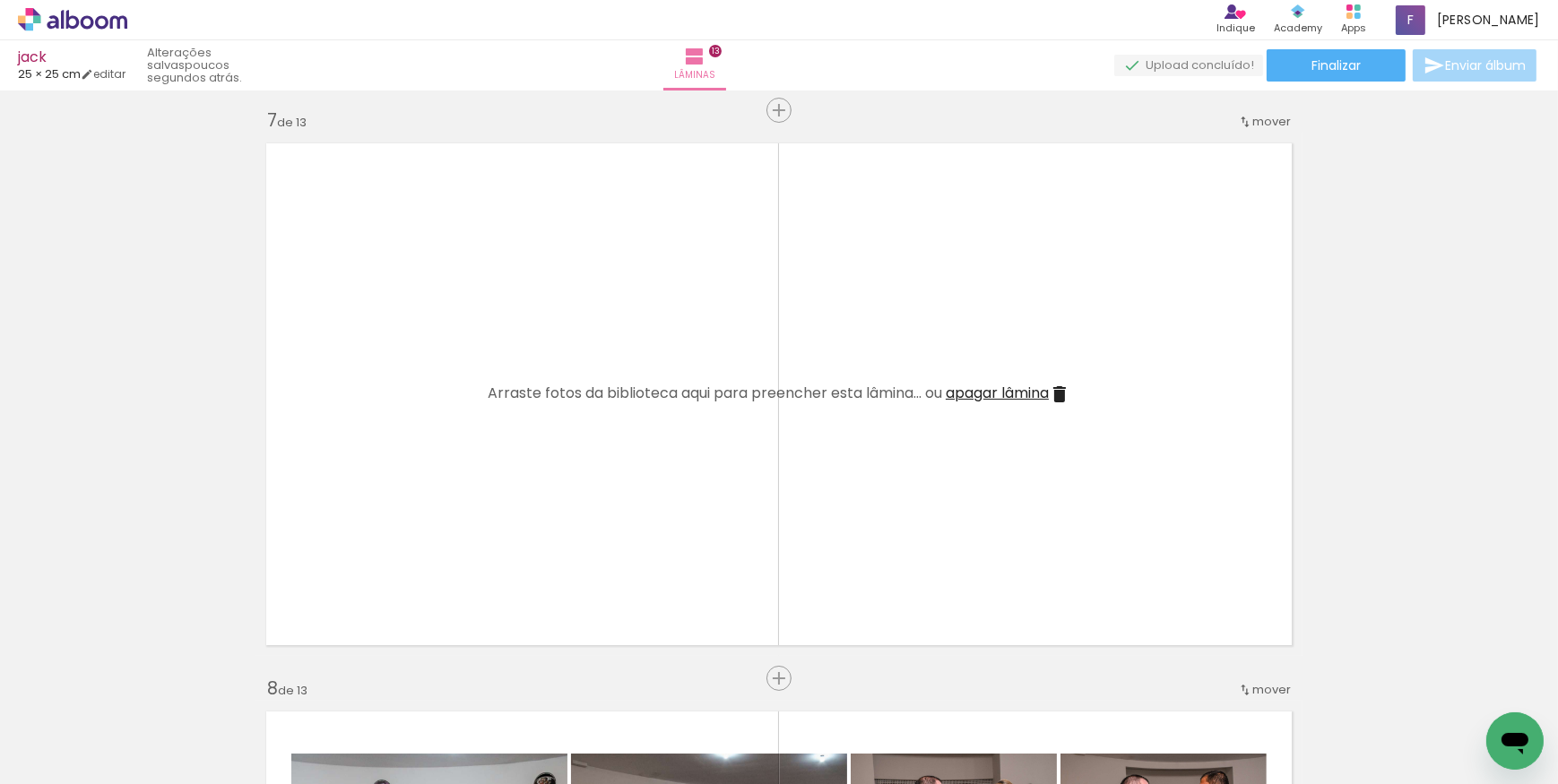
click at [1058, 394] on iron-icon at bounding box center [1060, 394] width 22 height 22
